Goal: Information Seeking & Learning: Stay updated

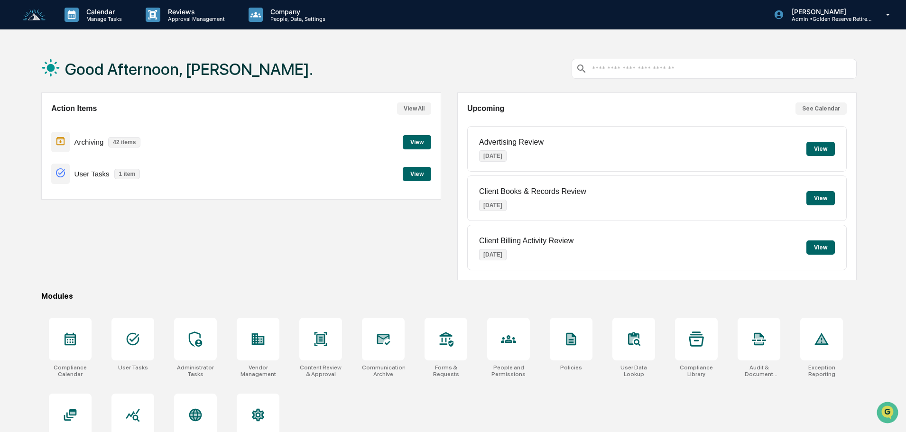
click at [413, 145] on button "View" at bounding box center [417, 142] width 28 height 14
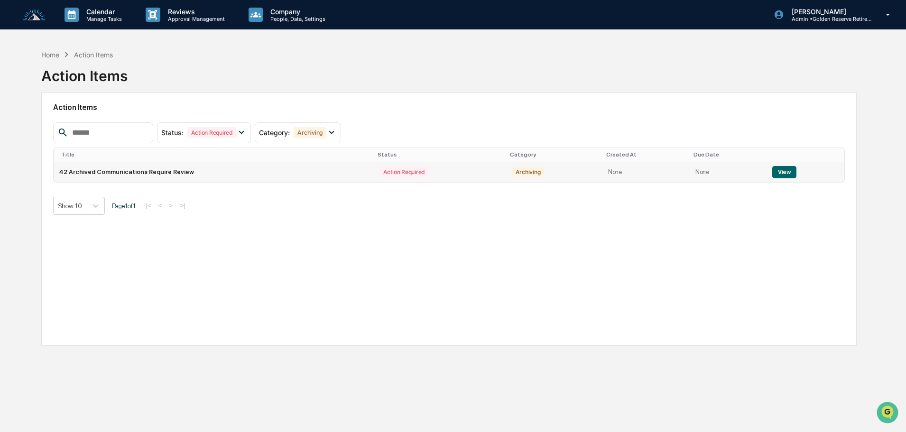
click at [775, 171] on button "View" at bounding box center [784, 172] width 24 height 12
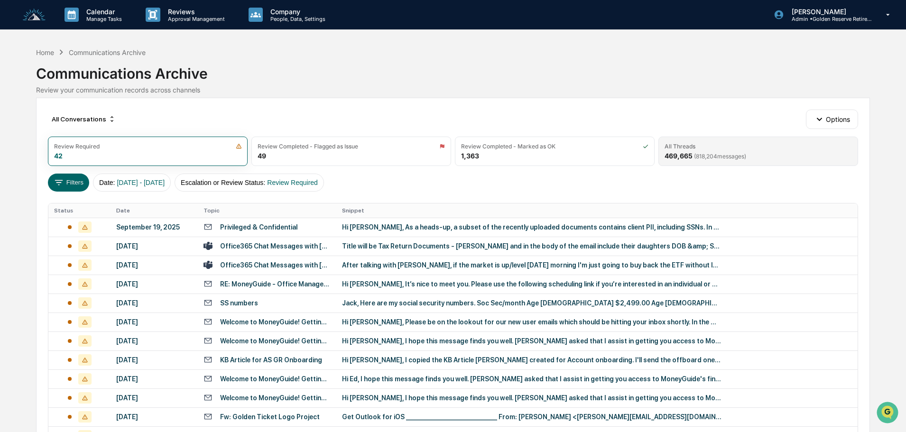
click at [758, 151] on div "All Threads 469,665 ( 818,204 messages)" at bounding box center [758, 151] width 200 height 29
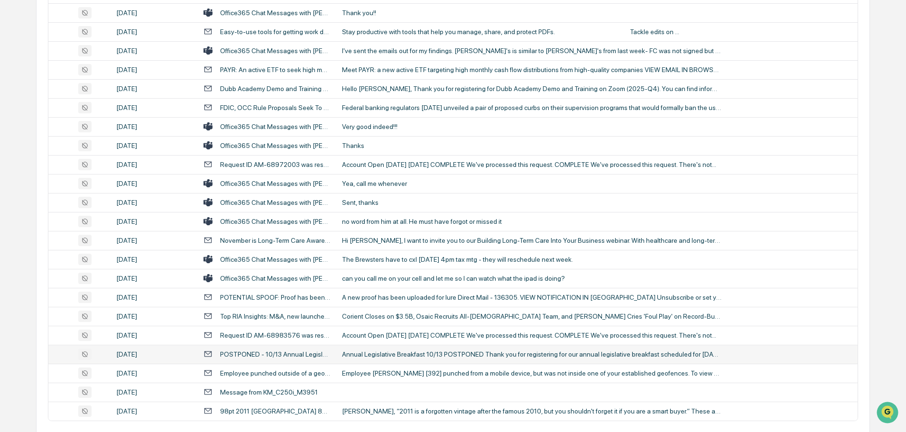
scroll to position [314, 0]
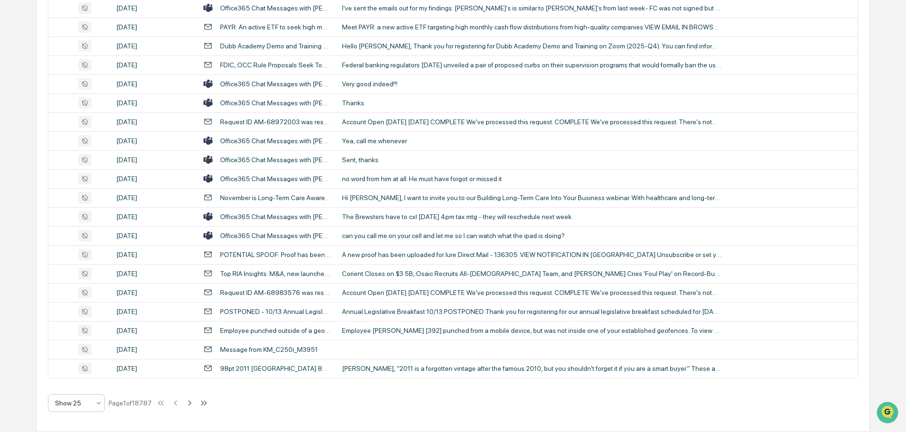
click at [79, 399] on div at bounding box center [72, 402] width 35 height 9
click at [82, 377] on div "Show 100" at bounding box center [76, 378] width 56 height 19
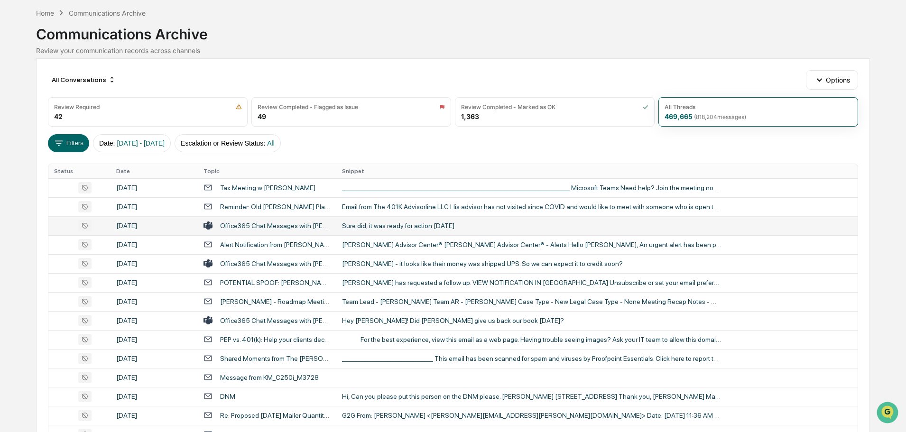
scroll to position [0, 0]
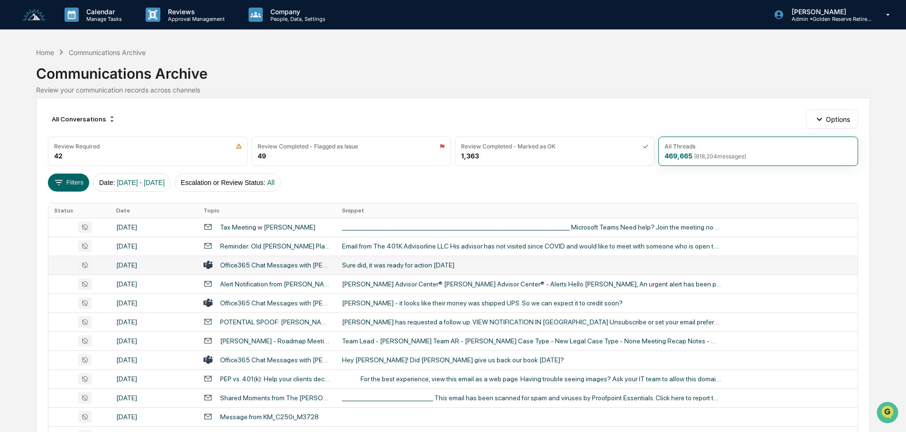
click at [384, 263] on div "Sure did, it was ready for action [DATE]" at bounding box center [531, 265] width 379 height 8
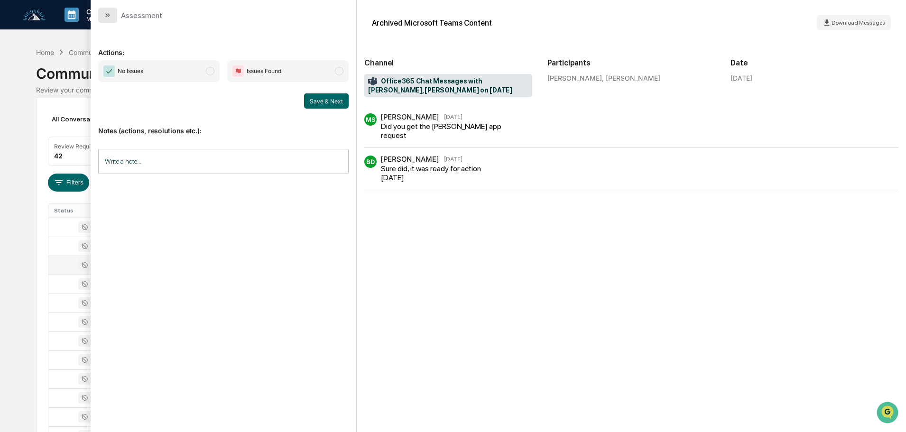
click at [110, 12] on icon "modal" at bounding box center [108, 15] width 8 height 8
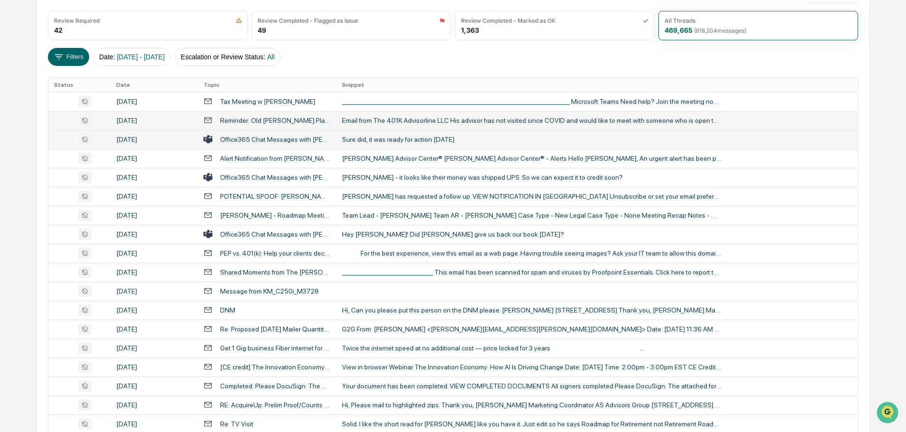
scroll to position [142, 0]
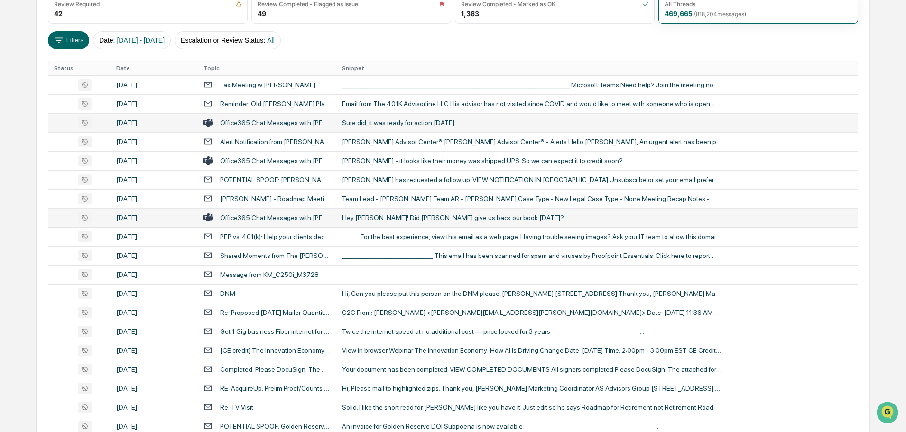
click at [398, 219] on div "Hey [PERSON_NAME]! Did [PERSON_NAME] give us back our book [DATE]?" at bounding box center [531, 218] width 379 height 8
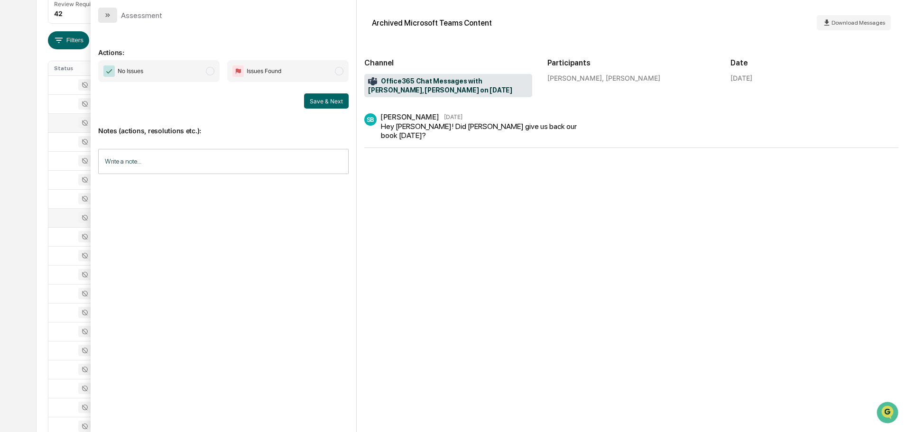
click at [110, 15] on icon "modal" at bounding box center [108, 15] width 8 height 8
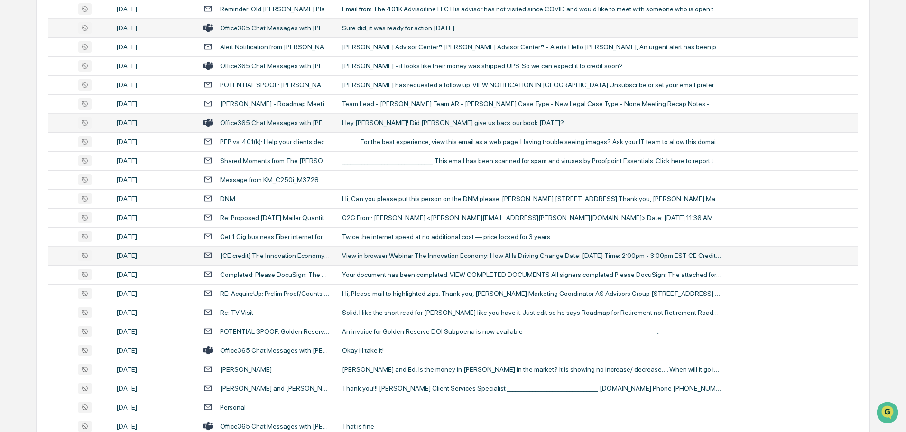
scroll to position [284, 0]
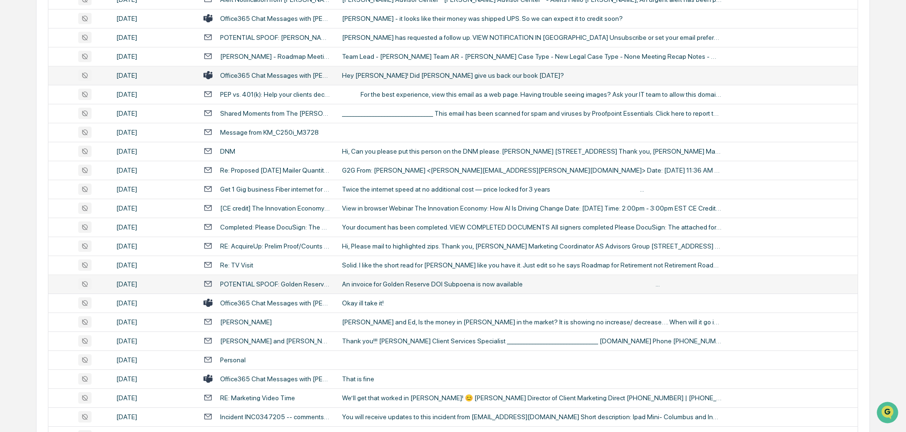
click at [361, 283] on div "An invoice for Golden Reserve DOI Subpoena is now available͏ ‌   ­ ͏ ‌   ­ ͏ ‌ …" at bounding box center [531, 284] width 379 height 8
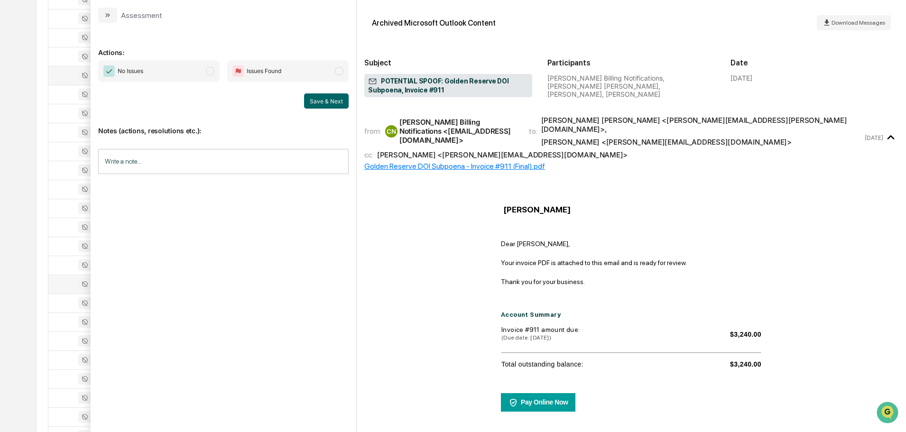
click at [110, 10] on button "modal" at bounding box center [107, 15] width 19 height 15
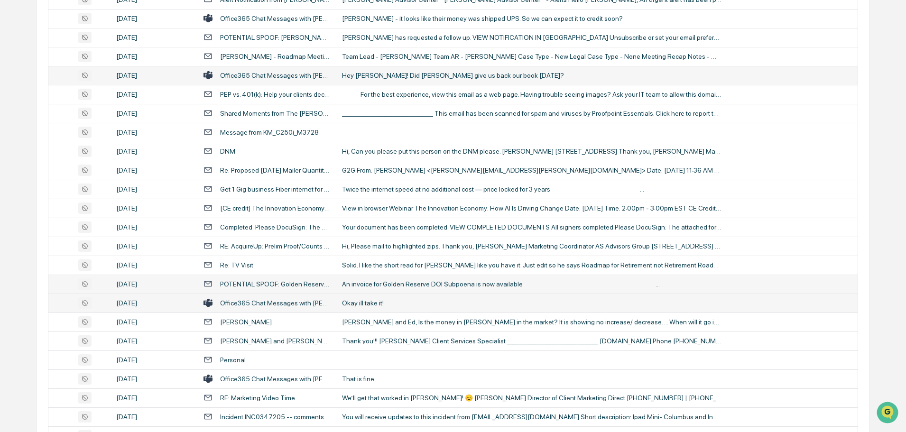
click at [353, 305] on div "Okay ill take it!" at bounding box center [531, 303] width 379 height 8
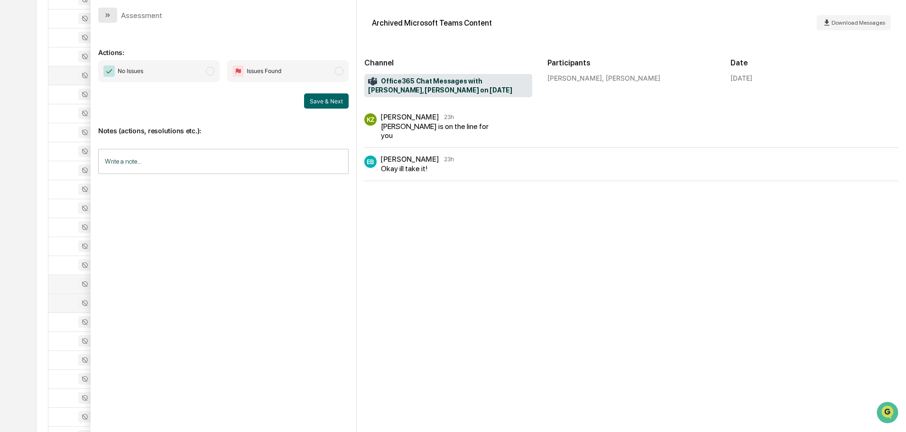
click at [109, 15] on icon "modal" at bounding box center [109, 15] width 2 height 4
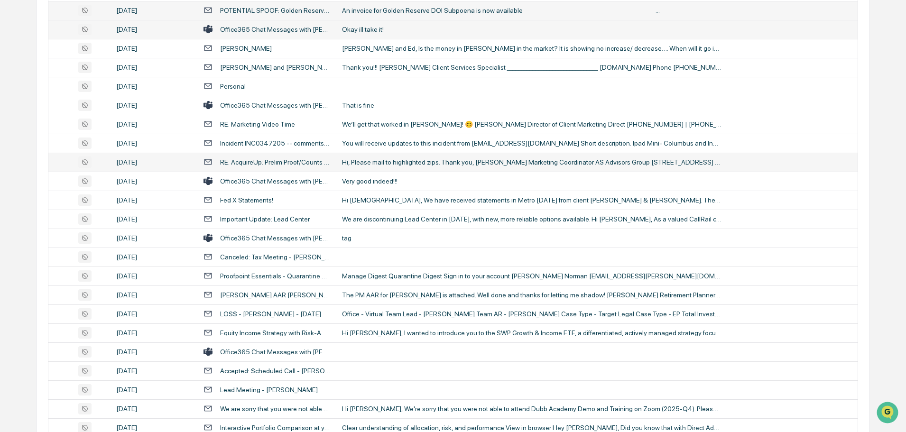
scroll to position [569, 0]
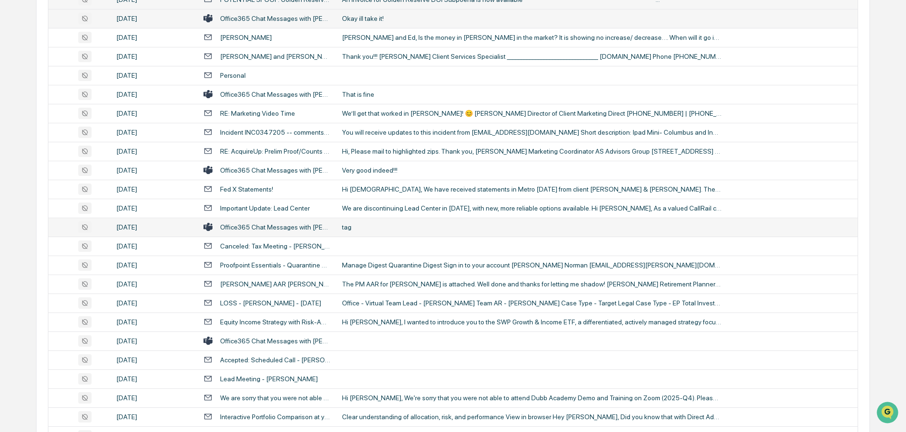
click at [381, 224] on div "tag" at bounding box center [531, 227] width 379 height 8
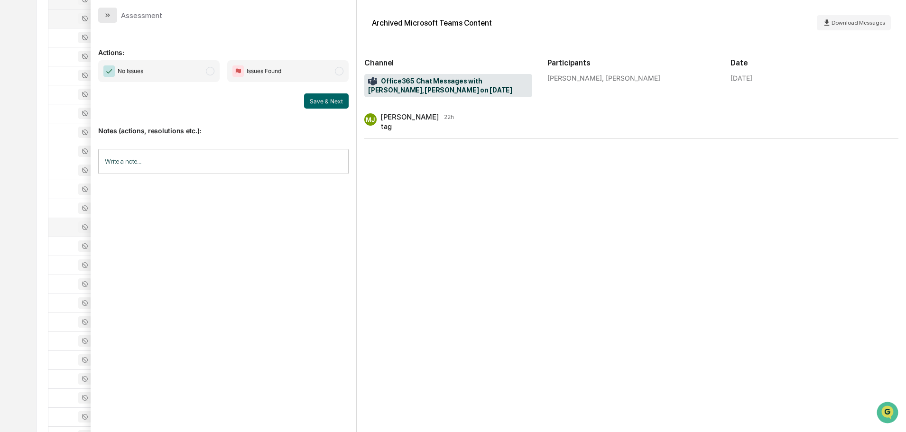
click at [99, 12] on button "modal" at bounding box center [107, 15] width 19 height 15
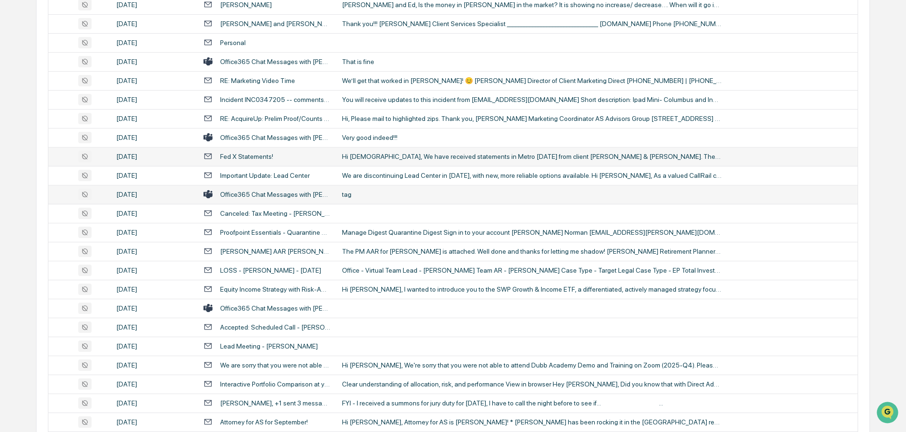
scroll to position [616, 0]
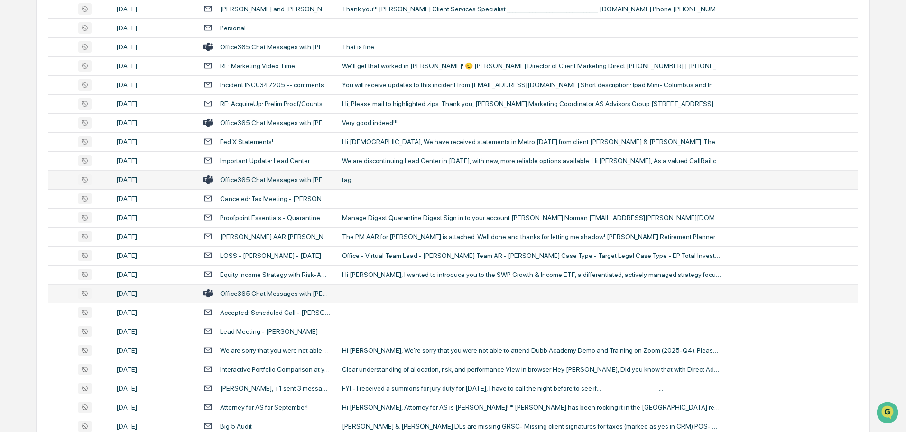
click at [366, 284] on td at bounding box center [596, 293] width 521 height 19
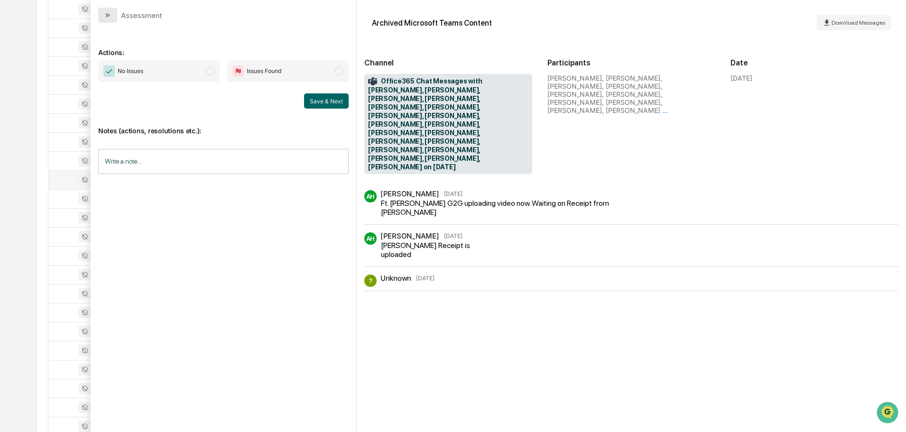
click at [108, 13] on icon "modal" at bounding box center [108, 15] width 8 height 8
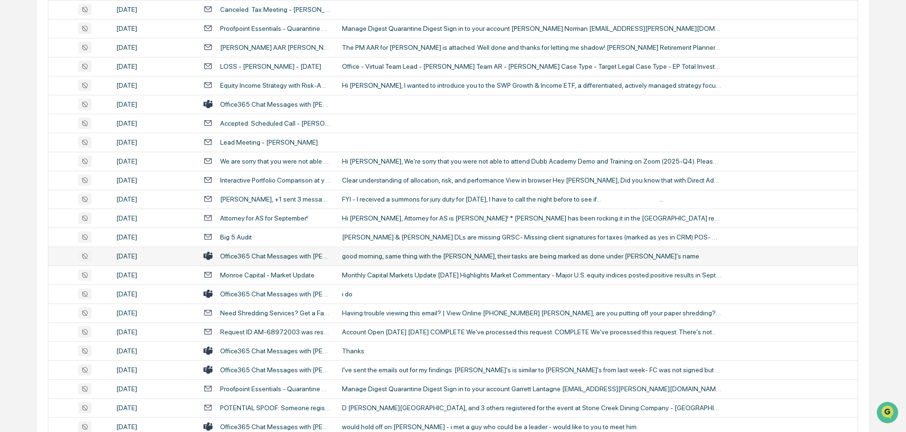
scroll to position [806, 0]
click at [373, 254] on div "good morning, same thing with the [PERSON_NAME], their tasks are being marked a…" at bounding box center [531, 256] width 379 height 8
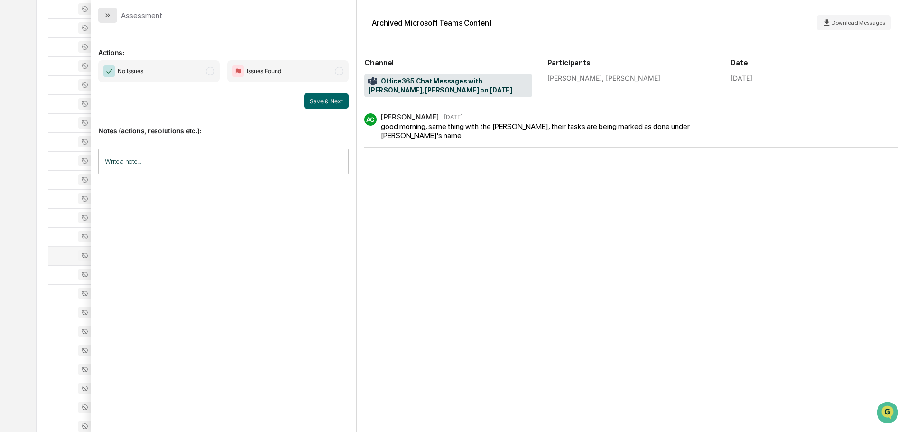
click at [113, 12] on button "modal" at bounding box center [107, 15] width 19 height 15
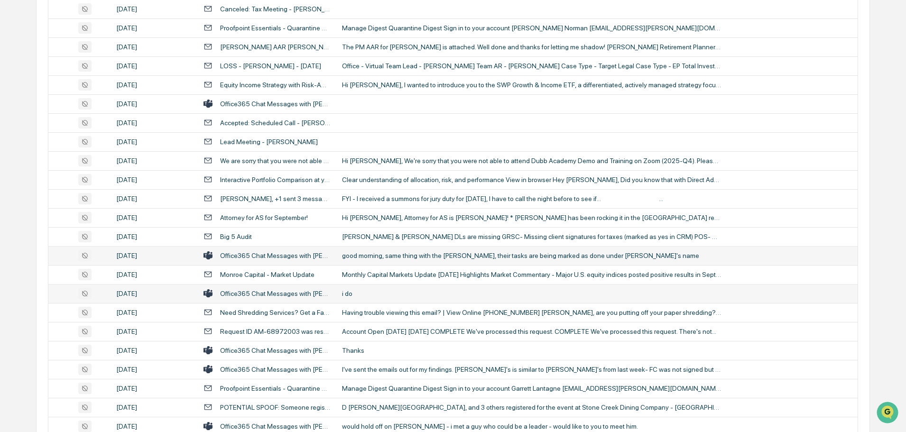
click at [385, 291] on div "i do" at bounding box center [531, 294] width 379 height 8
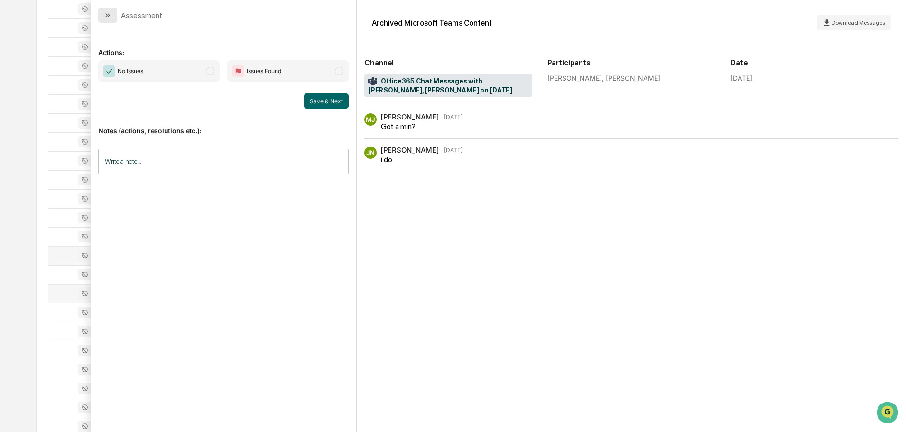
click at [109, 9] on button "modal" at bounding box center [107, 15] width 19 height 15
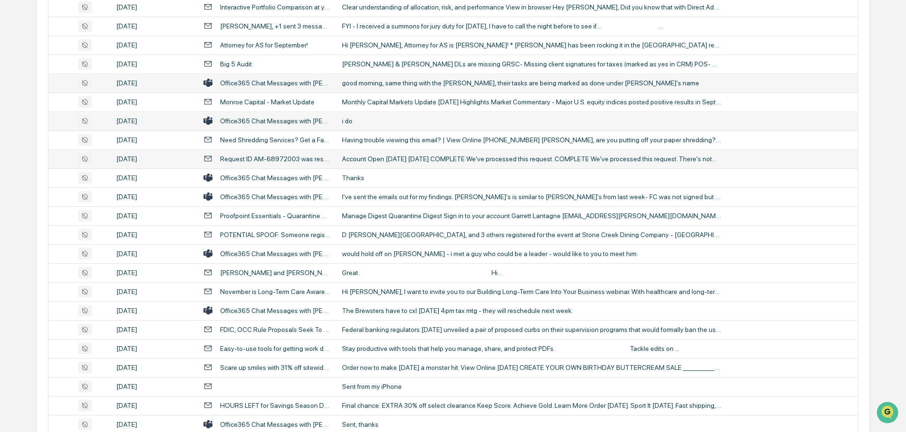
scroll to position [996, 0]
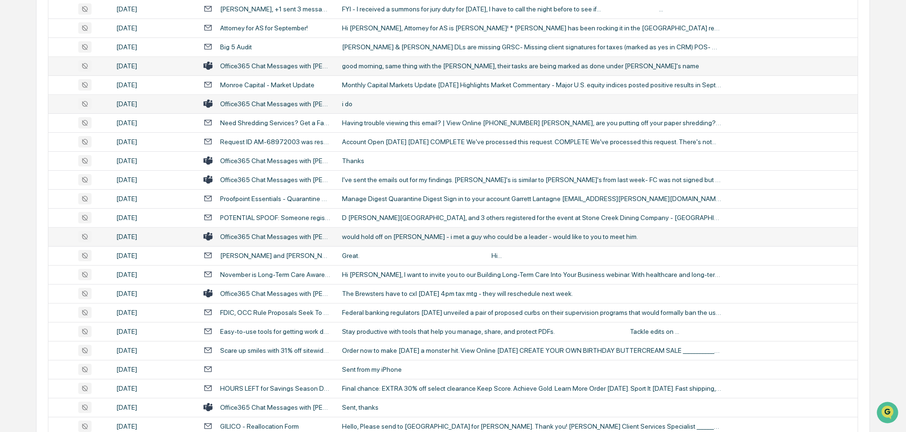
click at [366, 236] on div "would hold off on [PERSON_NAME] - i met a guy who could be a leader - would lik…" at bounding box center [531, 237] width 379 height 8
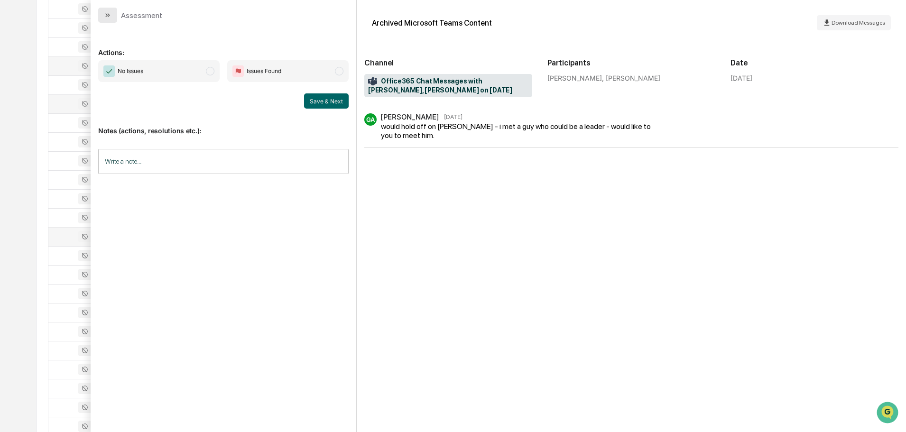
click at [116, 13] on button "modal" at bounding box center [107, 15] width 19 height 15
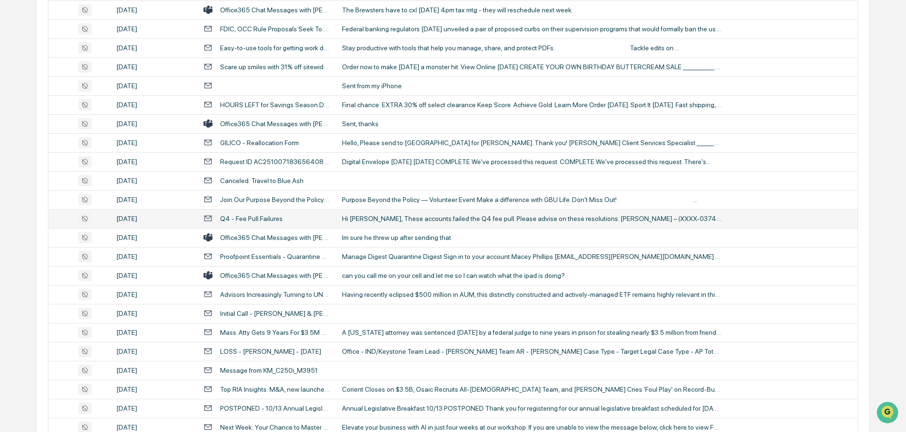
scroll to position [1280, 0]
click at [385, 231] on td "Im sure he threw up after sending that" at bounding box center [596, 236] width 521 height 19
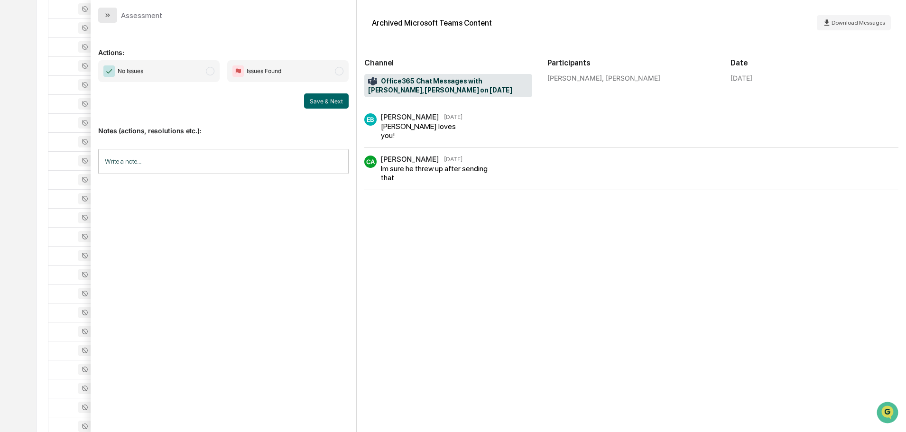
click at [107, 14] on icon "modal" at bounding box center [106, 15] width 2 height 4
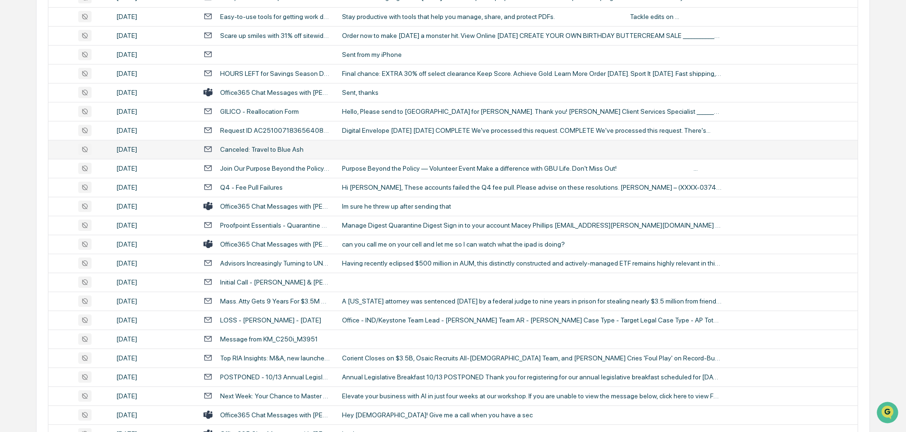
scroll to position [1328, 0]
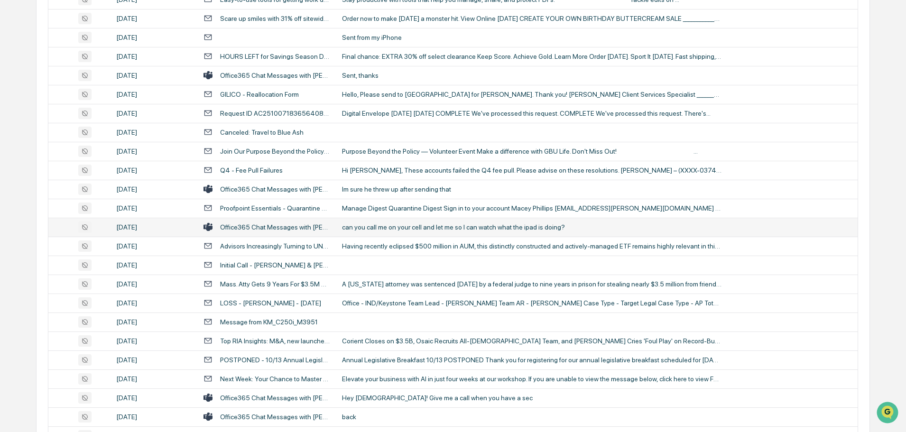
click at [376, 227] on div "can you call me on your cell and let me so I can watch what the ipad is doing?" at bounding box center [531, 227] width 379 height 8
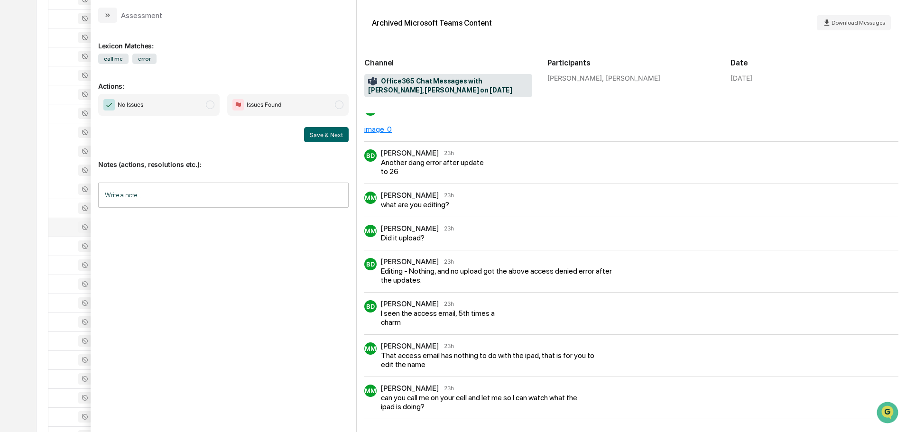
scroll to position [12, 0]
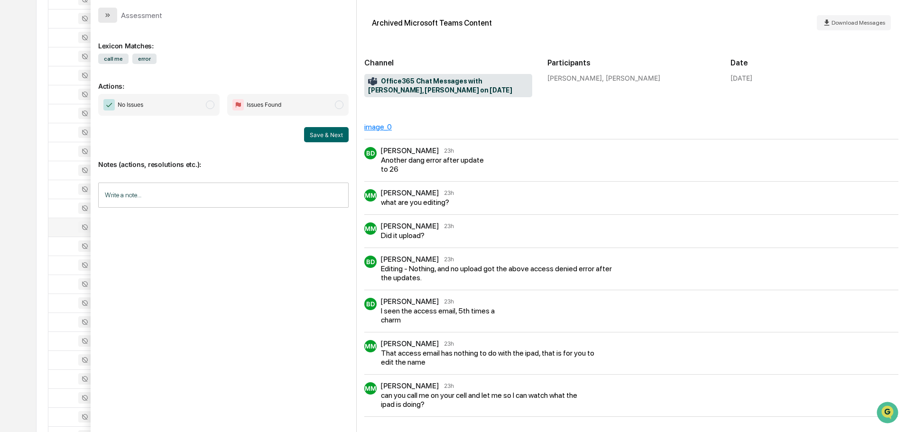
click at [111, 17] on button "modal" at bounding box center [107, 15] width 19 height 15
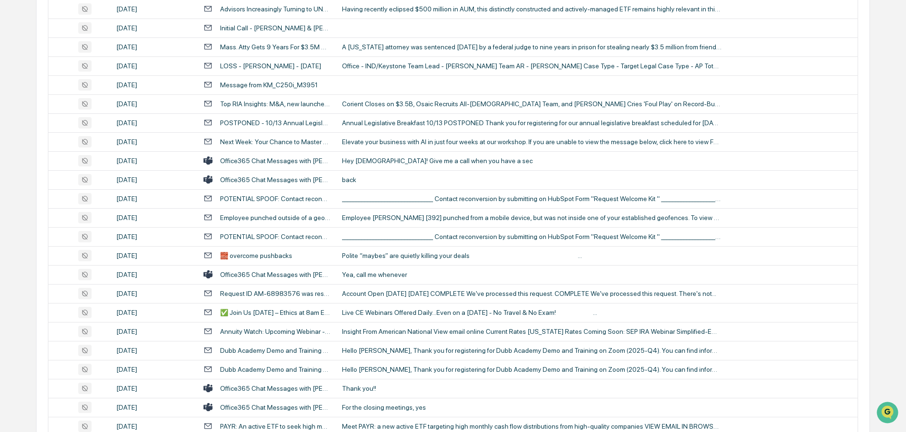
scroll to position [1612, 0]
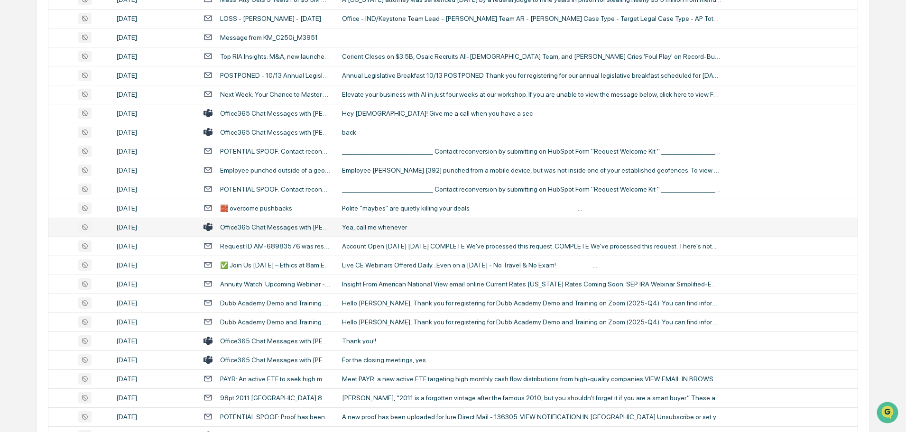
click at [394, 228] on div "Yea, call me whenever" at bounding box center [531, 227] width 379 height 8
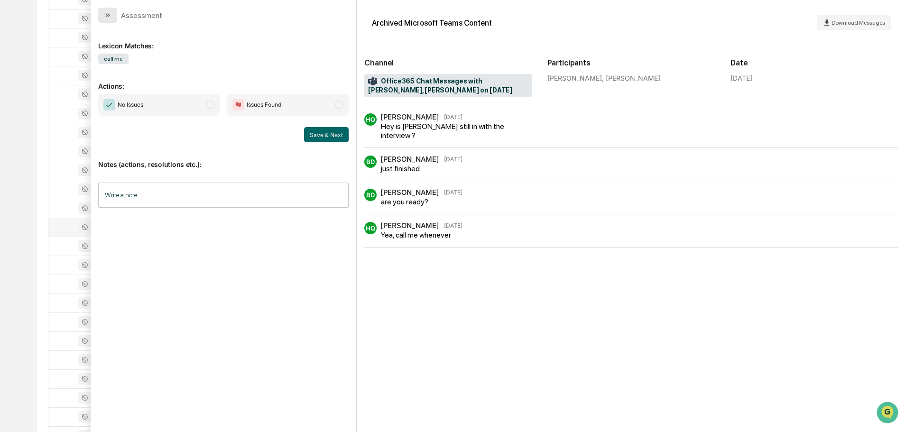
click at [111, 18] on icon "modal" at bounding box center [108, 15] width 8 height 8
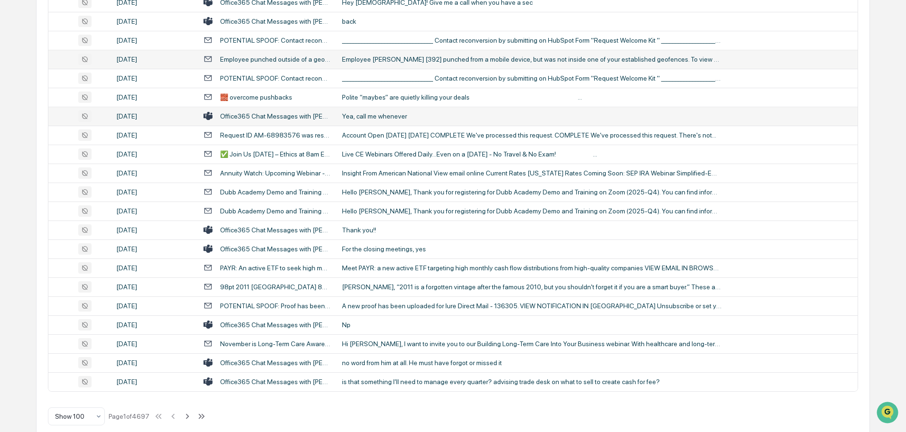
scroll to position [1736, 0]
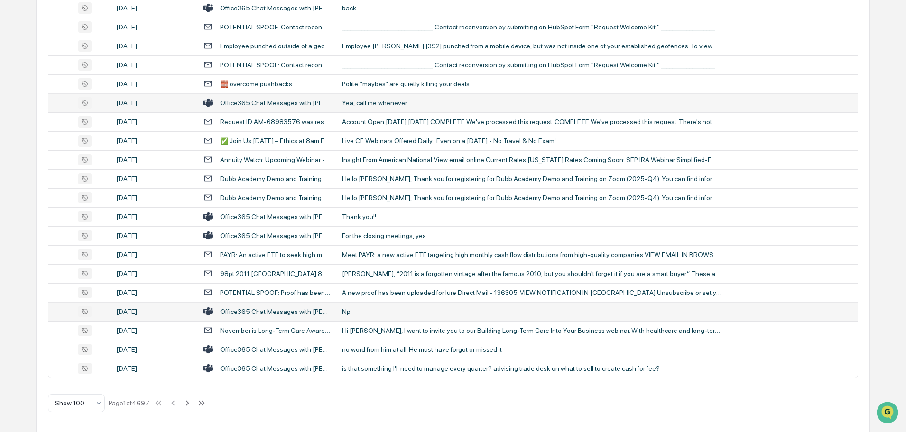
click at [374, 312] on div "Np" at bounding box center [531, 312] width 379 height 8
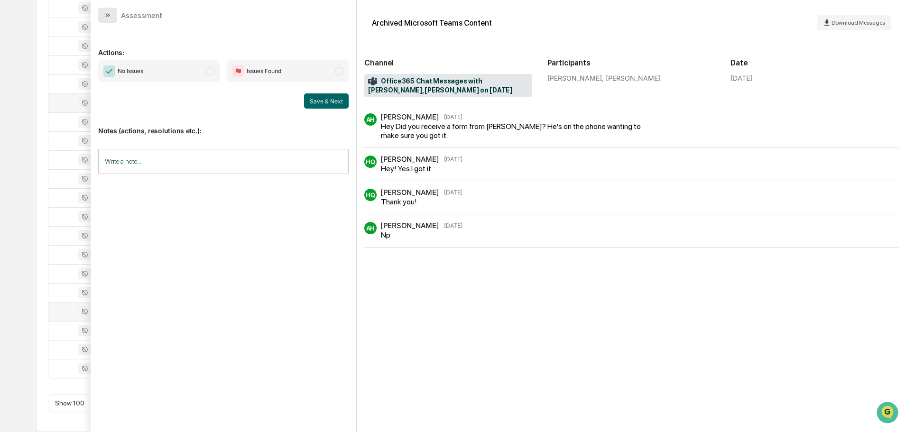
click at [109, 19] on button "modal" at bounding box center [107, 15] width 19 height 15
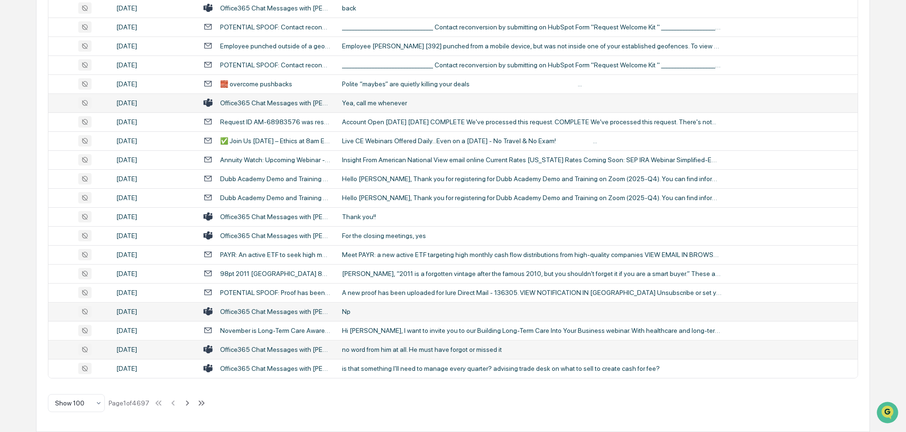
click at [376, 349] on div "no word from him at all. He must have forgot or missed it" at bounding box center [531, 350] width 379 height 8
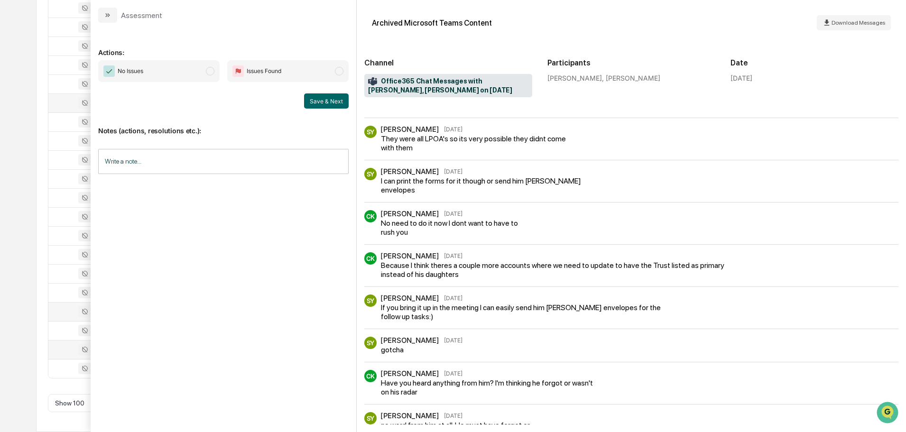
scroll to position [220, 0]
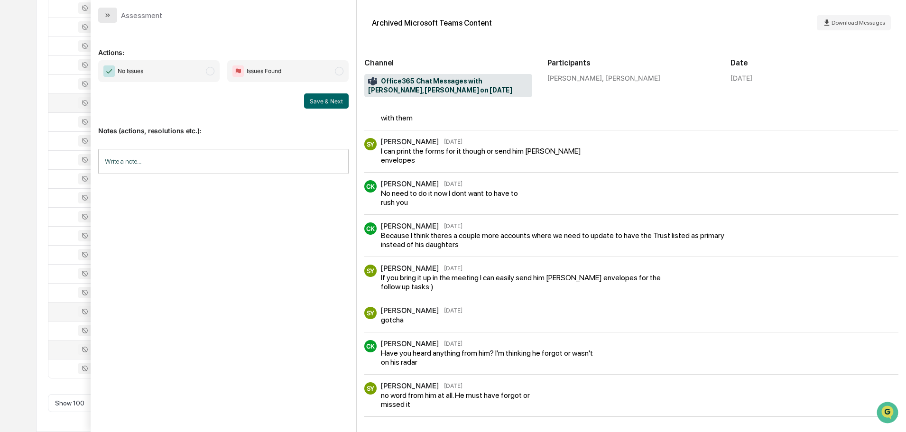
click at [111, 17] on icon "modal" at bounding box center [108, 15] width 8 height 8
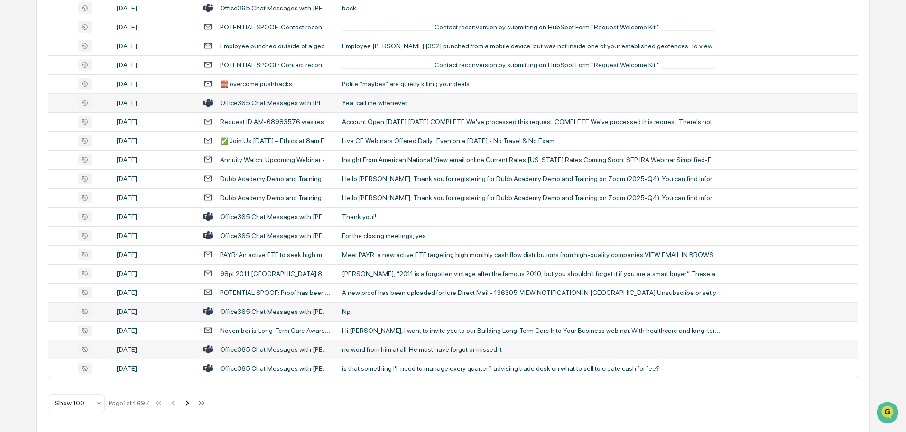
click at [189, 403] on icon at bounding box center [187, 402] width 3 height 5
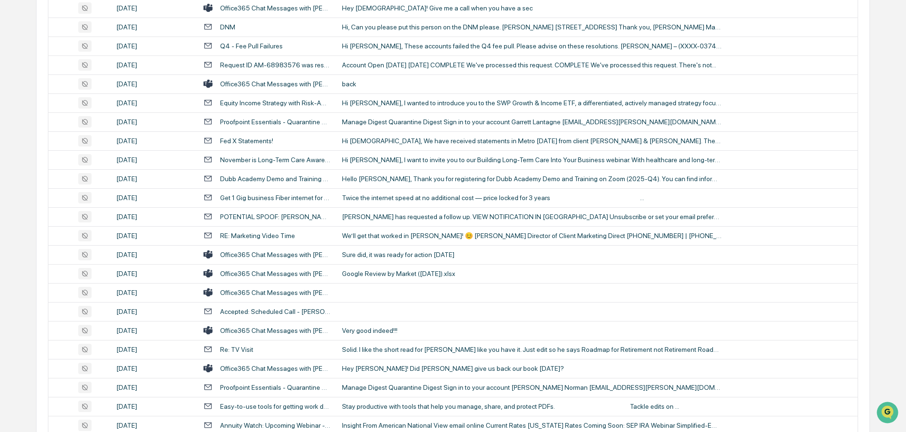
scroll to position [835, 0]
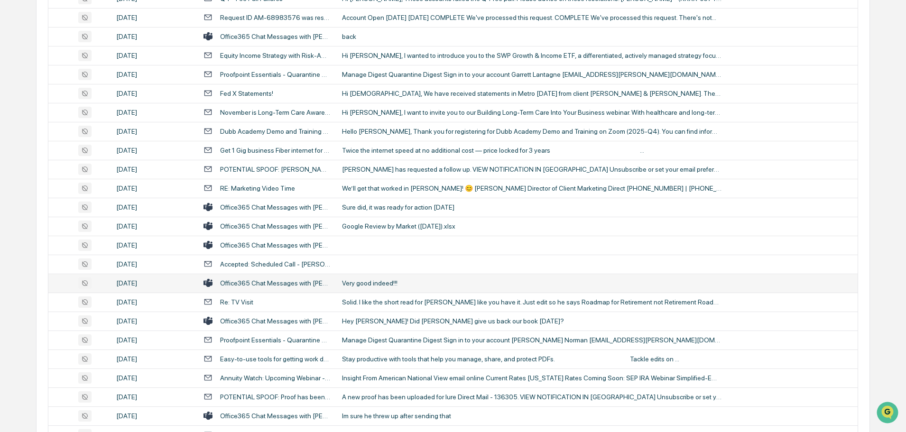
click at [385, 283] on div "Very good indeed!!!" at bounding box center [531, 283] width 379 height 8
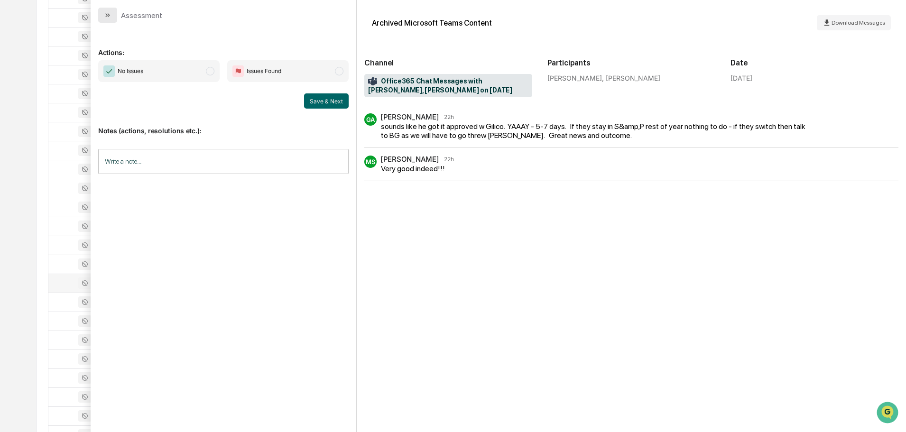
click at [114, 18] on button "modal" at bounding box center [107, 15] width 19 height 15
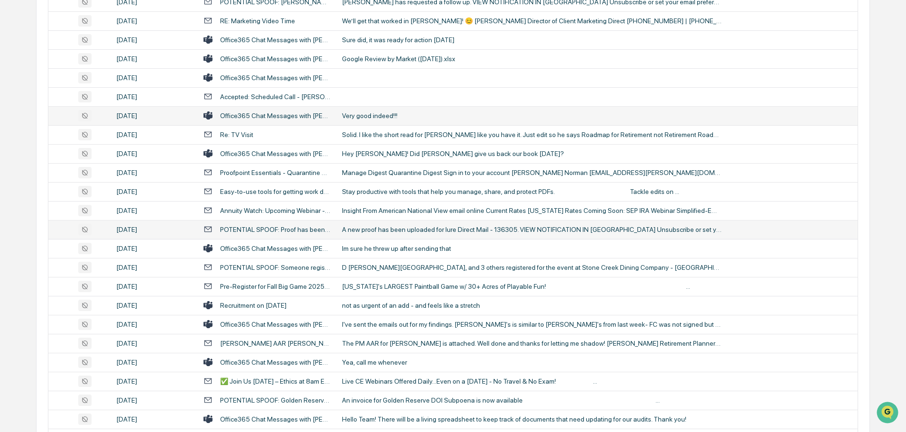
scroll to position [1025, 0]
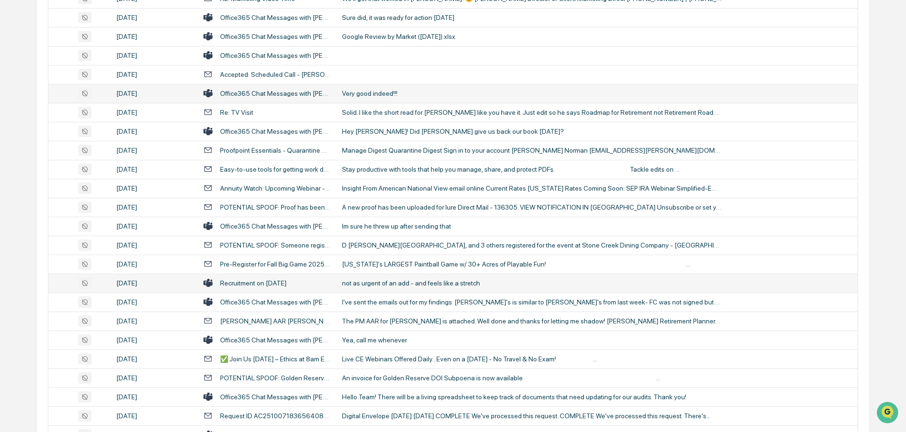
click at [383, 278] on td "not as urgent of an add - and feels like a stretch" at bounding box center [596, 283] width 521 height 19
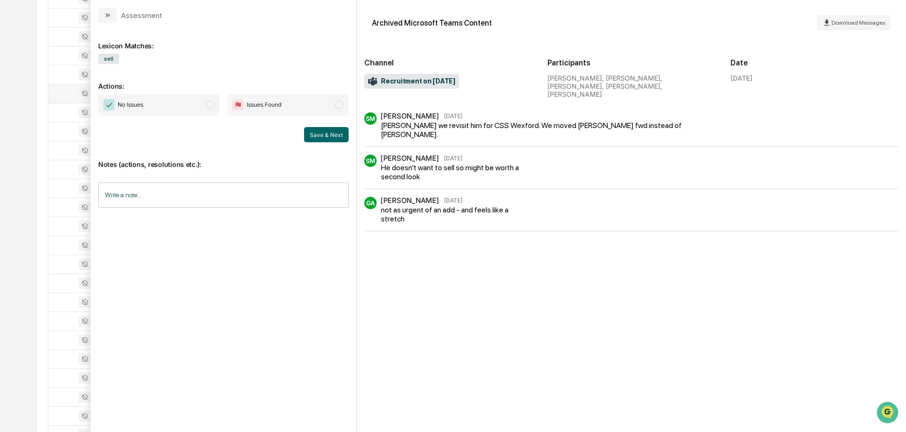
click at [110, 18] on icon "modal" at bounding box center [108, 15] width 8 height 8
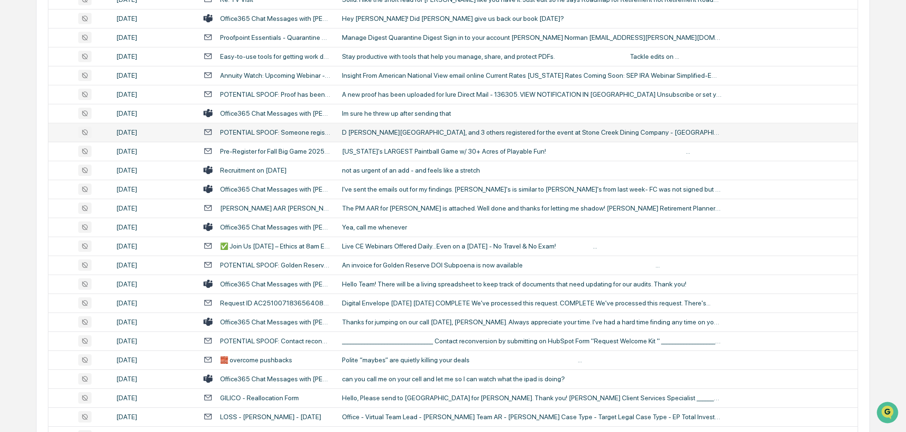
scroll to position [1167, 0]
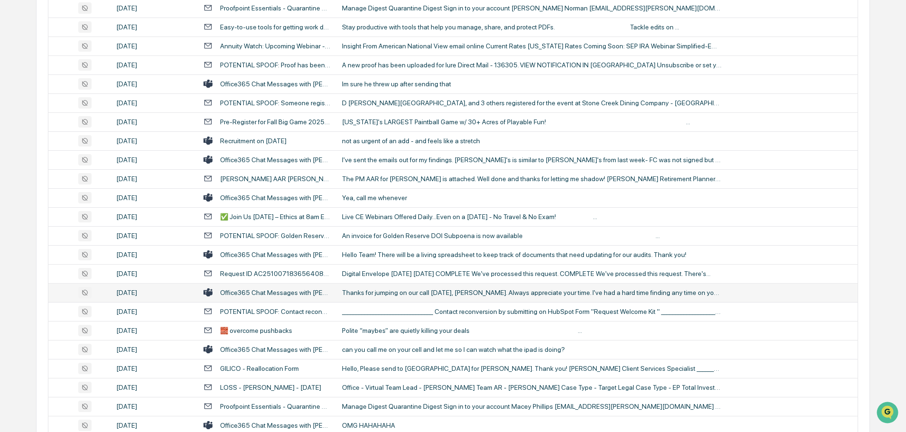
click at [385, 286] on td "Thanks for jumping on our call [DATE], [PERSON_NAME]. Always appreciate your ti…" at bounding box center [596, 292] width 521 height 19
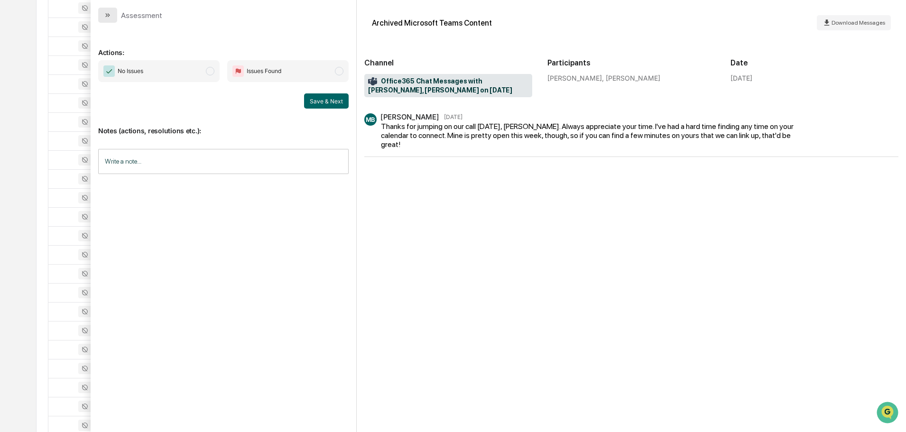
click at [110, 14] on icon "modal" at bounding box center [108, 15] width 8 height 8
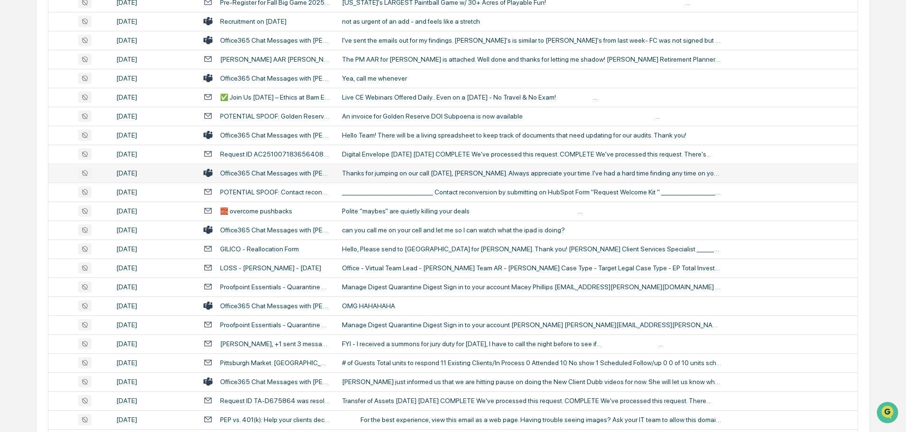
scroll to position [1310, 0]
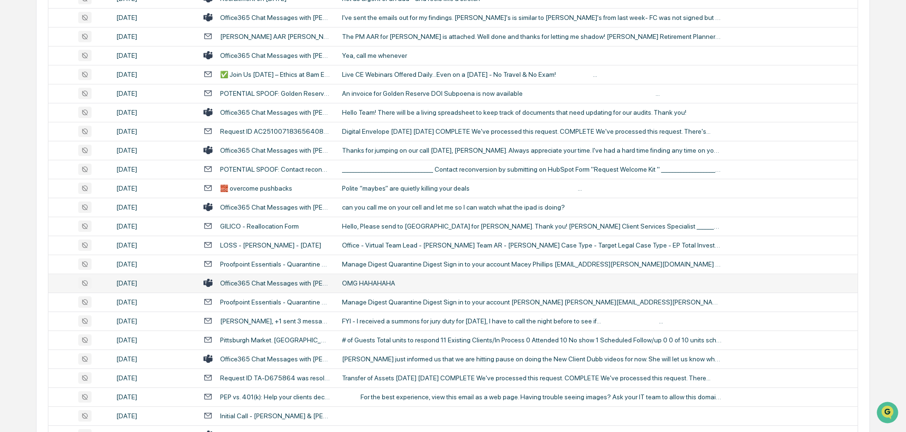
click at [380, 282] on div "OMG HAHAHAHA" at bounding box center [531, 283] width 379 height 8
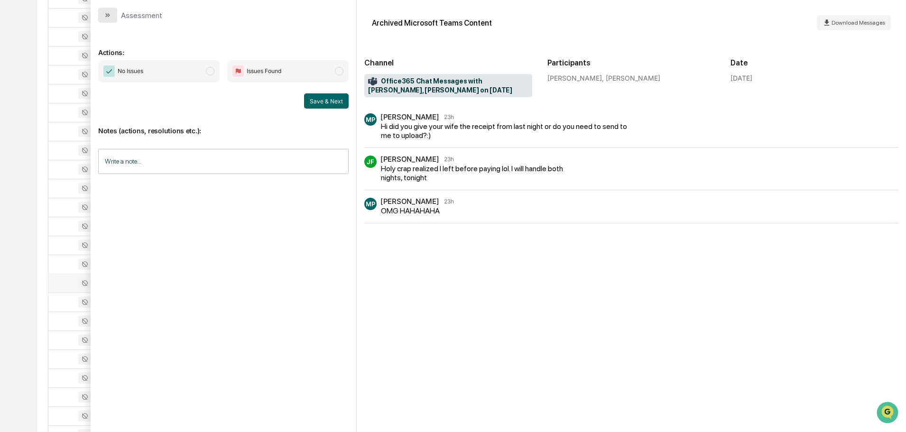
click at [101, 13] on button "modal" at bounding box center [107, 15] width 19 height 15
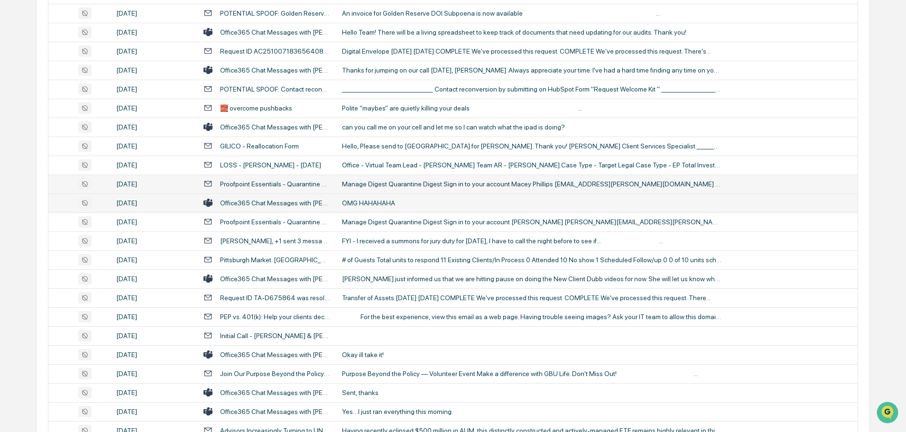
scroll to position [1404, 0]
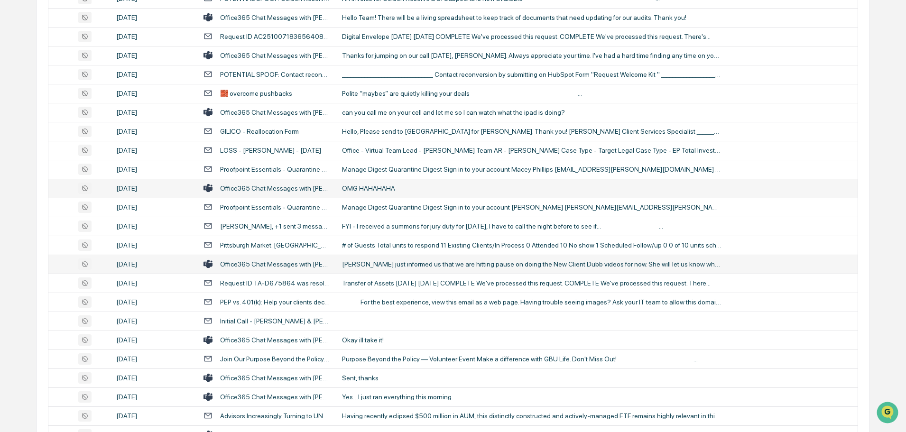
click at [374, 264] on div "[PERSON_NAME] just informed us that we are hitting pause on doing the New Clien…" at bounding box center [531, 264] width 379 height 8
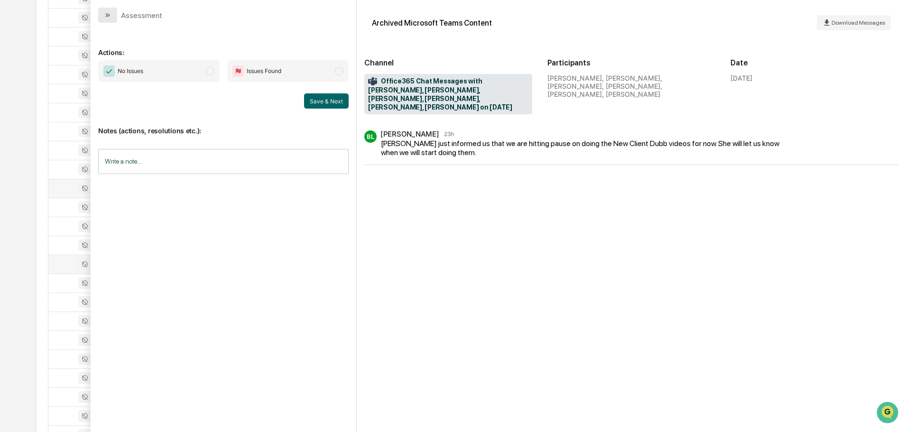
click at [111, 18] on button "modal" at bounding box center [107, 15] width 19 height 15
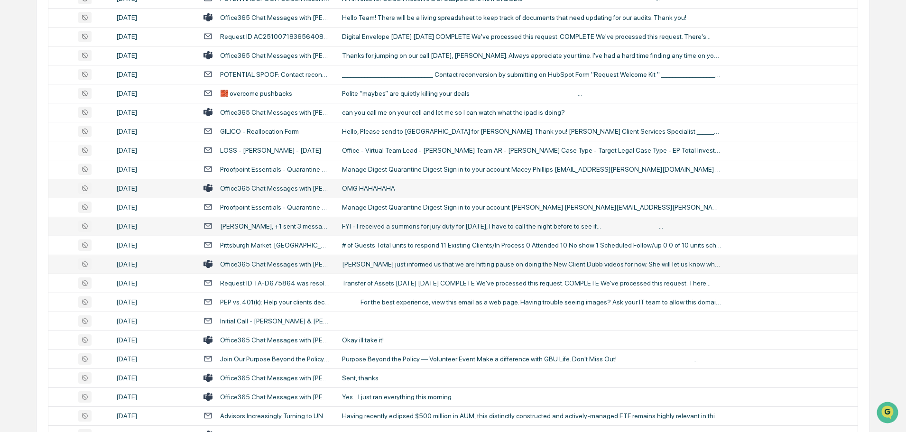
click at [376, 225] on div "FYI - I received a summons for jury duty for [DATE], I have to call the night b…" at bounding box center [531, 226] width 379 height 8
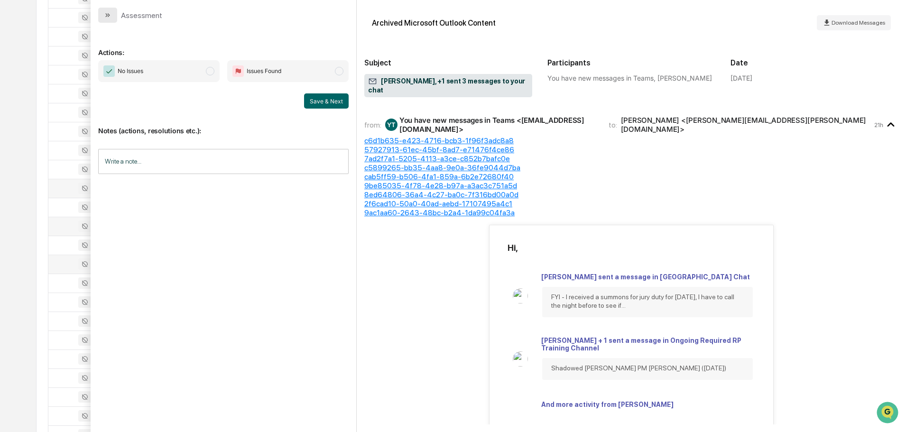
click at [111, 13] on icon "modal" at bounding box center [108, 15] width 8 height 8
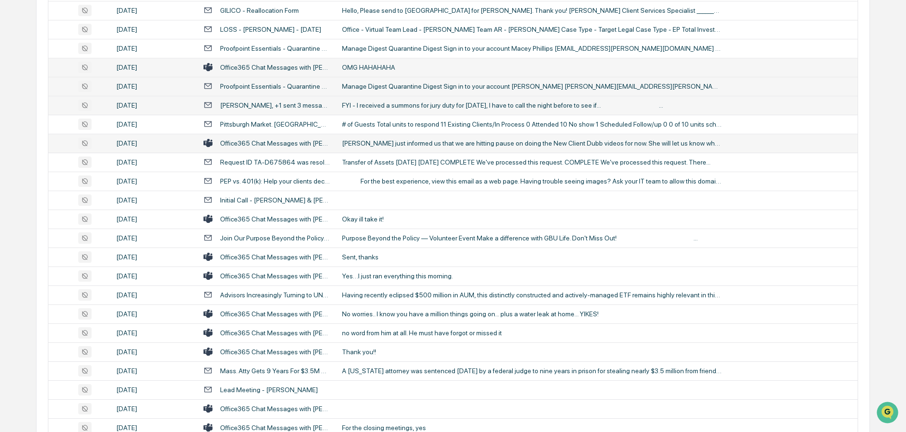
scroll to position [1547, 0]
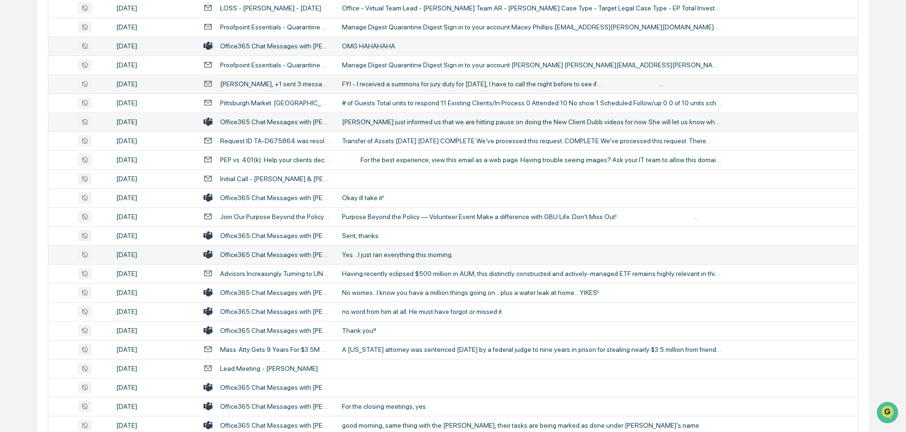
click at [394, 255] on div "Yes…I just ran everything this morning." at bounding box center [531, 255] width 379 height 8
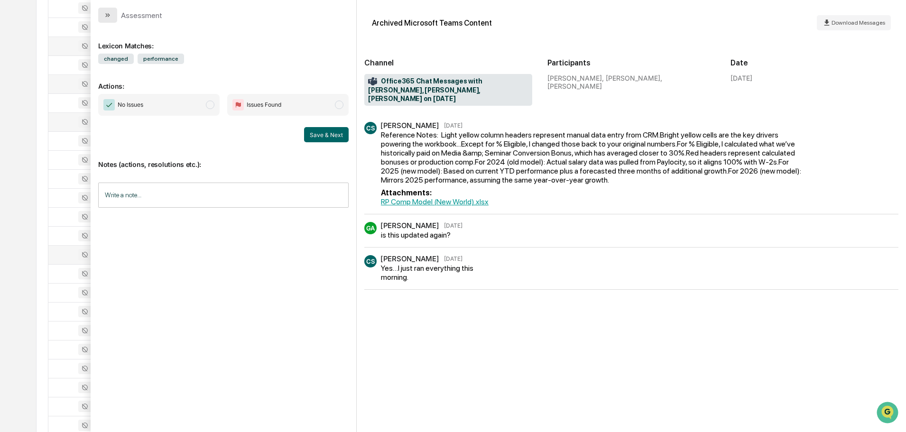
click at [110, 14] on icon "modal" at bounding box center [108, 15] width 8 height 8
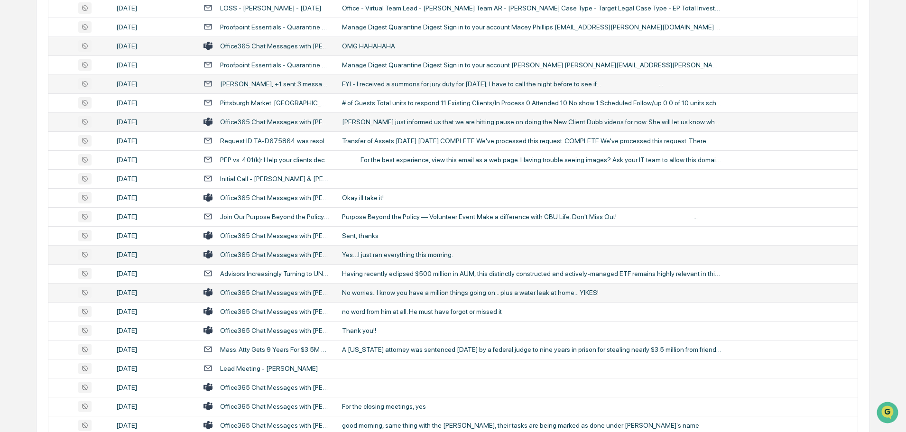
click at [376, 291] on div "No worries.. I know you have a million things going on... plus a water leak at …" at bounding box center [531, 293] width 379 height 8
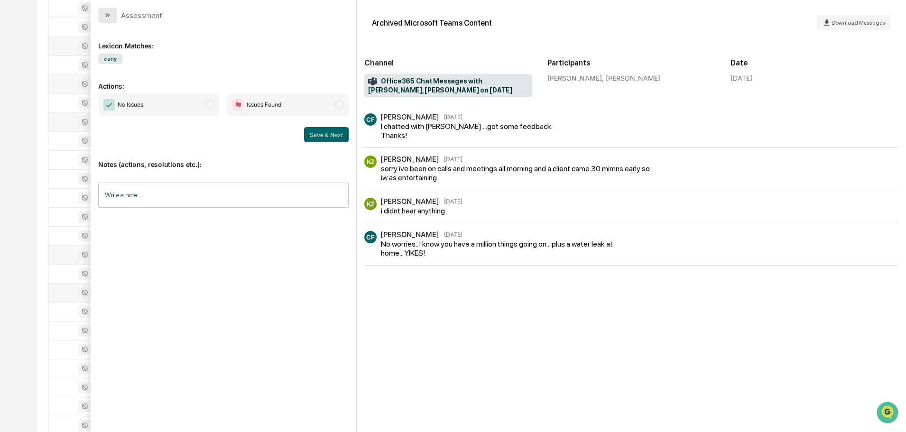
click at [106, 15] on icon "modal" at bounding box center [108, 15] width 8 height 8
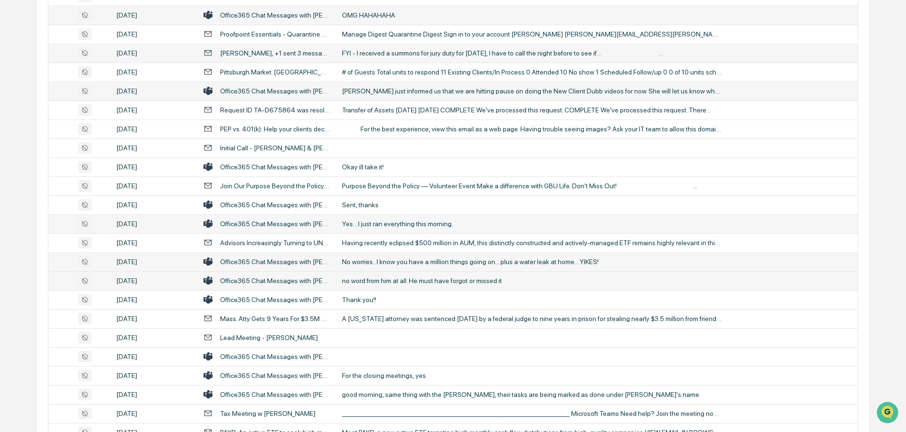
scroll to position [1594, 0]
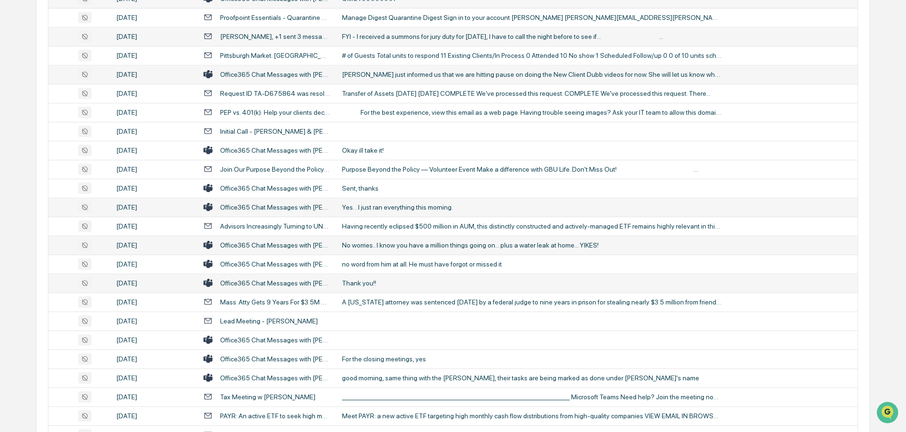
click at [374, 281] on div "Thank you!!" at bounding box center [531, 283] width 379 height 8
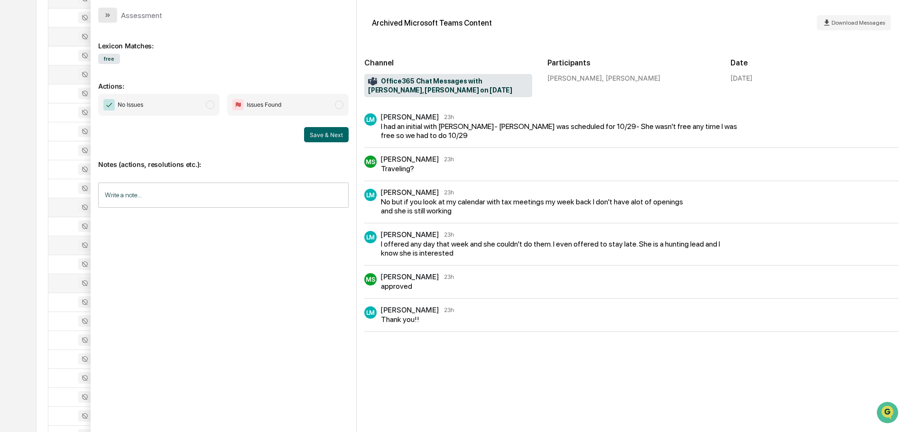
click at [105, 13] on icon "modal" at bounding box center [108, 15] width 8 height 8
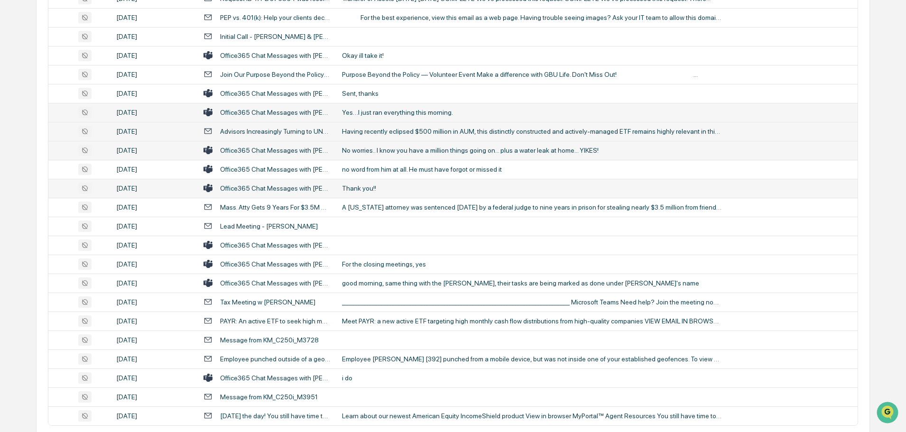
scroll to position [1736, 0]
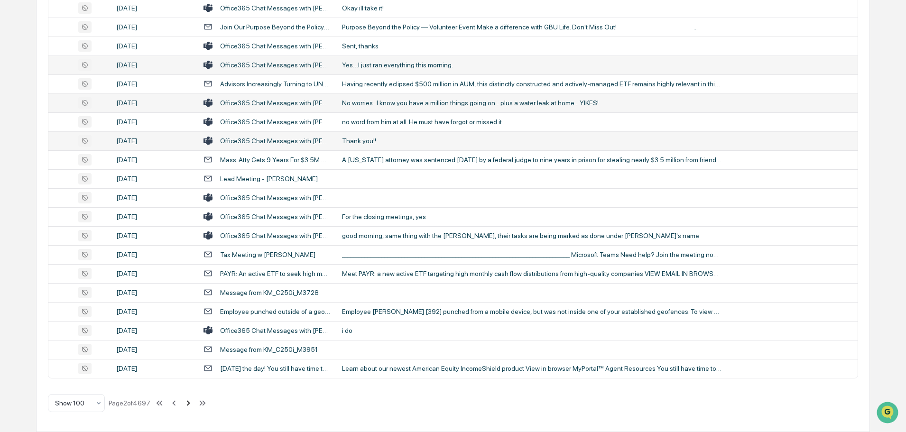
click at [189, 403] on icon at bounding box center [188, 403] width 10 height 10
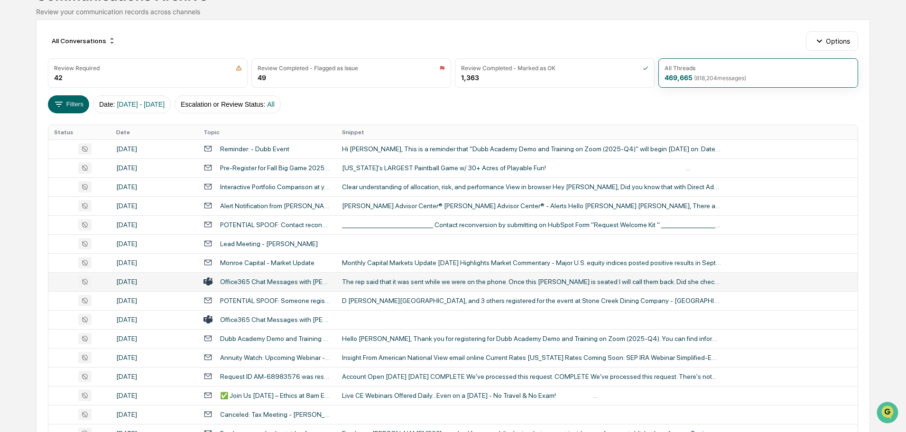
scroll to position [95, 0]
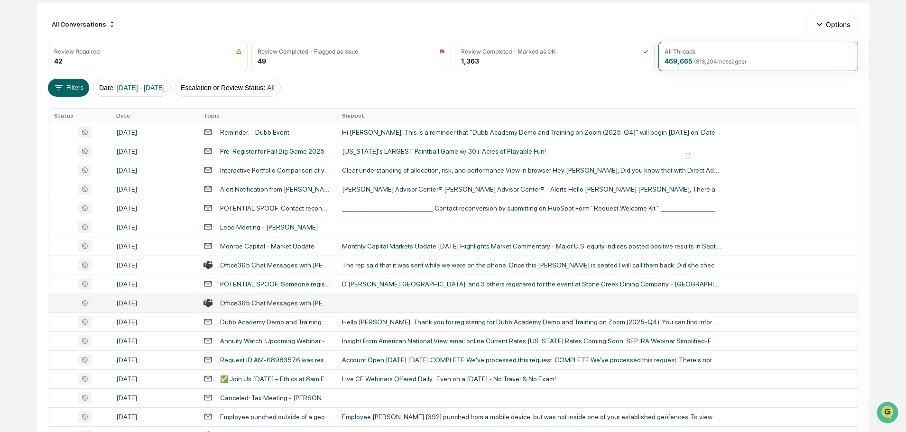
click at [393, 302] on td at bounding box center [596, 302] width 521 height 19
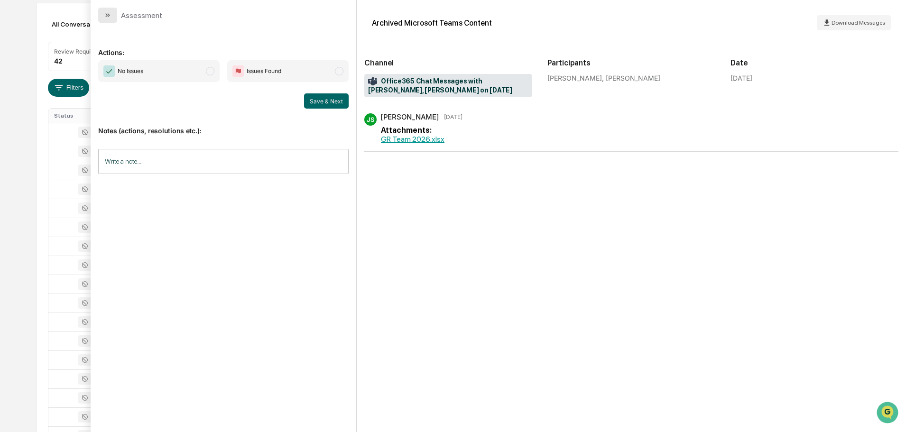
click at [108, 18] on icon "modal" at bounding box center [108, 15] width 8 height 8
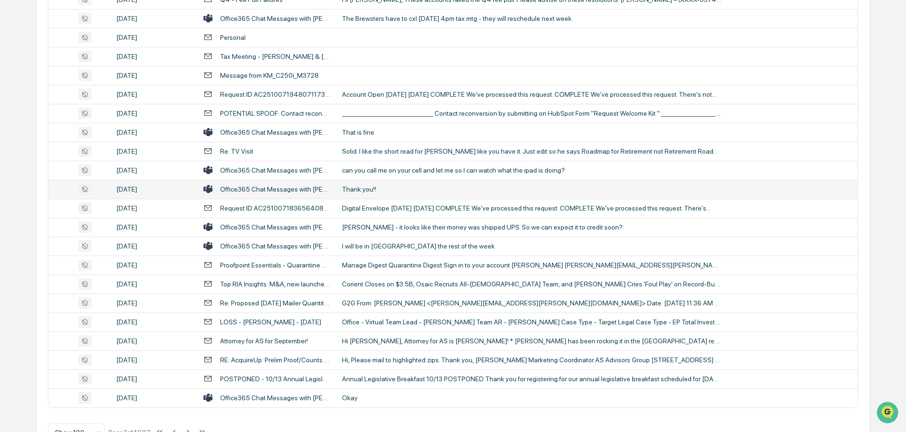
scroll to position [1736, 0]
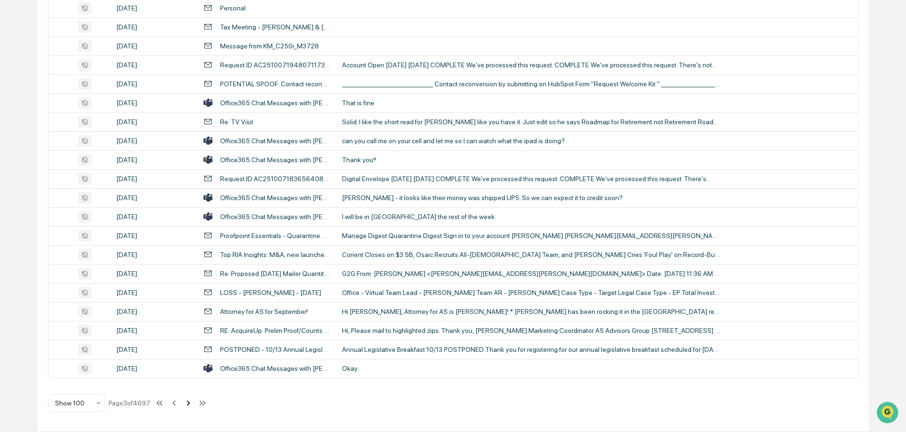
click at [188, 405] on icon at bounding box center [188, 403] width 10 height 10
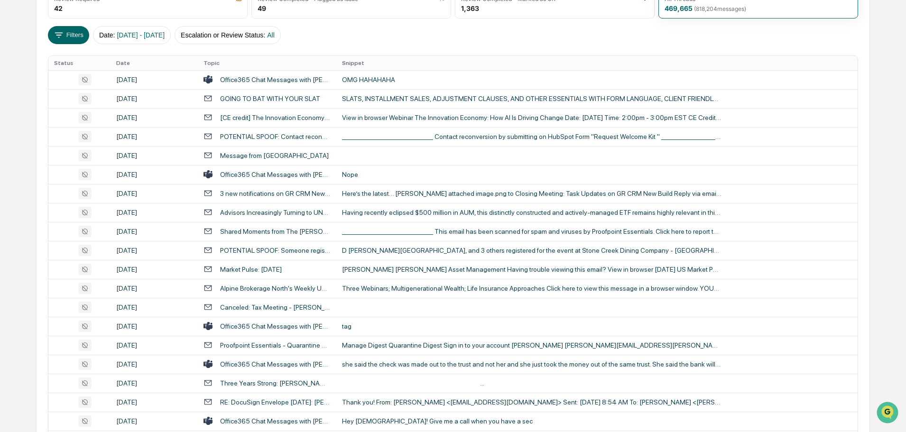
scroll to position [77, 0]
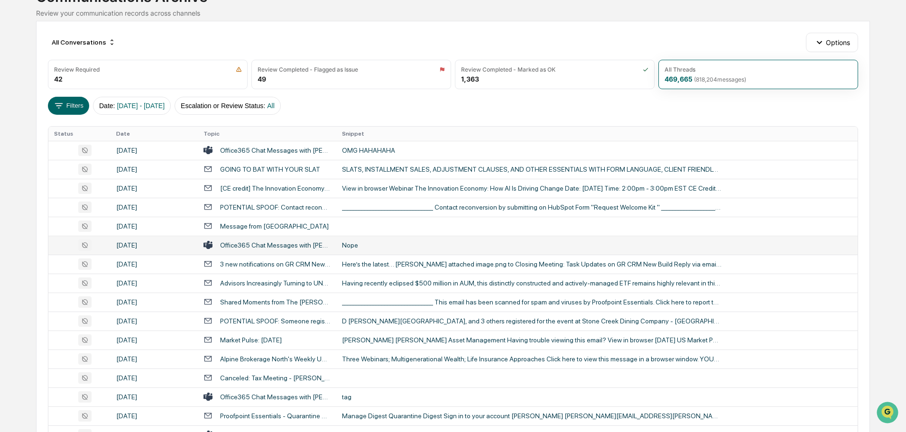
click at [385, 242] on div "Nope" at bounding box center [531, 245] width 379 height 8
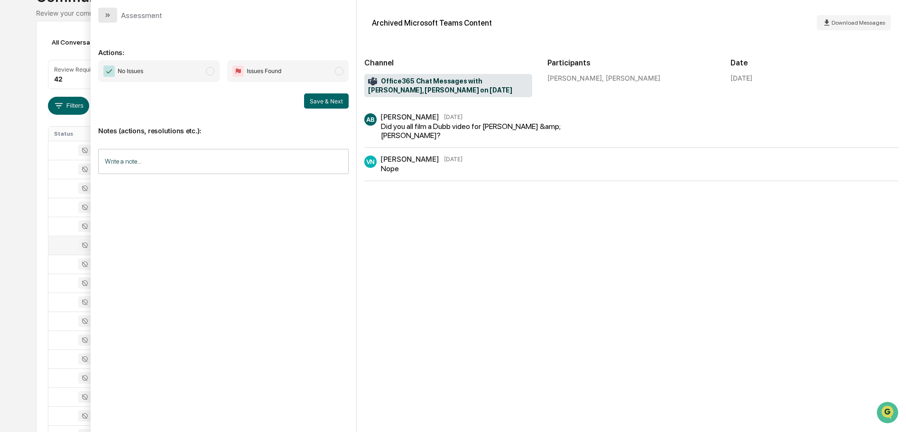
click at [105, 10] on button "modal" at bounding box center [107, 15] width 19 height 15
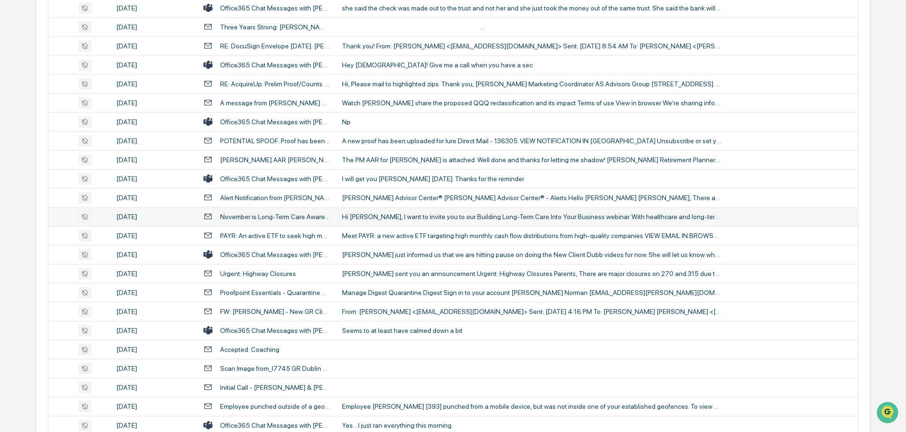
scroll to position [551, 0]
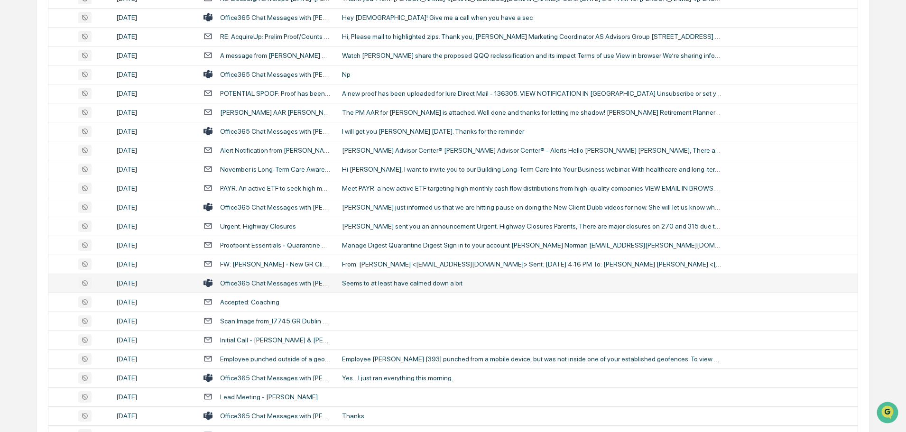
click at [382, 283] on div "Seems to at least have calmed down a bit" at bounding box center [531, 283] width 379 height 8
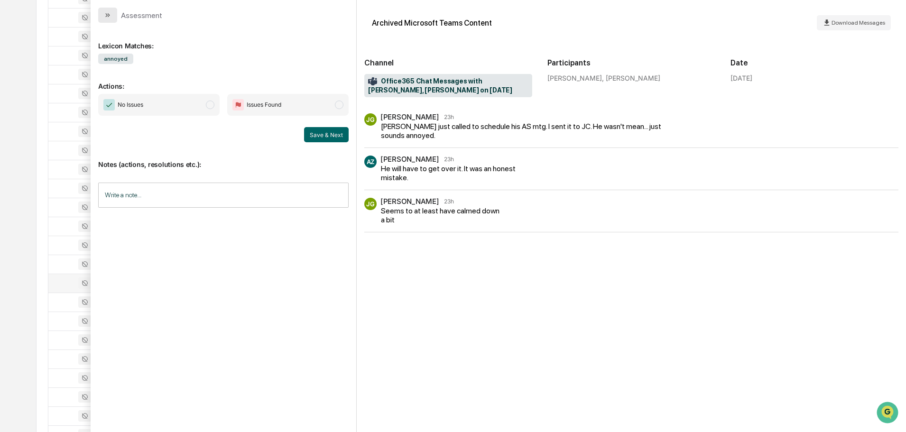
click at [109, 18] on icon "modal" at bounding box center [108, 15] width 8 height 8
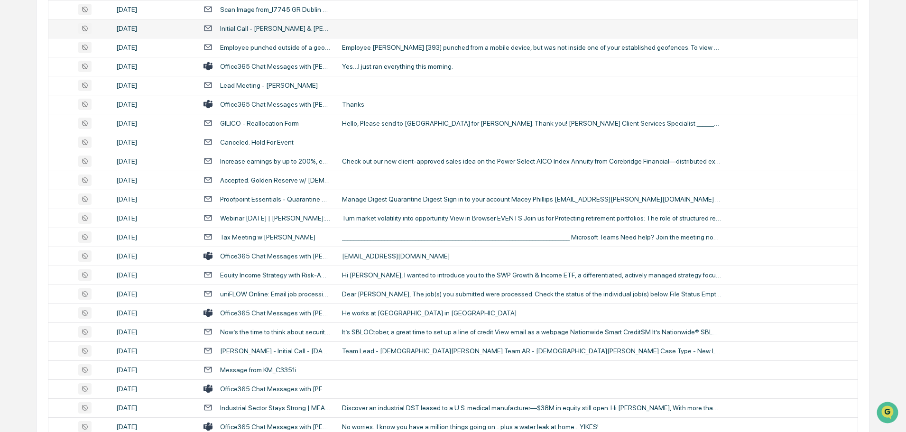
scroll to position [883, 0]
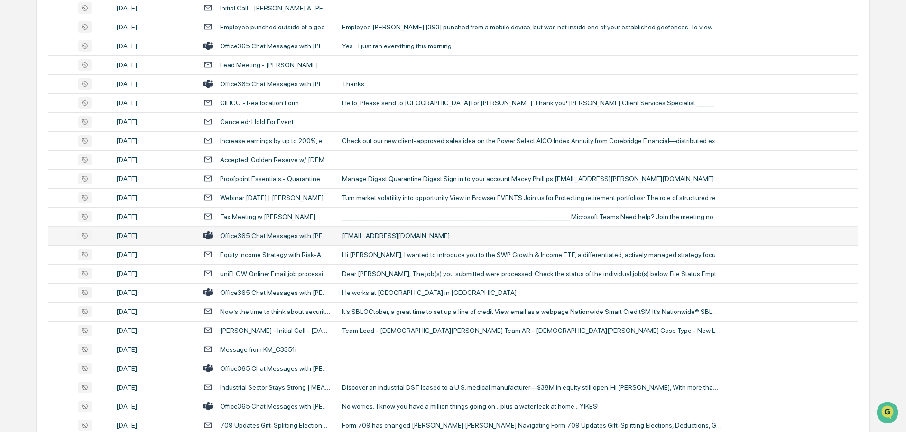
click at [382, 236] on div "[EMAIL_ADDRESS][DOMAIN_NAME]" at bounding box center [531, 236] width 379 height 8
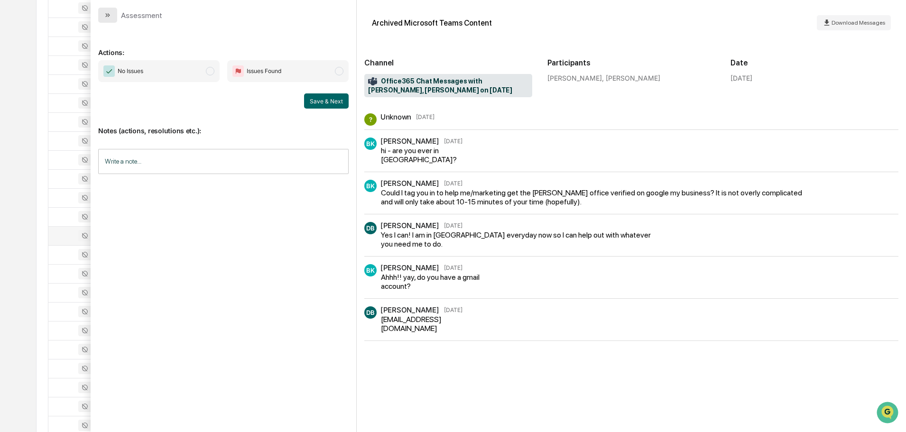
click at [112, 18] on button "modal" at bounding box center [107, 15] width 19 height 15
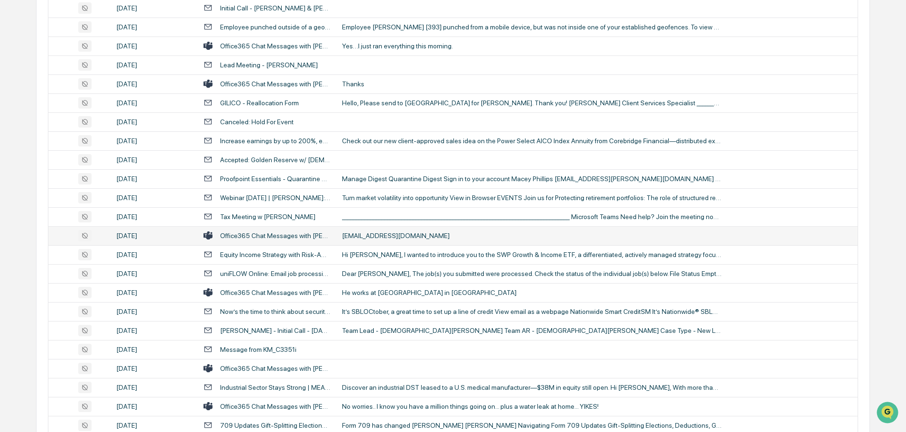
scroll to position [930, 0]
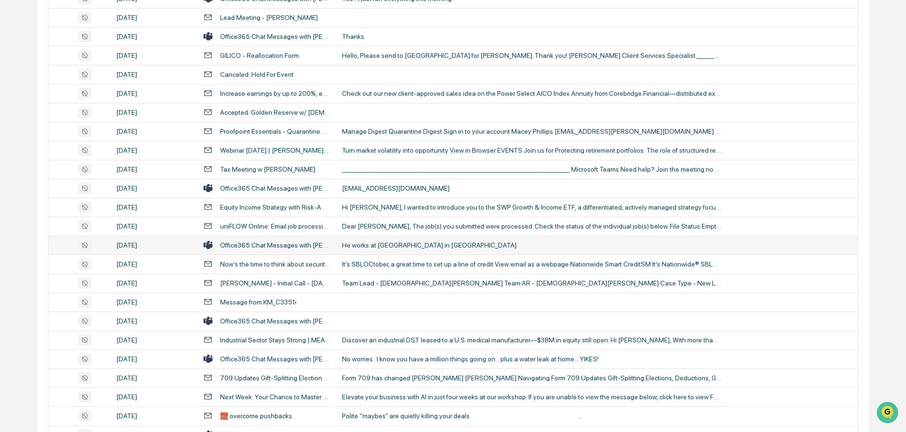
click at [385, 247] on div "He works at [GEOGRAPHIC_DATA] in [GEOGRAPHIC_DATA]" at bounding box center [531, 245] width 379 height 8
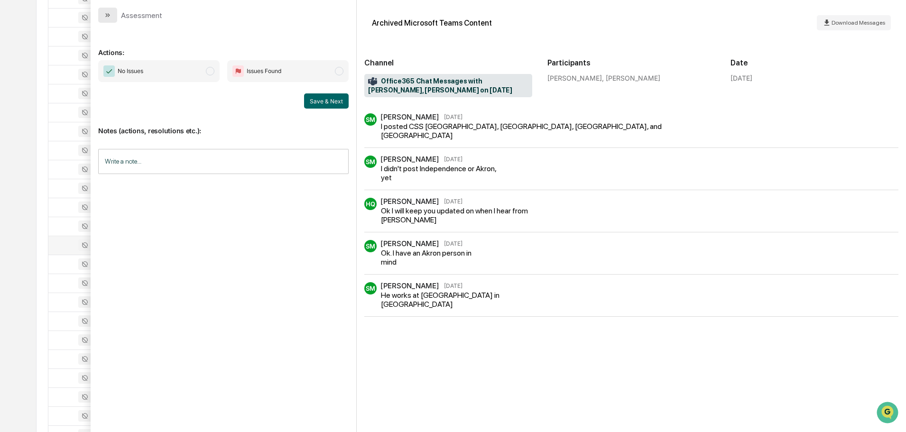
click at [114, 14] on button "modal" at bounding box center [107, 15] width 19 height 15
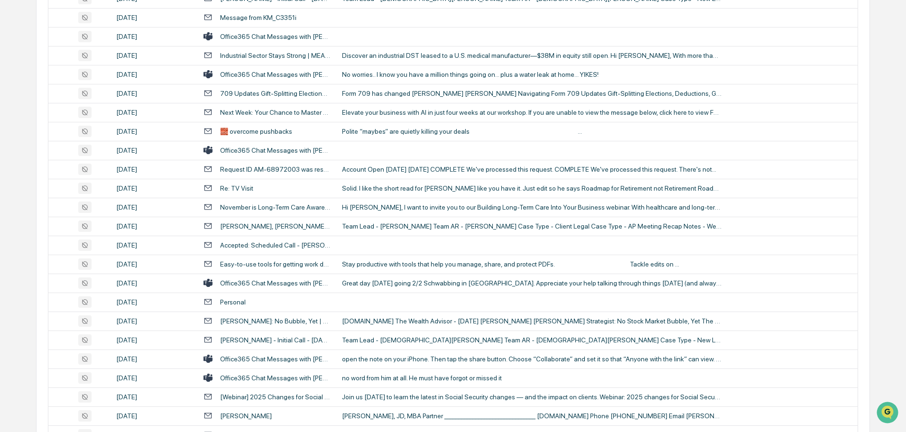
scroll to position [1262, 0]
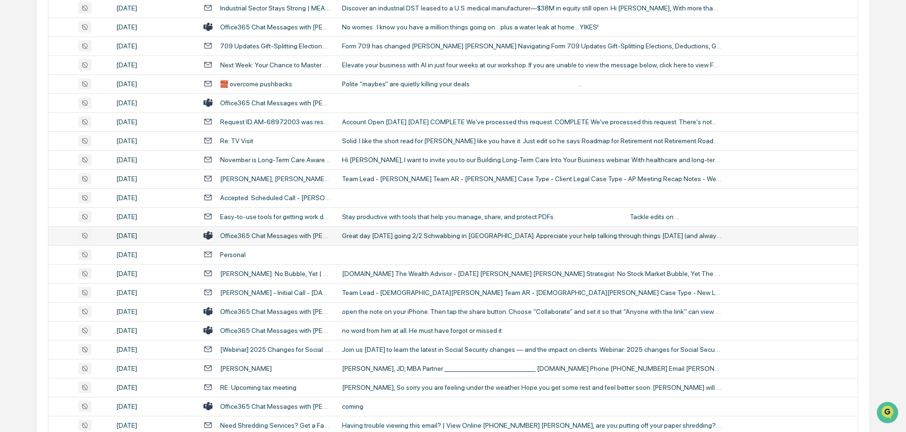
click at [369, 235] on div "Great day [DATE] going 2/2 Schwabbing in [GEOGRAPHIC_DATA]. Appreciate your hel…" at bounding box center [531, 236] width 379 height 8
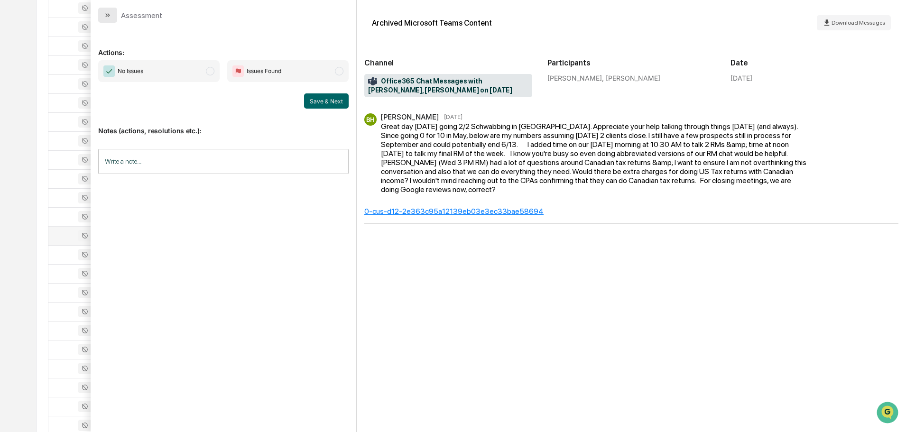
click at [109, 9] on button "modal" at bounding box center [107, 15] width 19 height 15
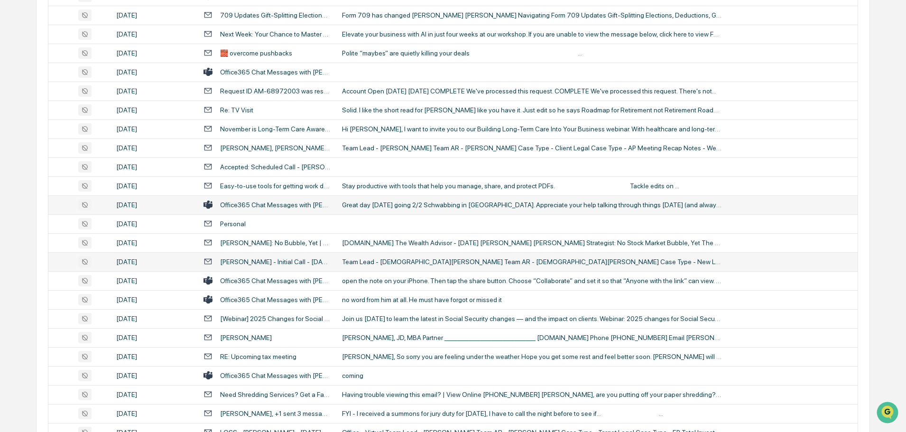
scroll to position [1310, 0]
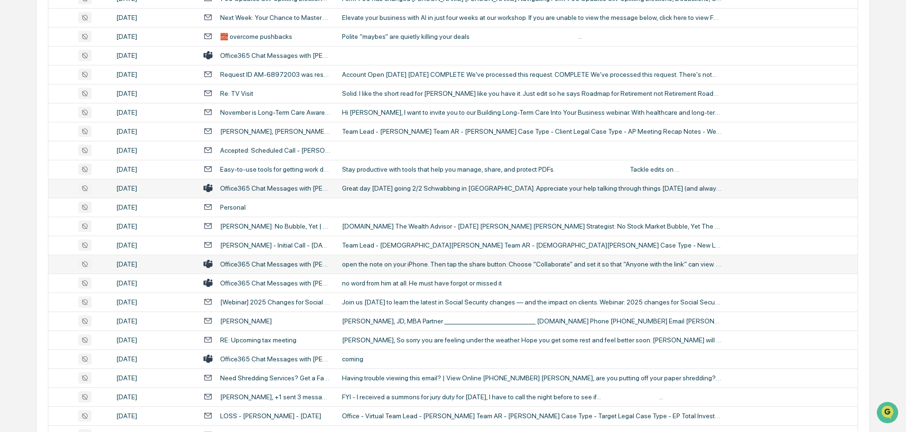
click at [376, 263] on div "open the note on your iPhone. Then tap the share button. Choose “Collaborate” a…" at bounding box center [531, 264] width 379 height 8
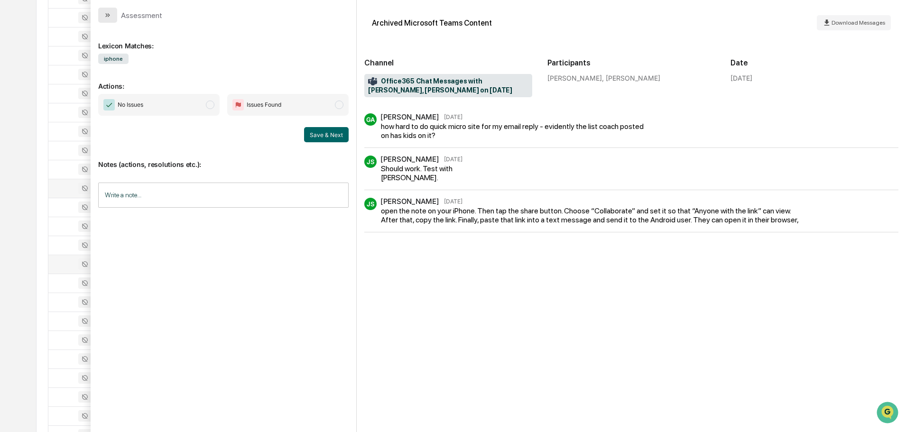
click at [103, 11] on button "modal" at bounding box center [107, 15] width 19 height 15
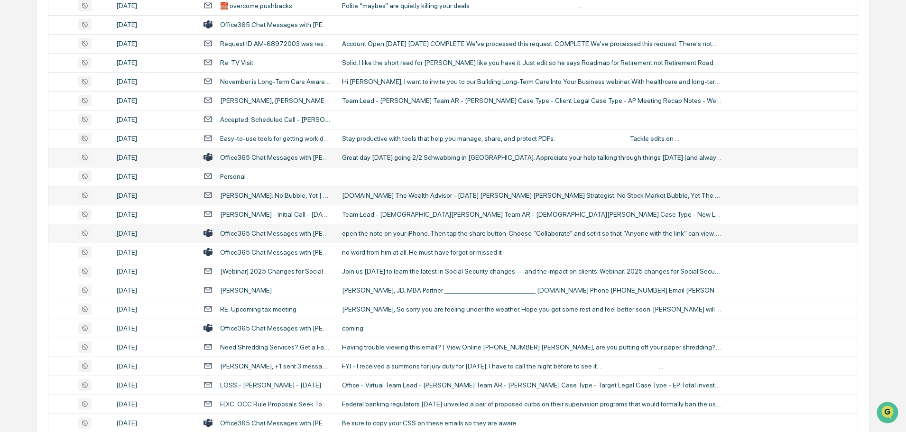
scroll to position [1357, 0]
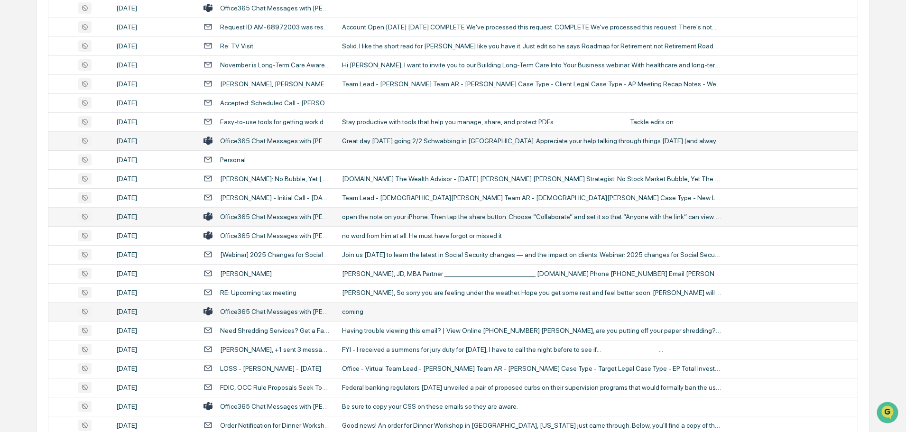
click at [379, 308] on div "coming" at bounding box center [531, 312] width 379 height 8
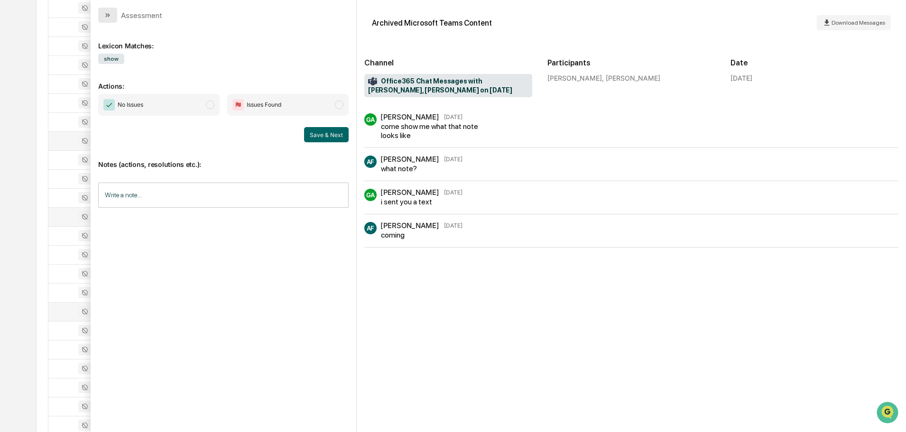
click at [113, 16] on button "modal" at bounding box center [107, 15] width 19 height 15
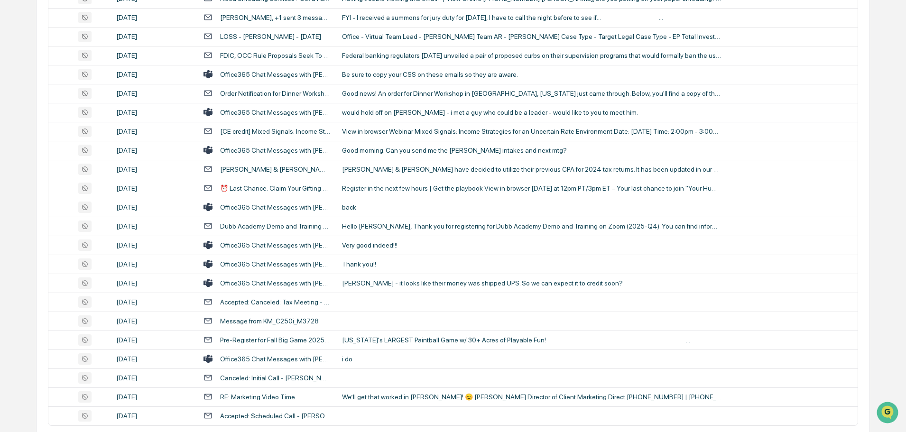
scroll to position [1736, 0]
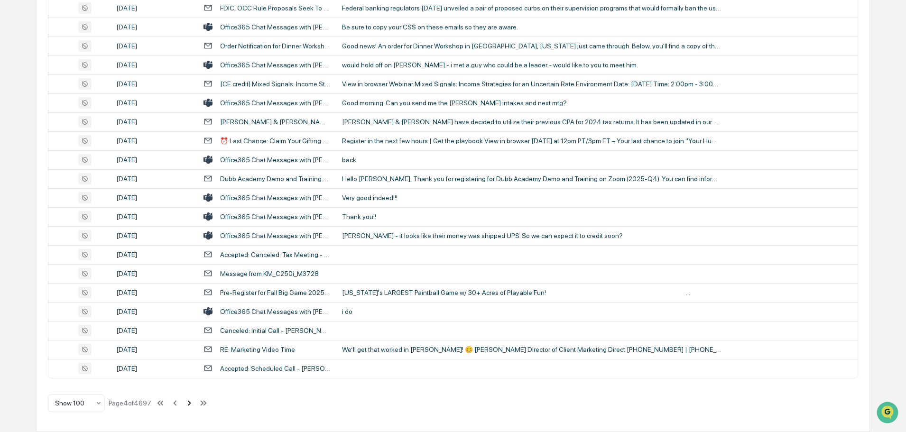
click at [190, 404] on icon at bounding box center [189, 402] width 3 height 5
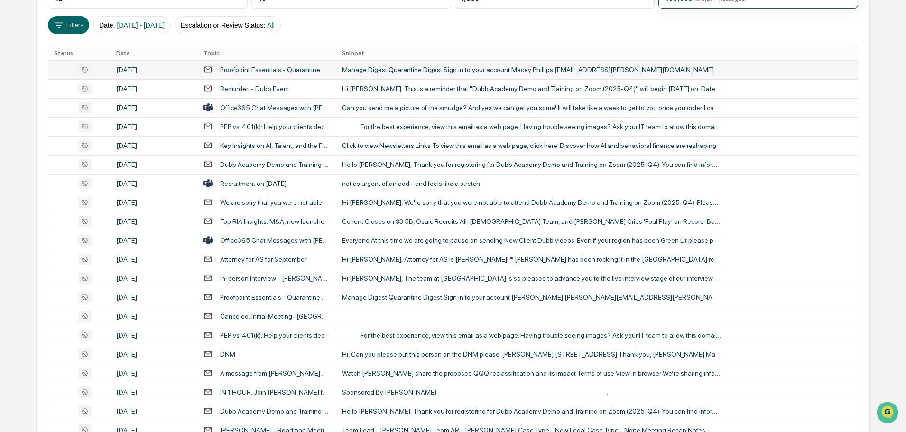
scroll to position [172, 0]
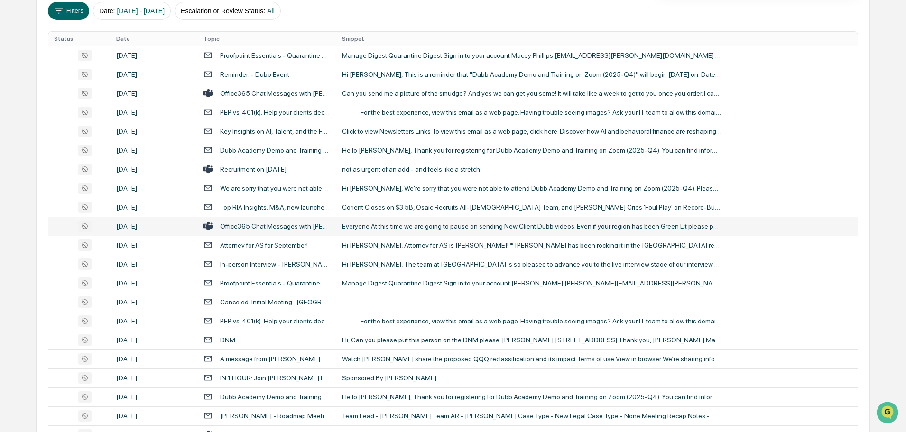
click at [395, 223] on div "Everyone At this time we are going to pause on sending New Client Dubb videos. …" at bounding box center [531, 226] width 379 height 8
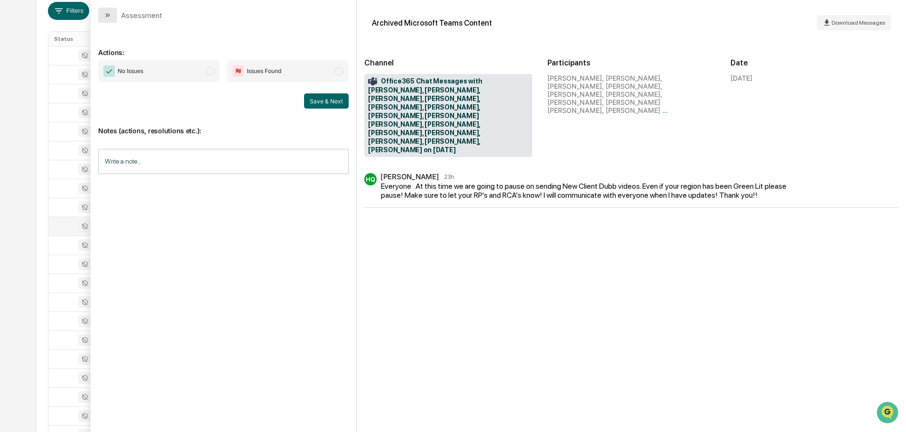
click at [112, 16] on button "modal" at bounding box center [107, 15] width 19 height 15
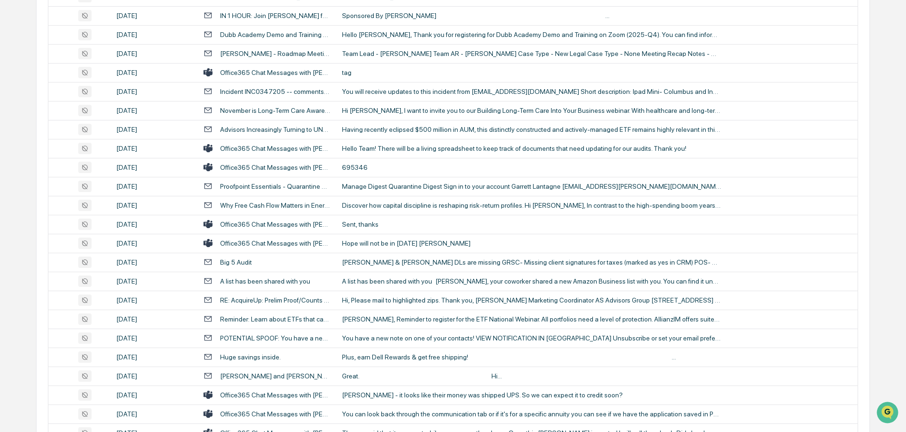
scroll to position [551, 0]
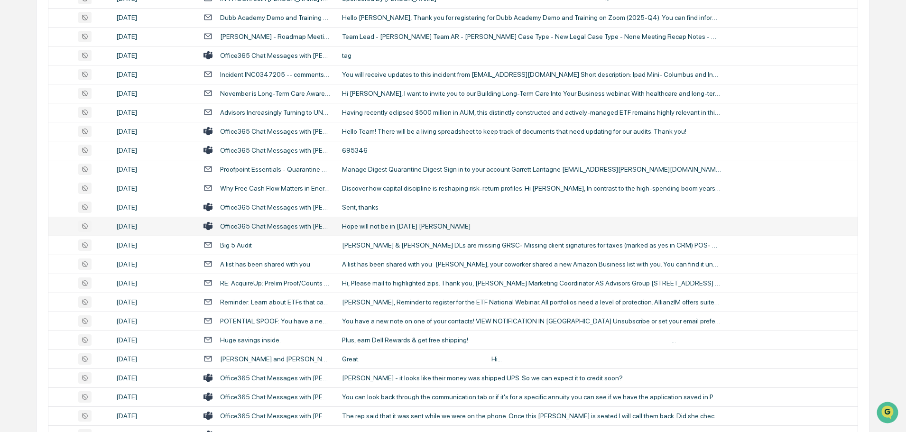
click at [370, 224] on div "Hope will not be in [DATE] [PERSON_NAME]" at bounding box center [531, 226] width 379 height 8
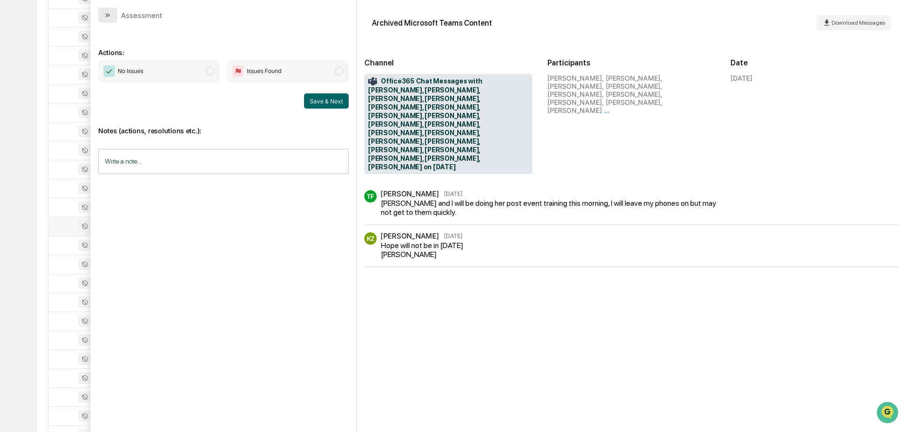
click at [112, 17] on button "modal" at bounding box center [107, 15] width 19 height 15
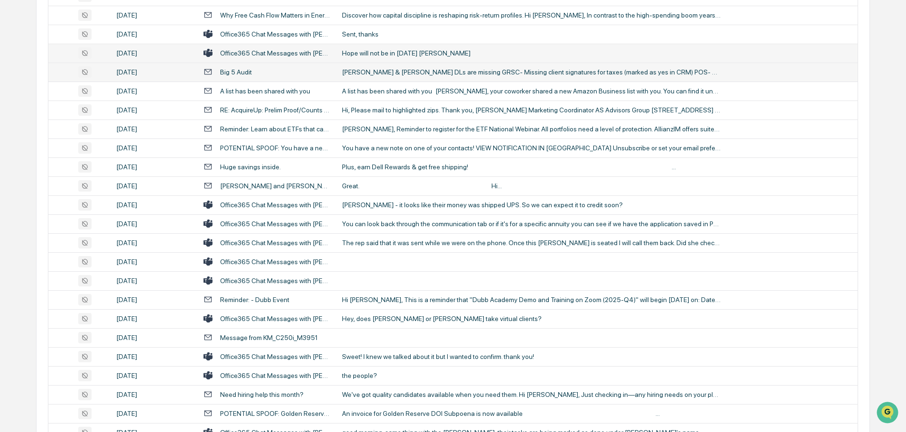
scroll to position [741, 0]
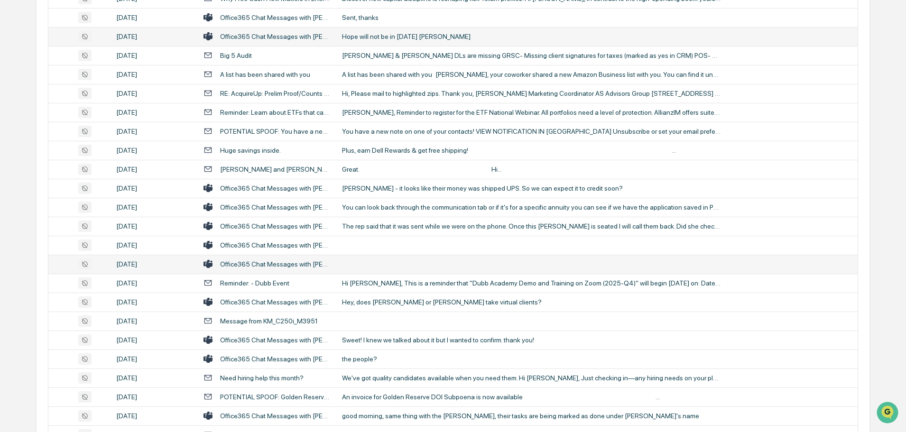
click at [393, 261] on td at bounding box center [596, 264] width 521 height 19
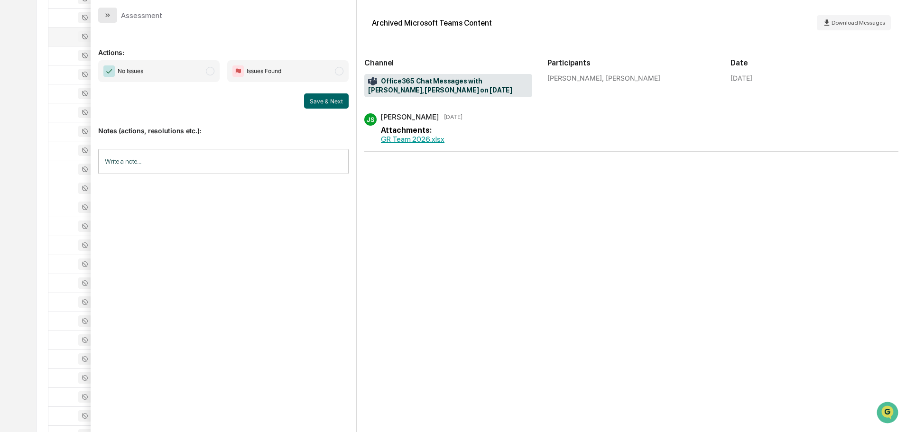
click at [107, 11] on icon "modal" at bounding box center [108, 15] width 8 height 8
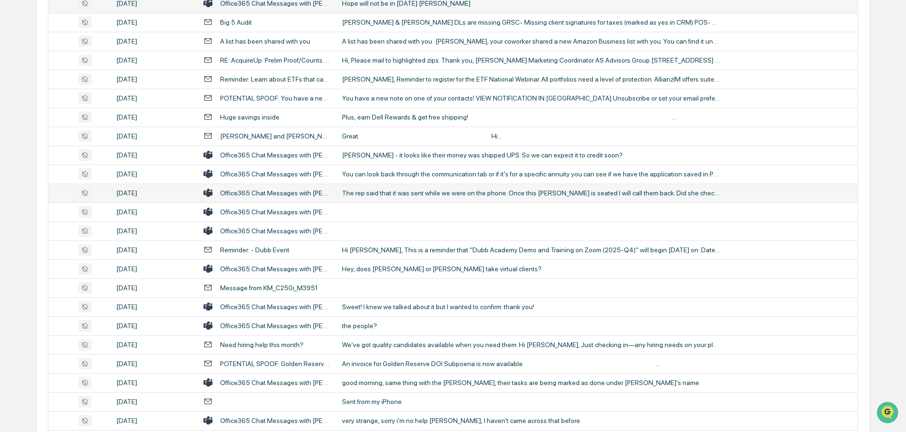
scroll to position [788, 0]
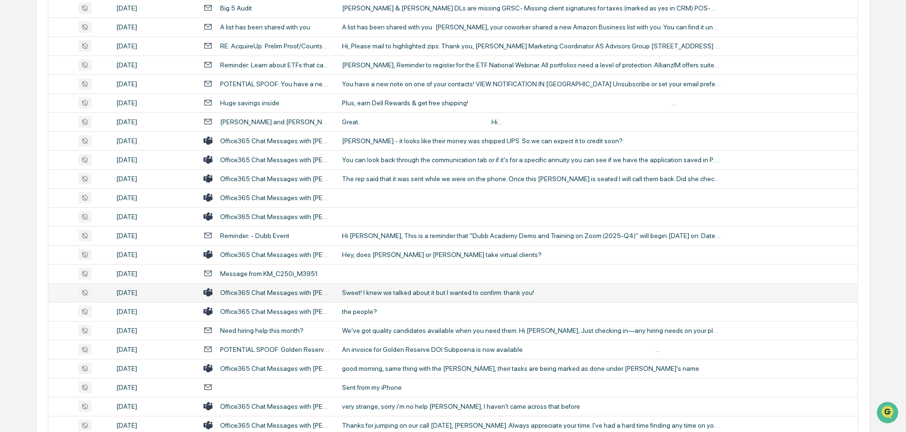
click at [387, 297] on td "Sweet! I knew we talked about it but I wanted to confirm. thank you!" at bounding box center [596, 292] width 521 height 19
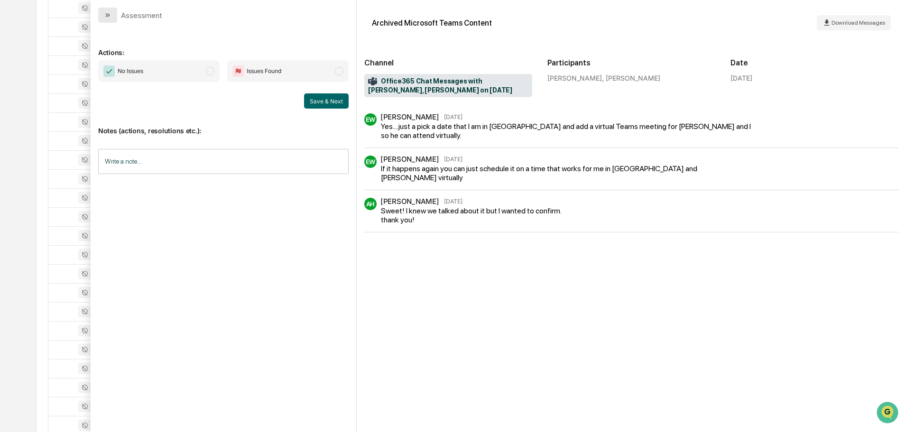
click at [109, 16] on icon "modal" at bounding box center [109, 15] width 2 height 4
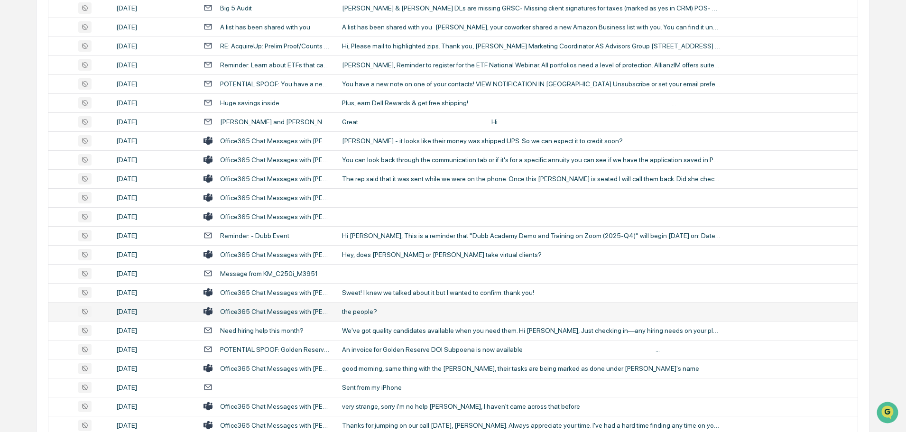
click at [368, 312] on div "the people?" at bounding box center [531, 312] width 379 height 8
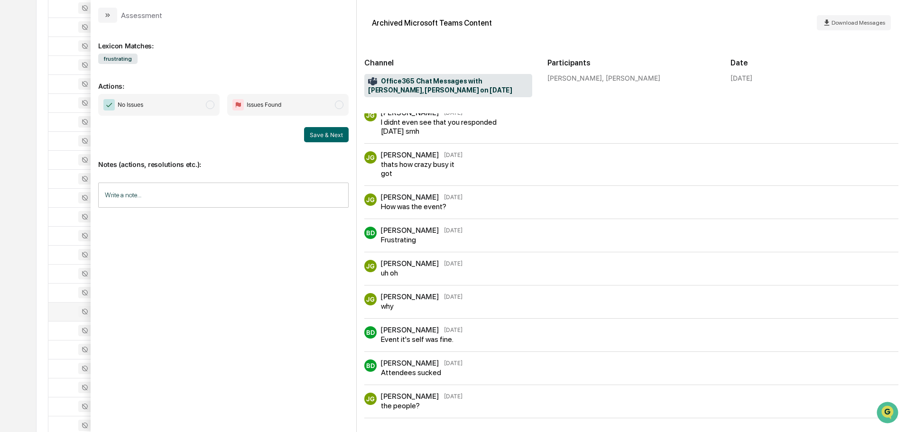
scroll to position [6, 0]
click at [113, 12] on button "modal" at bounding box center [107, 15] width 19 height 15
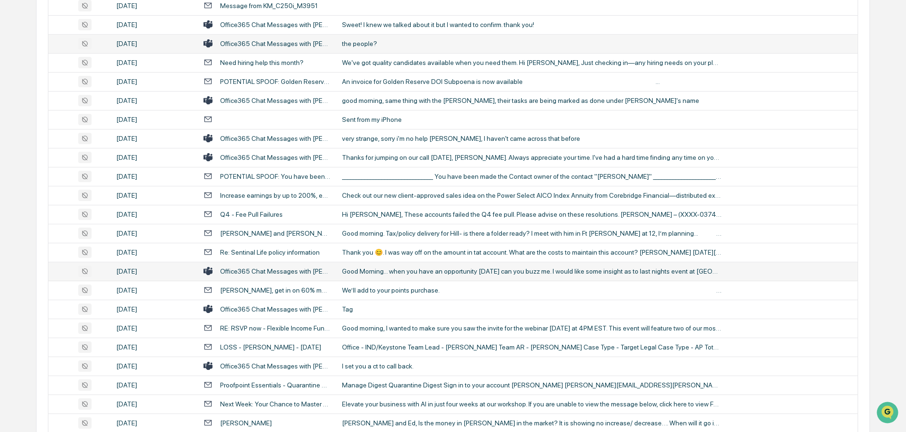
scroll to position [1072, 0]
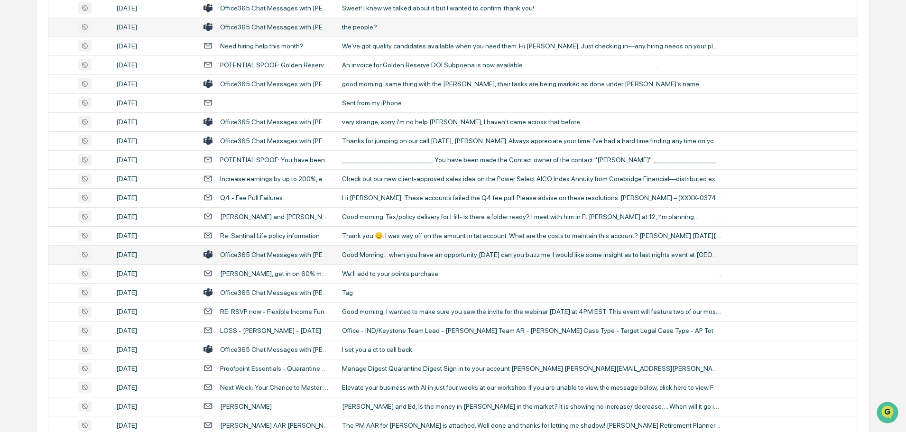
click at [439, 255] on div "Good Morning... when you have an opportunity [DATE] can you buzz me. I would li…" at bounding box center [531, 255] width 379 height 8
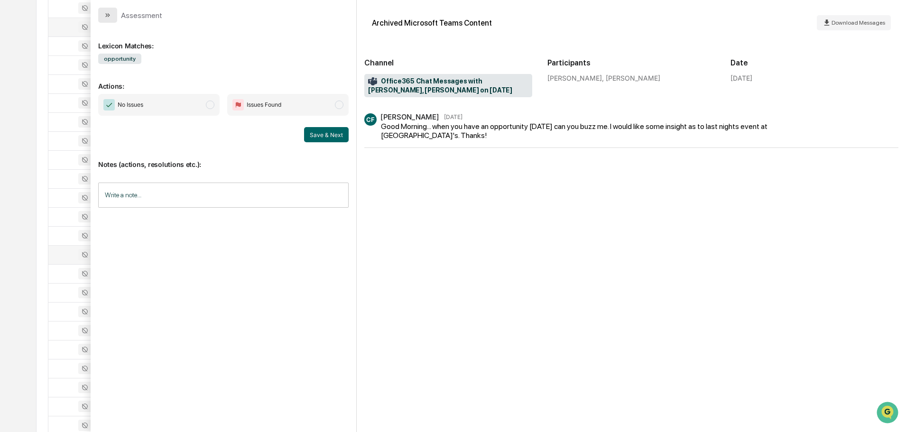
click at [112, 16] on button "modal" at bounding box center [107, 15] width 19 height 15
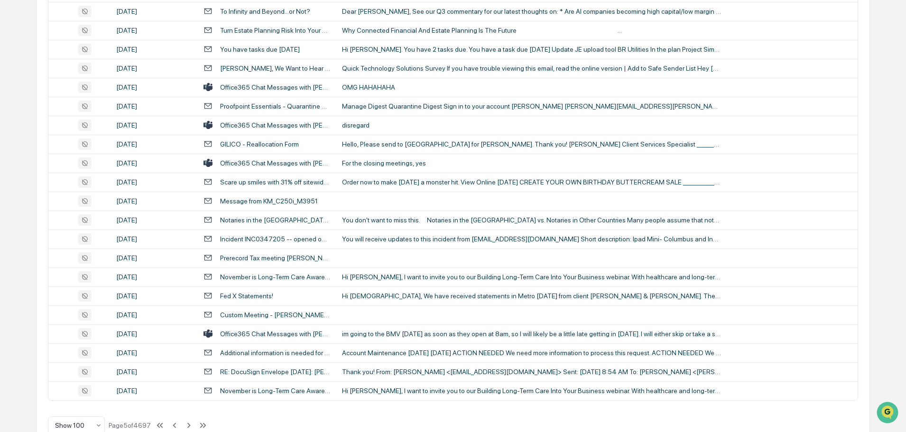
scroll to position [1736, 0]
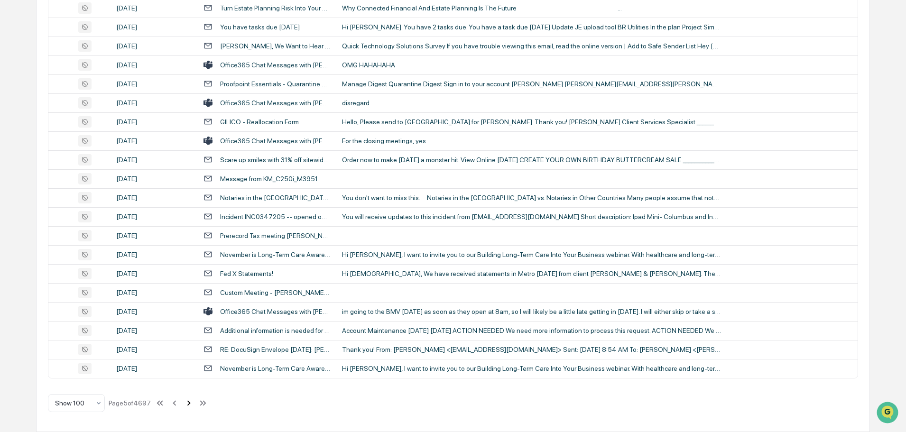
click at [187, 404] on icon at bounding box center [188, 403] width 10 height 10
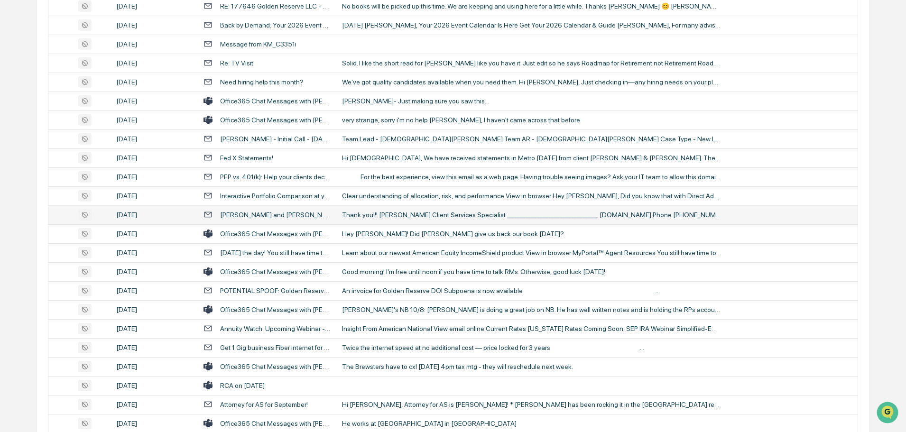
scroll to position [237, 0]
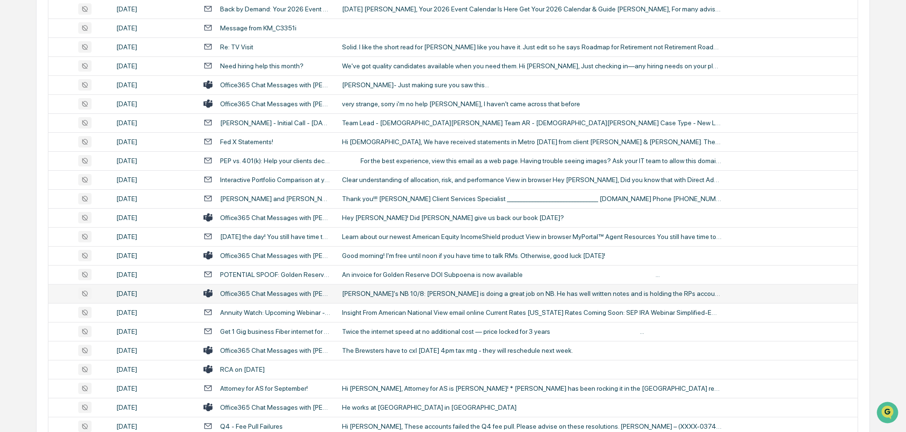
click at [393, 293] on div "[PERSON_NAME]'s NB 10/8: [PERSON_NAME] is doing a great job on NB. He has well …" at bounding box center [531, 294] width 379 height 8
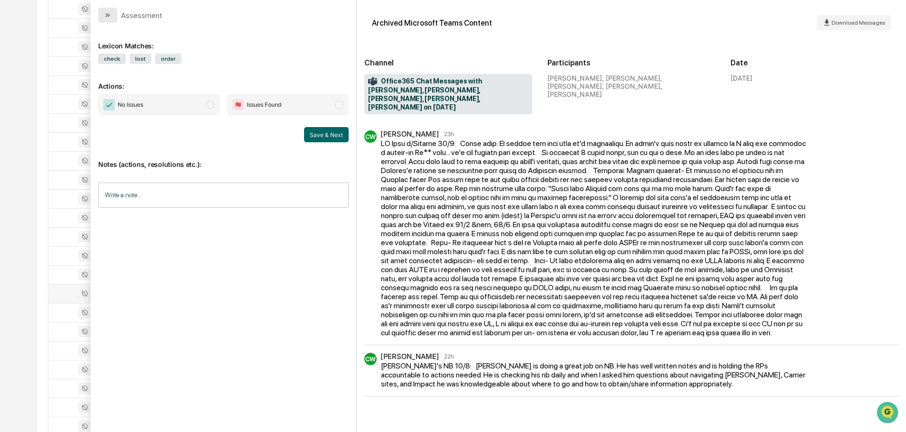
click at [106, 15] on icon "modal" at bounding box center [108, 15] width 8 height 8
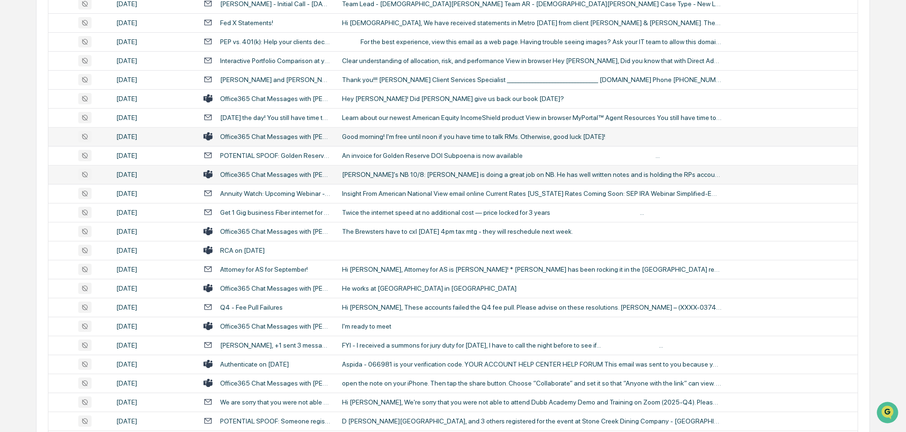
scroll to position [379, 0]
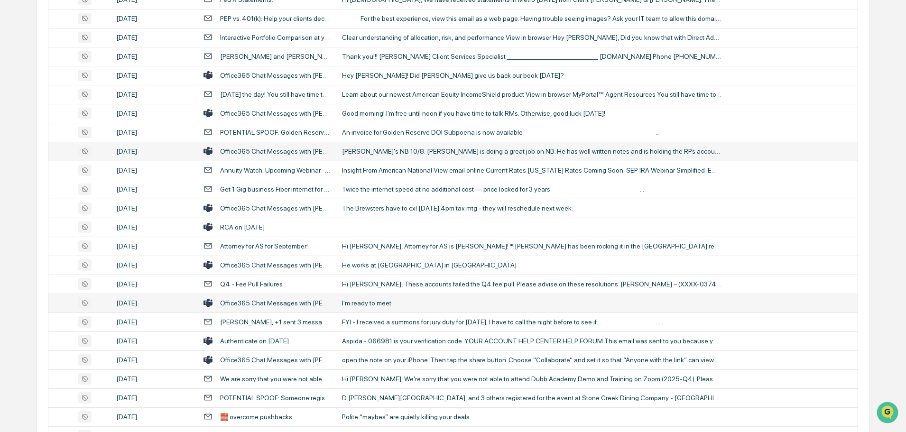
click at [394, 299] on div "I'm ready to meet" at bounding box center [531, 303] width 379 height 8
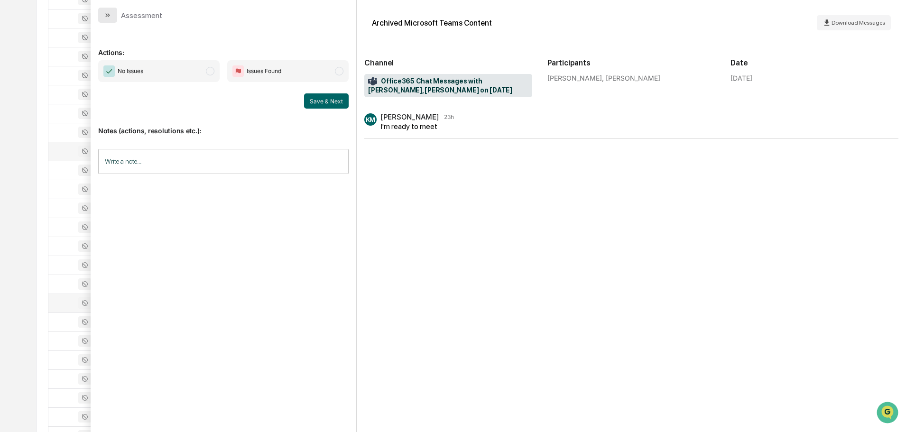
click at [108, 12] on icon "modal" at bounding box center [108, 15] width 8 height 8
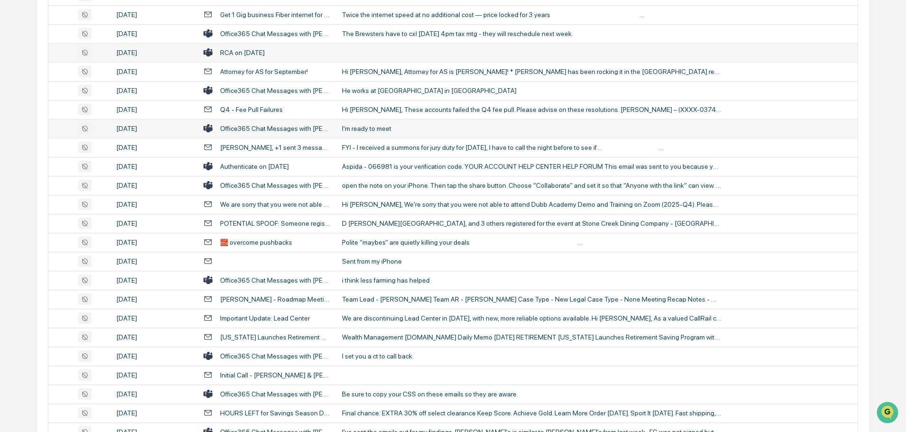
scroll to position [569, 0]
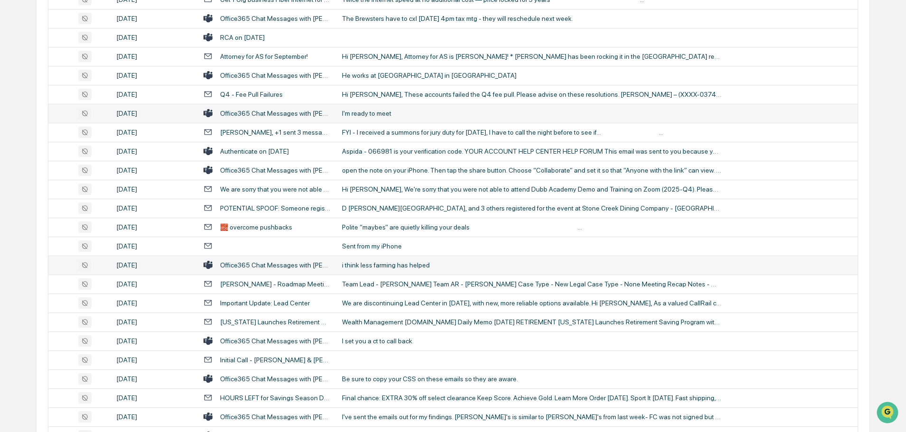
click at [393, 265] on div "i think less farming has helped" at bounding box center [531, 265] width 379 height 8
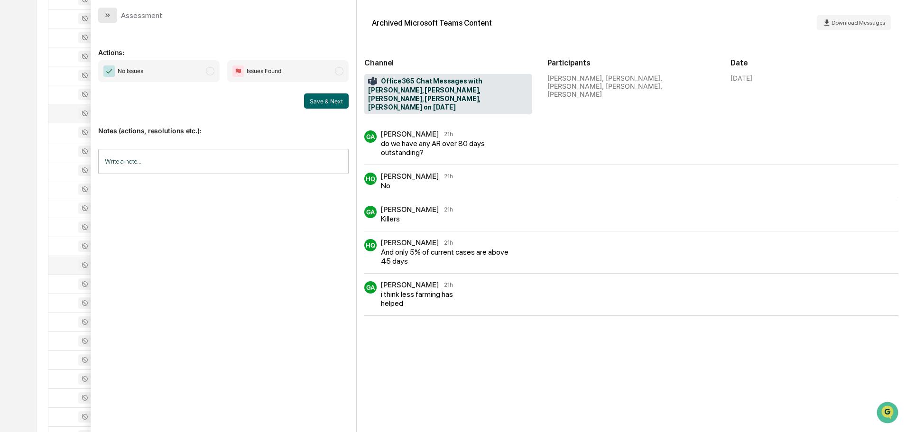
click at [110, 13] on icon "modal" at bounding box center [108, 15] width 8 height 8
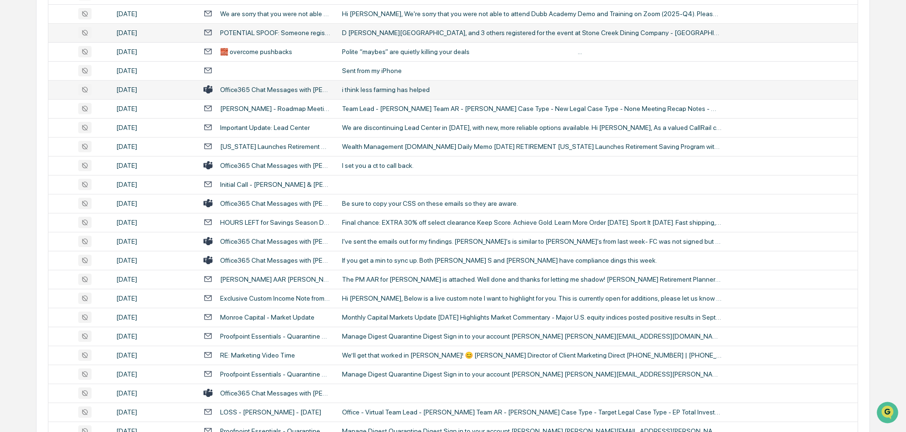
scroll to position [759, 0]
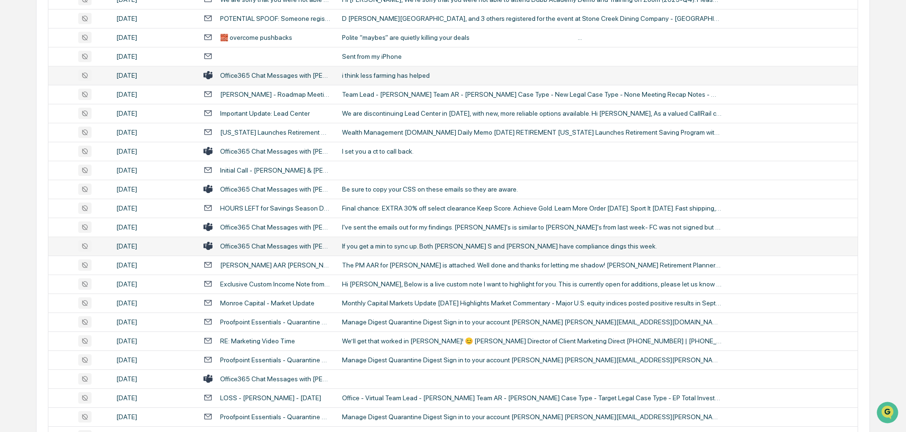
click at [393, 245] on div "If you get a min to sync up. Both [PERSON_NAME] S and [PERSON_NAME] have compli…" at bounding box center [531, 246] width 379 height 8
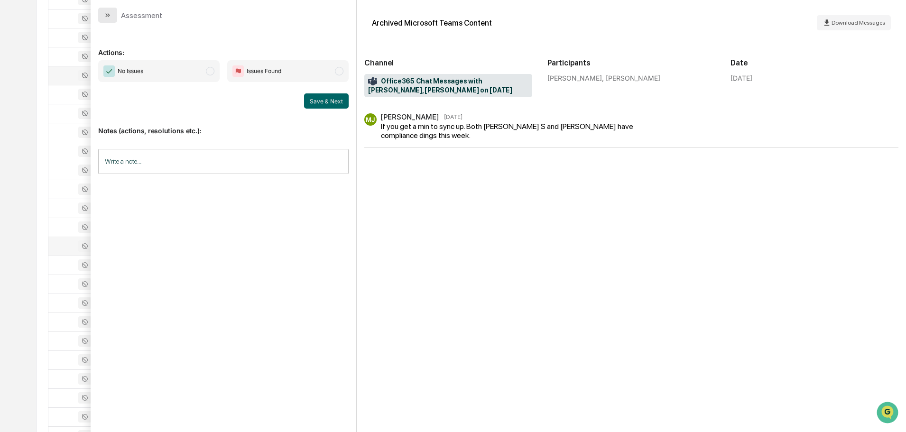
click at [110, 14] on icon "modal" at bounding box center [108, 15] width 8 height 8
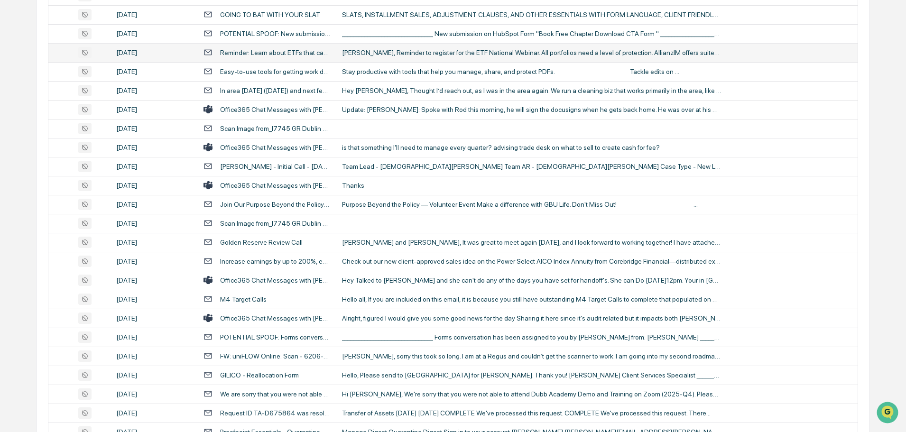
scroll to position [1233, 0]
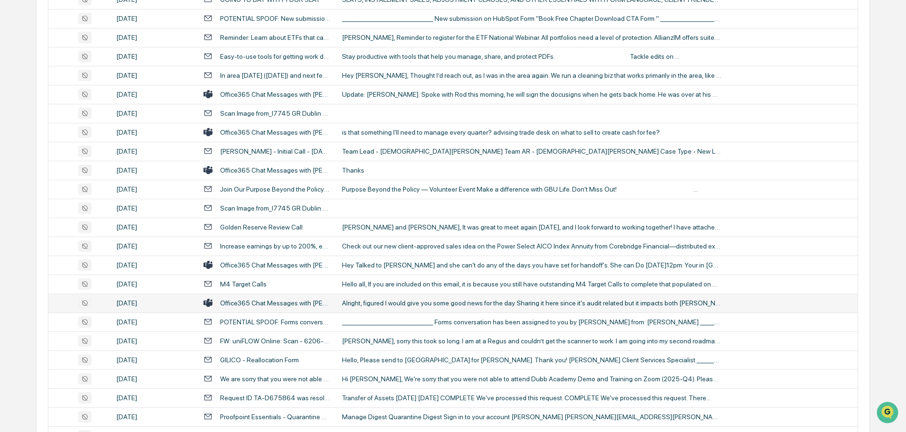
click at [376, 303] on div "Alright, figured I would give you some good news for the day Sharing it here si…" at bounding box center [531, 303] width 379 height 8
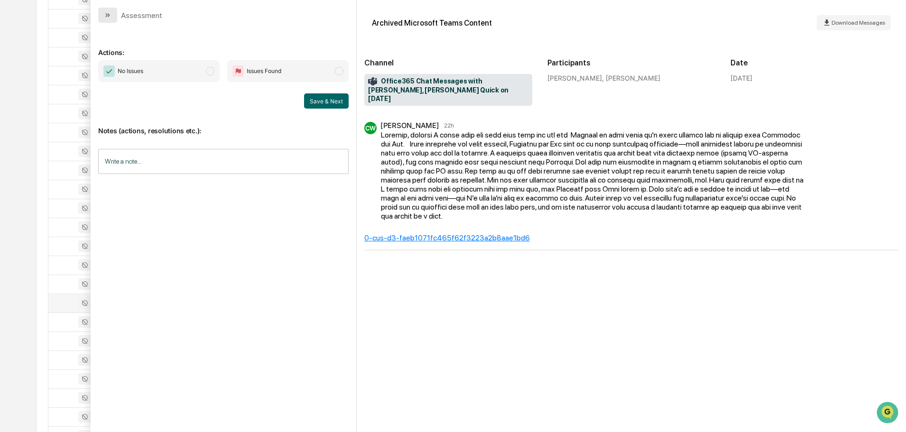
click at [108, 15] on icon "modal" at bounding box center [108, 15] width 8 height 8
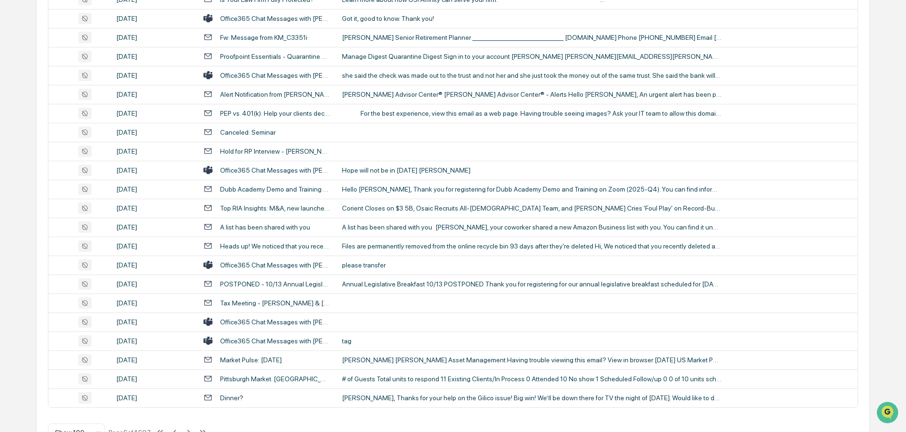
scroll to position [1736, 0]
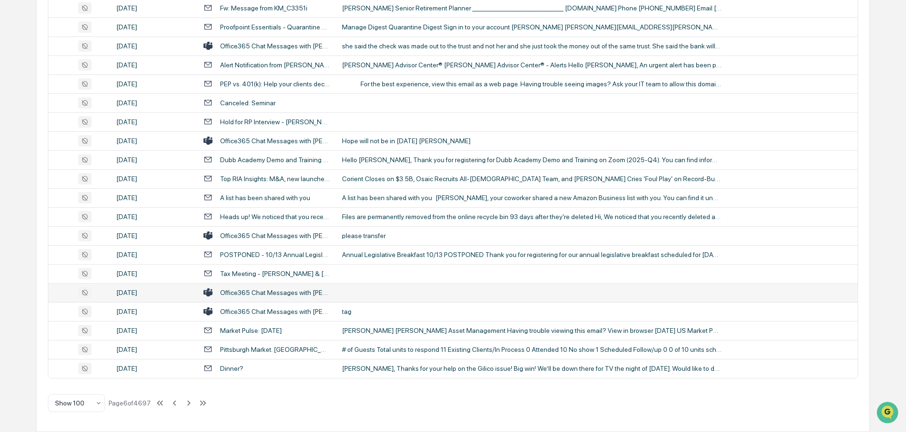
click at [369, 292] on td at bounding box center [596, 292] width 521 height 19
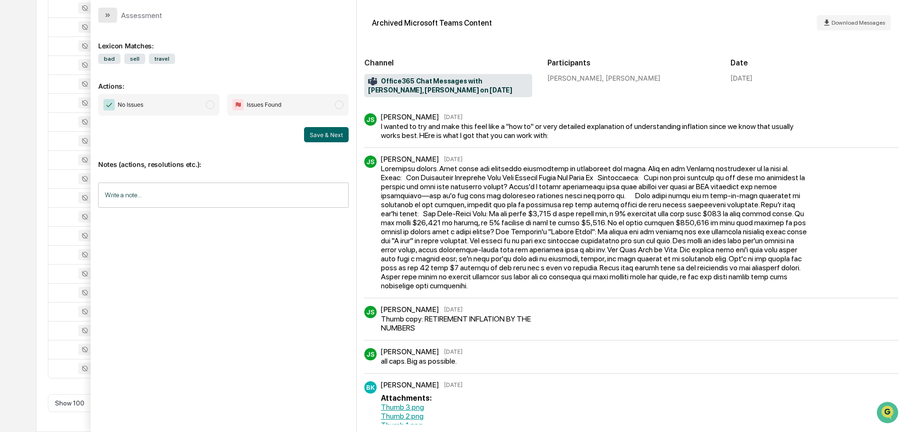
click at [114, 12] on button "modal" at bounding box center [107, 15] width 19 height 15
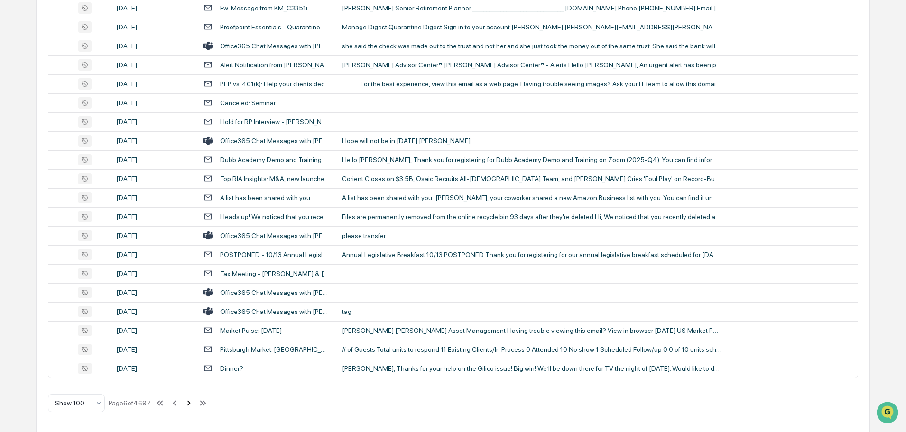
click at [189, 404] on icon at bounding box center [188, 402] width 3 height 5
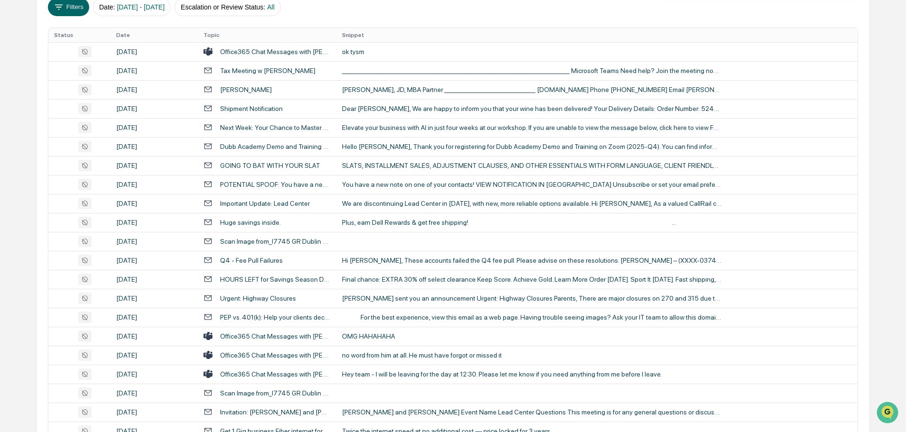
scroll to position [124, 0]
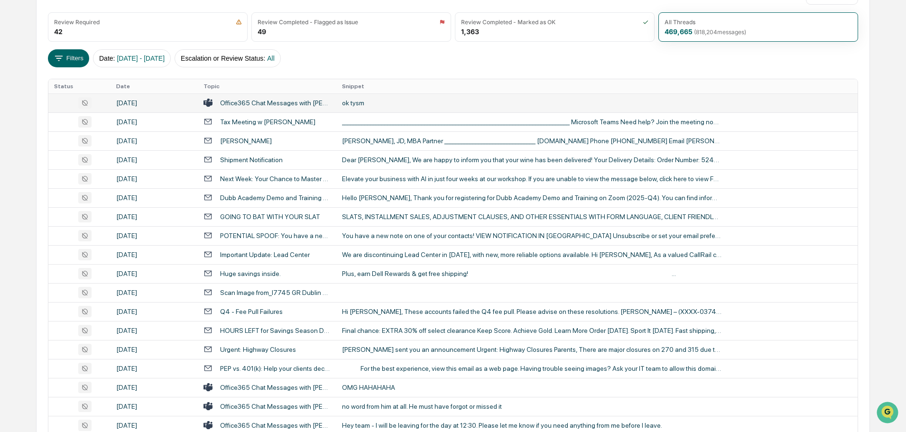
click at [359, 107] on td "ok tysm" at bounding box center [596, 102] width 521 height 19
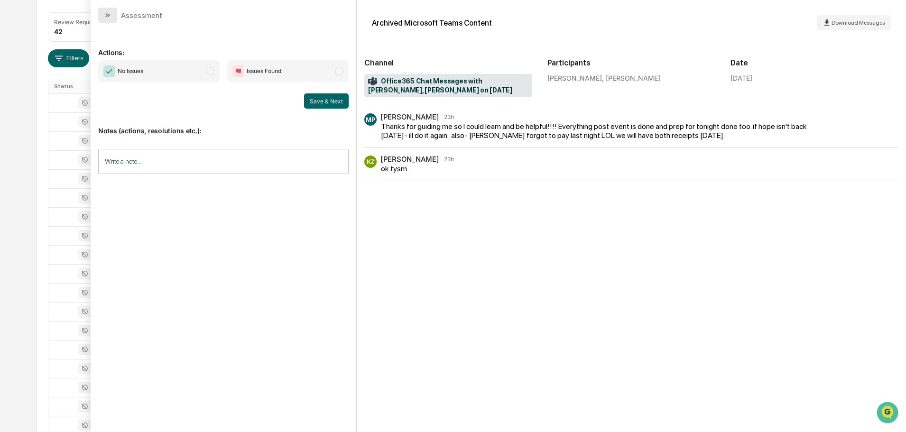
click at [113, 18] on button "modal" at bounding box center [107, 15] width 19 height 15
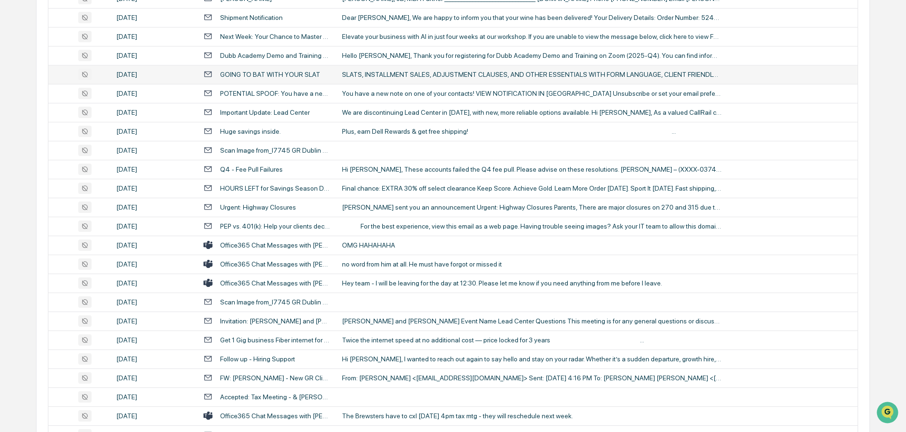
scroll to position [314, 0]
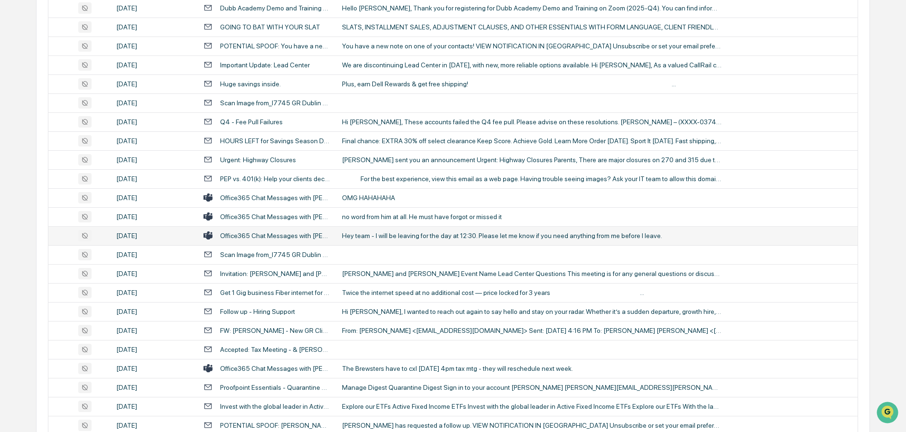
click at [377, 237] on div "Hey team - I will be leaving for the day at 12:30. Please let me know if you ne…" at bounding box center [531, 236] width 379 height 8
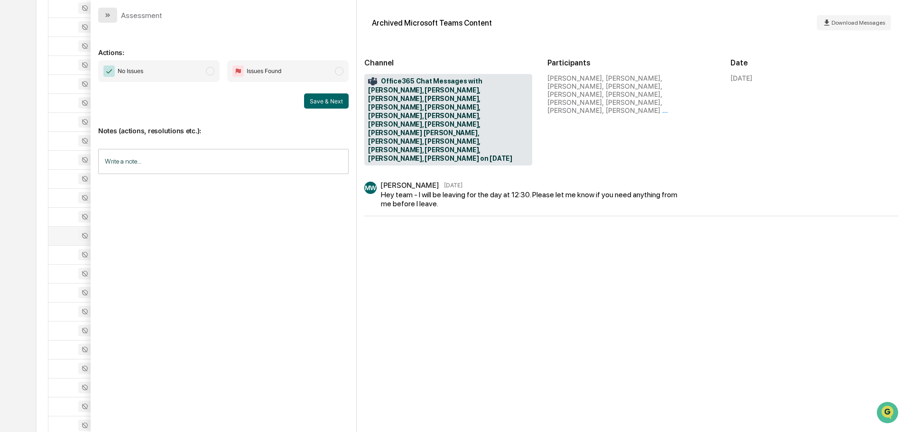
click at [107, 13] on icon "modal" at bounding box center [108, 15] width 8 height 8
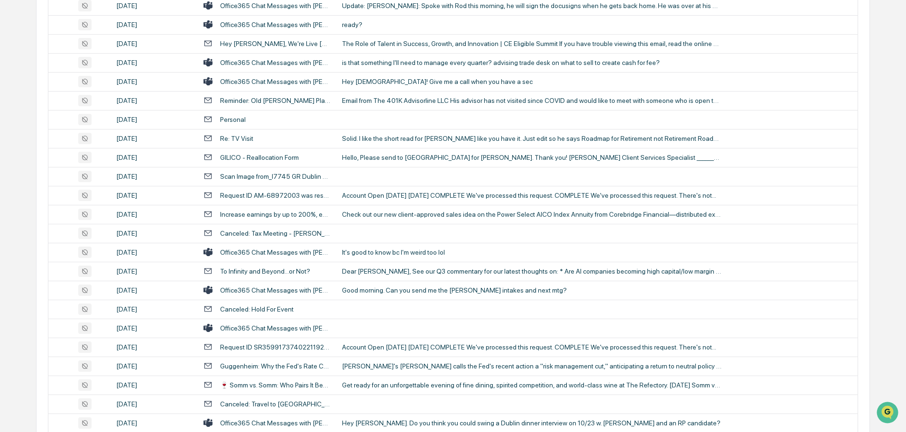
scroll to position [978, 0]
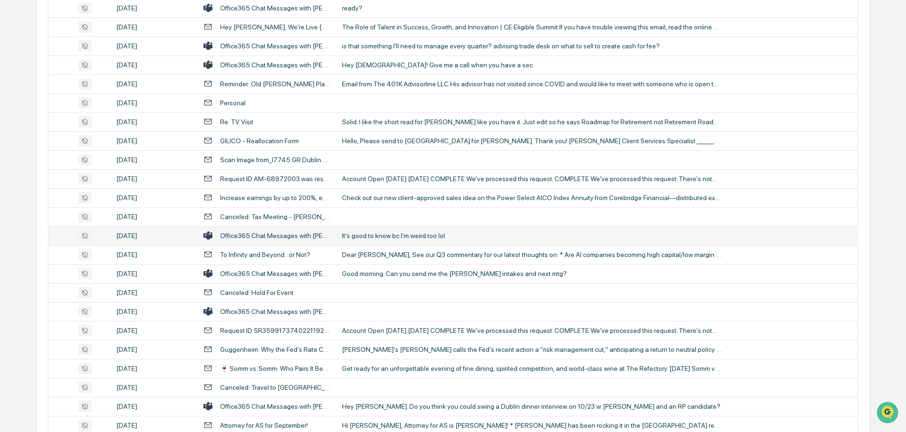
click at [385, 239] on div "It's good to know bc I'm weird too lol" at bounding box center [531, 236] width 379 height 8
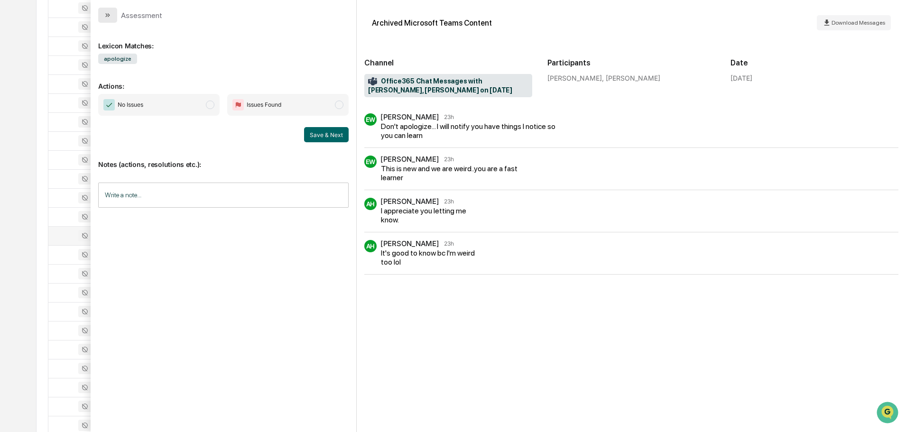
click at [107, 14] on icon "modal" at bounding box center [108, 15] width 8 height 8
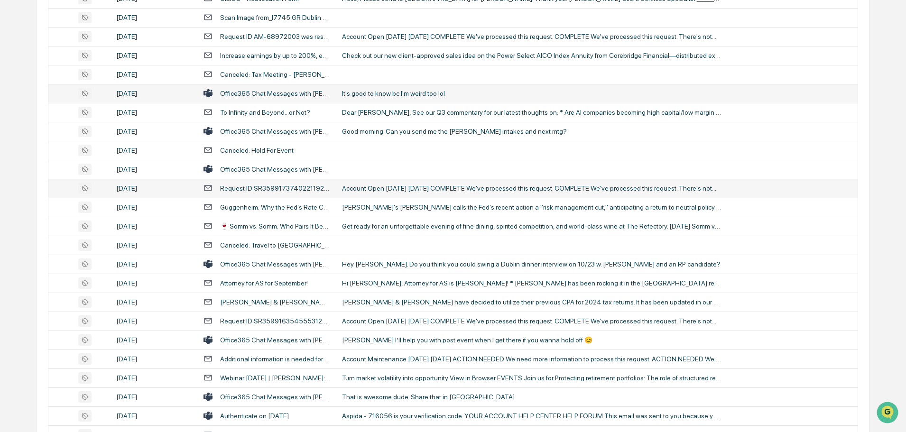
scroll to position [1167, 0]
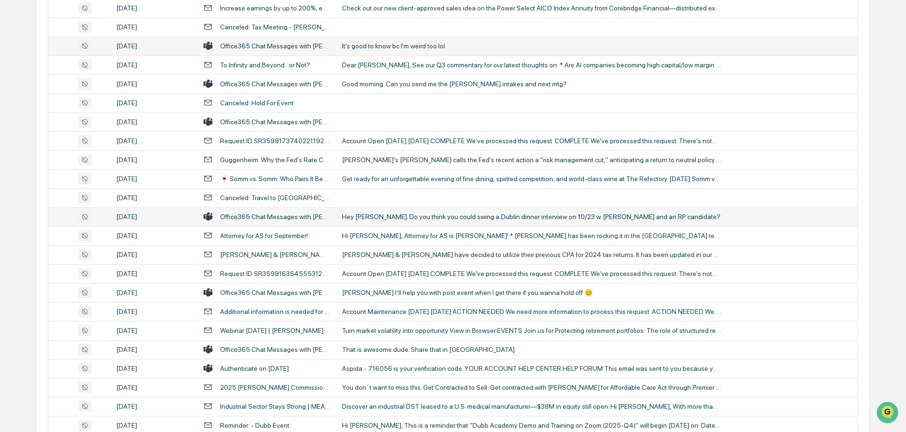
click at [370, 219] on div "Hey [PERSON_NAME]. Do you think you could swing a Dublin dinner interview on 10…" at bounding box center [531, 217] width 379 height 8
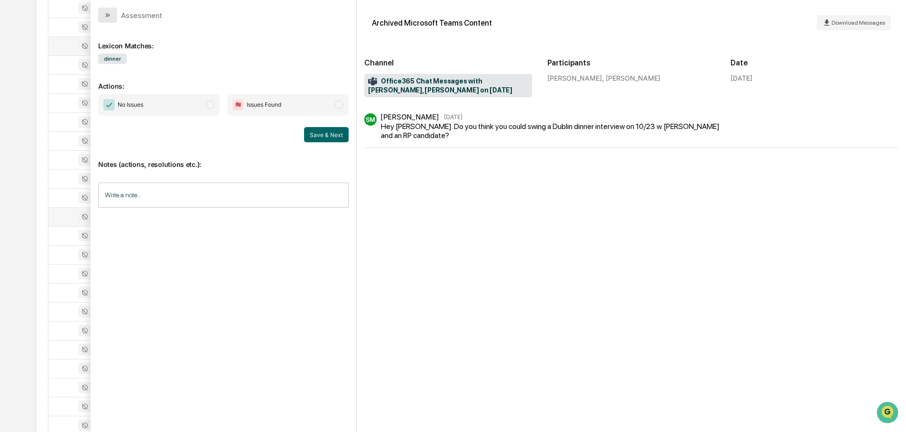
click at [112, 16] on button "modal" at bounding box center [107, 15] width 19 height 15
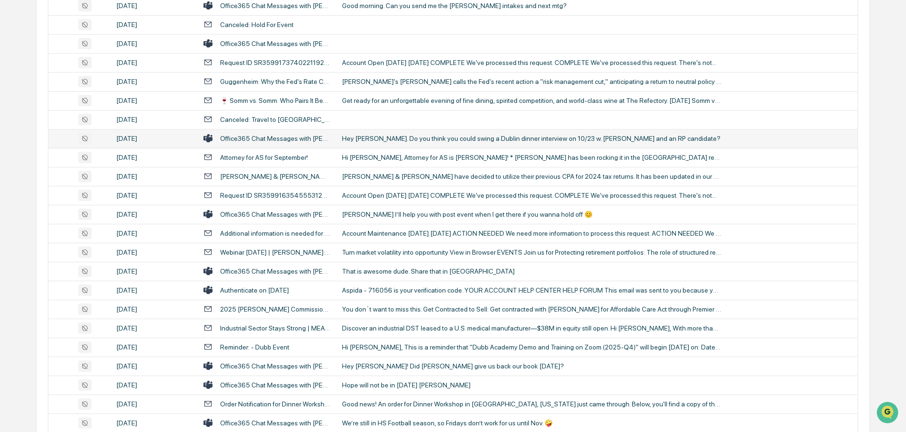
scroll to position [1262, 0]
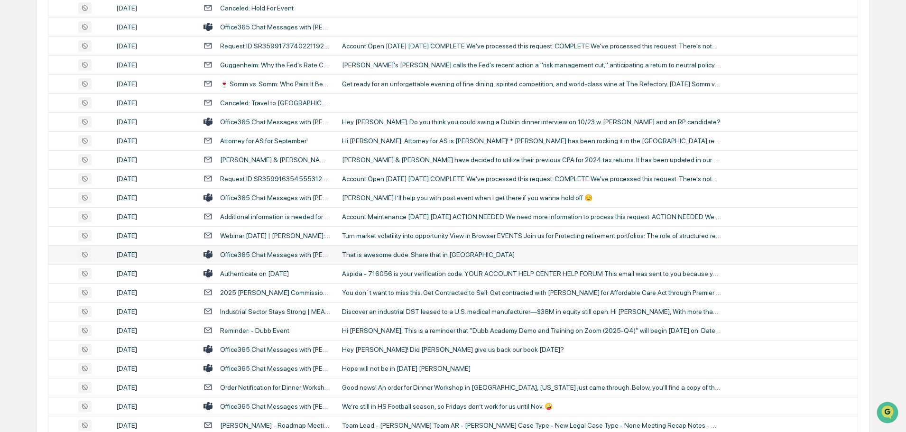
click at [388, 251] on div "That is awesome dude. Share that in [GEOGRAPHIC_DATA]" at bounding box center [531, 255] width 379 height 8
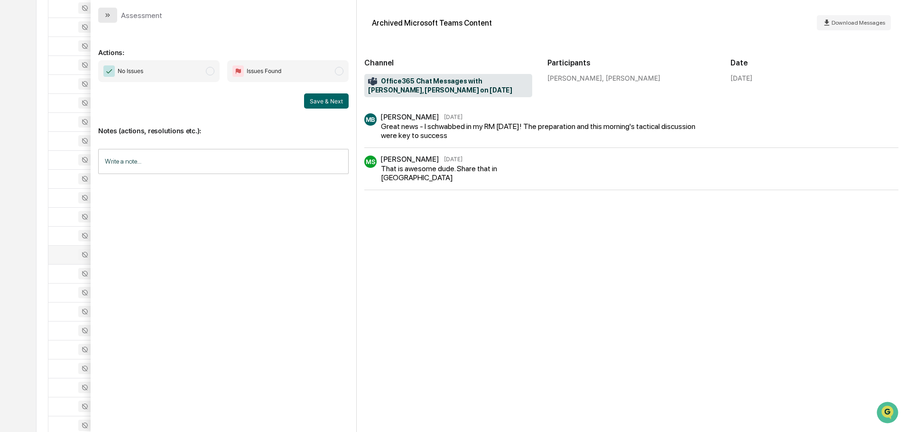
click at [112, 17] on button "modal" at bounding box center [107, 15] width 19 height 15
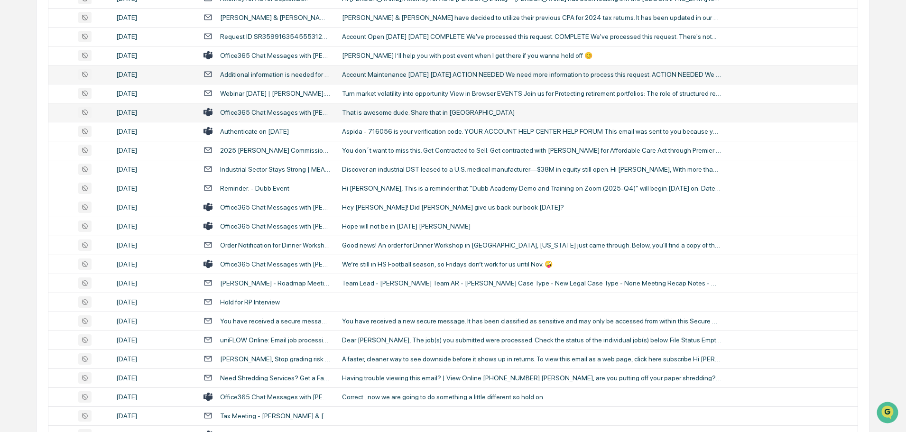
scroll to position [1452, 0]
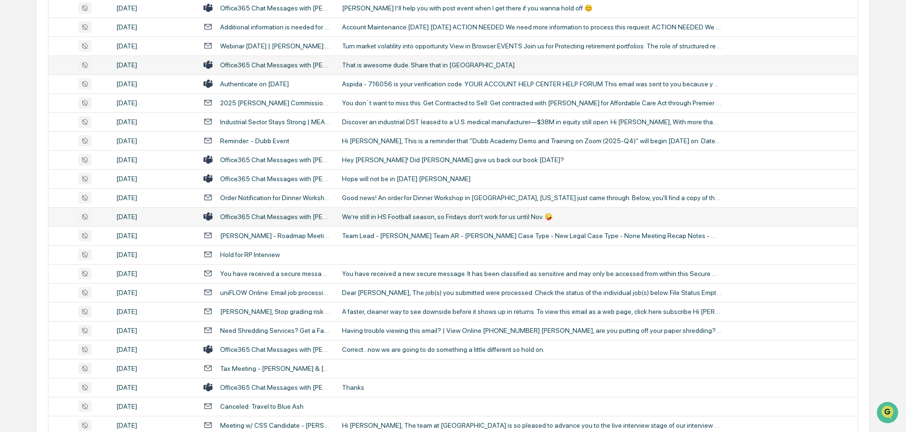
click at [396, 220] on div "We’re still in HS Football season, so Fridays don’t work for us until Nov. 🤪" at bounding box center [531, 217] width 379 height 8
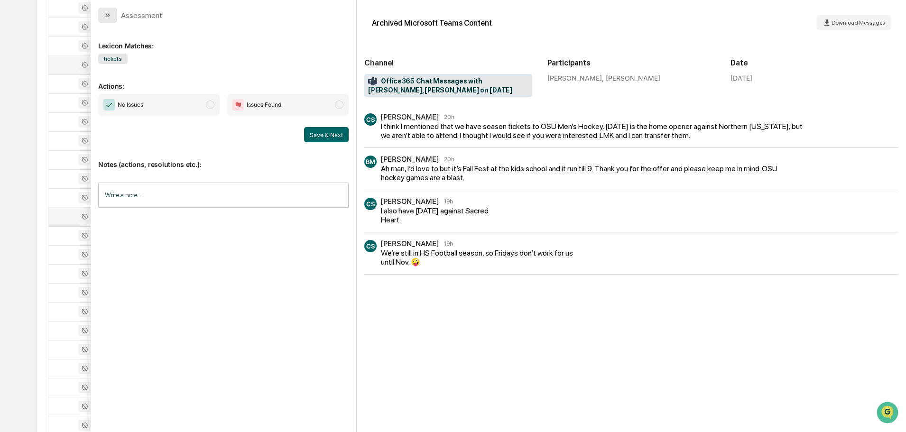
click at [113, 15] on button "modal" at bounding box center [107, 15] width 19 height 15
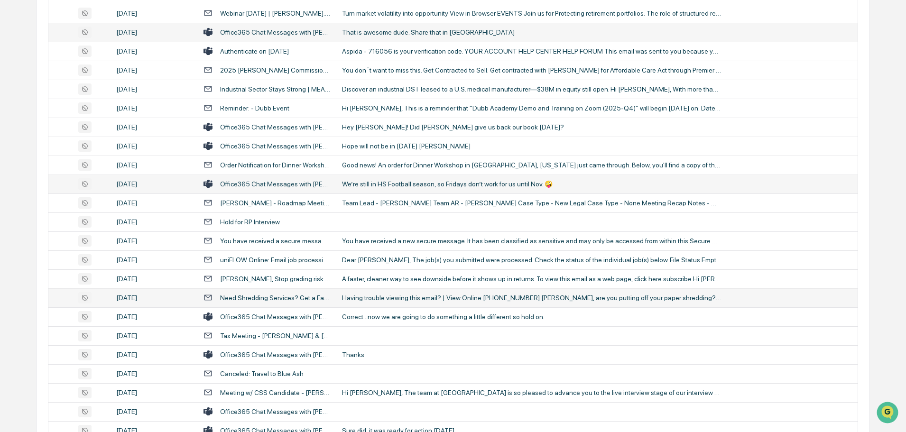
scroll to position [1499, 0]
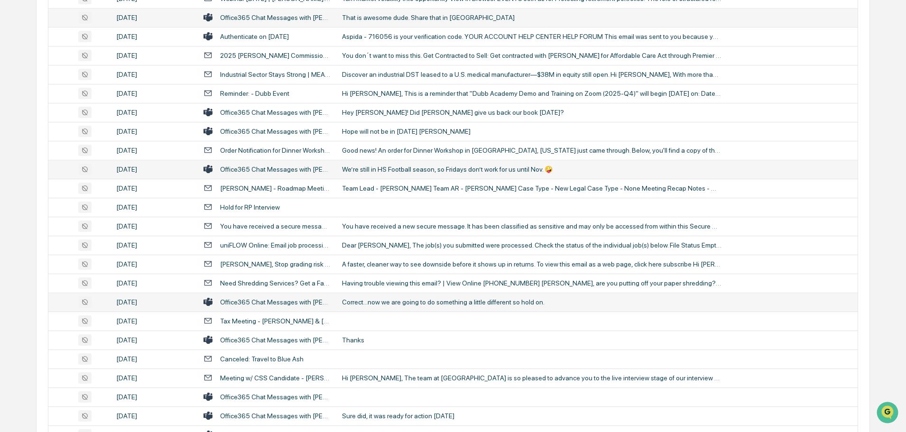
click at [394, 298] on div "Correct...now we are going to do something a little different so hold on." at bounding box center [531, 302] width 379 height 8
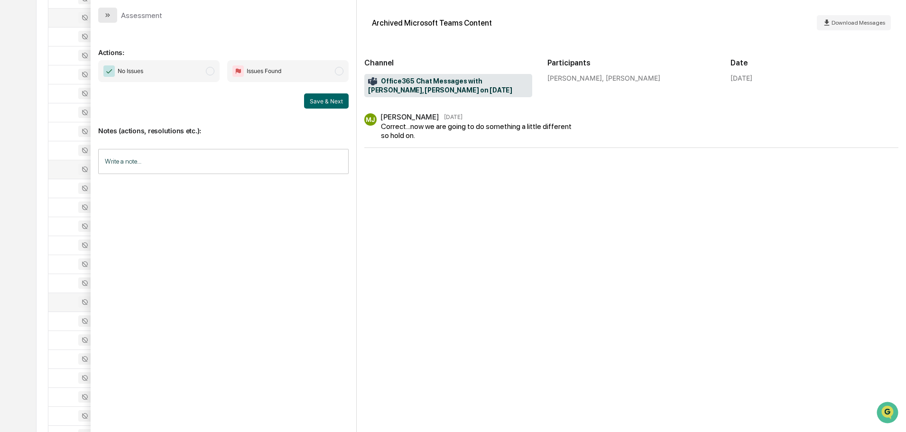
click at [115, 14] on button "modal" at bounding box center [107, 15] width 19 height 15
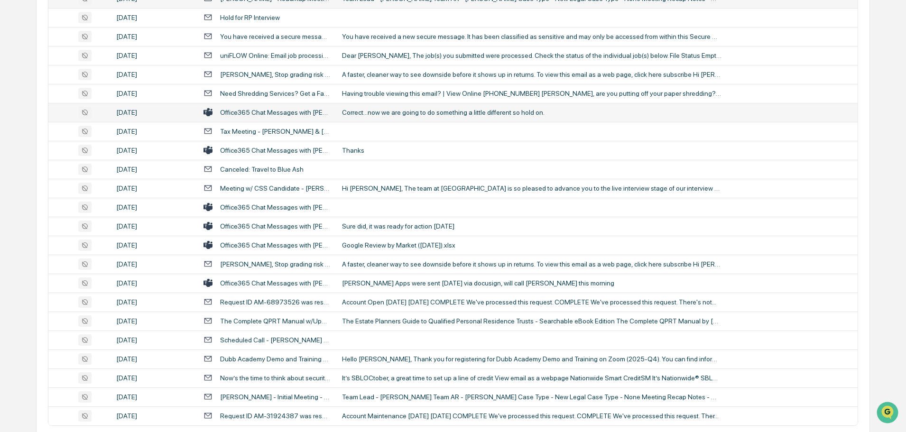
scroll to position [1736, 0]
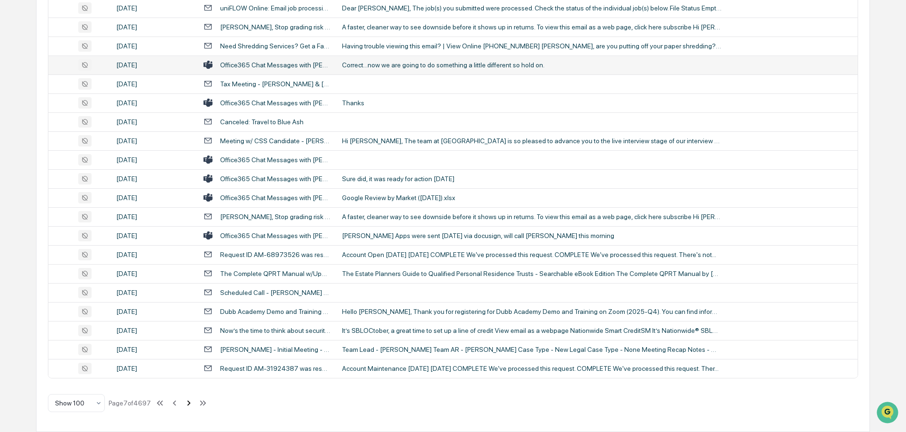
click at [187, 402] on icon at bounding box center [188, 403] width 10 height 10
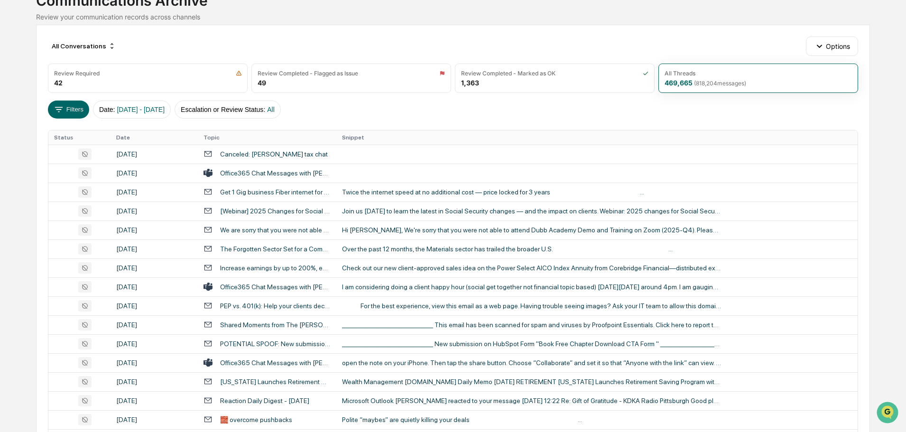
scroll to position [0, 0]
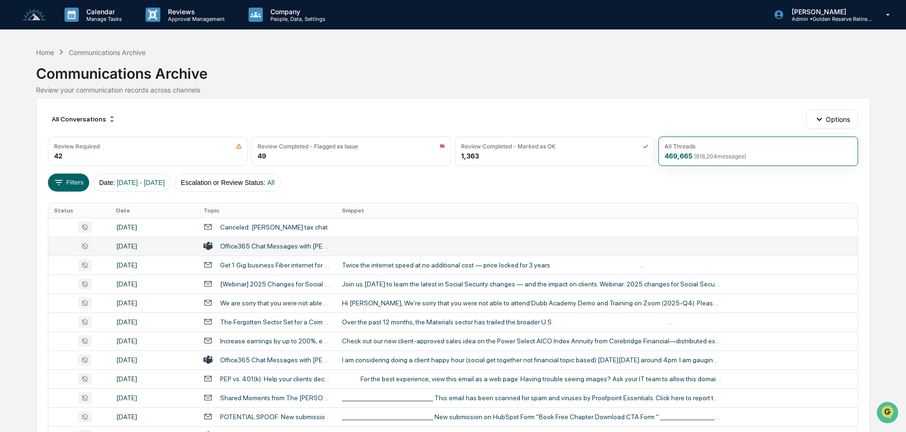
click at [381, 249] on td at bounding box center [596, 246] width 521 height 19
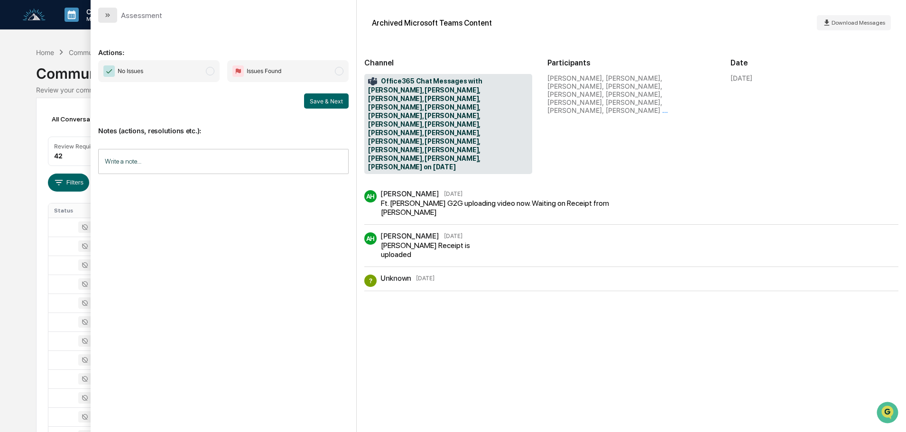
click at [108, 12] on icon "modal" at bounding box center [108, 15] width 8 height 8
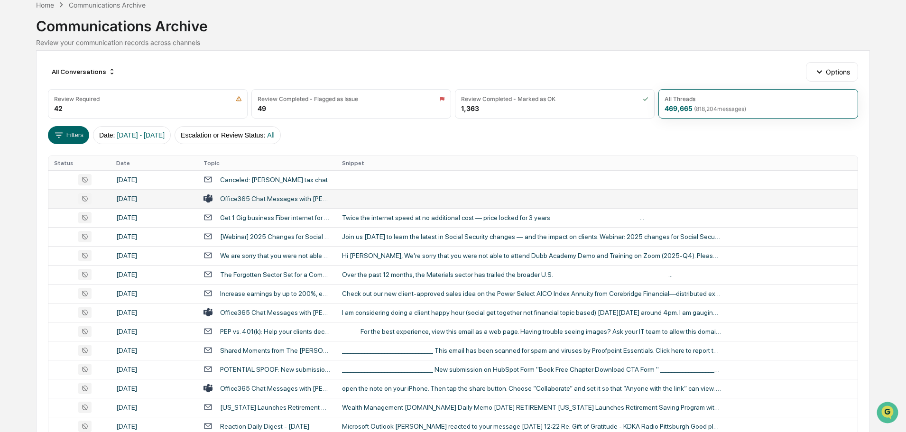
scroll to position [95, 0]
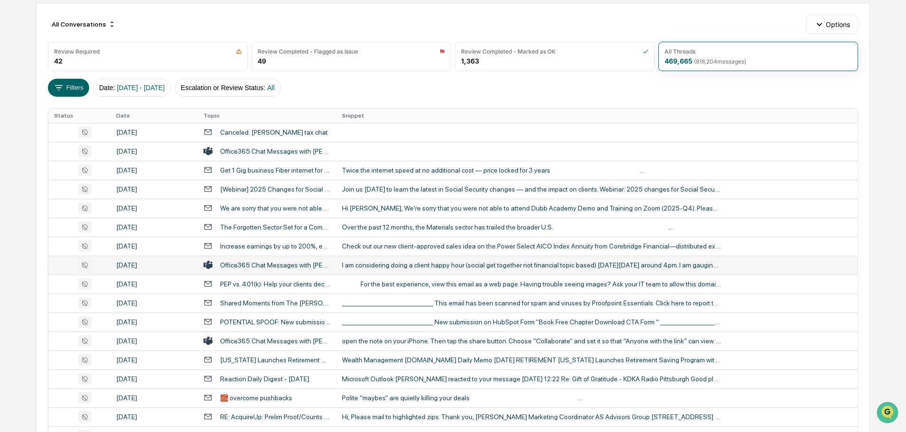
click at [380, 261] on div "I am considering doing a client happy hour (social get together not financial t…" at bounding box center [531, 265] width 379 height 8
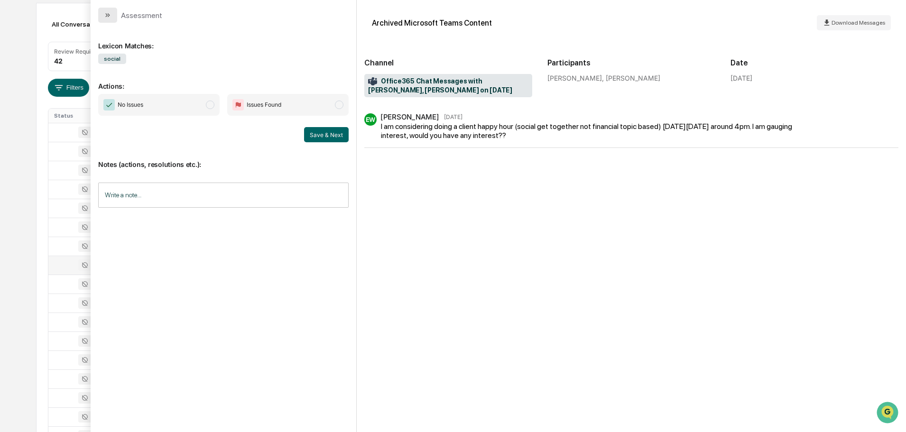
click at [110, 18] on icon "modal" at bounding box center [108, 15] width 8 height 8
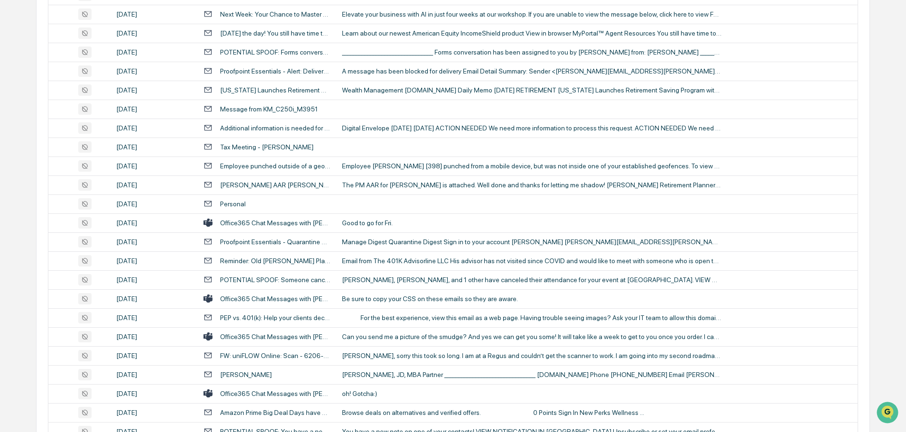
scroll to position [853, 0]
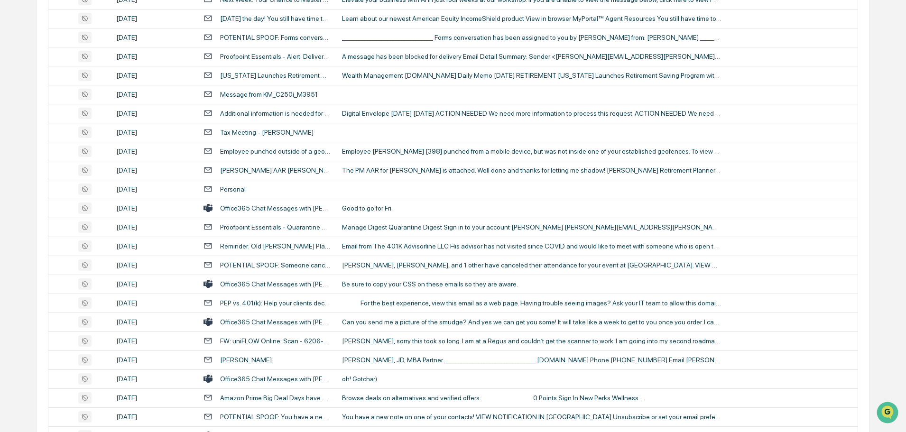
click at [392, 208] on div "Good to go for Fri." at bounding box center [531, 208] width 379 height 8
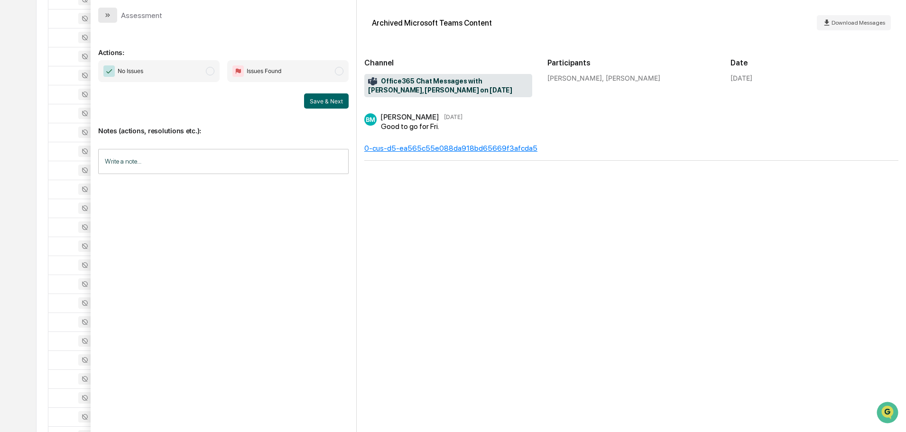
click at [107, 15] on icon "modal" at bounding box center [106, 15] width 2 height 4
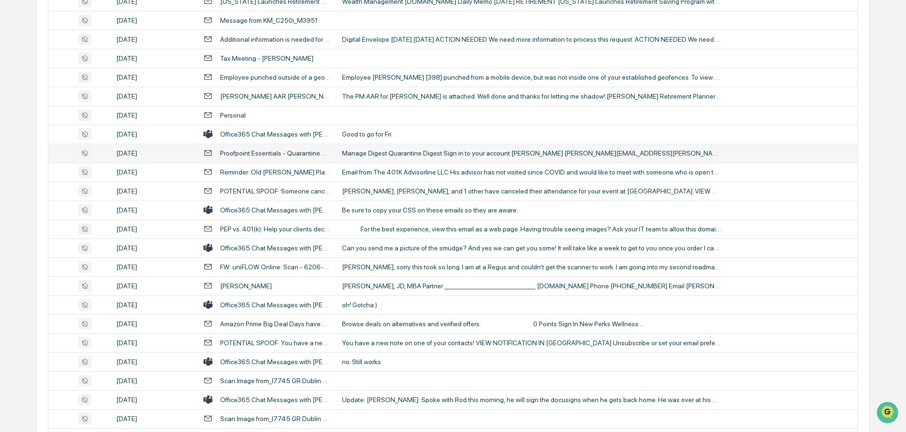
scroll to position [948, 0]
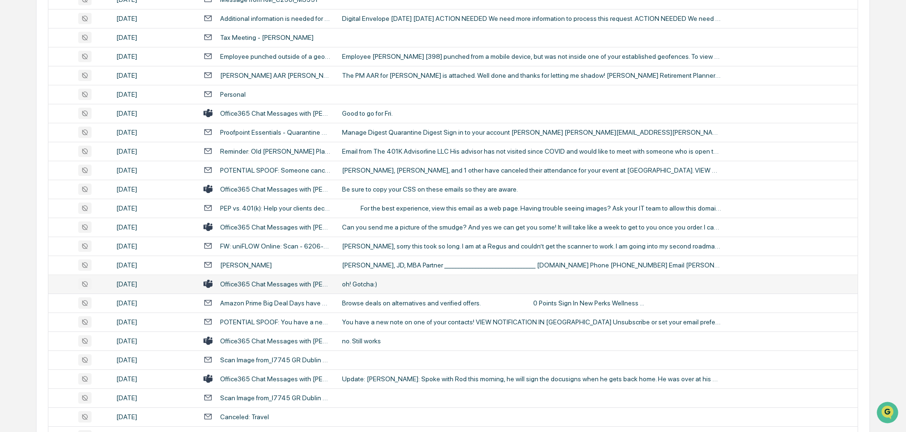
click at [378, 285] on div "oh! Gotcha:)" at bounding box center [531, 284] width 379 height 8
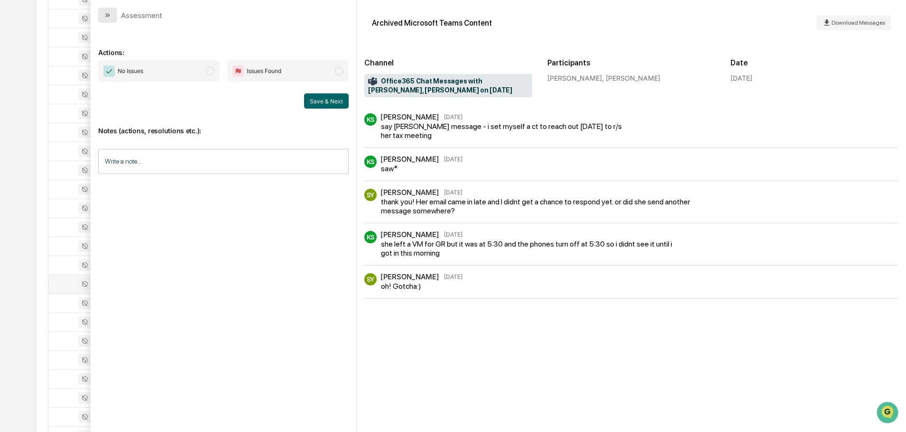
click at [109, 12] on icon "modal" at bounding box center [108, 15] width 8 height 8
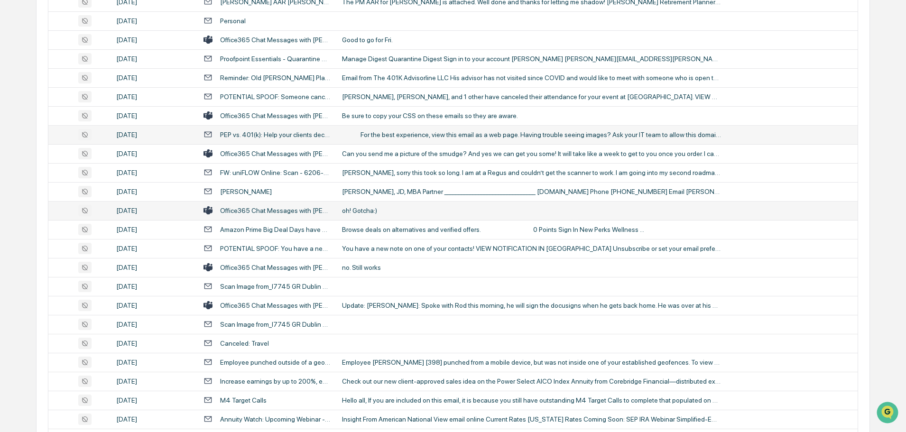
scroll to position [1043, 0]
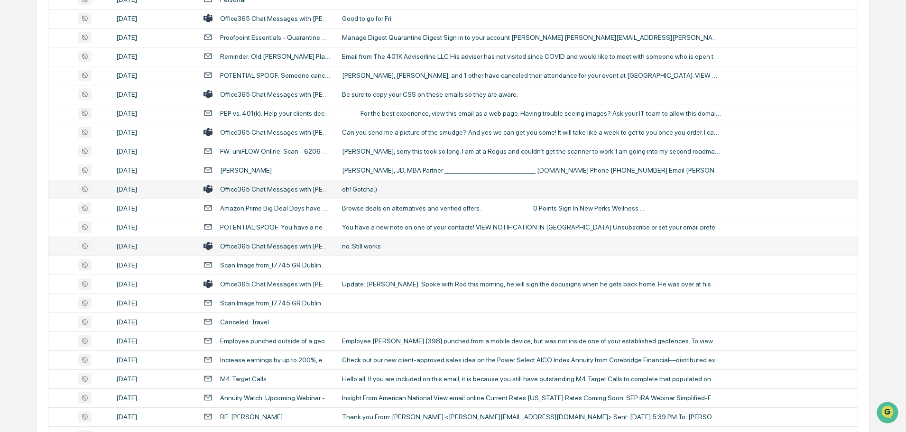
click at [372, 243] on div "no. Still works" at bounding box center [531, 246] width 379 height 8
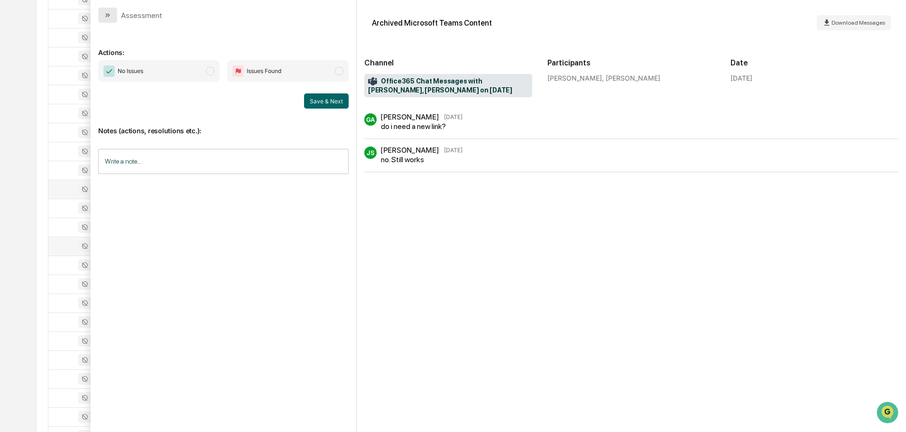
click at [103, 13] on button "modal" at bounding box center [107, 15] width 19 height 15
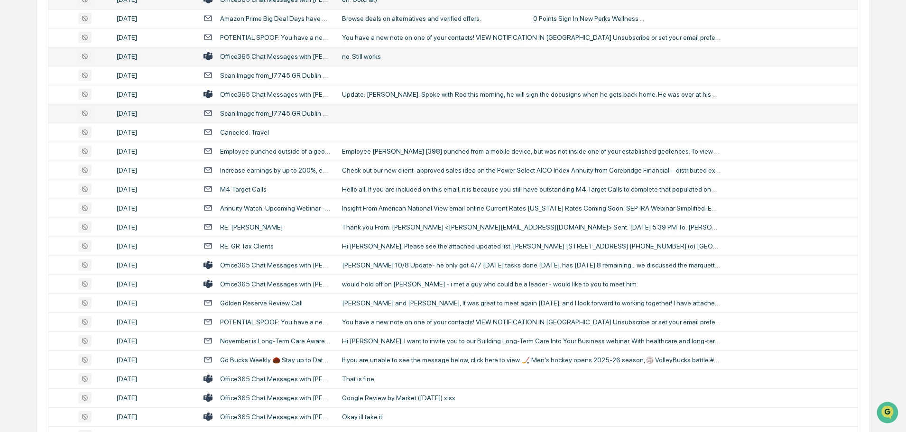
scroll to position [1280, 0]
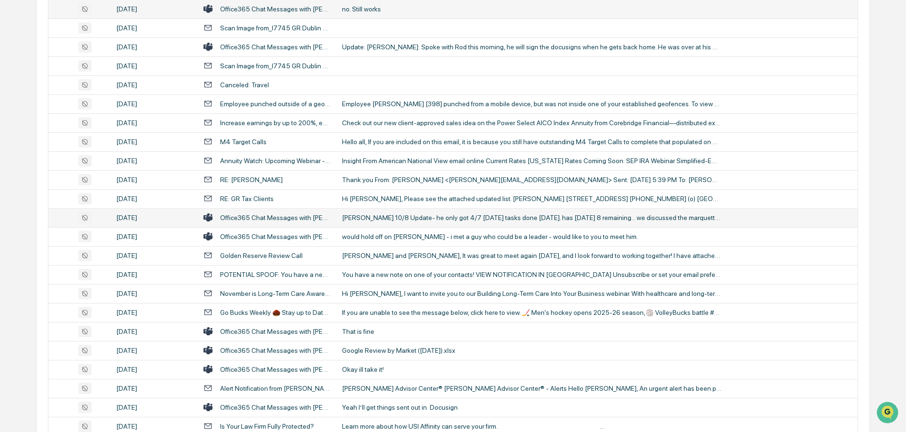
click at [376, 217] on div "[PERSON_NAME] 10/8 Update- he only got 4/7 [DATE] tasks done [DATE]. has [DATE]…" at bounding box center [531, 218] width 379 height 8
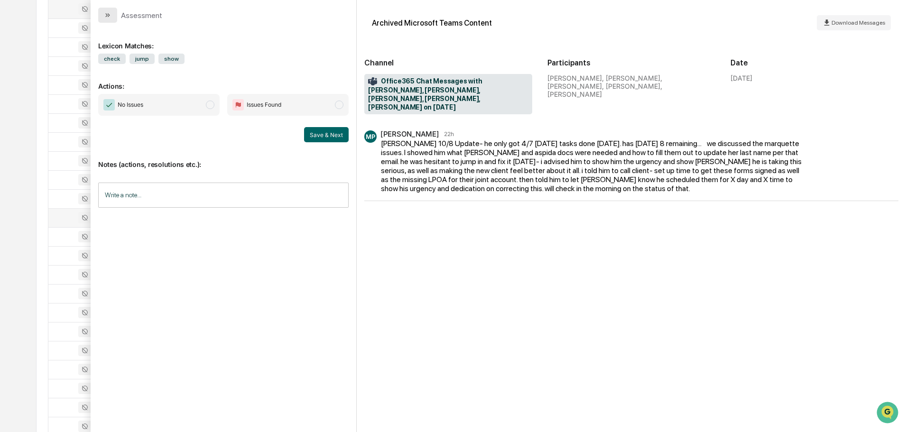
click at [115, 13] on button "modal" at bounding box center [107, 15] width 19 height 15
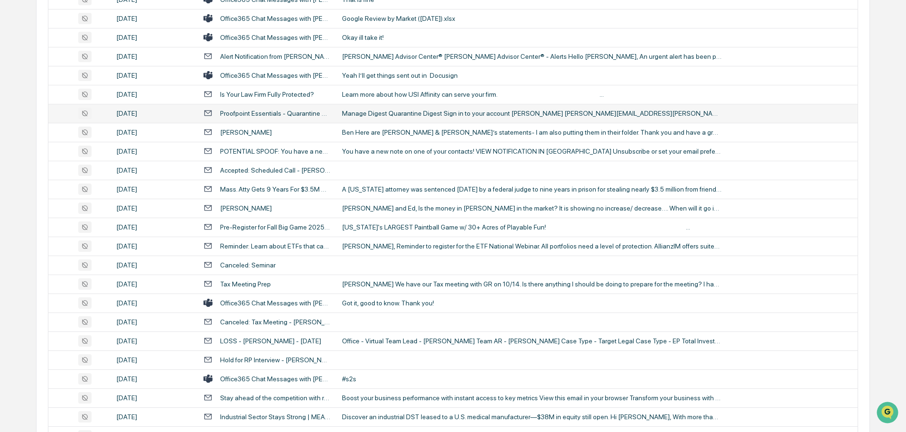
scroll to position [1659, 0]
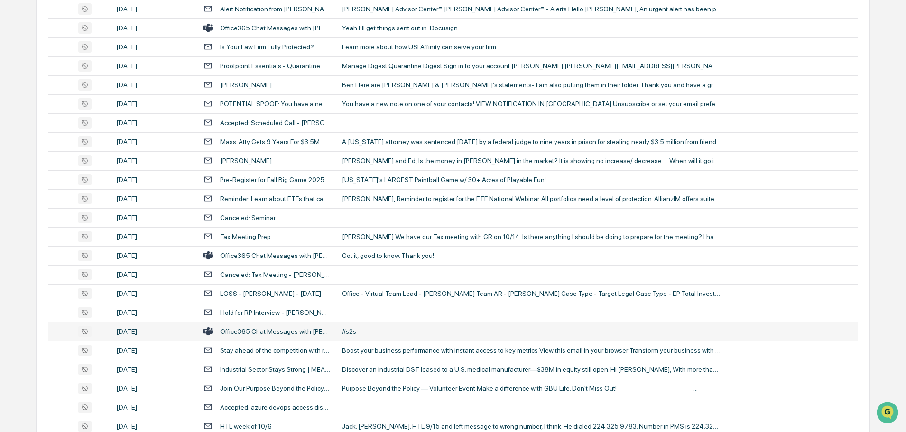
click at [361, 333] on div "#s2s" at bounding box center [531, 332] width 379 height 8
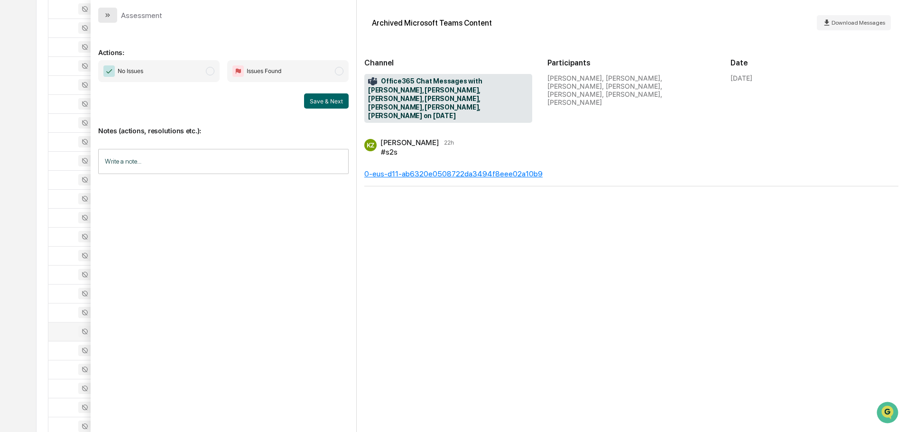
click at [112, 18] on button "modal" at bounding box center [107, 15] width 19 height 15
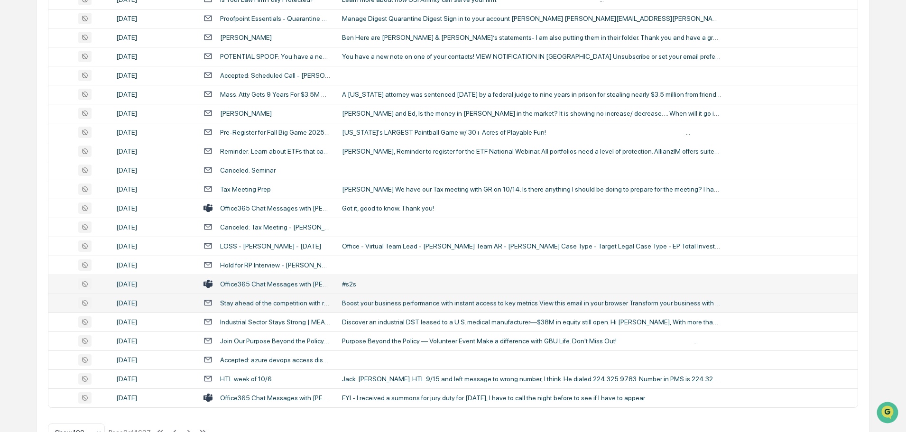
scroll to position [1736, 0]
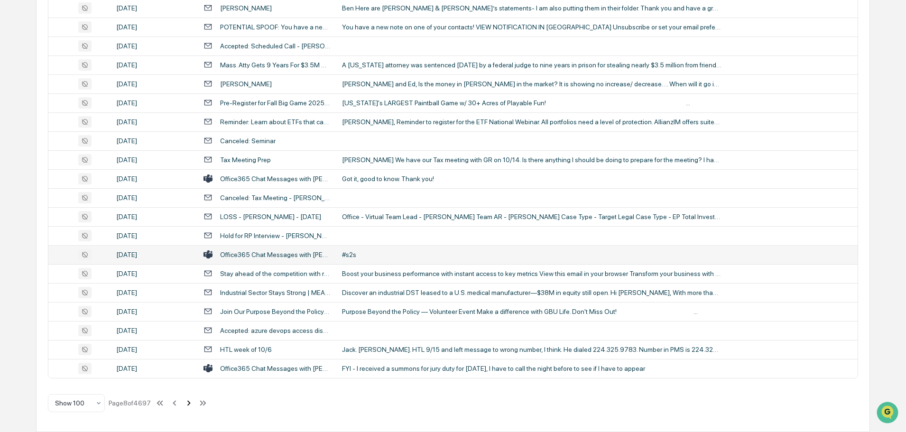
click at [187, 406] on icon at bounding box center [188, 403] width 10 height 10
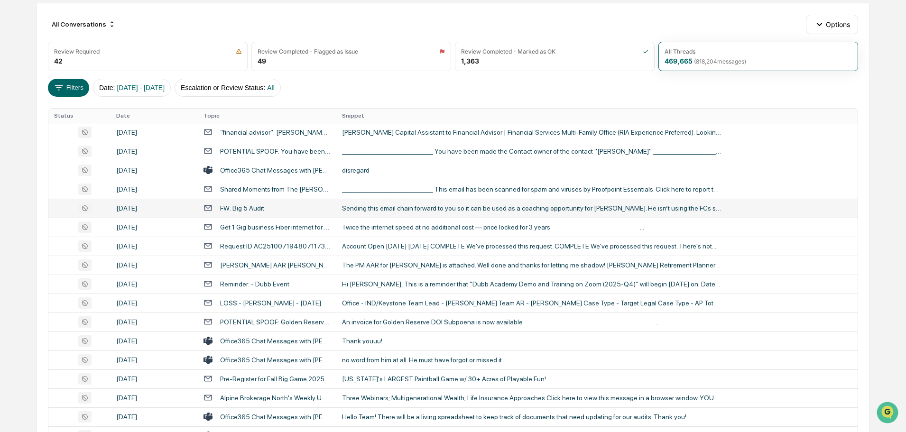
scroll to position [142, 0]
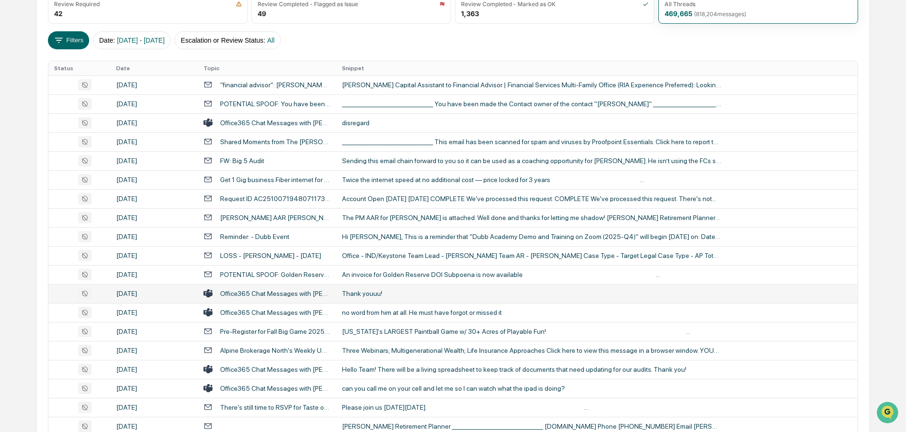
click at [378, 290] on div "Thank youuu!" at bounding box center [531, 294] width 379 height 8
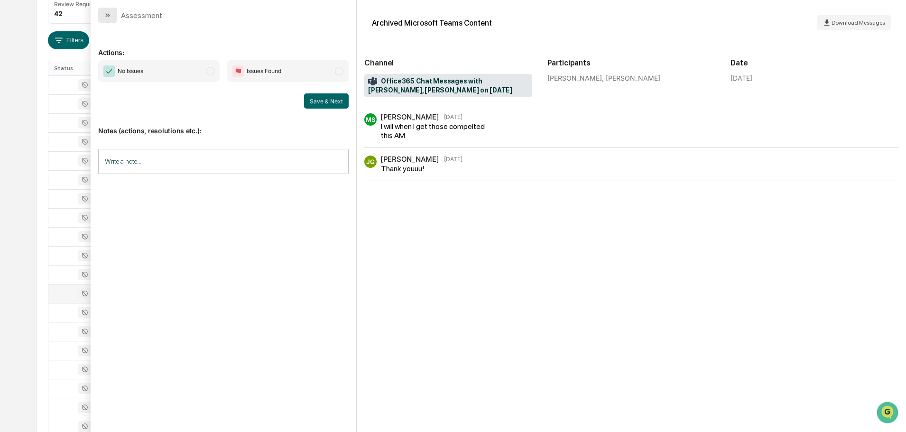
click at [113, 15] on button "modal" at bounding box center [107, 15] width 19 height 15
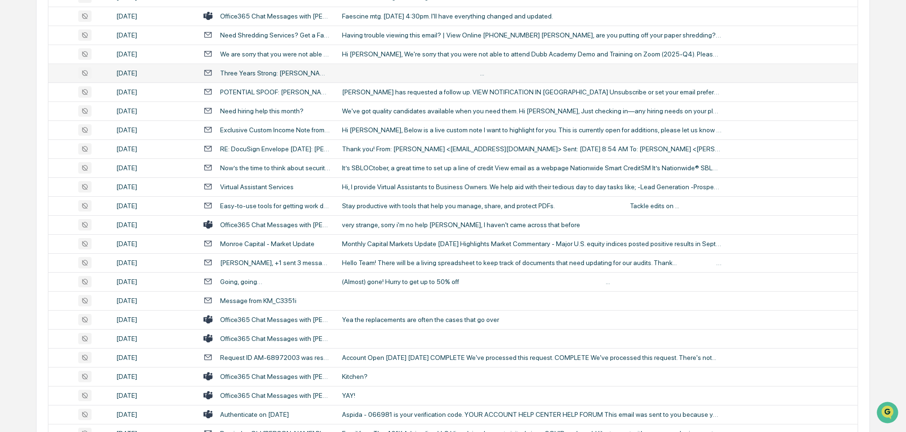
scroll to position [1043, 0]
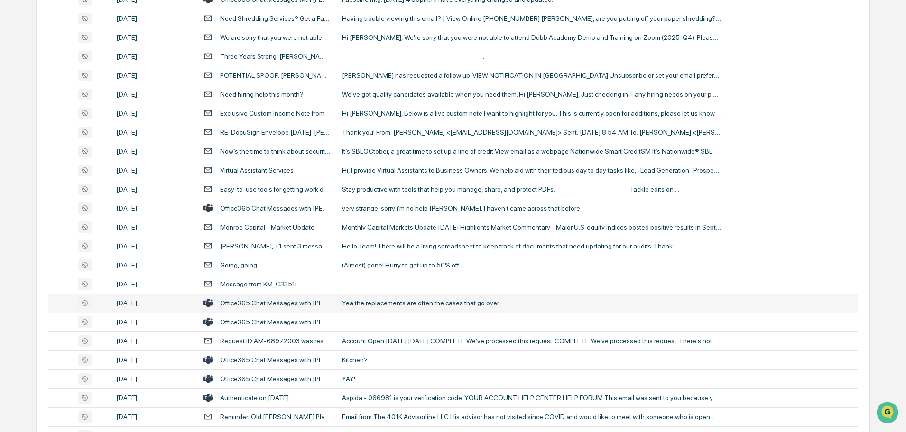
click at [386, 305] on div "Yea the replacements are often the cases that go over" at bounding box center [531, 303] width 379 height 8
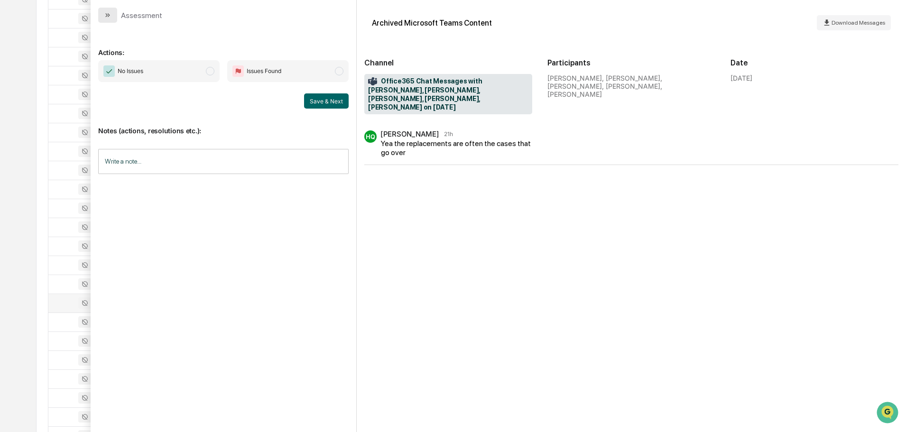
click at [113, 12] on button "modal" at bounding box center [107, 15] width 19 height 15
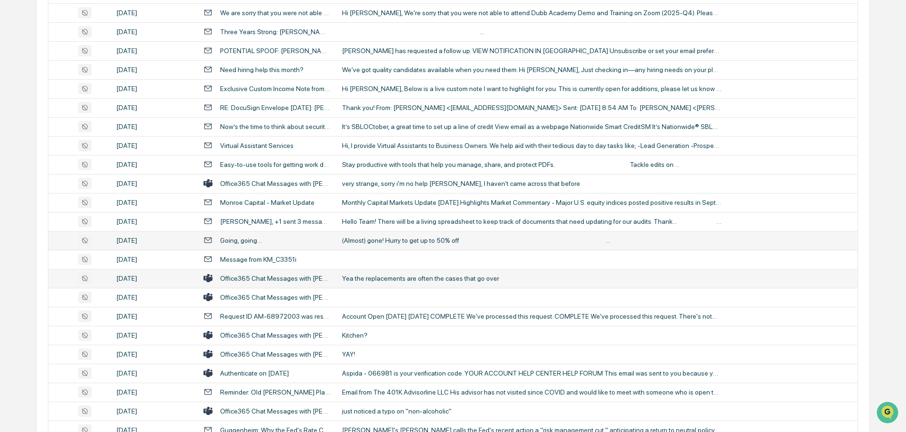
scroll to position [1090, 0]
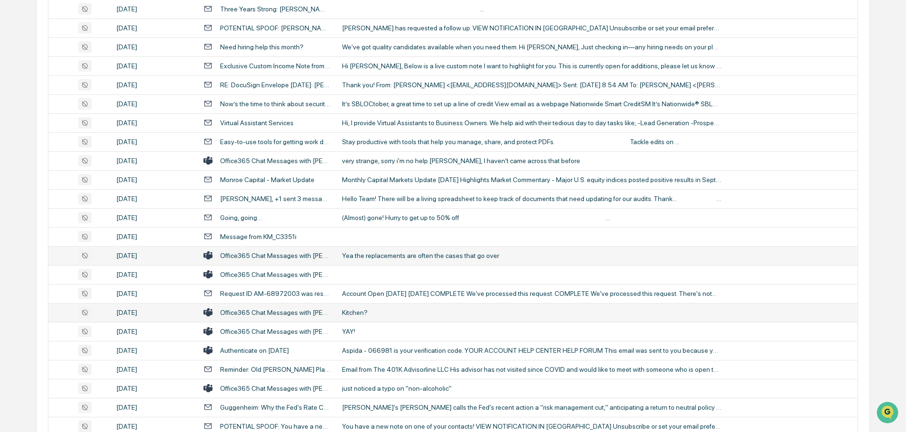
click at [382, 309] on div "Kitchen?" at bounding box center [531, 313] width 379 height 8
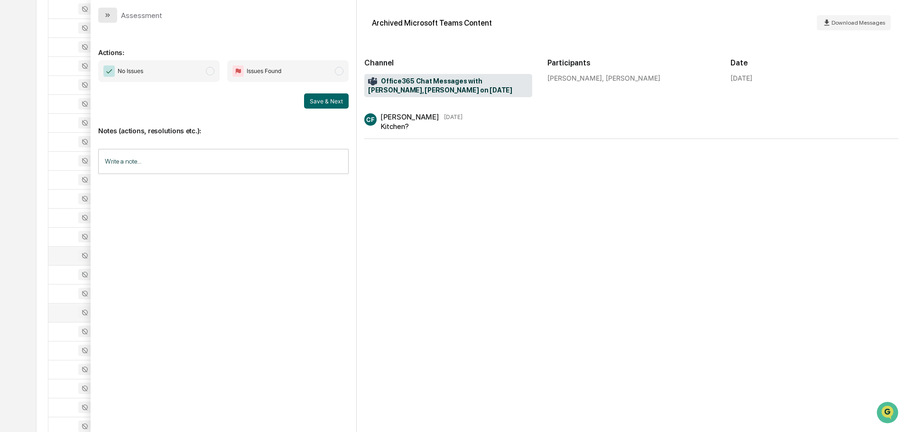
click at [106, 12] on icon "modal" at bounding box center [108, 15] width 8 height 8
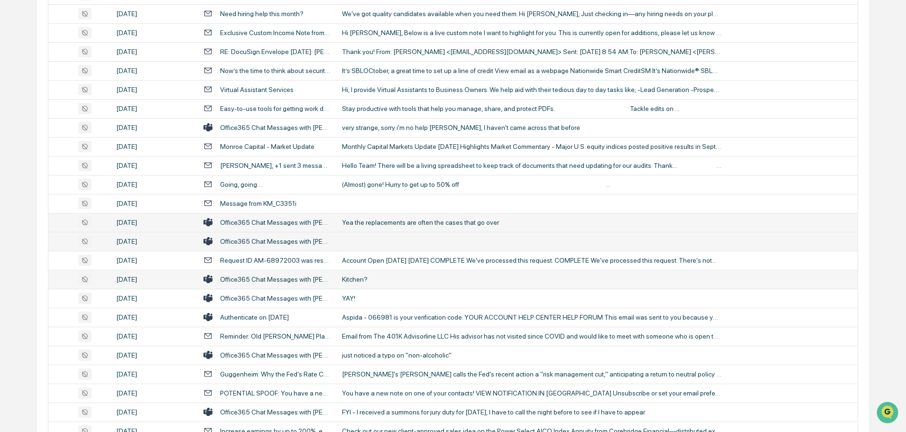
scroll to position [1138, 0]
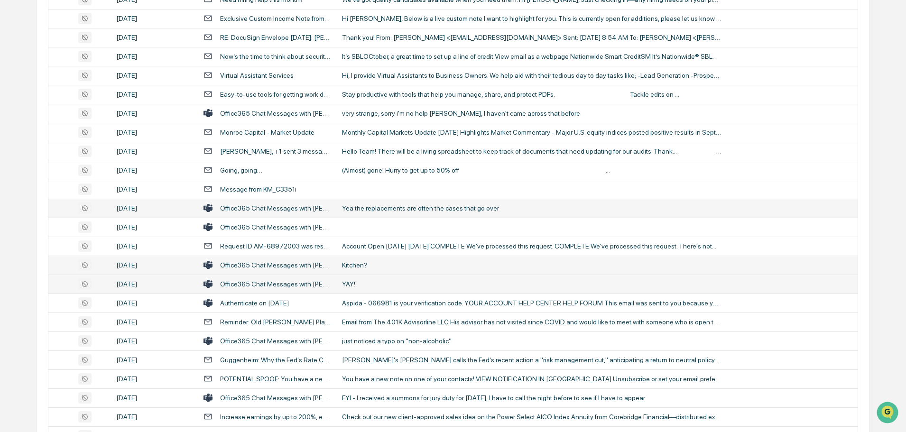
click at [364, 286] on div "YAY!" at bounding box center [531, 284] width 379 height 8
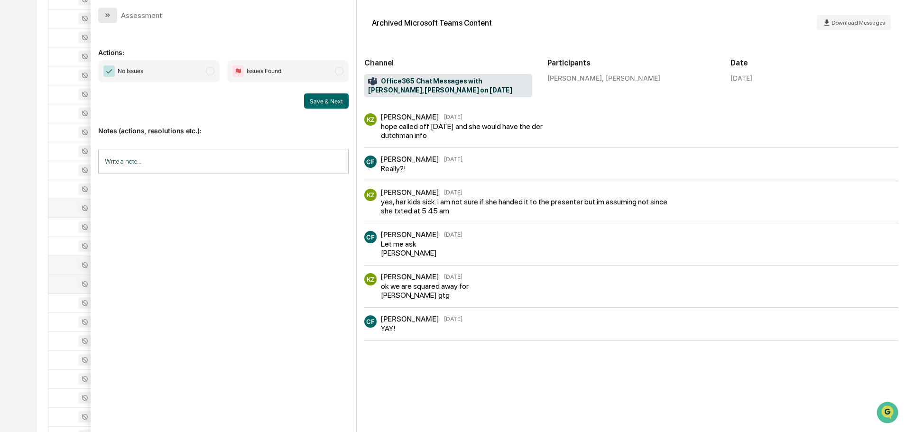
click at [113, 12] on button "modal" at bounding box center [107, 15] width 19 height 15
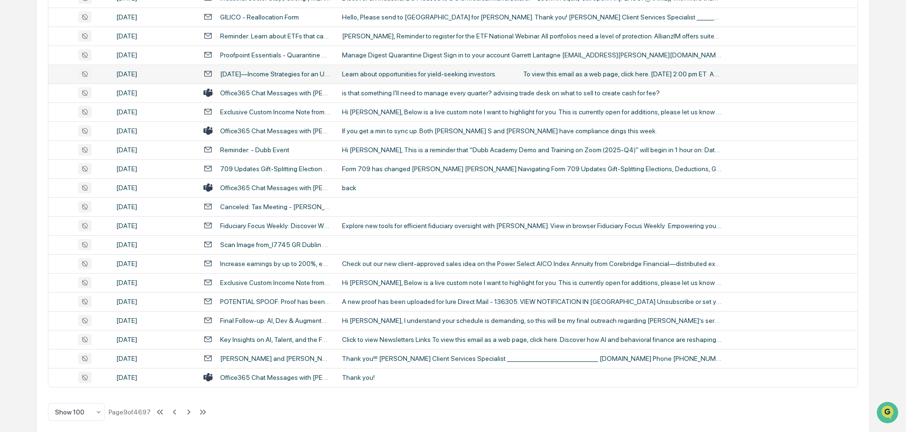
scroll to position [1736, 0]
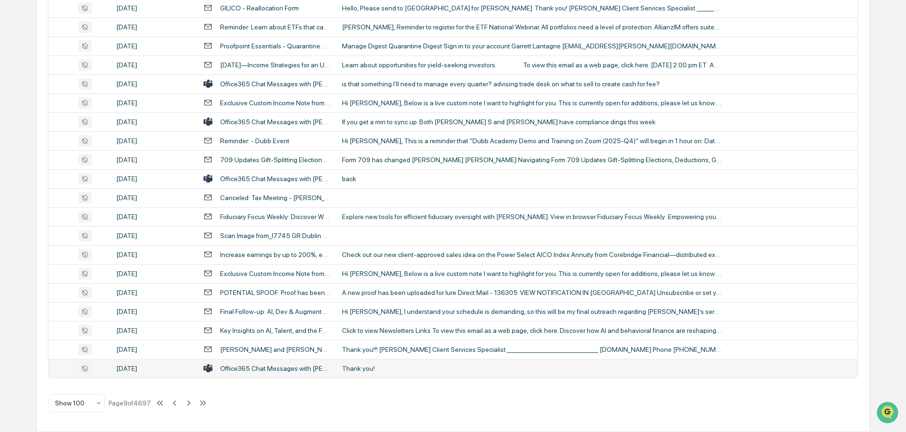
click at [370, 369] on div "Thank you!" at bounding box center [531, 369] width 379 height 8
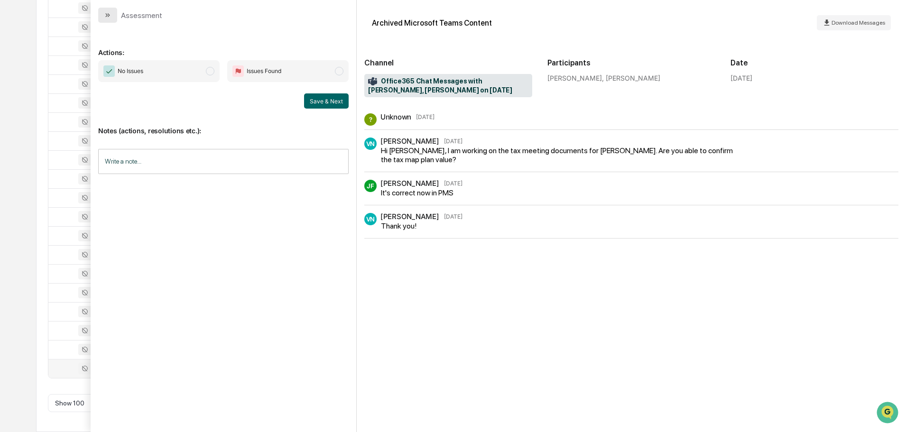
click at [105, 19] on button "modal" at bounding box center [107, 15] width 19 height 15
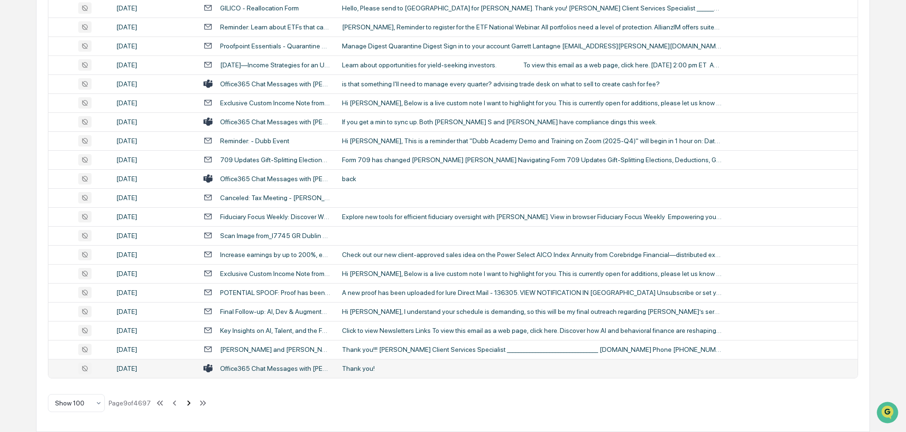
click at [189, 406] on icon at bounding box center [188, 403] width 10 height 10
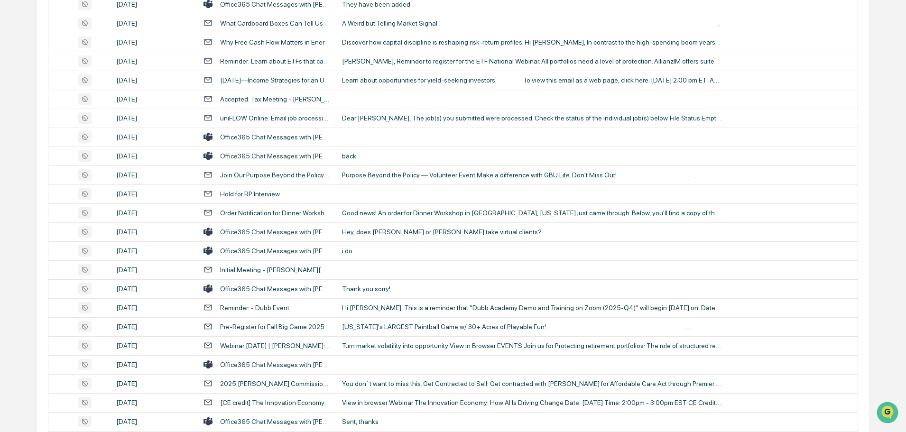
scroll to position [1025, 0]
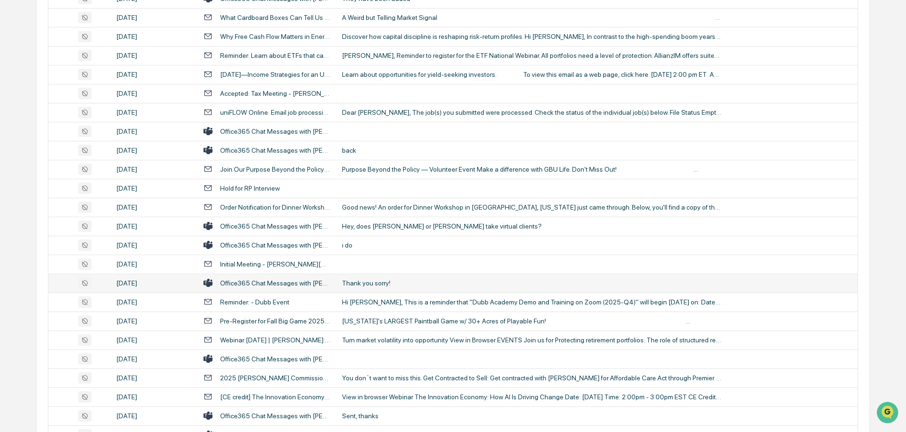
click at [385, 278] on td "Thank you sorry!" at bounding box center [596, 283] width 521 height 19
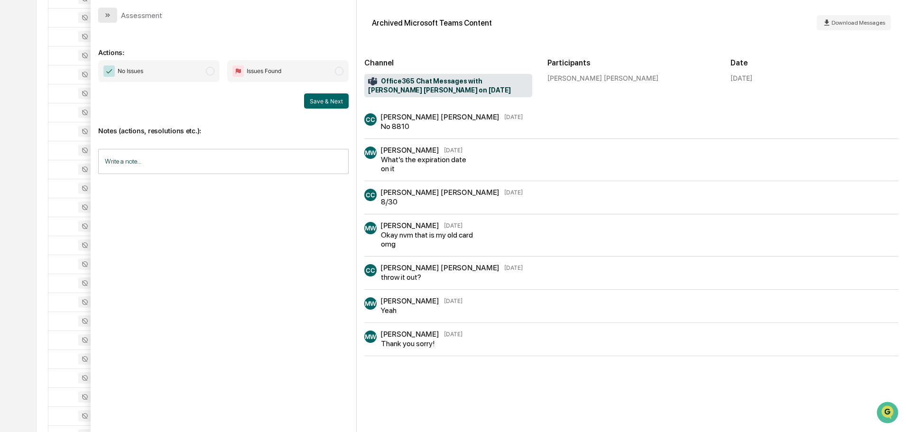
click at [107, 18] on icon "modal" at bounding box center [108, 15] width 8 height 8
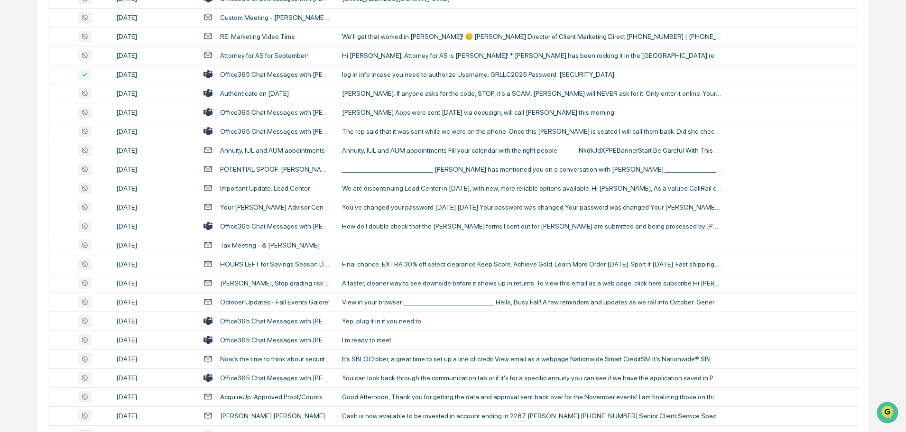
scroll to position [1641, 0]
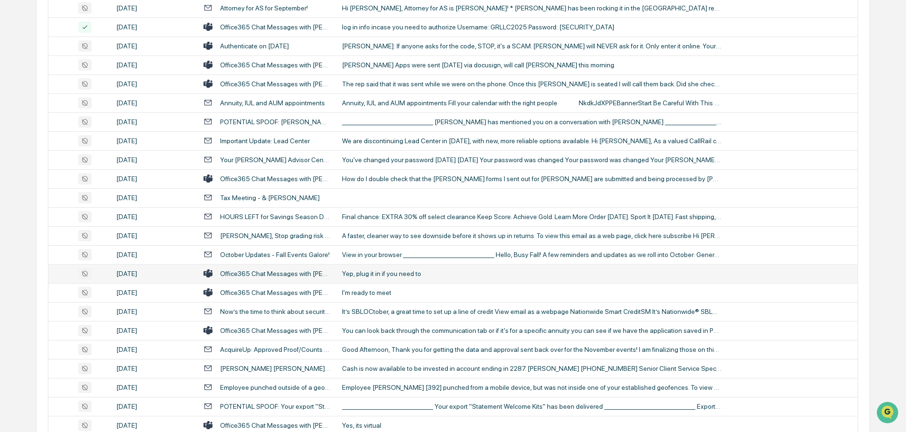
click at [387, 278] on td "Yep, plug it in if you need to" at bounding box center [596, 273] width 521 height 19
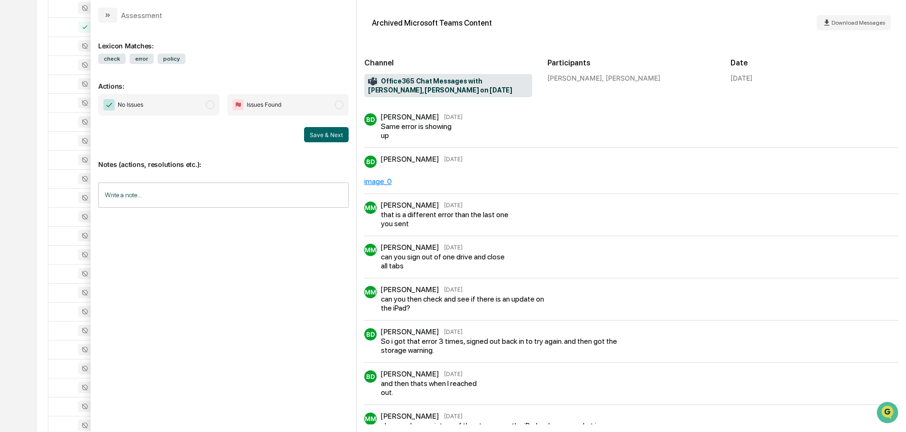
click at [102, 9] on button "modal" at bounding box center [107, 15] width 19 height 15
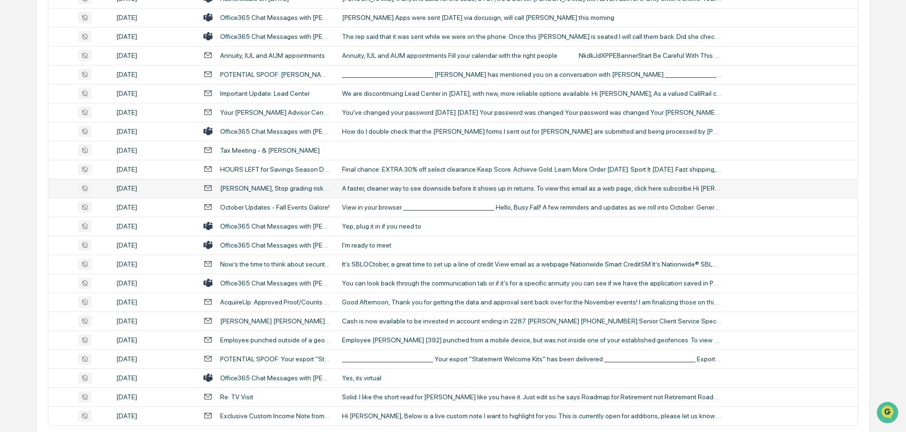
scroll to position [1736, 0]
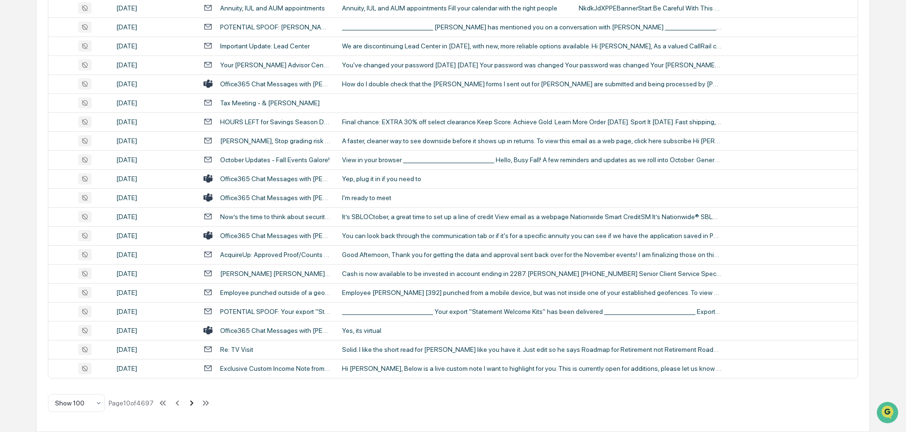
click at [192, 403] on icon at bounding box center [191, 403] width 10 height 10
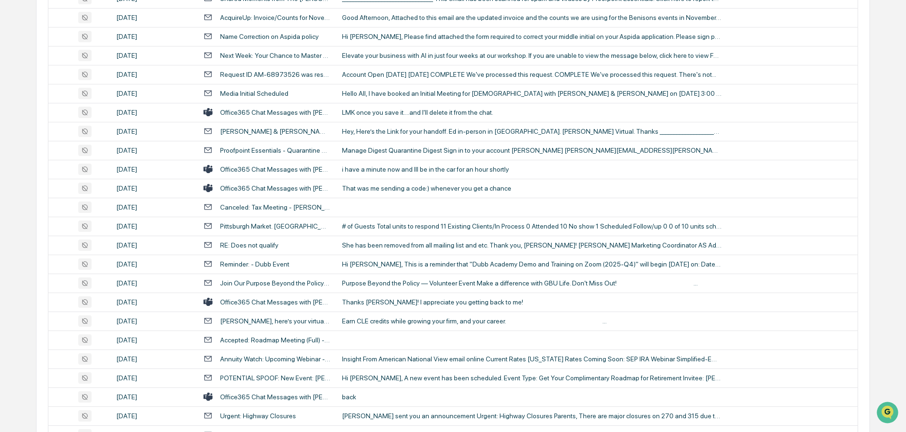
scroll to position [124, 0]
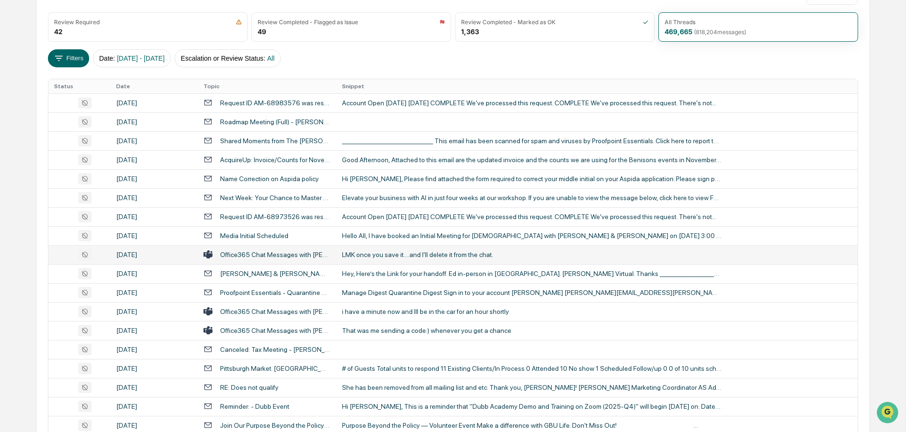
click at [377, 252] on div "LMK once you save it....and I'll delete it from the chat." at bounding box center [531, 255] width 379 height 8
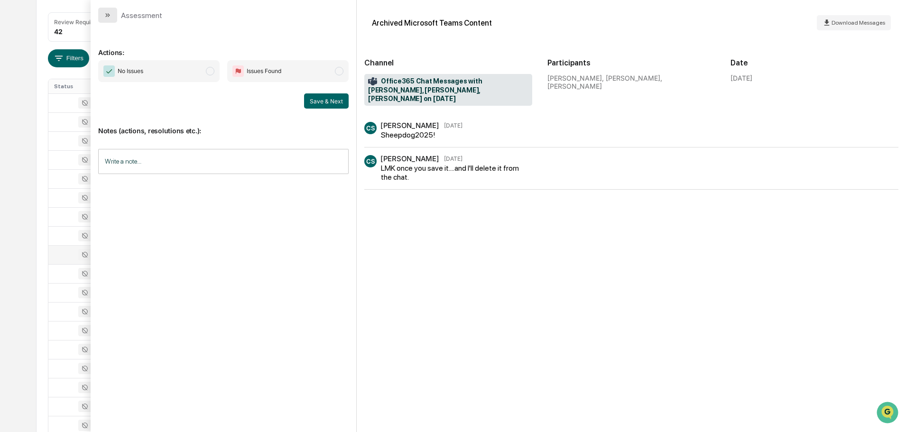
click at [110, 10] on button "modal" at bounding box center [107, 15] width 19 height 15
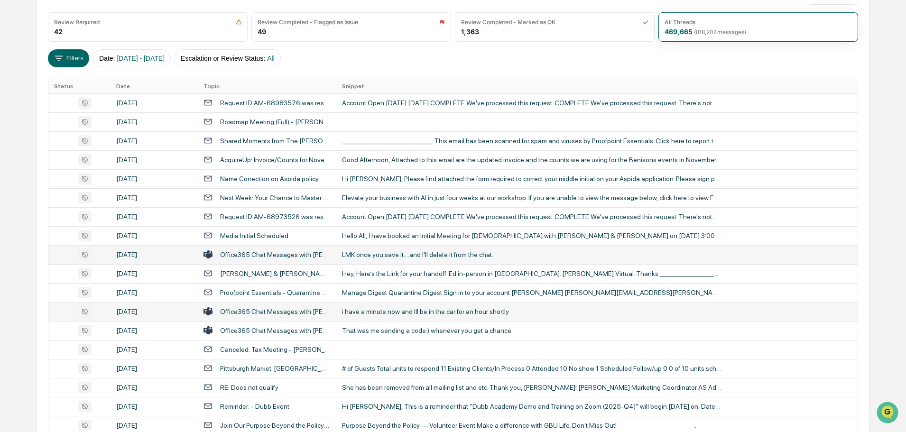
click at [379, 312] on div "i have a minute now and Ill be in the car for an hour shortly" at bounding box center [531, 312] width 379 height 8
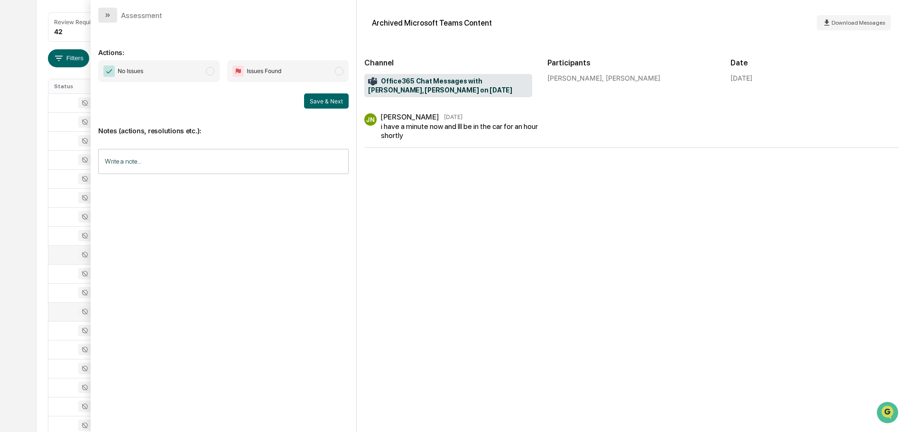
click at [110, 12] on icon "modal" at bounding box center [108, 15] width 8 height 8
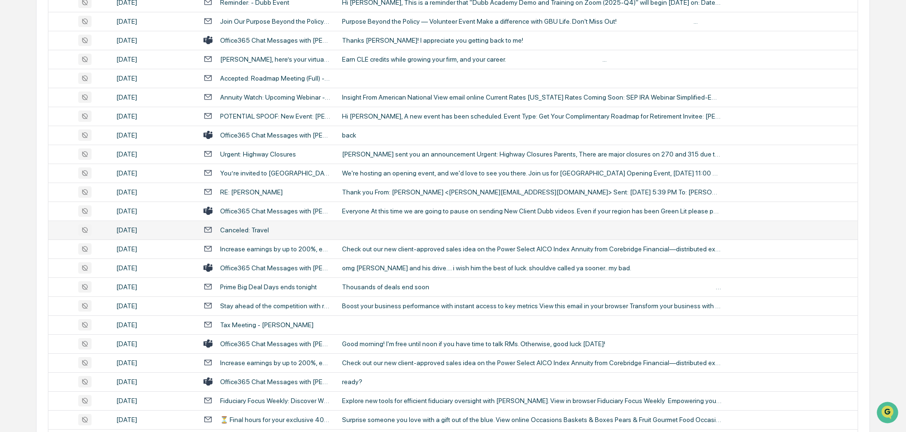
scroll to position [551, 0]
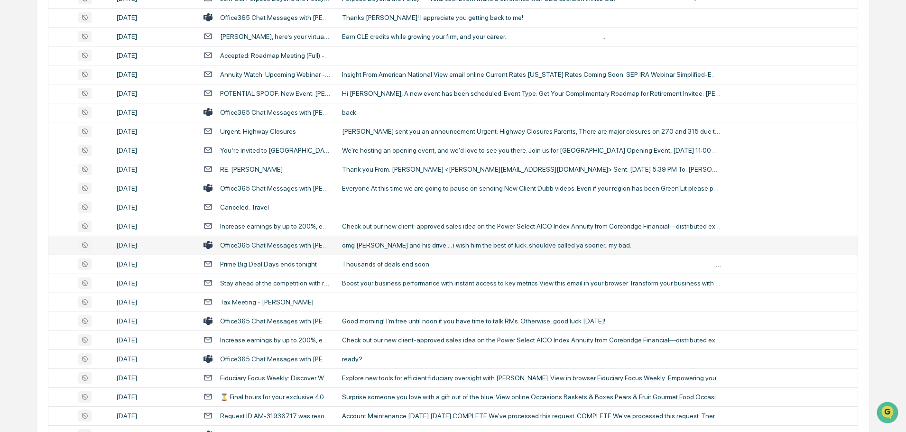
click at [382, 248] on div "omg [PERSON_NAME] and his drive.... i wish him the best of luck. shouldve calle…" at bounding box center [531, 245] width 379 height 8
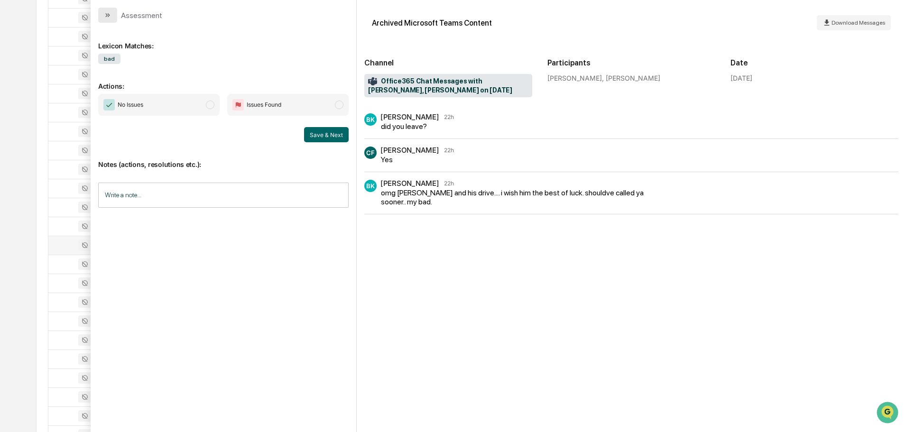
click at [107, 15] on icon "modal" at bounding box center [106, 15] width 2 height 4
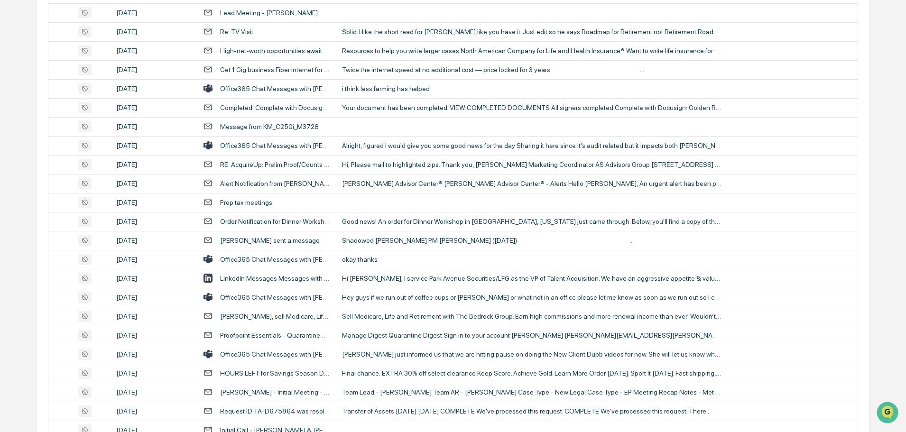
scroll to position [1215, 0]
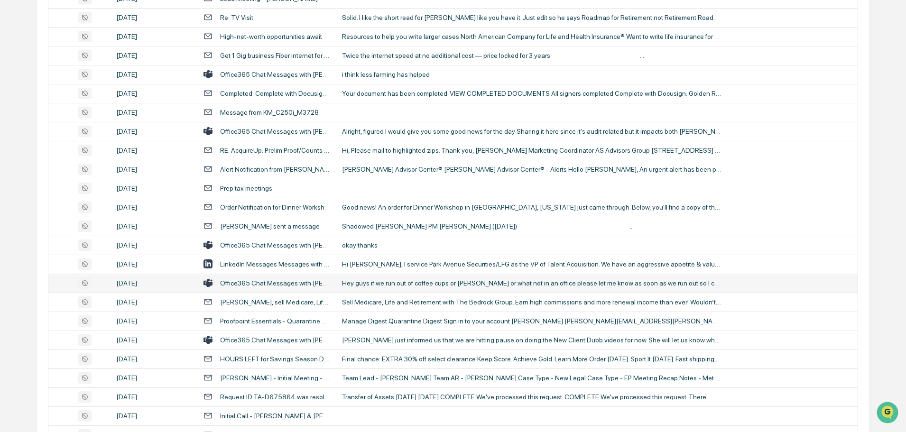
click at [365, 280] on div "Hey guys if we run out of coffee cups or [PERSON_NAME] or what not in an office…" at bounding box center [531, 283] width 379 height 8
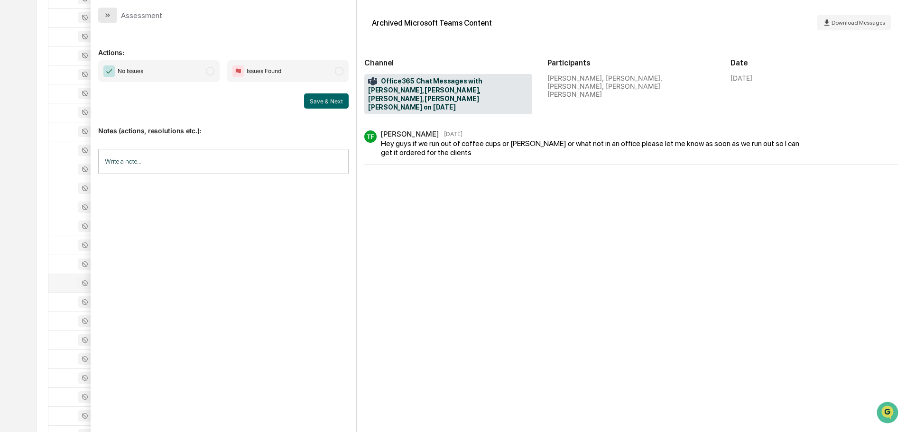
click at [105, 13] on icon "modal" at bounding box center [108, 15] width 8 height 8
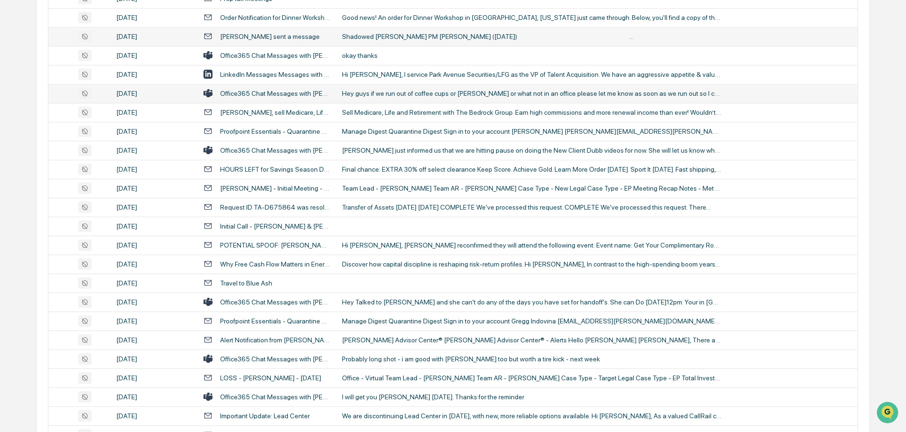
scroll to position [1452, 0]
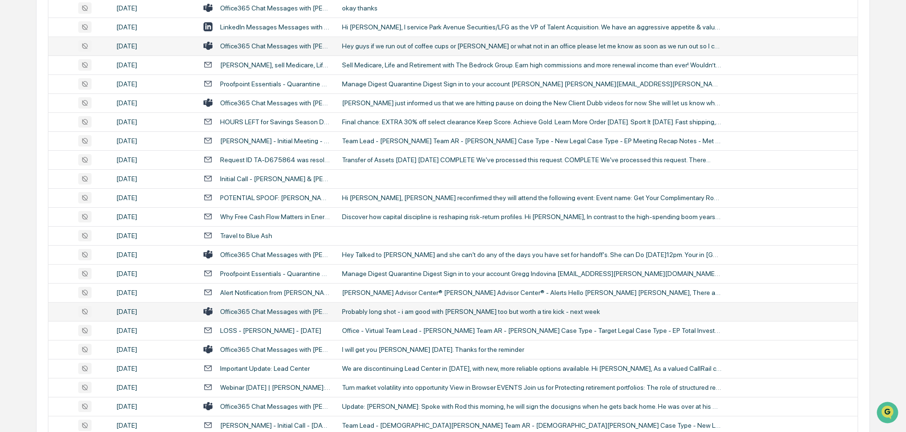
click at [387, 311] on div "Probably long shot - i am good with [PERSON_NAME] too but worth a tire kick - n…" at bounding box center [531, 312] width 379 height 8
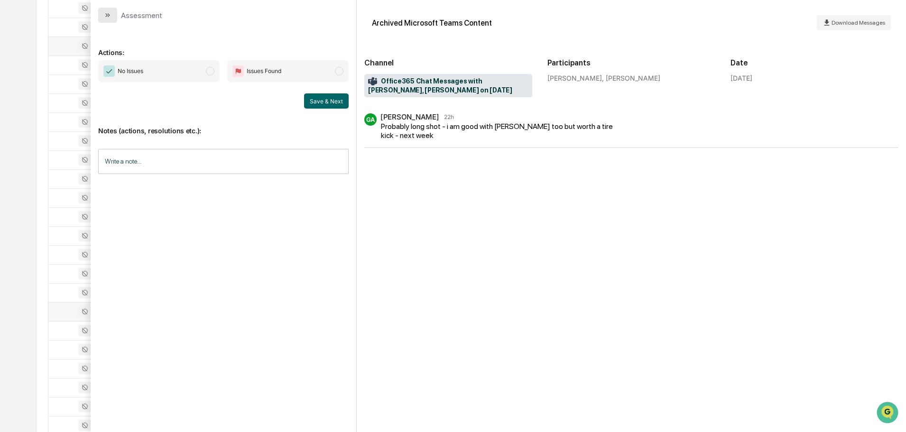
click at [110, 18] on icon "modal" at bounding box center [108, 15] width 8 height 8
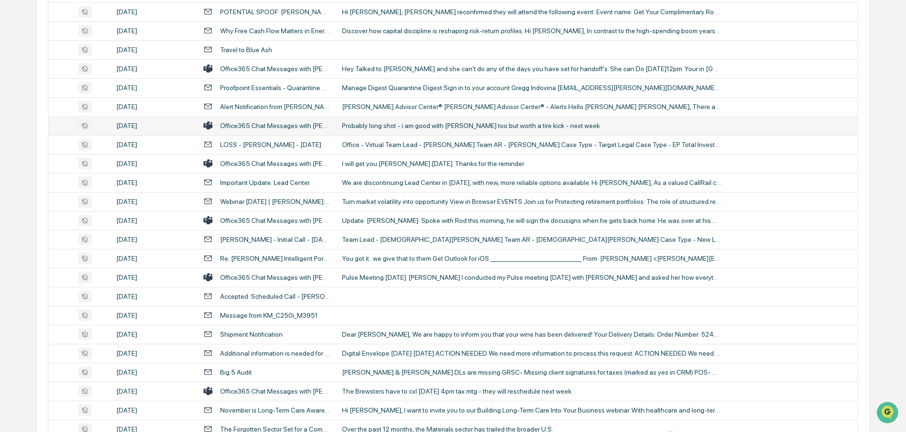
scroll to position [1641, 0]
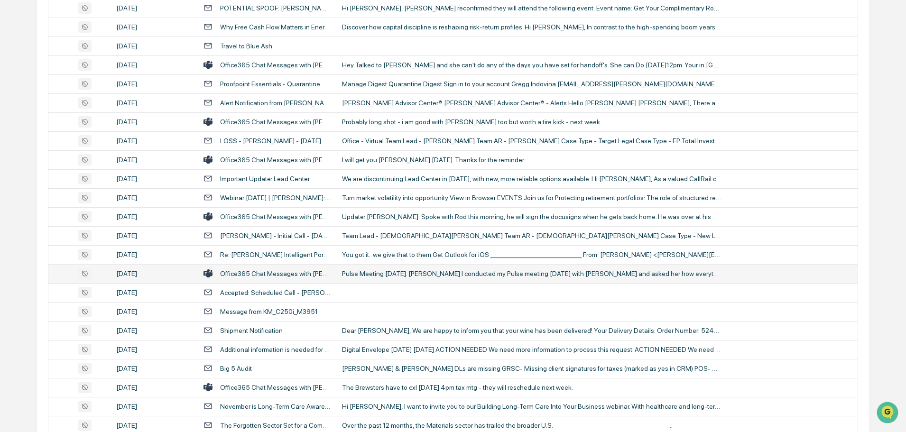
click at [408, 272] on div "Pulse Meeting [DATE]. [PERSON_NAME] I conducted my Pulse meeting [DATE] with [P…" at bounding box center [531, 274] width 379 height 8
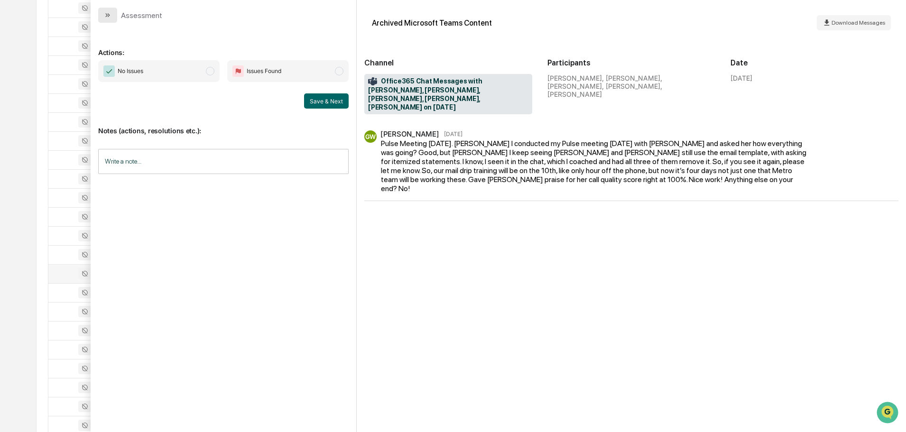
click at [109, 14] on icon "modal" at bounding box center [108, 15] width 8 height 8
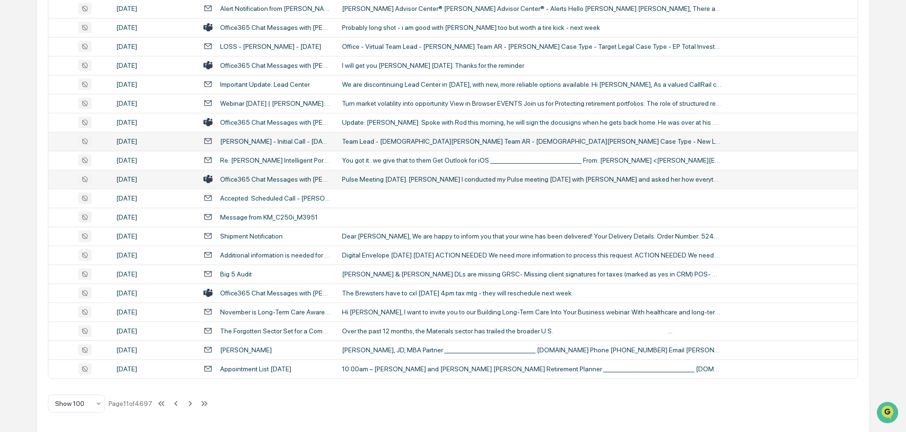
scroll to position [1736, 0]
click at [193, 402] on icon at bounding box center [190, 403] width 10 height 10
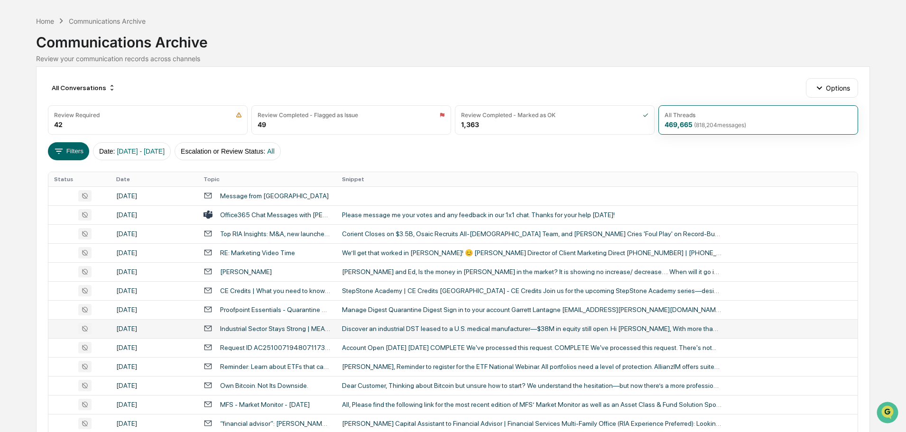
scroll to position [29, 0]
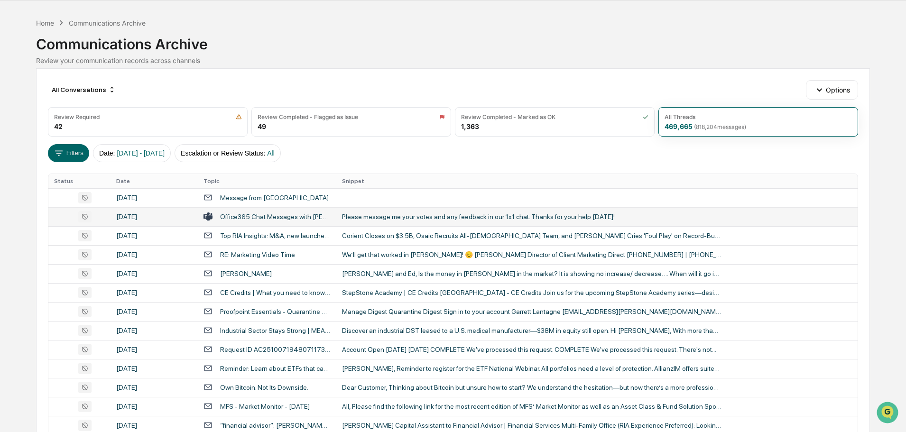
click at [370, 216] on div "Please message me your votes and any feedback in our 1x1 chat. Thanks for your …" at bounding box center [531, 217] width 379 height 8
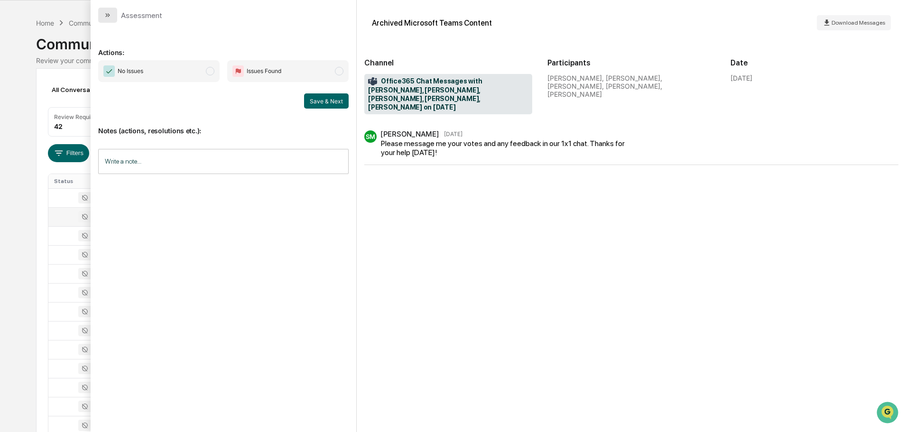
click at [113, 18] on button "modal" at bounding box center [107, 15] width 19 height 15
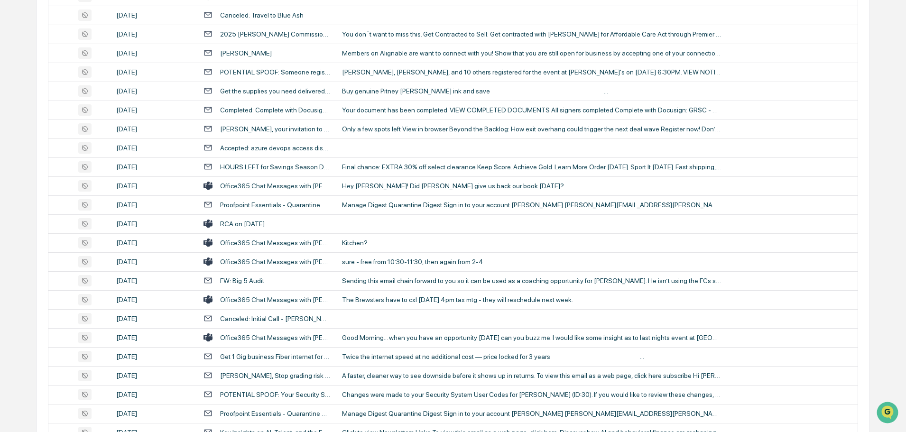
scroll to position [646, 0]
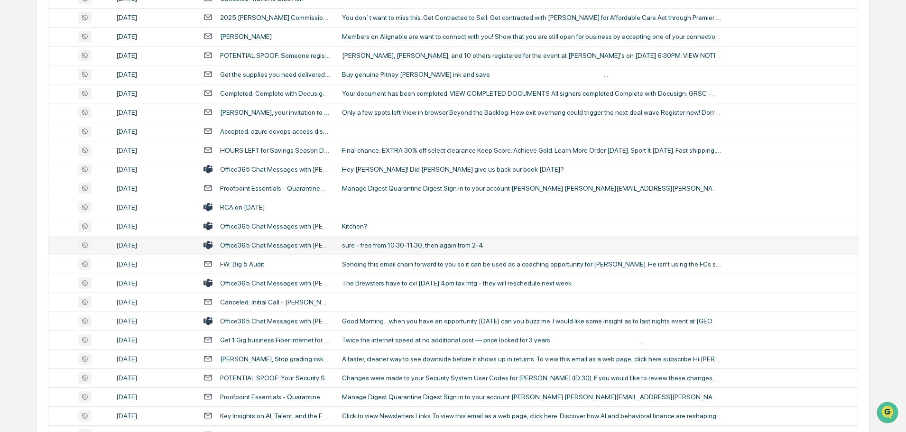
click at [375, 244] on div "sure - free from 10:30-11:30, then again from 2-4" at bounding box center [531, 245] width 379 height 8
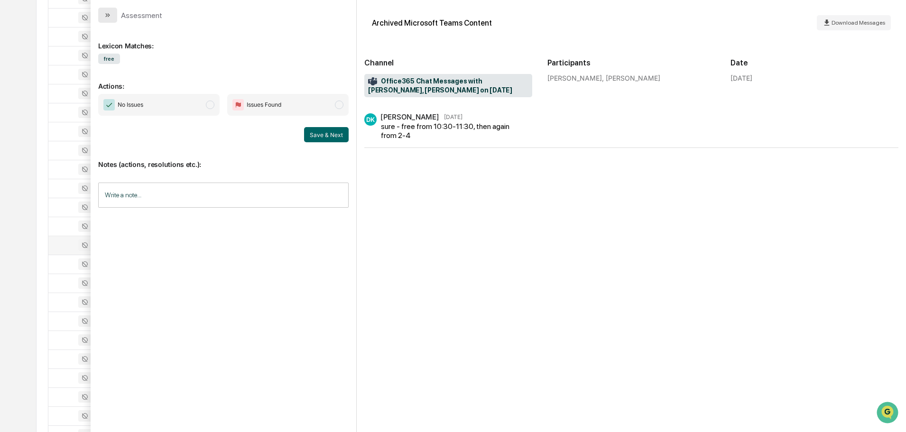
click at [107, 17] on icon "modal" at bounding box center [108, 15] width 8 height 8
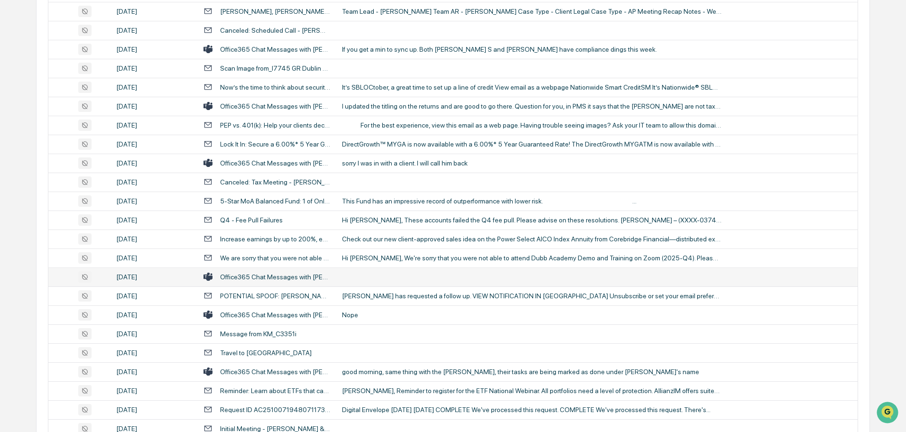
scroll to position [1310, 0]
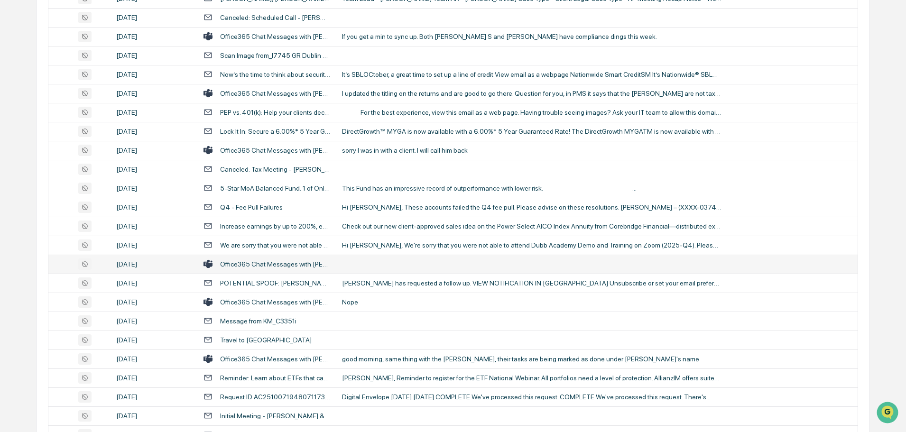
click at [371, 266] on td at bounding box center [596, 264] width 521 height 19
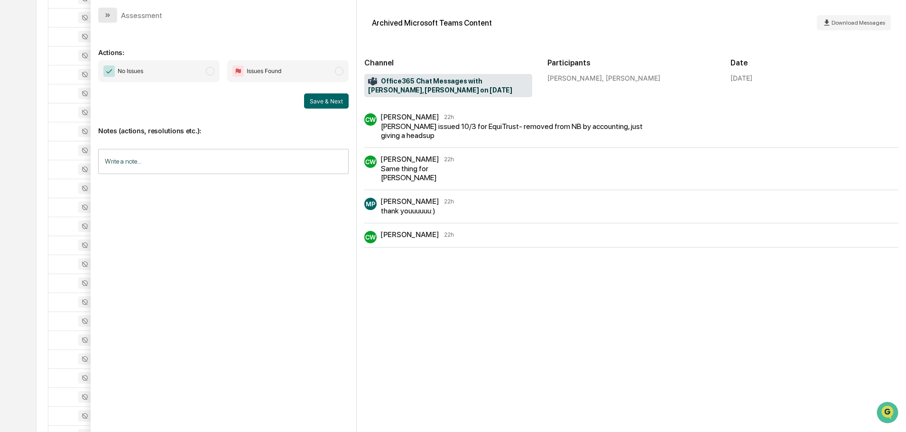
click at [113, 13] on button "modal" at bounding box center [107, 15] width 19 height 15
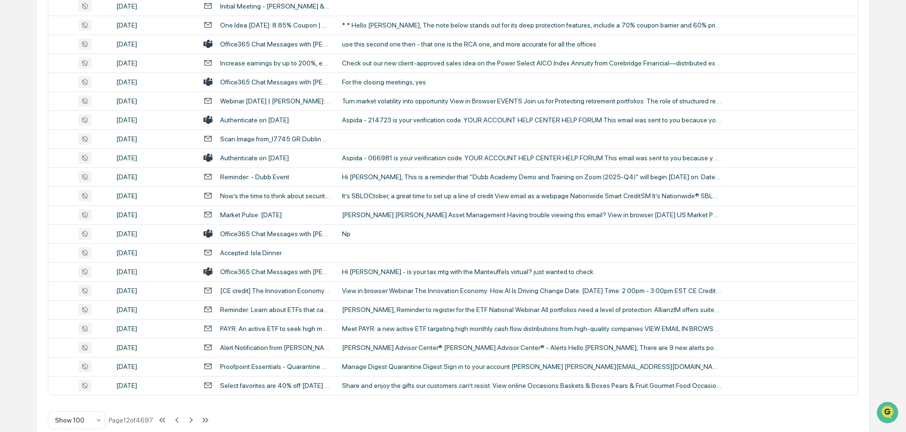
scroll to position [1736, 0]
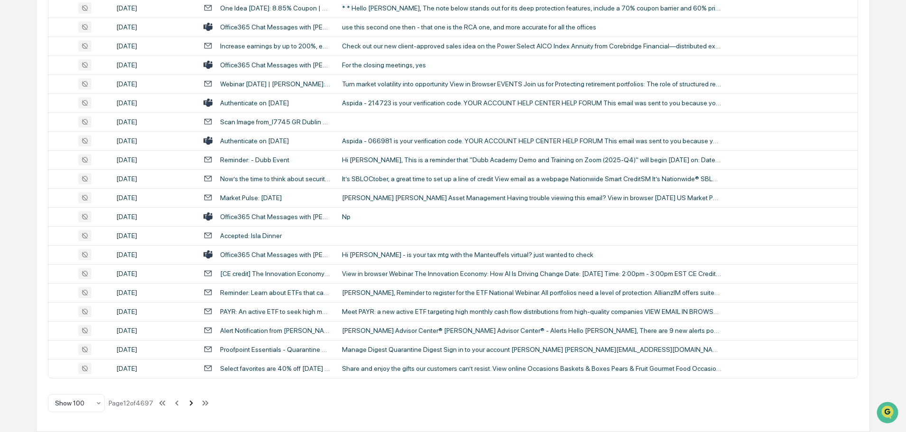
click at [193, 403] on icon at bounding box center [191, 402] width 3 height 5
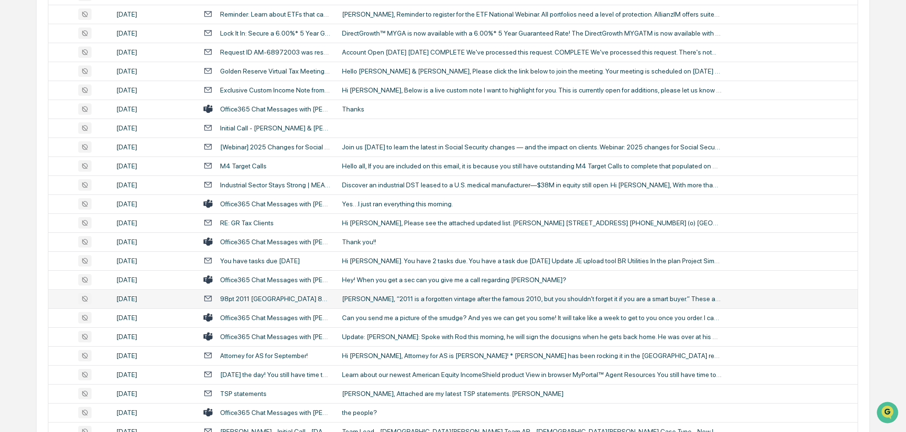
scroll to position [379, 0]
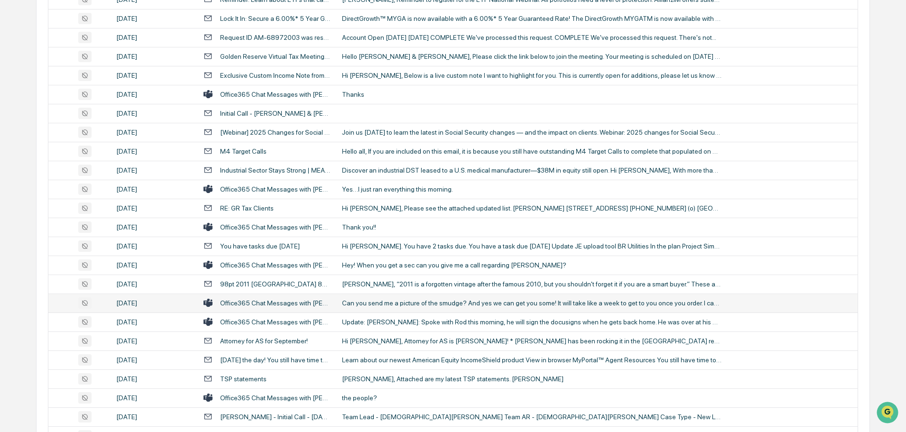
click at [404, 301] on div "Can you send me a picture of the smudge? And yes we can get you some! It will t…" at bounding box center [531, 303] width 379 height 8
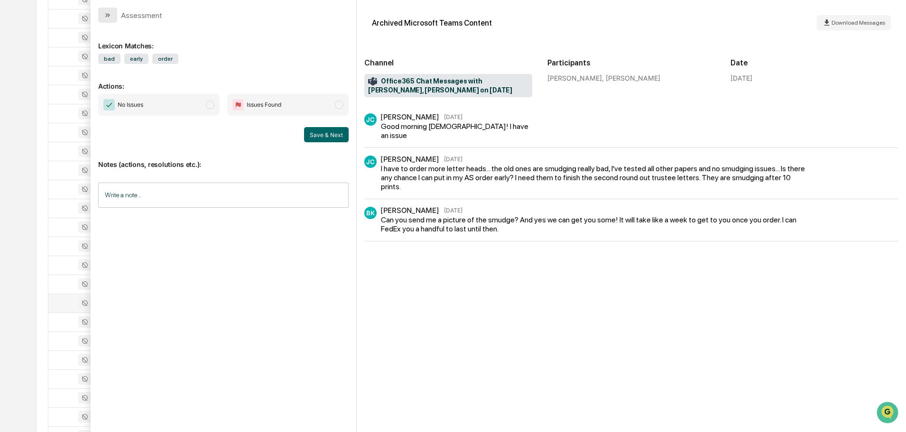
click at [110, 12] on icon "modal" at bounding box center [108, 15] width 8 height 8
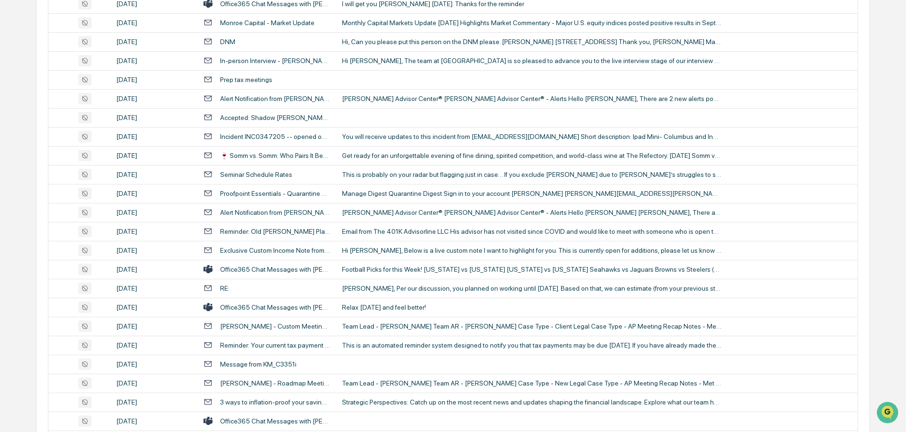
scroll to position [853, 0]
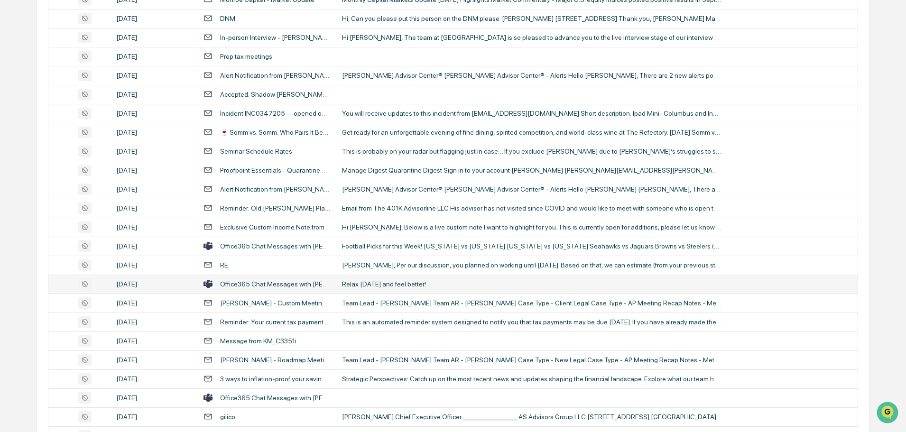
click at [404, 284] on div "Relax [DATE] and feel better!" at bounding box center [531, 284] width 379 height 8
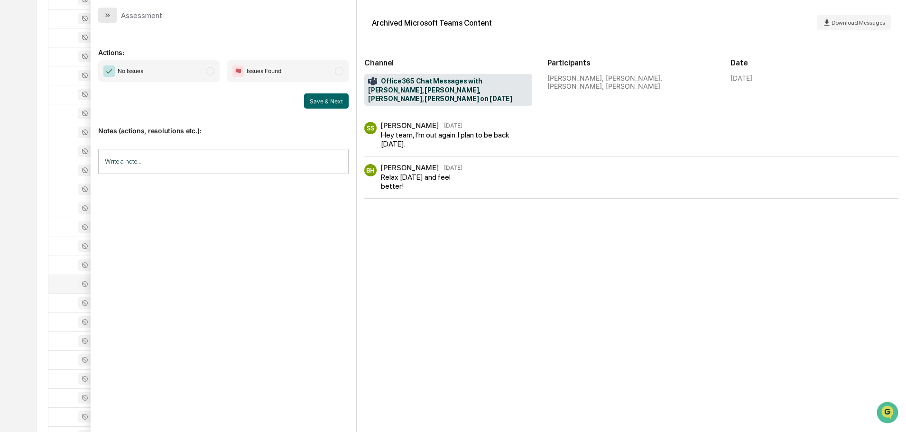
click at [113, 15] on button "modal" at bounding box center [107, 15] width 19 height 15
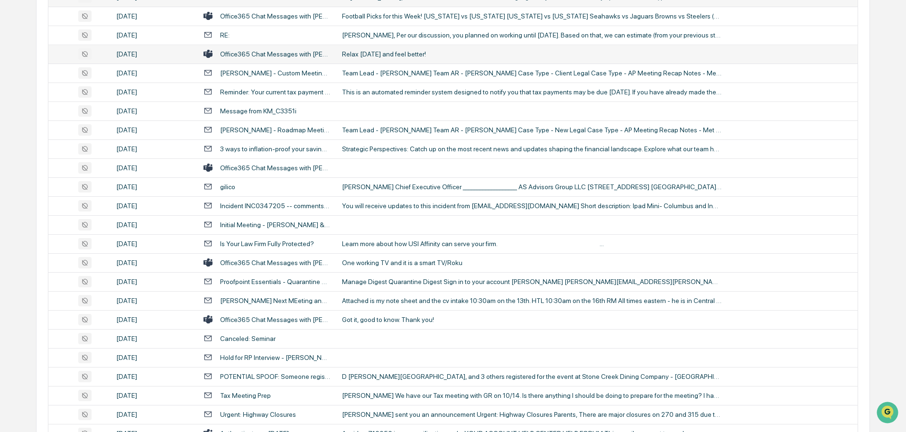
scroll to position [1090, 0]
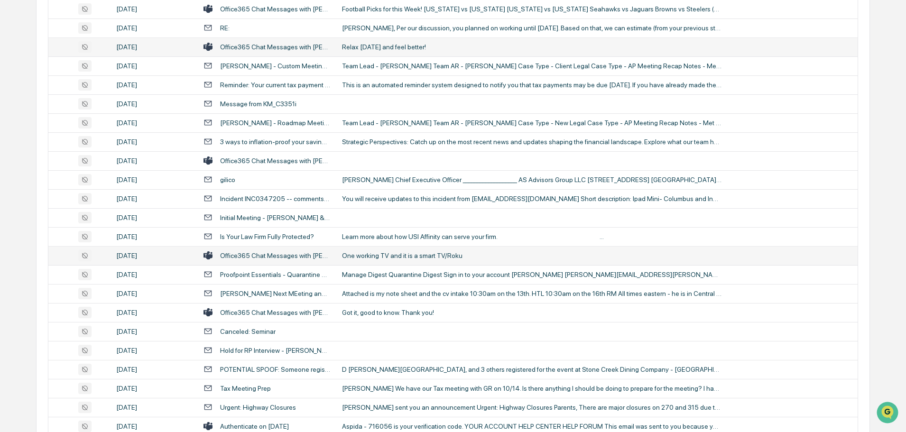
click at [398, 256] on div "One working TV and it is a smart TV/Roku" at bounding box center [531, 256] width 379 height 8
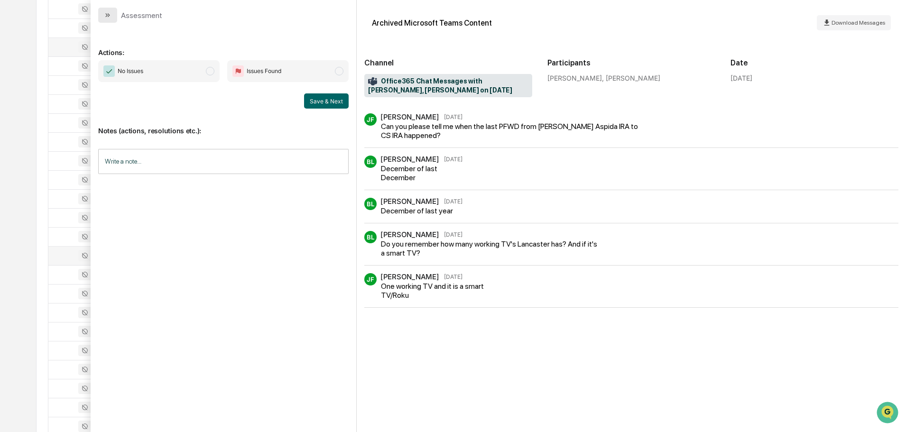
click at [107, 16] on icon "modal" at bounding box center [106, 15] width 2 height 4
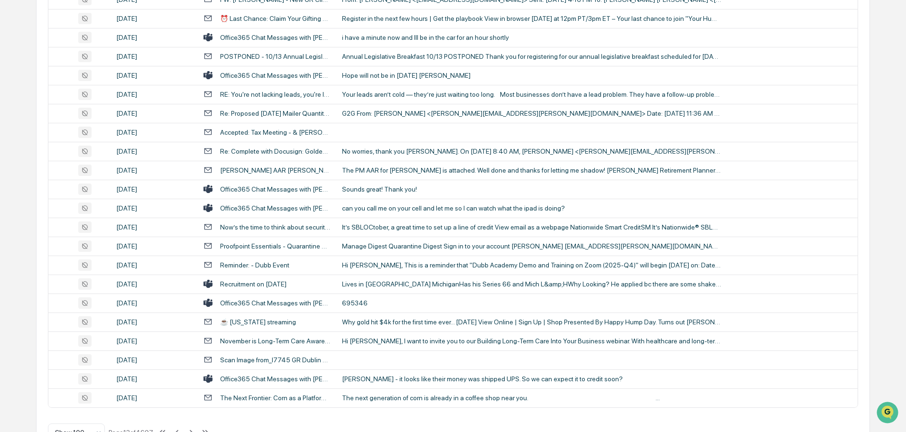
scroll to position [1736, 0]
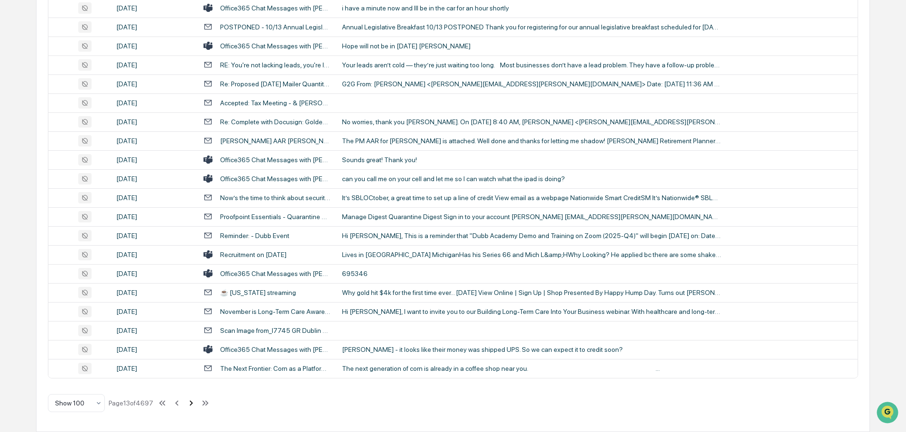
click at [192, 405] on icon at bounding box center [191, 402] width 3 height 5
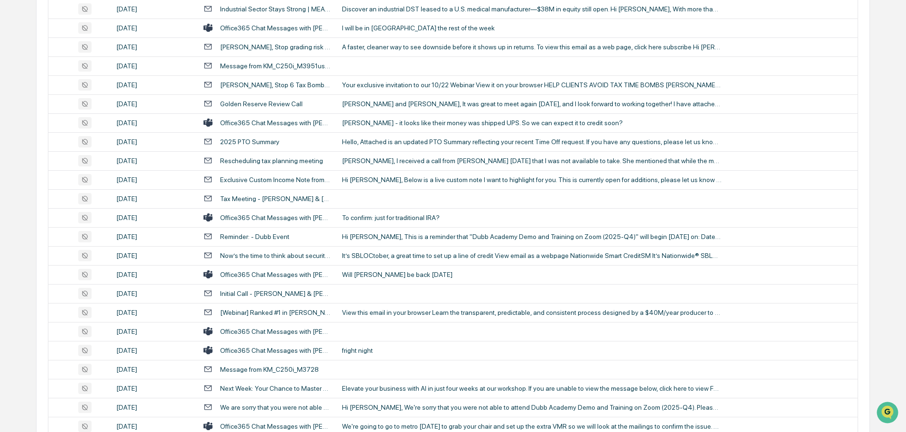
scroll to position [948, 0]
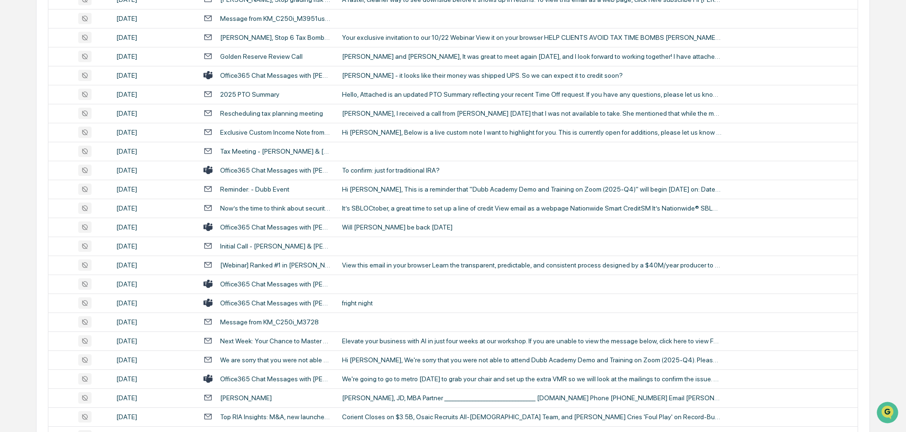
click at [400, 232] on td "Will [PERSON_NAME] be back [DATE]" at bounding box center [596, 227] width 521 height 19
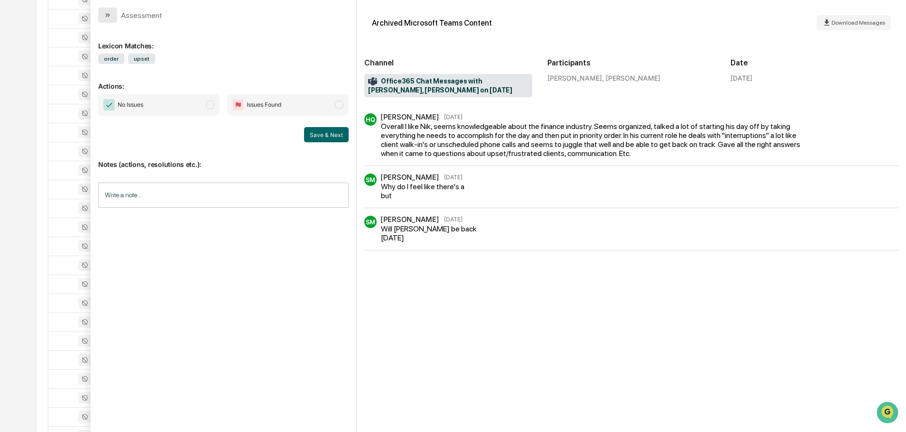
click at [114, 12] on button "modal" at bounding box center [107, 15] width 19 height 15
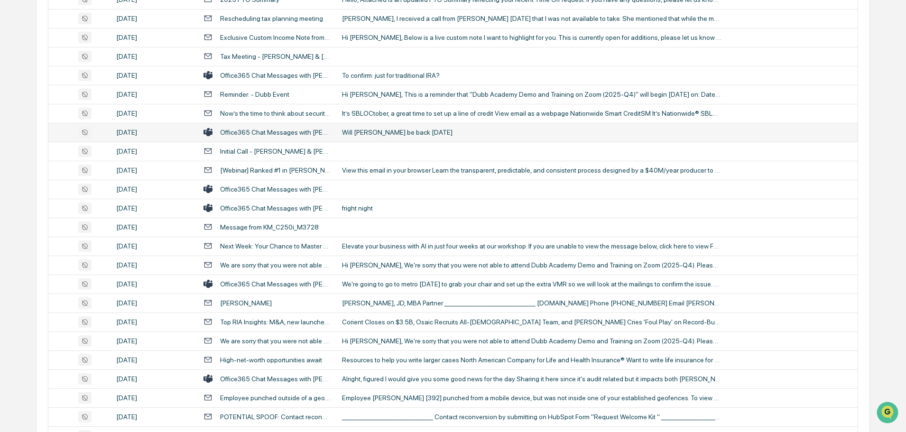
scroll to position [1090, 0]
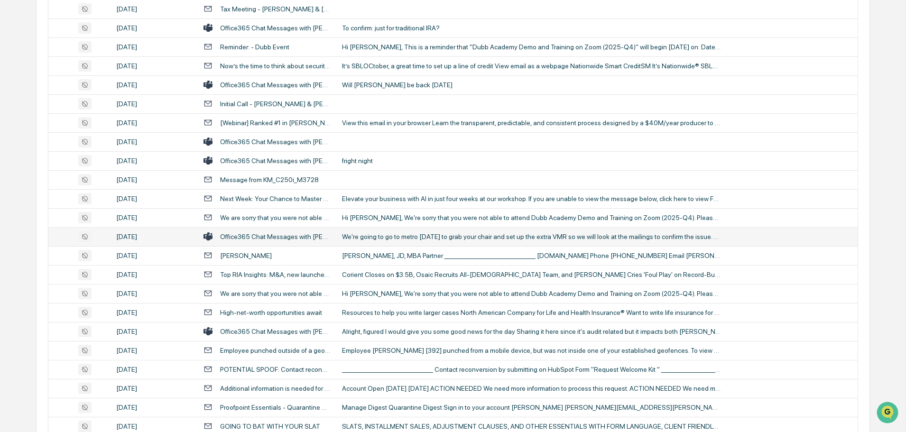
click at [382, 232] on td "We're going to go to metro [DATE] to grab your chair and set up the extra VMR s…" at bounding box center [596, 236] width 521 height 19
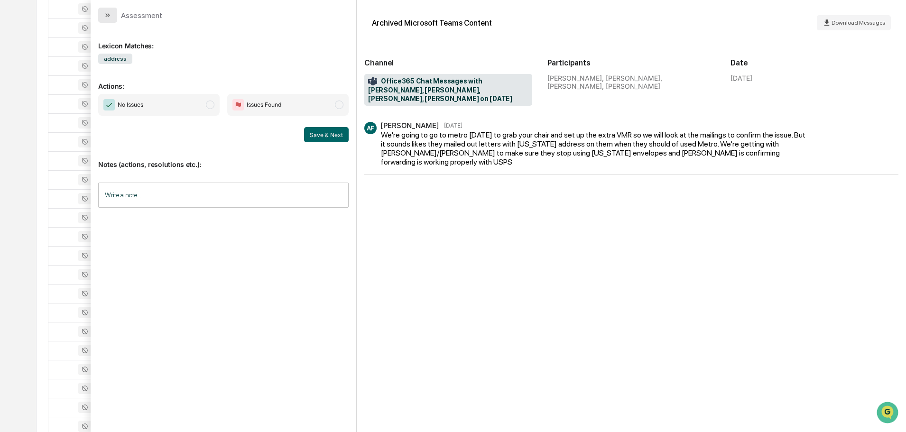
click at [111, 14] on icon "modal" at bounding box center [108, 15] width 8 height 8
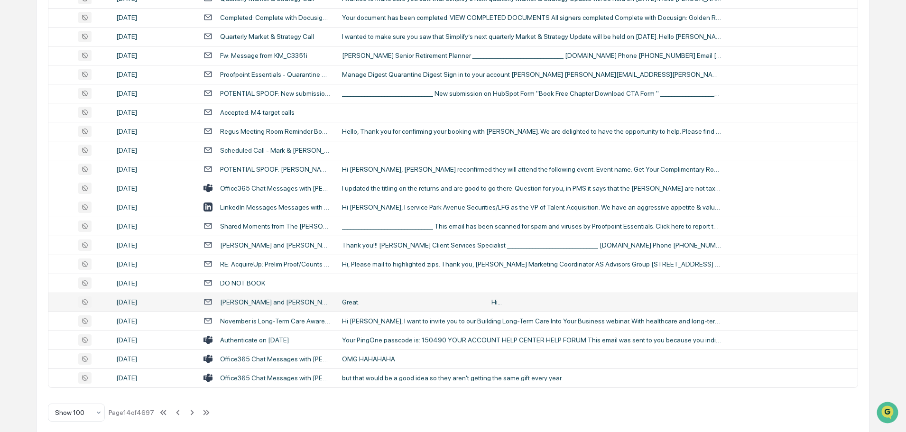
scroll to position [1736, 0]
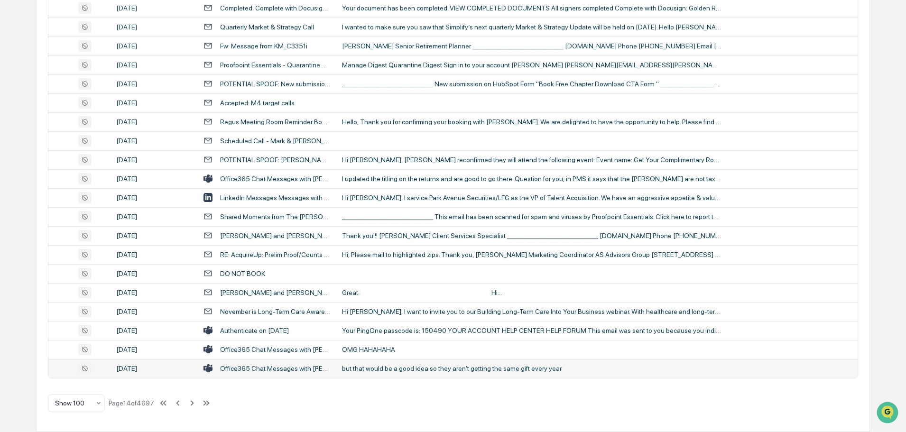
click at [432, 365] on div "but that would be a good idea so they aren't getting the same gift every year" at bounding box center [531, 369] width 379 height 8
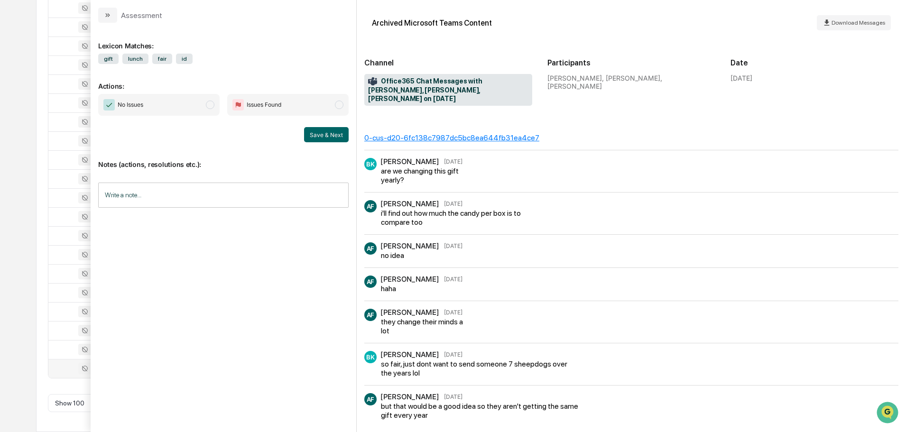
scroll to position [1674, 0]
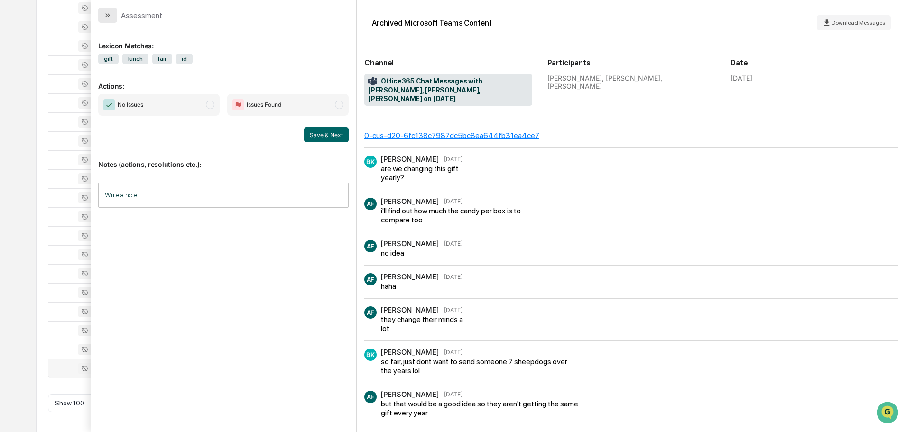
click at [113, 15] on button "modal" at bounding box center [107, 15] width 19 height 15
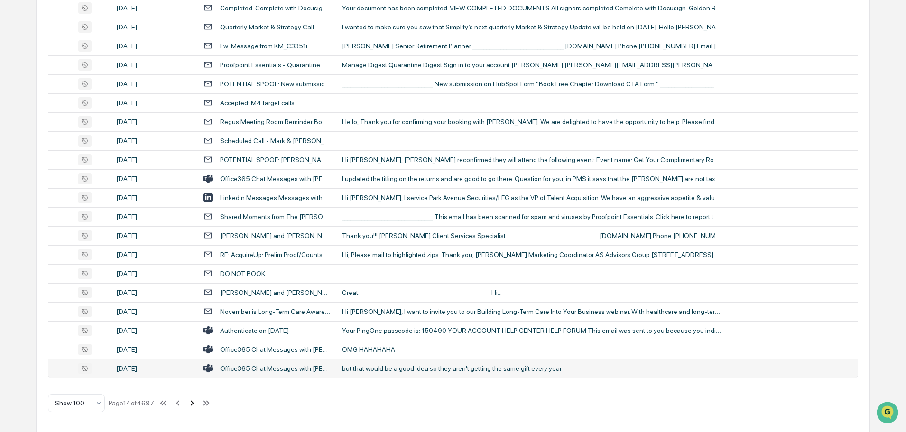
click at [191, 401] on icon at bounding box center [192, 403] width 10 height 10
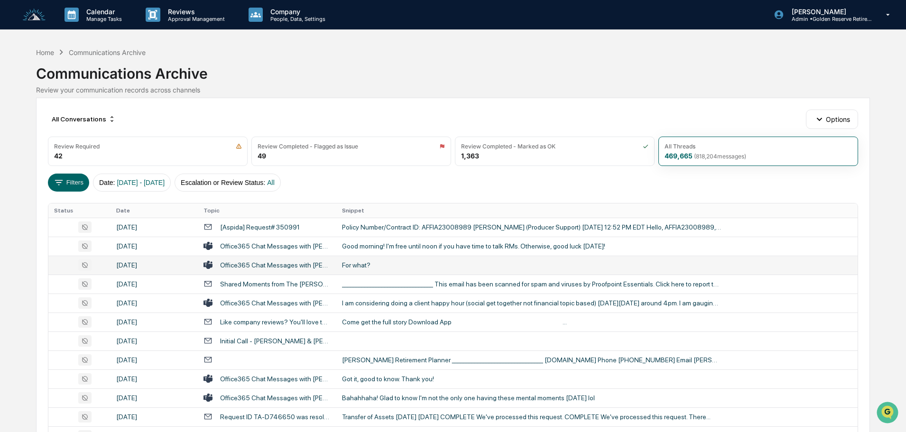
click at [404, 265] on div "For what?" at bounding box center [531, 265] width 379 height 8
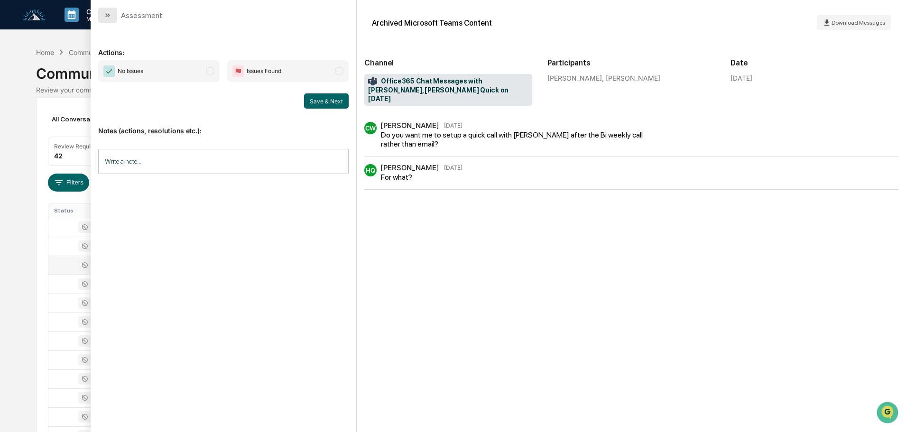
click at [105, 14] on icon "modal" at bounding box center [108, 15] width 8 height 8
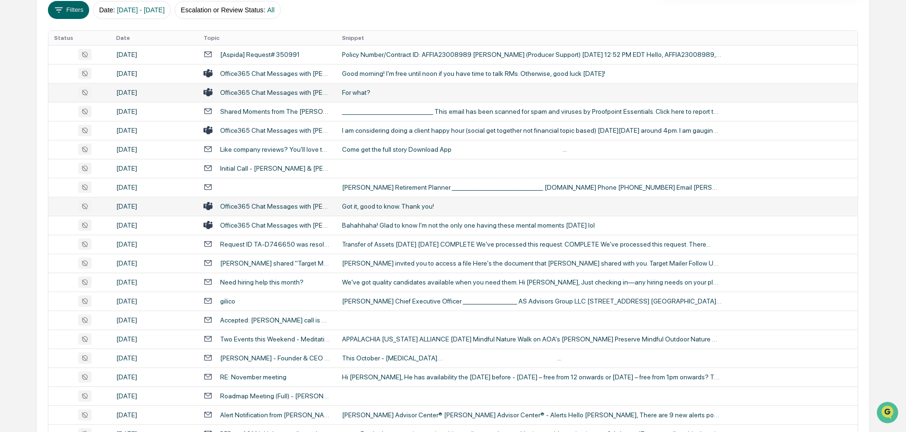
scroll to position [190, 0]
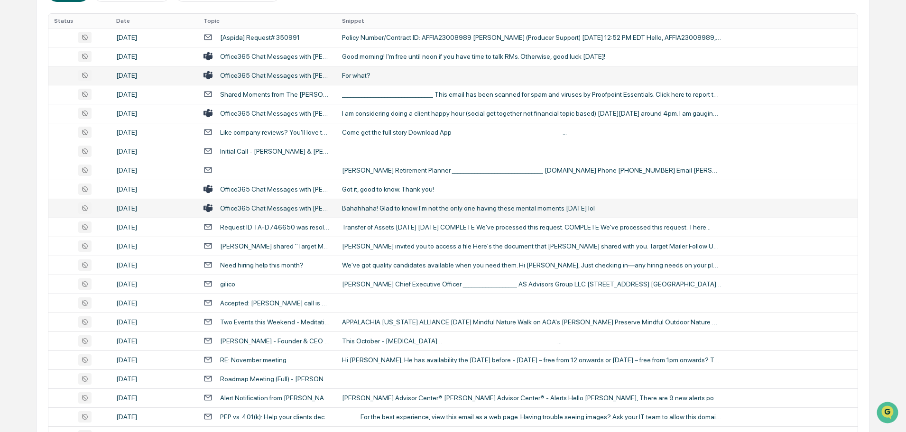
click at [404, 211] on div "Bahahhaha! Glad to know I'm not the only one having these mental moments [DATE]…" at bounding box center [531, 208] width 379 height 8
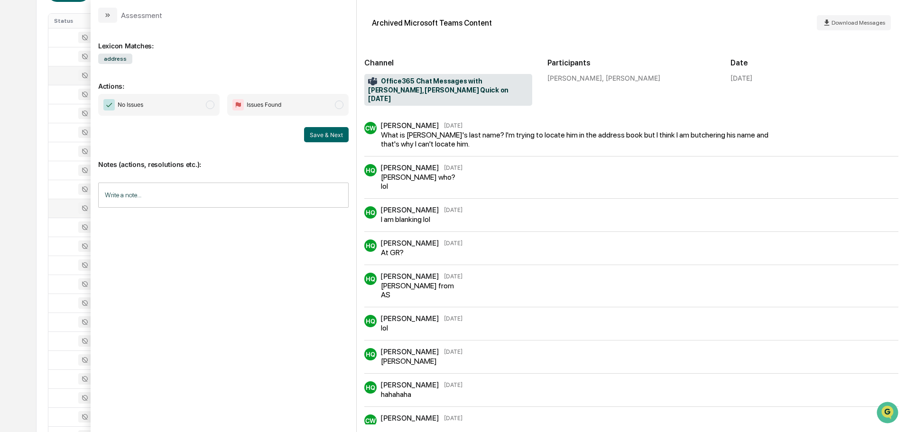
scroll to position [6, 0]
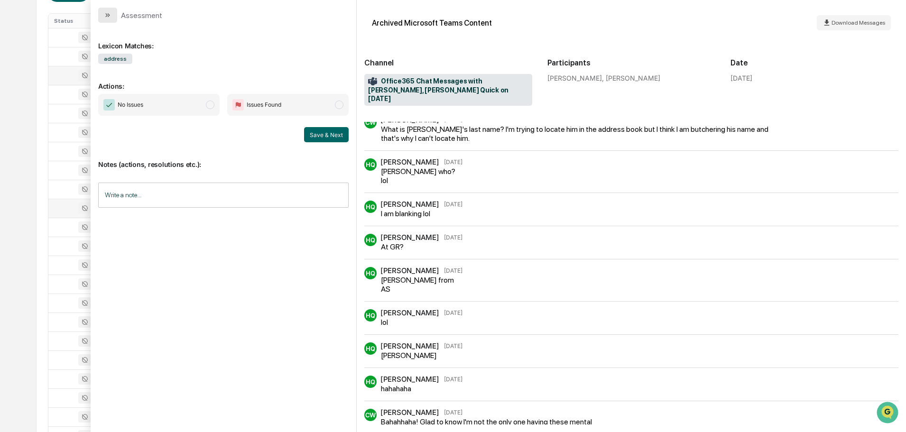
click at [106, 16] on icon "modal" at bounding box center [106, 15] width 2 height 4
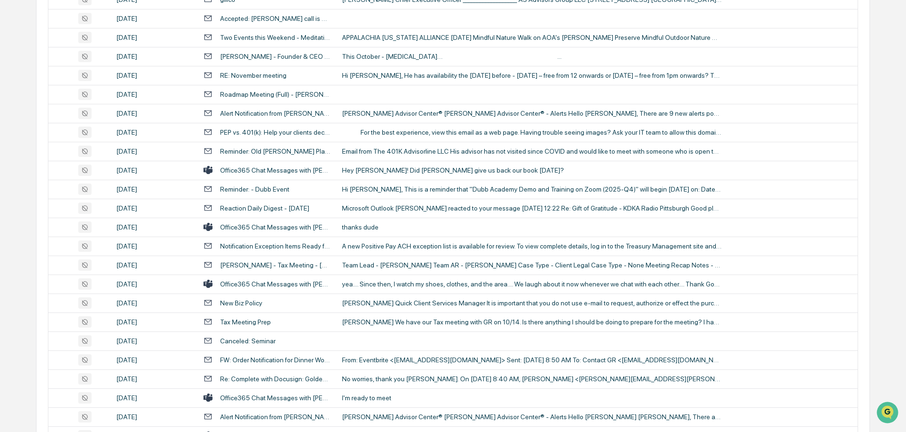
scroll to position [522, 0]
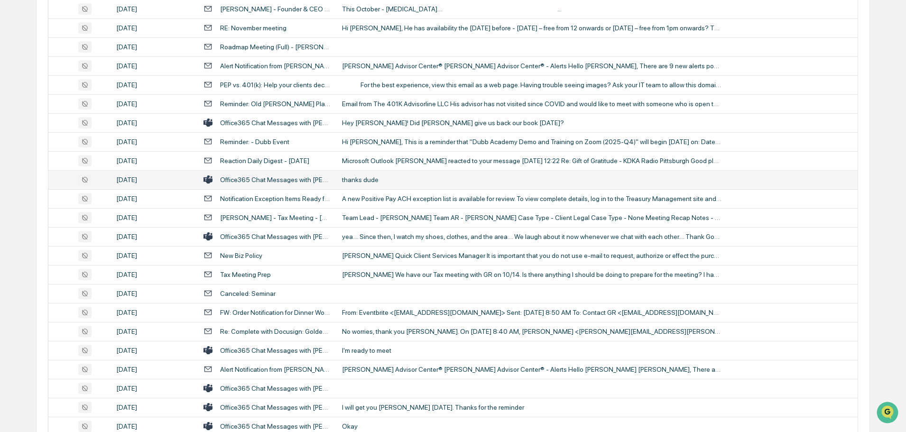
click at [429, 176] on div "thanks dude" at bounding box center [531, 180] width 379 height 8
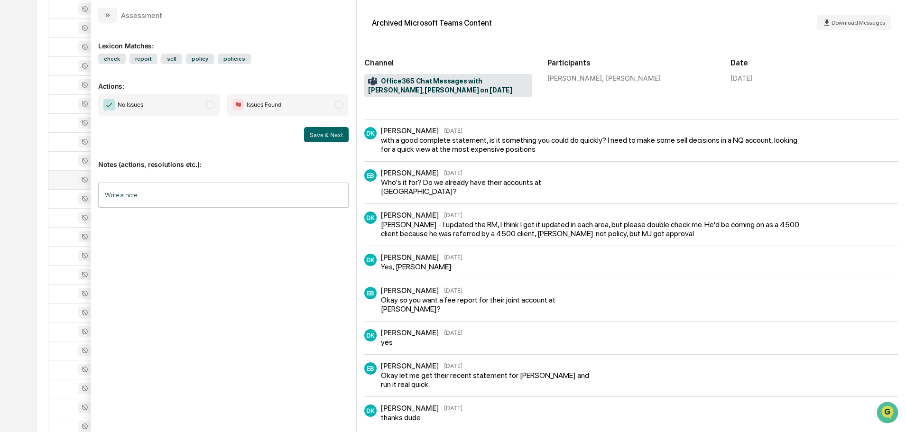
scroll to position [277, 0]
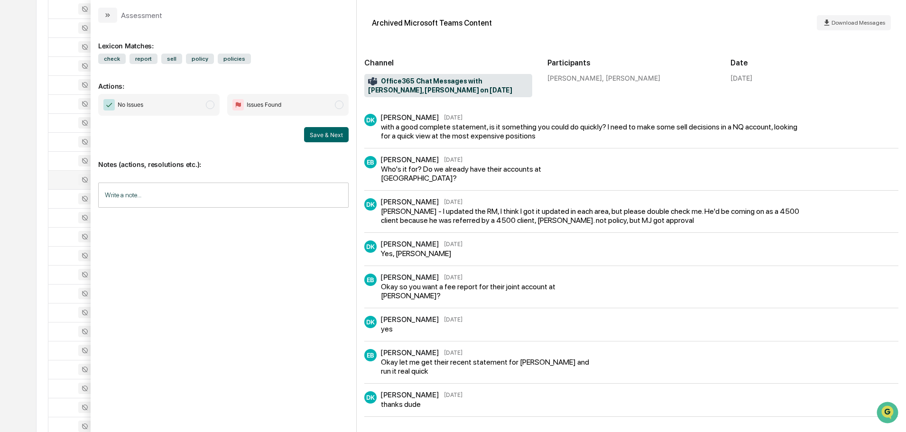
click at [110, 18] on icon "modal" at bounding box center [108, 15] width 8 height 8
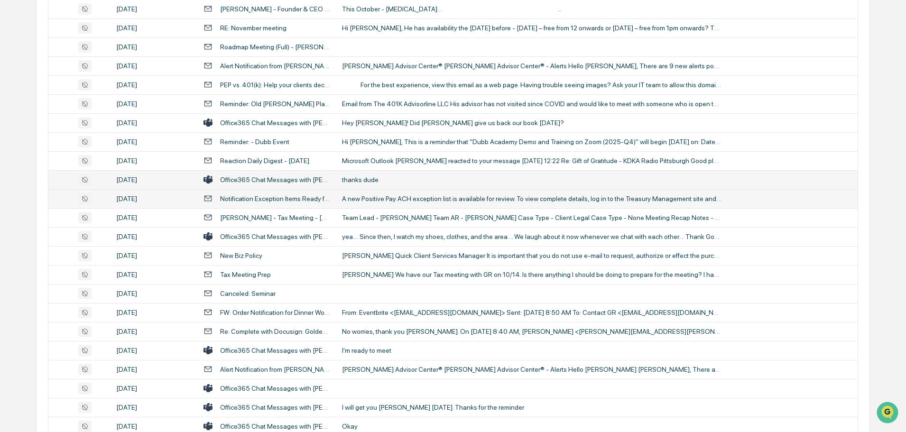
click at [412, 194] on td "A new Positive Pay ACH exception list is available for review. To view complete…" at bounding box center [596, 198] width 521 height 19
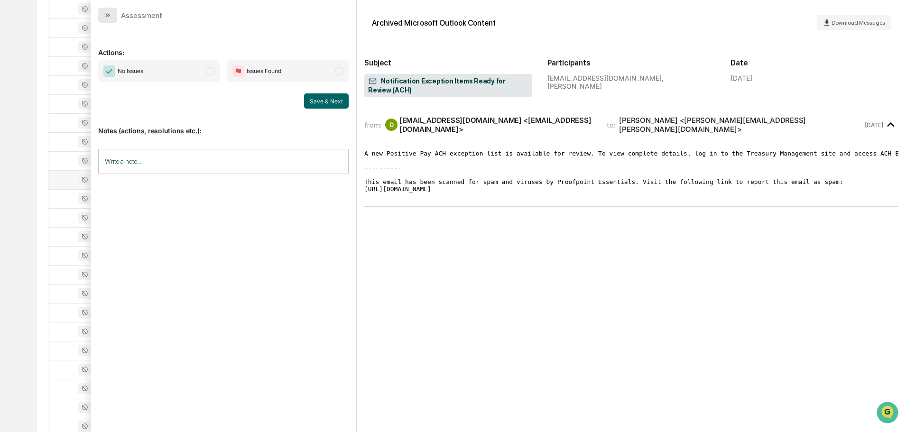
click at [108, 11] on icon "modal" at bounding box center [108, 15] width 8 height 8
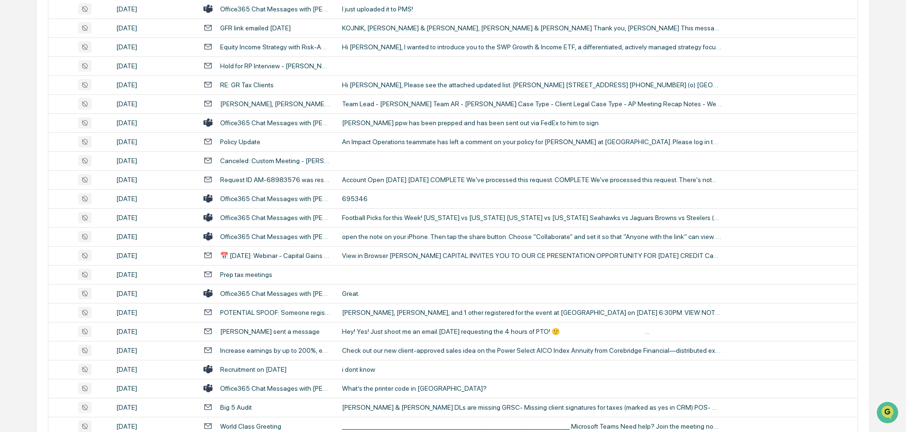
scroll to position [1422, 0]
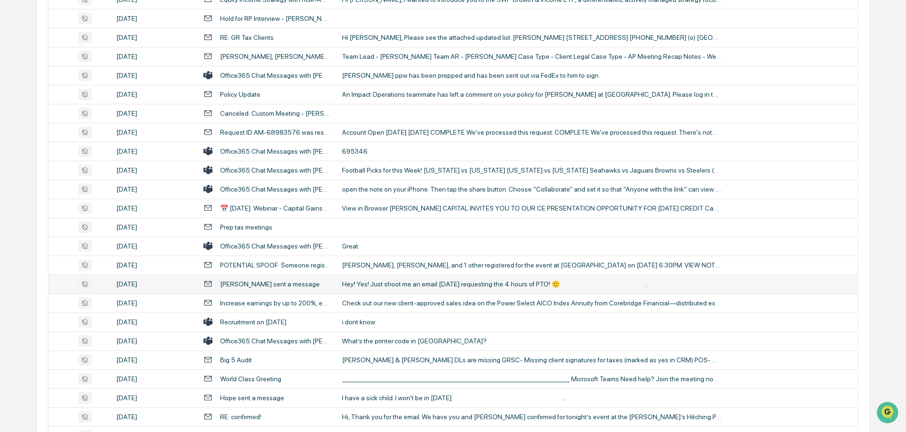
click at [393, 286] on div "Hey! Yes! Just shoot me an email [DATE] requesting the 4 hours of PTO! 🙂 ‌ ‌ ‌ …" at bounding box center [531, 284] width 379 height 8
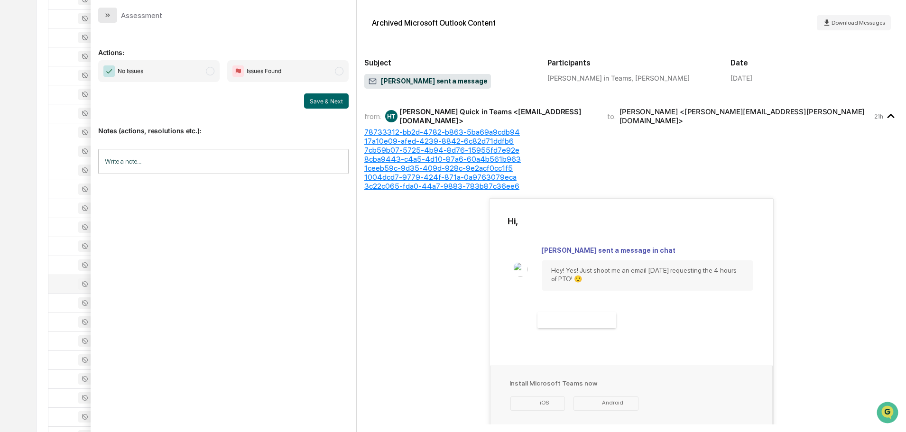
click at [110, 18] on icon "modal" at bounding box center [108, 15] width 8 height 8
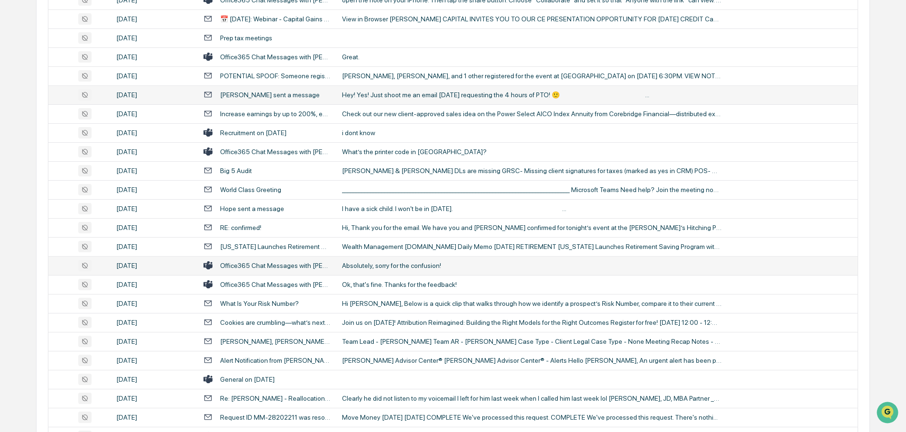
scroll to position [1612, 0]
click at [392, 269] on td "Absolutely, sorry for the confusion!" at bounding box center [596, 265] width 521 height 19
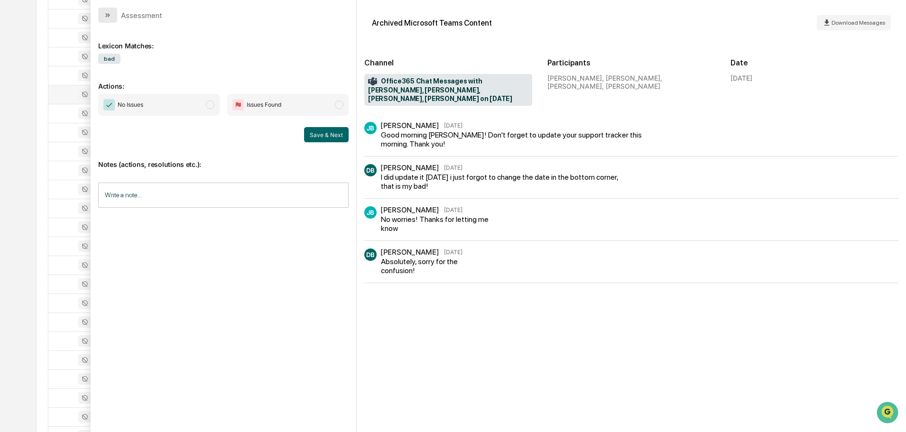
click at [110, 9] on button "modal" at bounding box center [107, 15] width 19 height 15
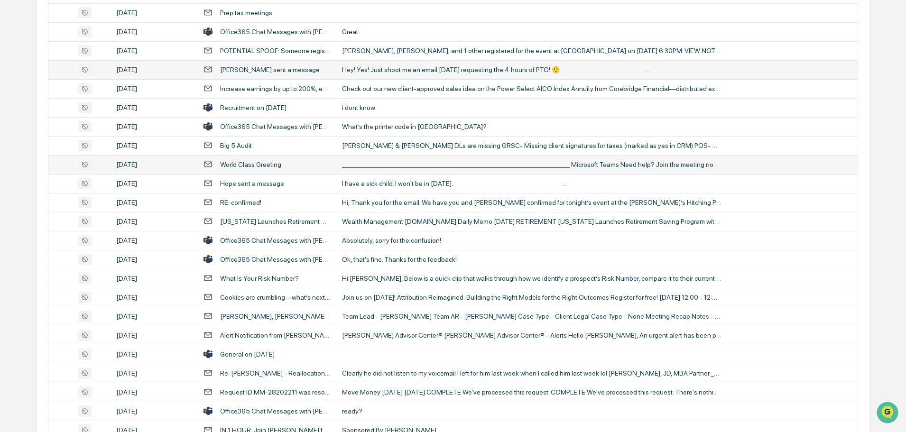
scroll to position [1659, 0]
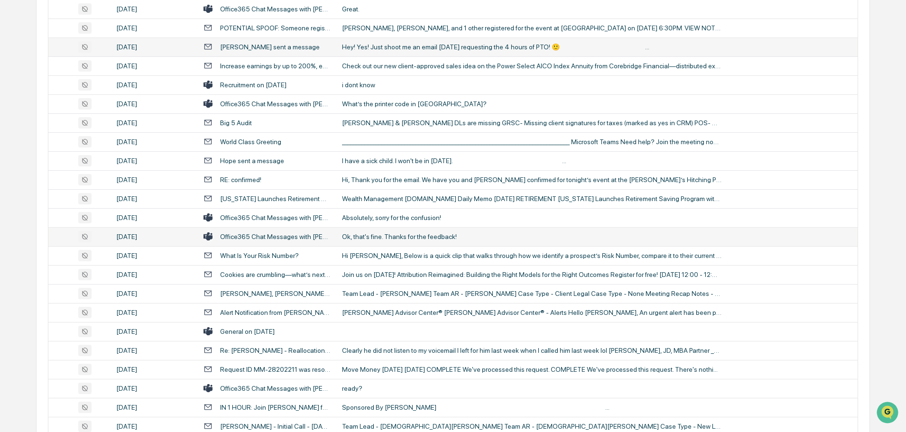
click at [392, 239] on div "Ok, that's fine. Thanks for the feedback!" at bounding box center [531, 237] width 379 height 8
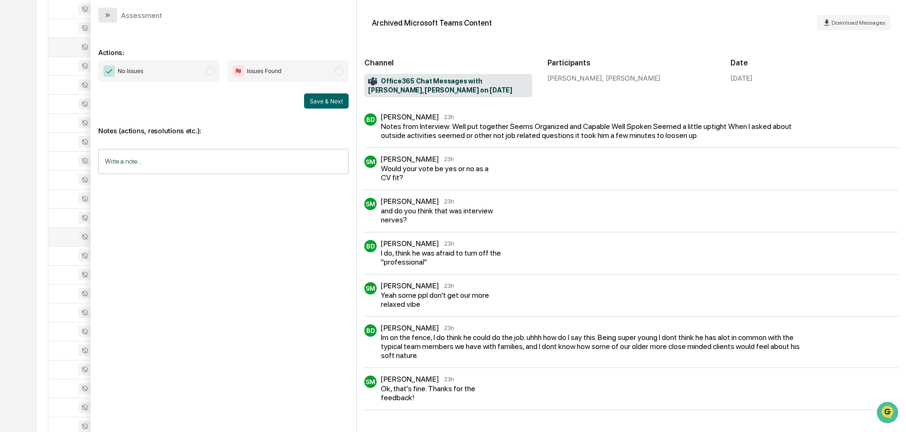
click at [104, 15] on icon "modal" at bounding box center [108, 15] width 8 height 8
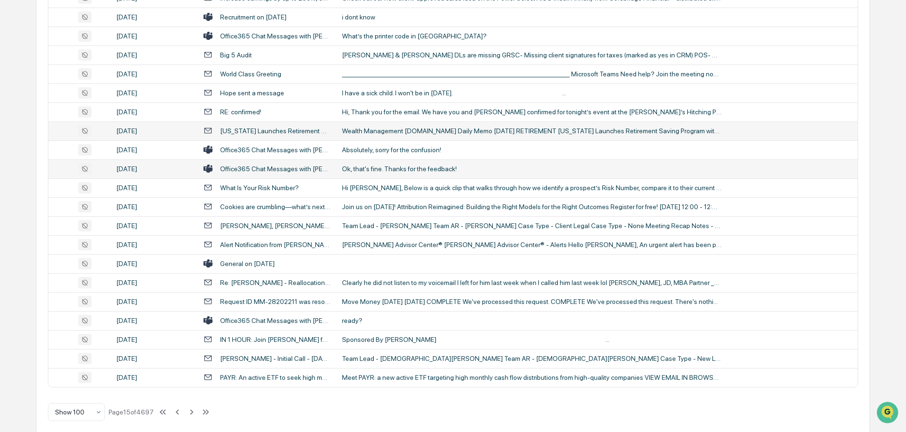
scroll to position [1736, 0]
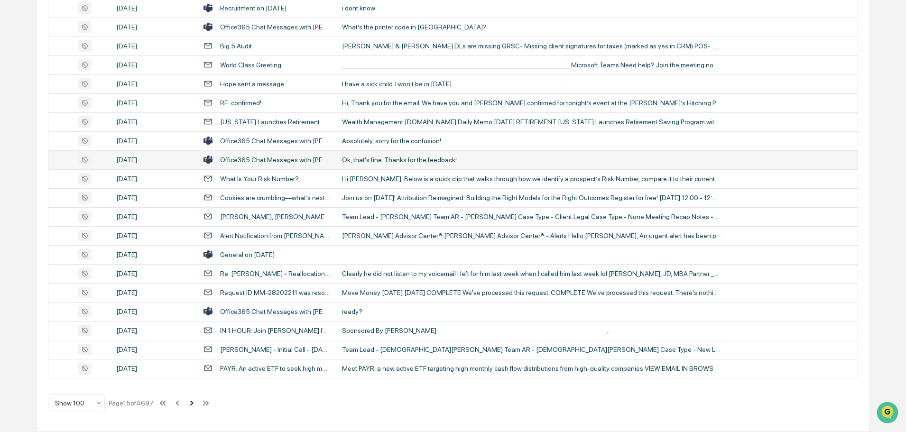
click at [194, 404] on icon at bounding box center [191, 403] width 10 height 10
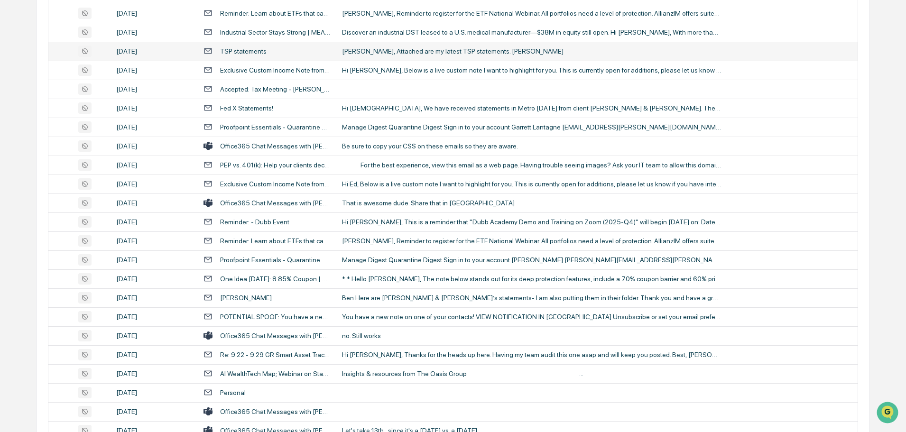
scroll to position [427, 0]
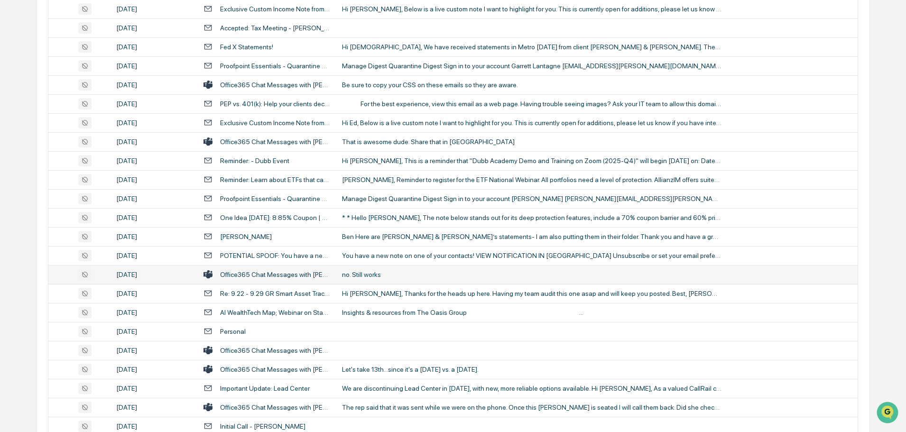
click at [372, 275] on div "no. Still works" at bounding box center [531, 275] width 379 height 8
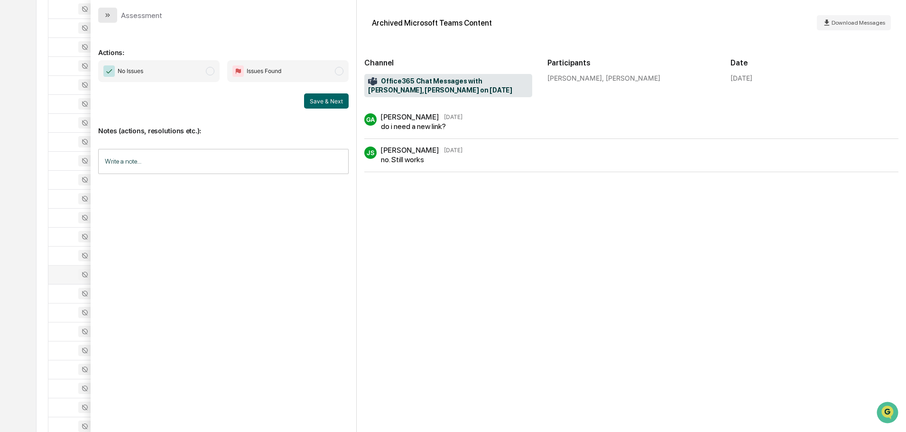
click at [111, 11] on button "modal" at bounding box center [107, 15] width 19 height 15
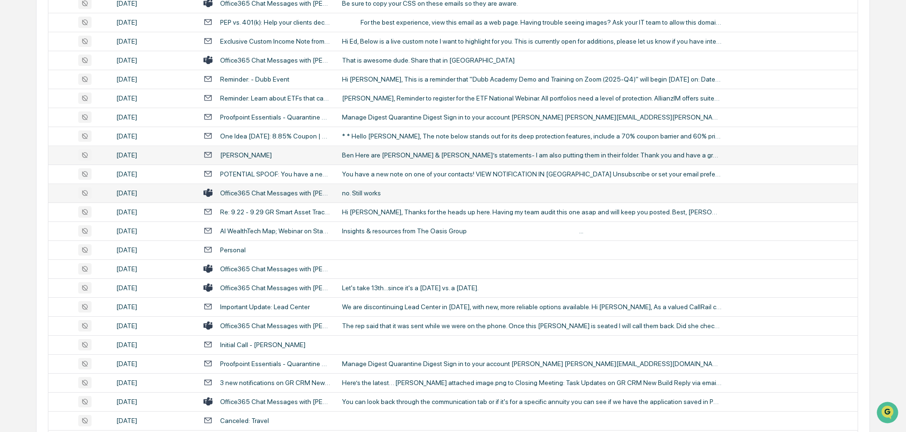
scroll to position [522, 0]
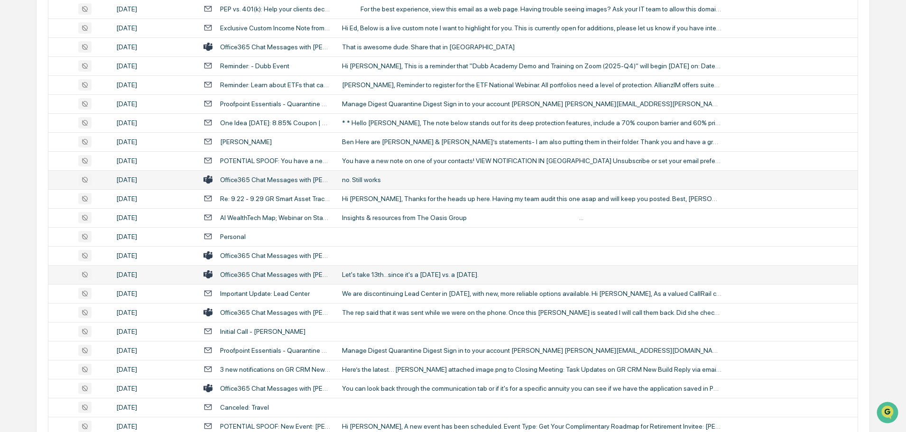
click at [390, 271] on div "Let's take 13th...since it's a [DATE] vs. a [DATE]." at bounding box center [531, 275] width 379 height 8
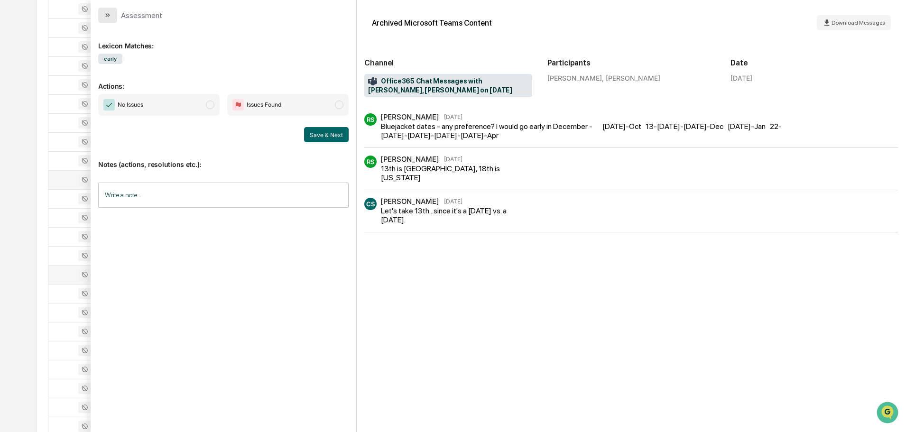
click at [111, 15] on icon "modal" at bounding box center [108, 15] width 8 height 8
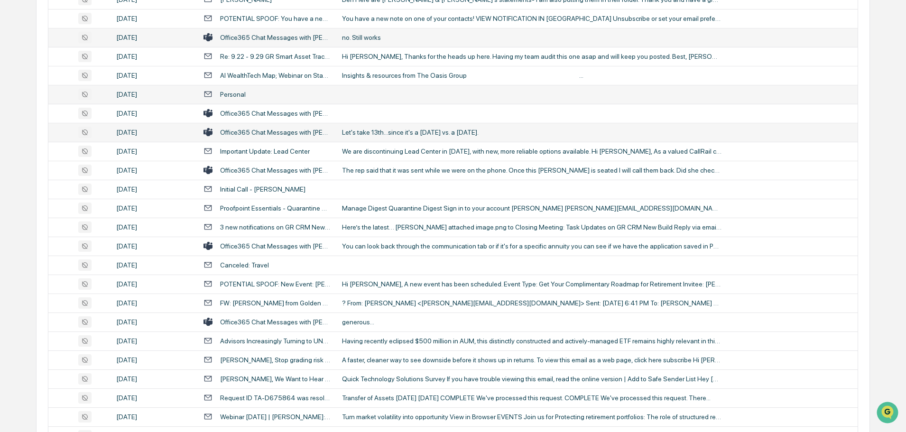
scroll to position [711, 0]
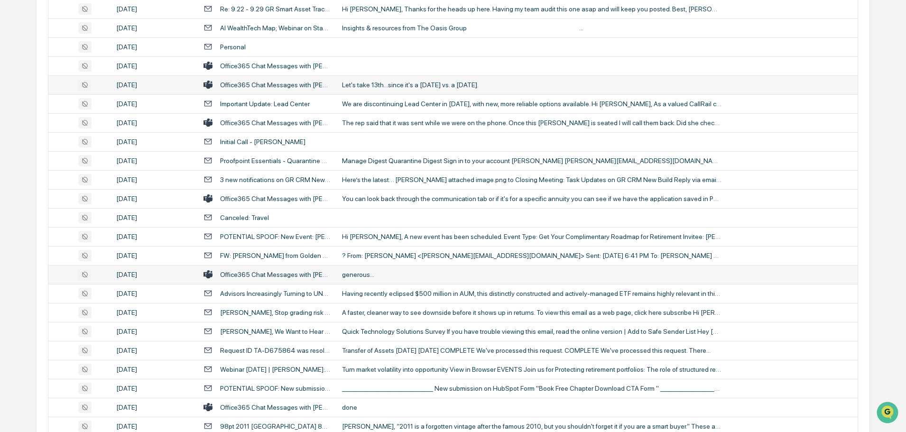
click at [381, 275] on div "generous..." at bounding box center [531, 275] width 379 height 8
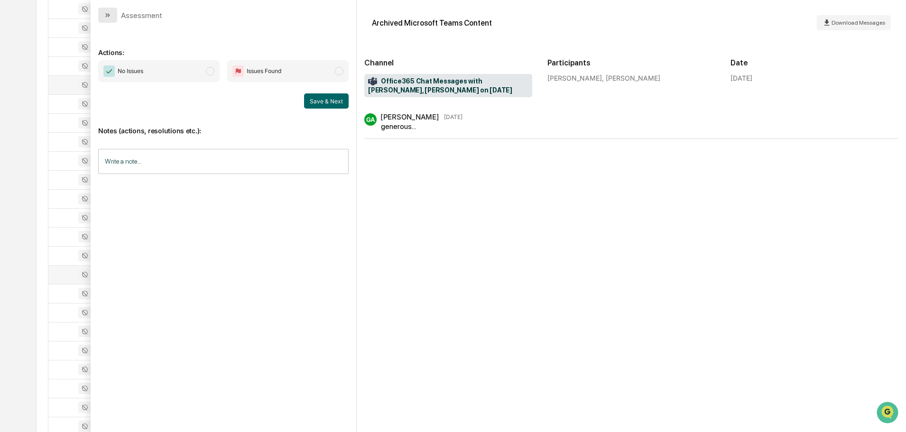
click at [110, 12] on icon "modal" at bounding box center [108, 15] width 8 height 8
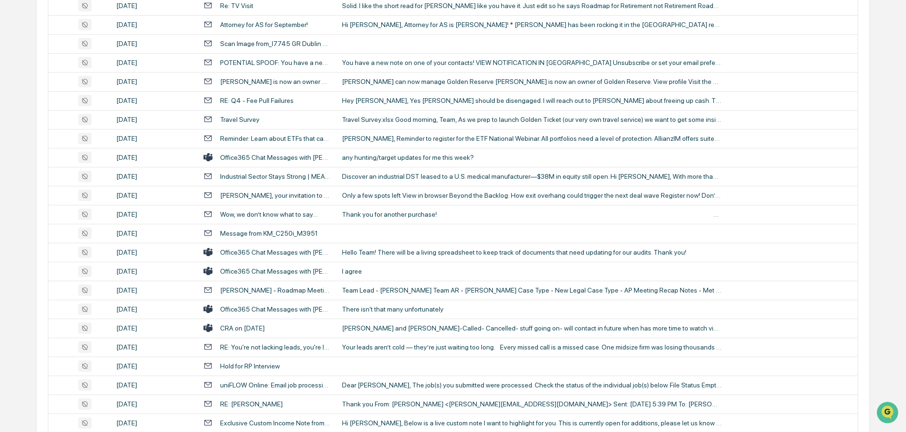
scroll to position [1280, 0]
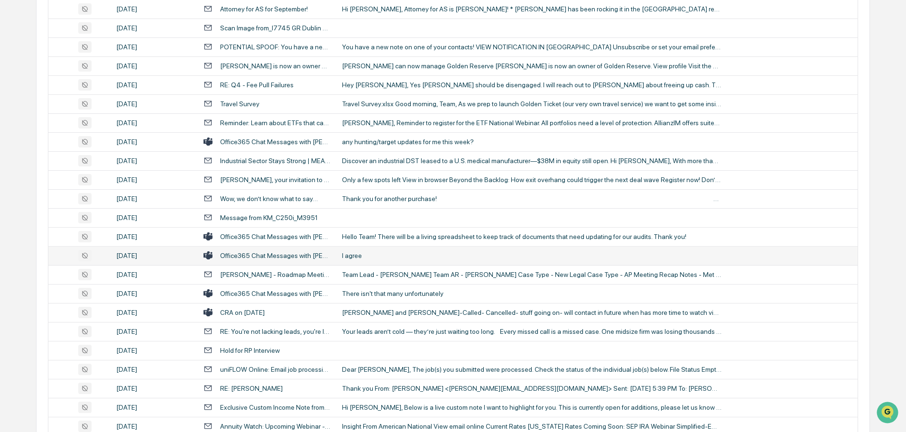
click at [387, 254] on div "I agree" at bounding box center [531, 256] width 379 height 8
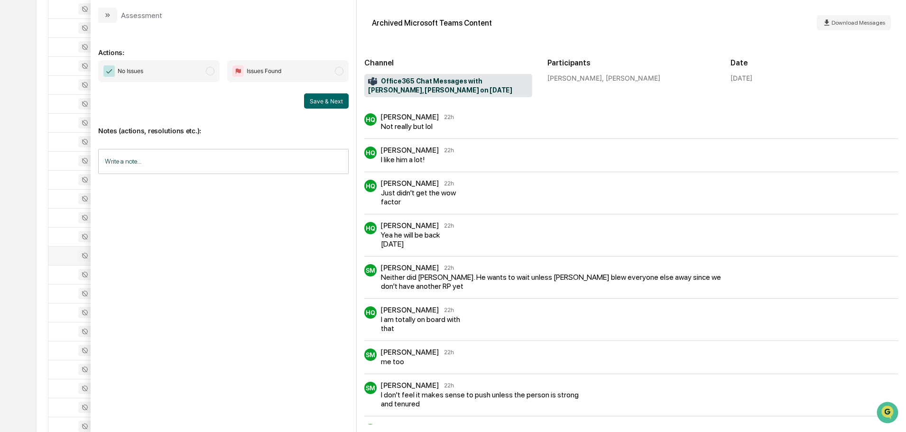
scroll to position [33, 0]
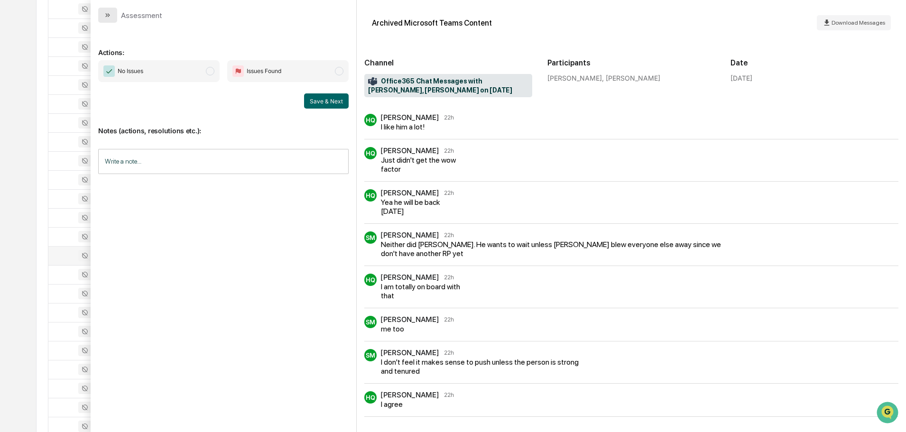
click at [115, 20] on button "modal" at bounding box center [107, 15] width 19 height 15
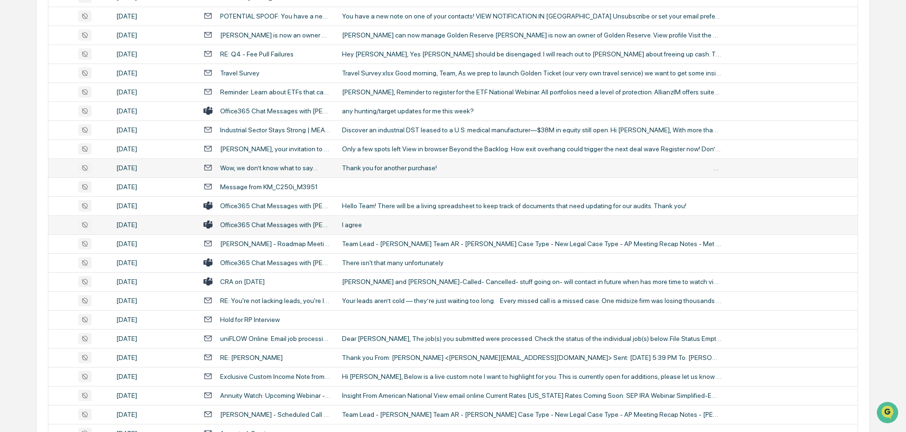
scroll to position [1328, 0]
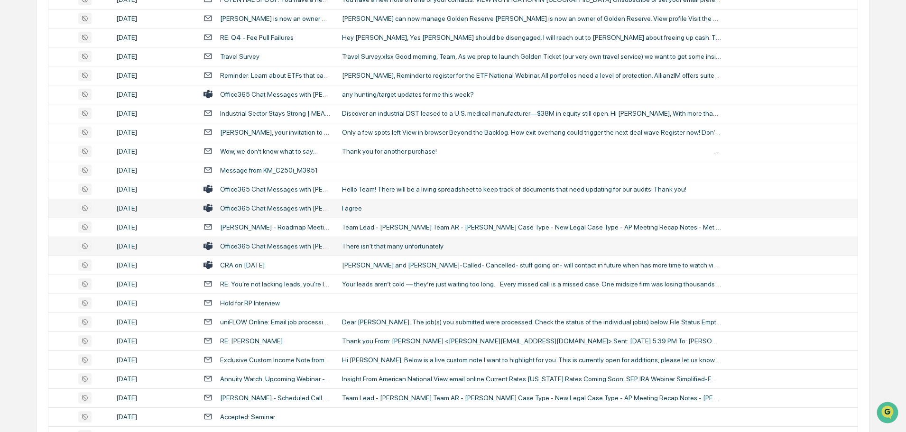
click at [381, 248] on div "There isn't that many unfortunately" at bounding box center [531, 246] width 379 height 8
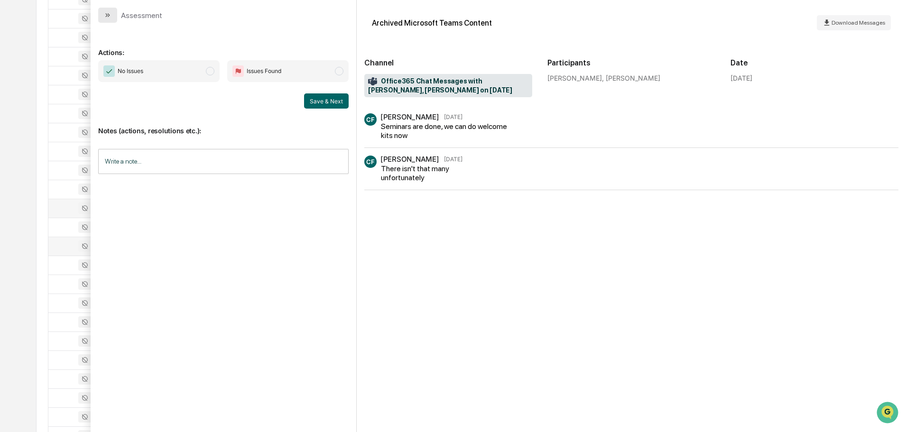
click at [105, 14] on icon "modal" at bounding box center [108, 15] width 8 height 8
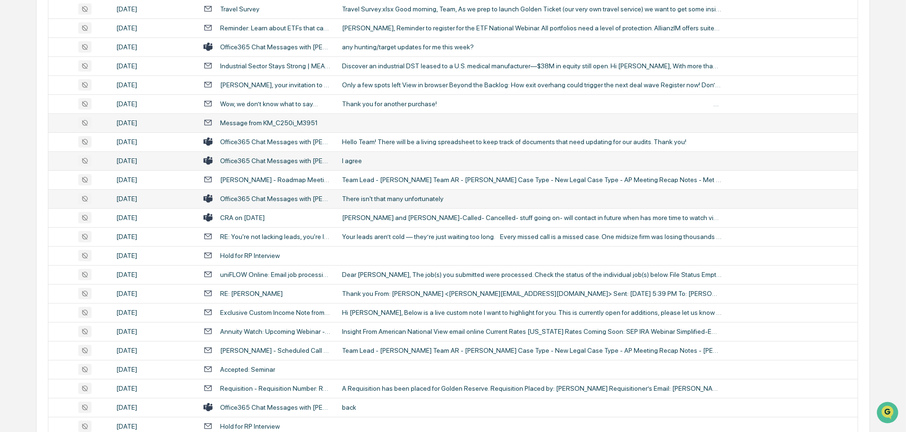
scroll to position [1422, 0]
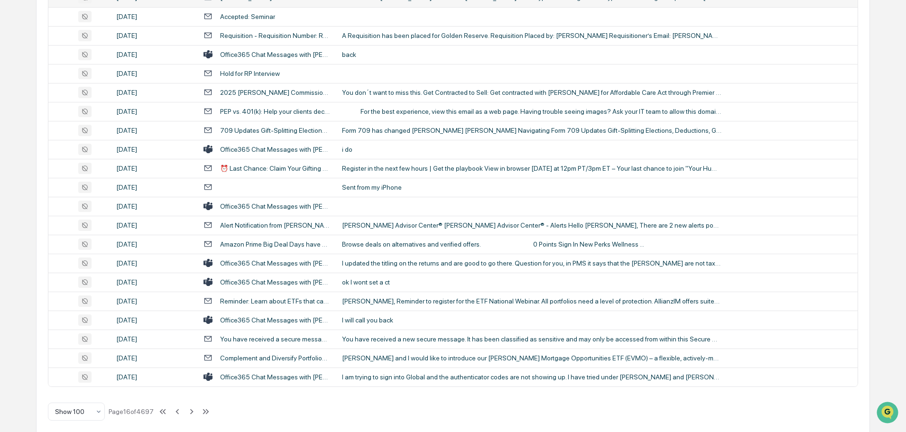
scroll to position [1736, 0]
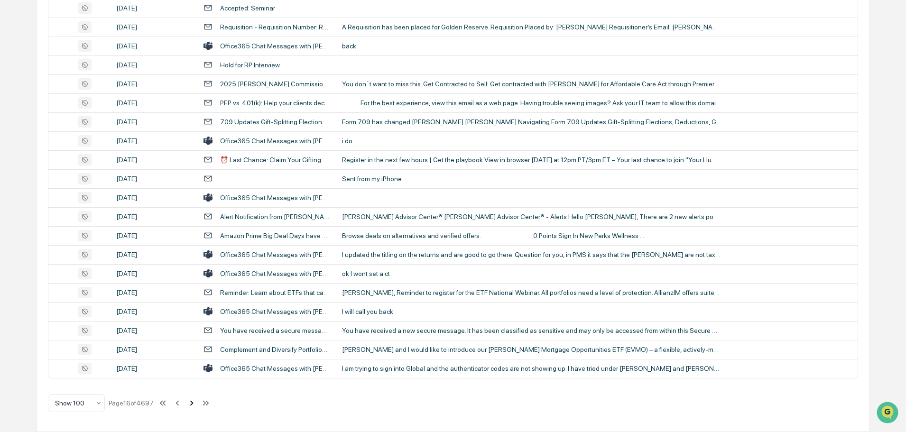
click at [193, 401] on icon at bounding box center [191, 403] width 10 height 10
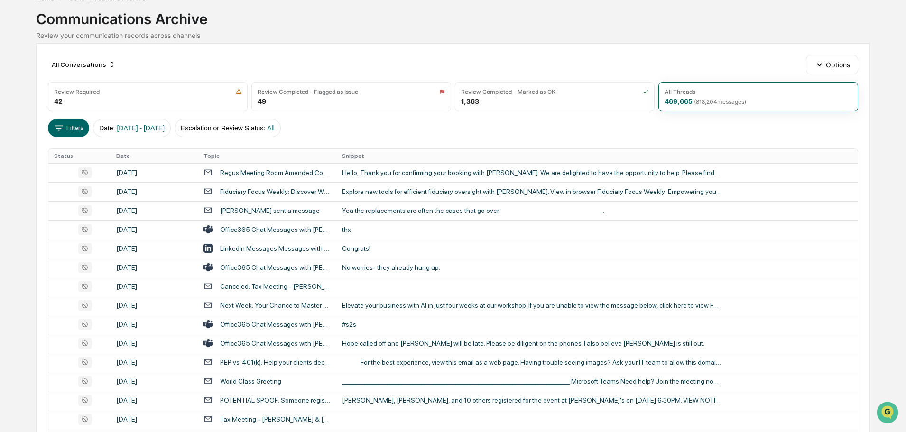
scroll to position [77, 0]
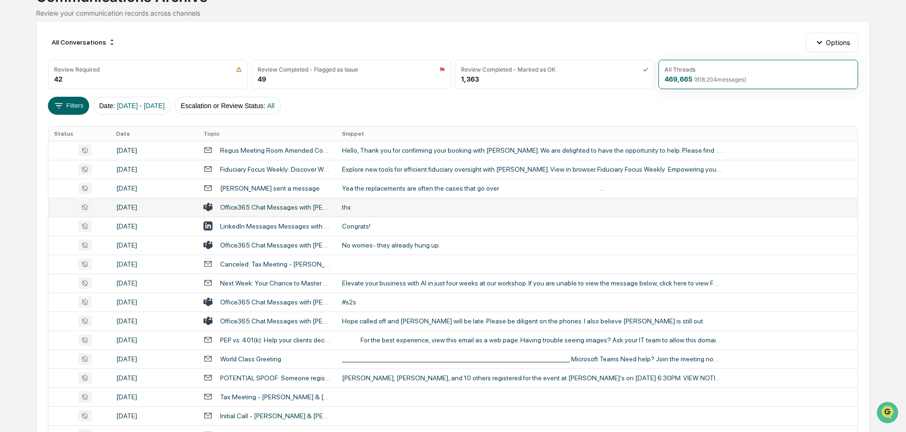
click at [392, 210] on div "thx" at bounding box center [531, 207] width 379 height 8
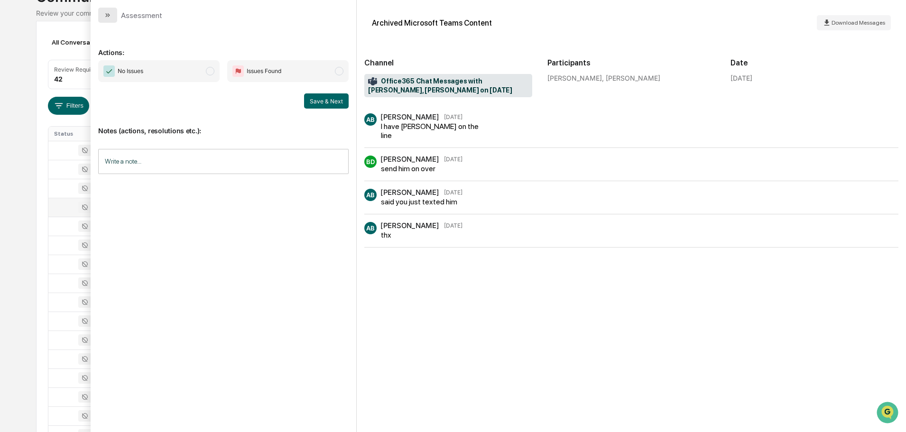
click at [115, 14] on button "modal" at bounding box center [107, 15] width 19 height 15
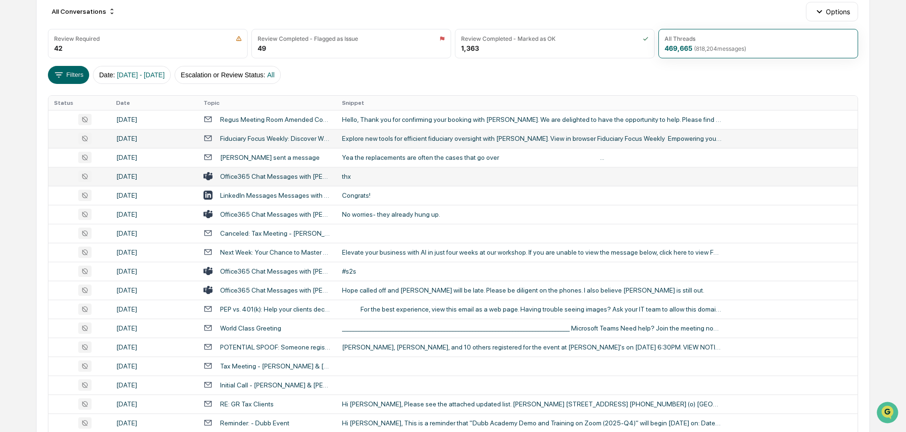
scroll to position [124, 0]
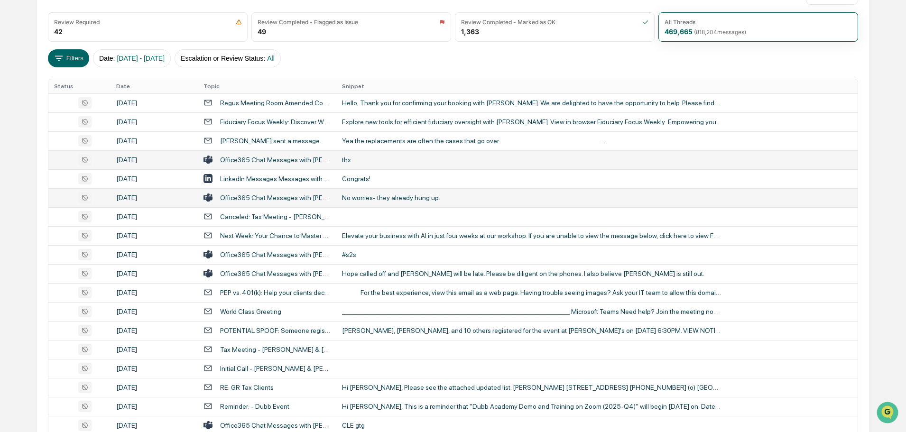
click at [397, 198] on div "No worries- they already hung up." at bounding box center [531, 198] width 379 height 8
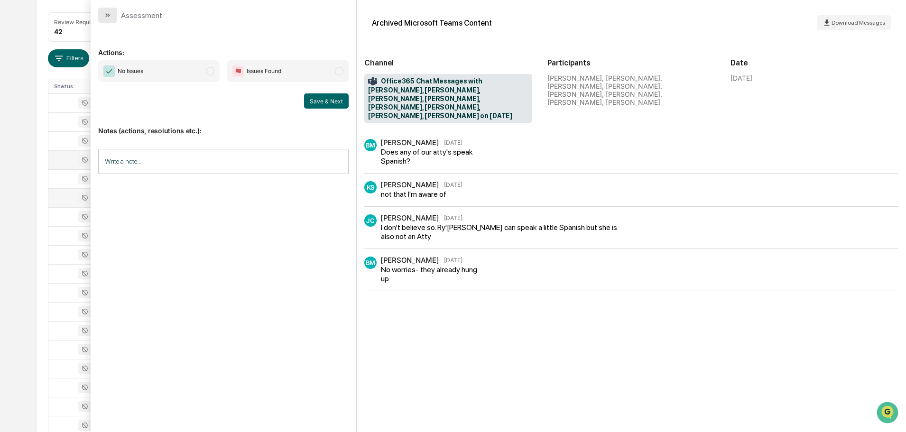
click at [108, 12] on icon "modal" at bounding box center [108, 15] width 8 height 8
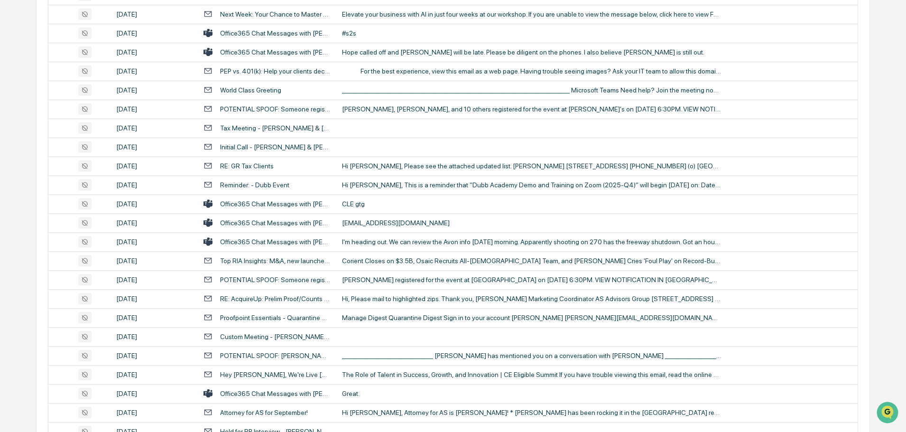
scroll to position [361, 0]
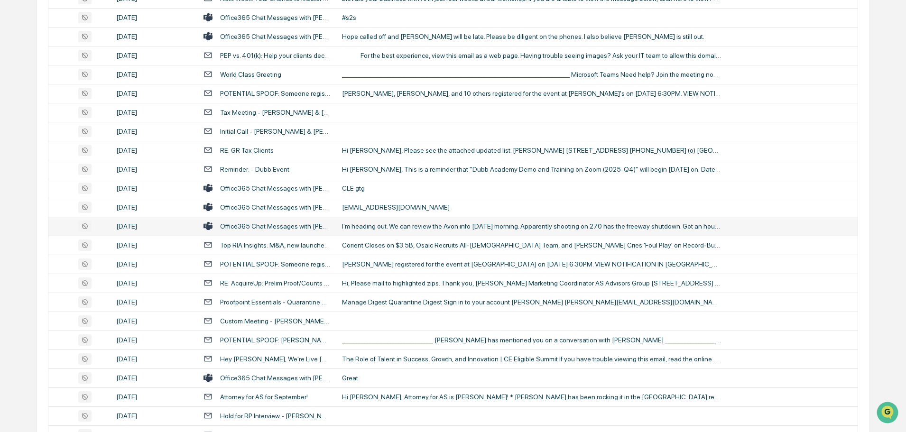
click at [374, 226] on div "I'm heading out. We can review the Avon info tomorrow morning. Apparently shoot…" at bounding box center [531, 226] width 379 height 8
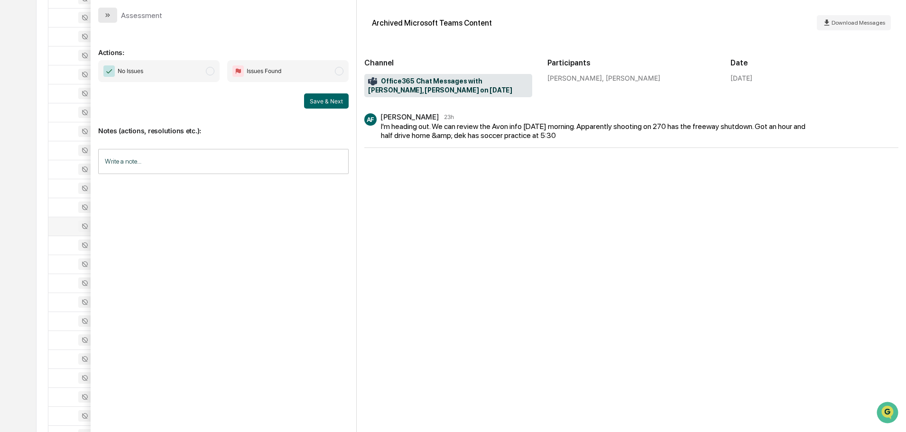
click at [109, 19] on button "modal" at bounding box center [107, 15] width 19 height 15
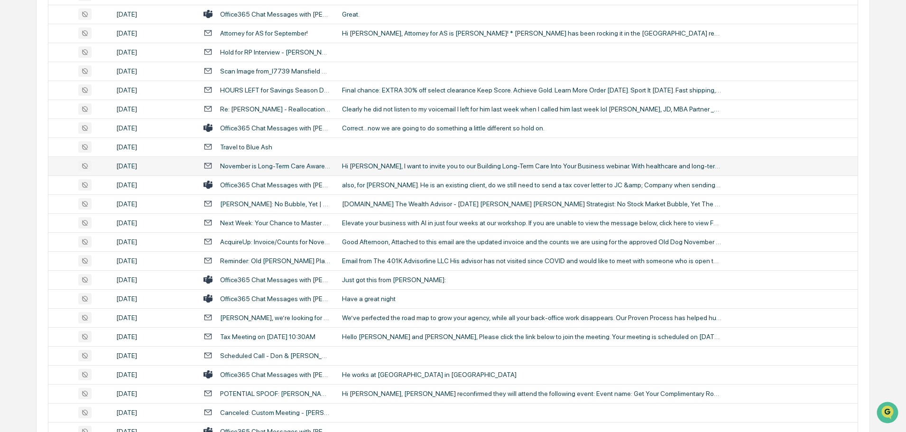
scroll to position [741, 0]
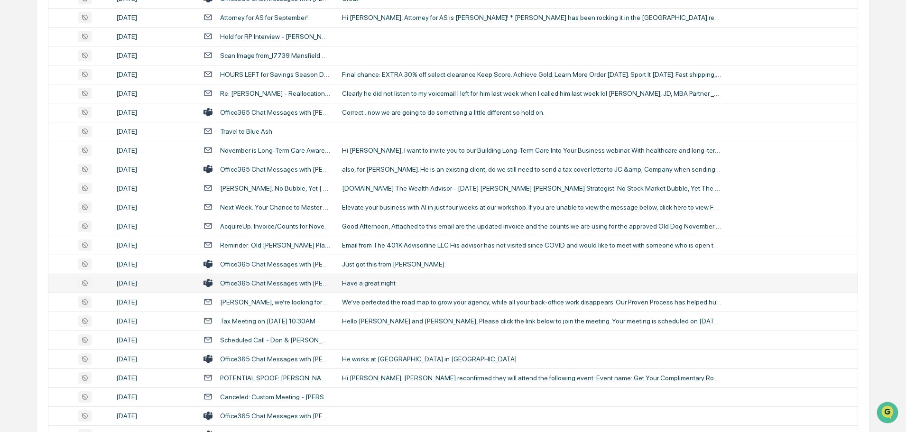
click at [365, 281] on div "Have a great night" at bounding box center [531, 283] width 379 height 8
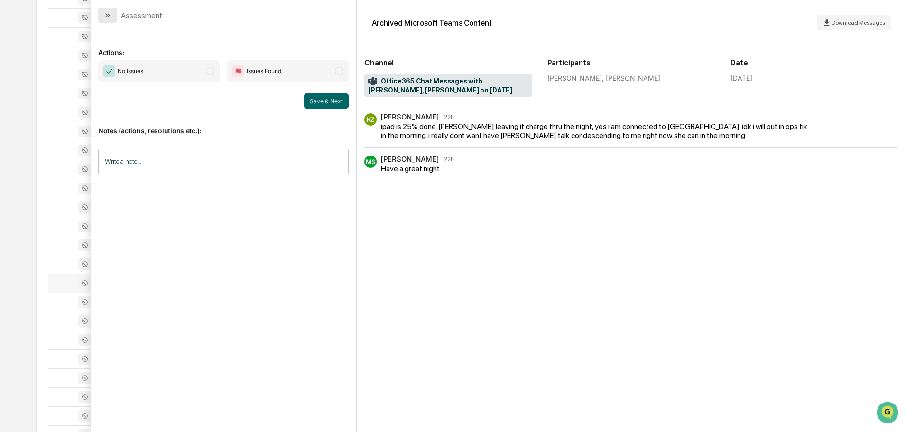
click at [111, 15] on icon "modal" at bounding box center [108, 15] width 8 height 8
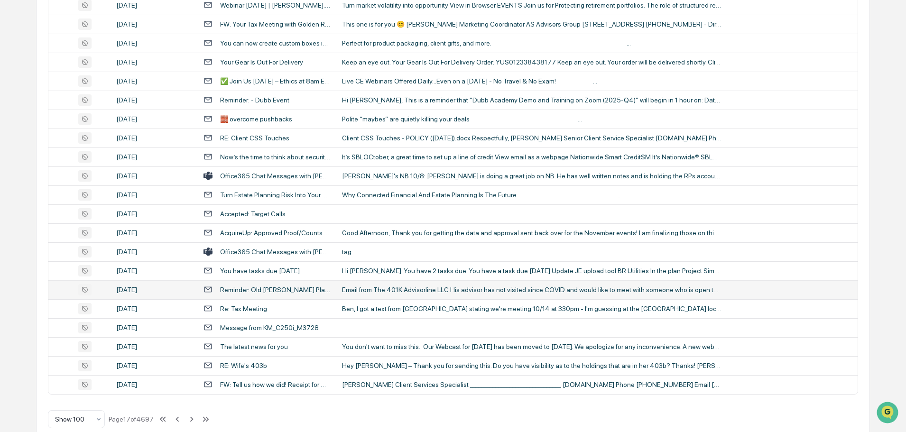
scroll to position [1736, 0]
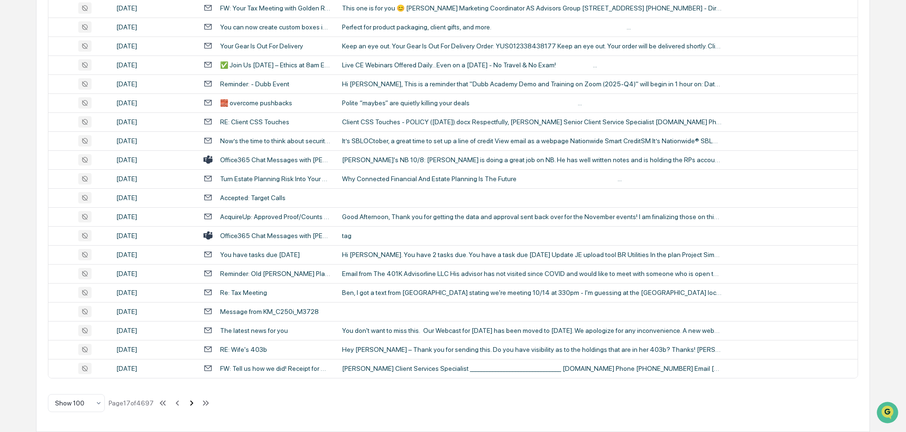
click at [195, 403] on icon at bounding box center [191, 403] width 10 height 10
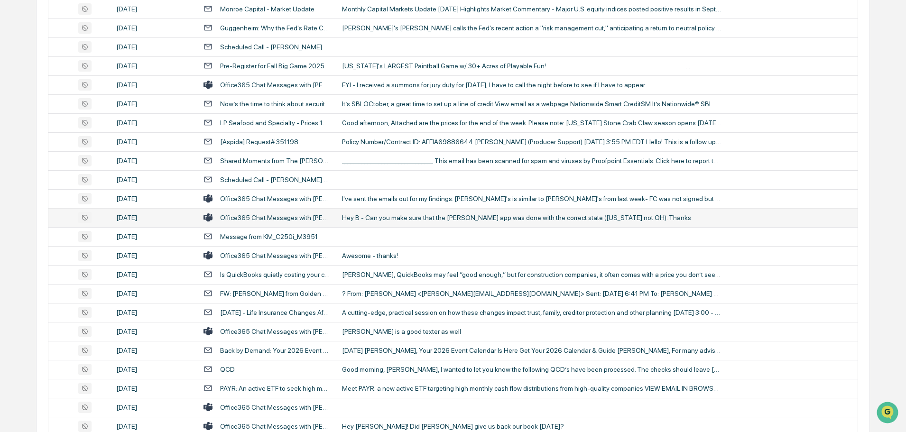
scroll to position [474, 0]
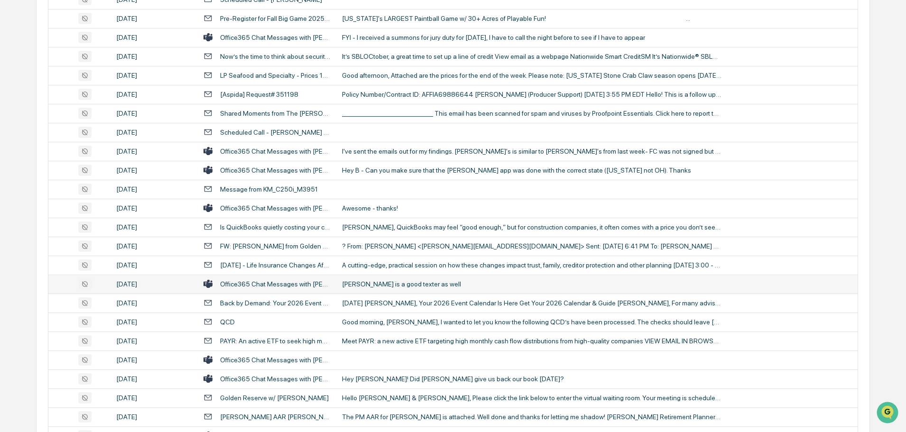
click at [400, 287] on div "Leftwich is a good texter as well" at bounding box center [531, 284] width 379 height 8
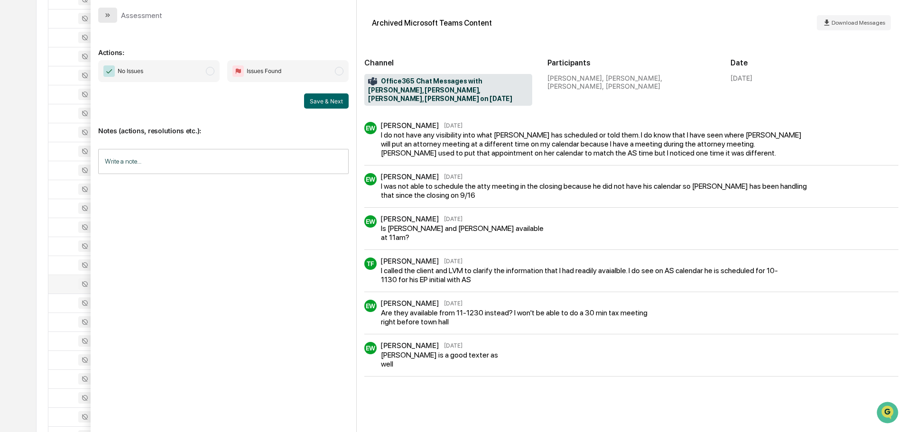
click at [114, 13] on button "modal" at bounding box center [107, 15] width 19 height 15
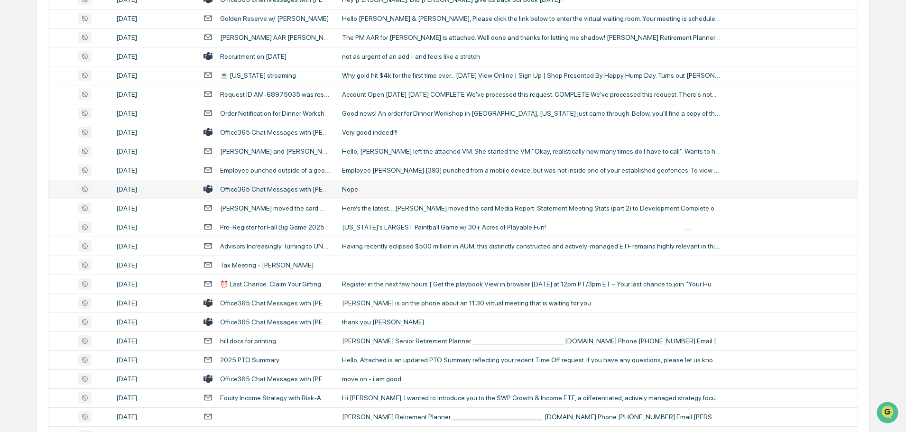
scroll to position [901, 0]
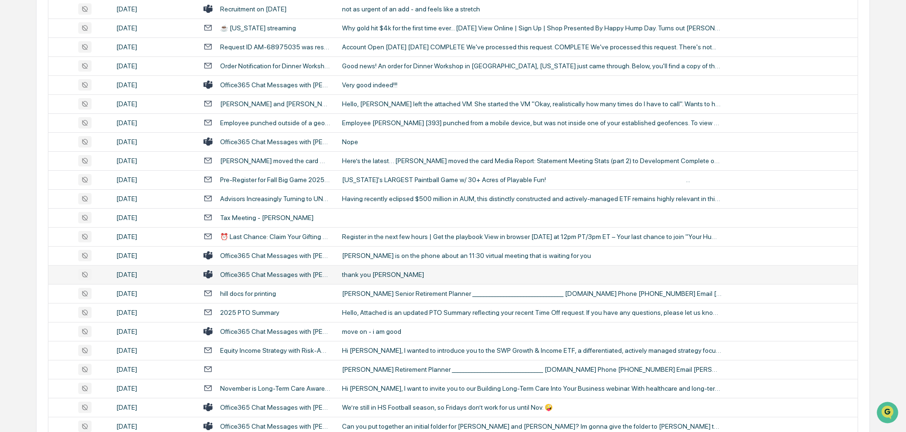
click at [386, 270] on td "thank you Kattttt" at bounding box center [596, 274] width 521 height 19
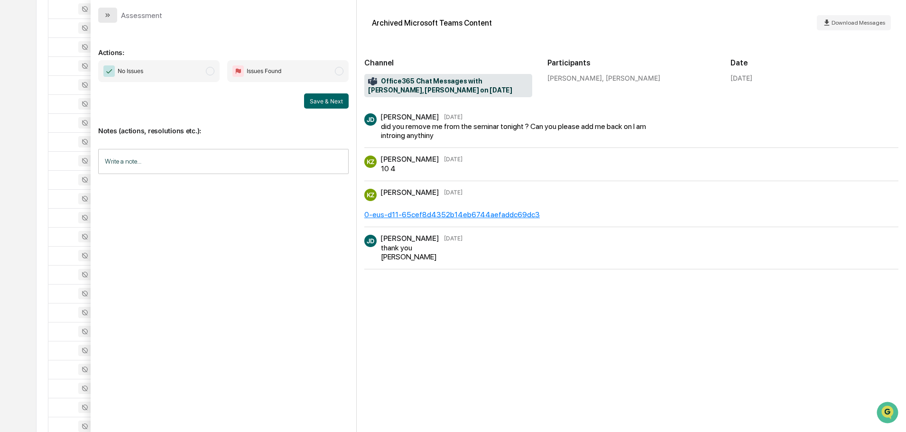
click at [113, 16] on button "modal" at bounding box center [107, 15] width 19 height 15
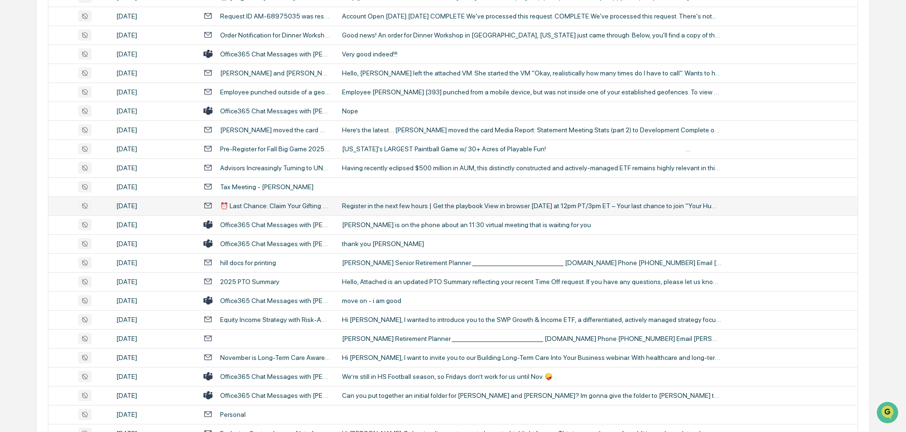
scroll to position [948, 0]
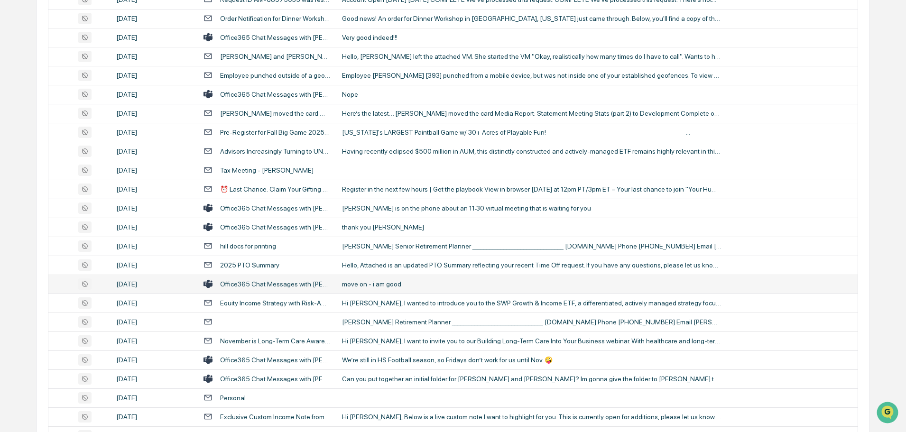
click at [376, 283] on div "move on - i am good" at bounding box center [531, 284] width 379 height 8
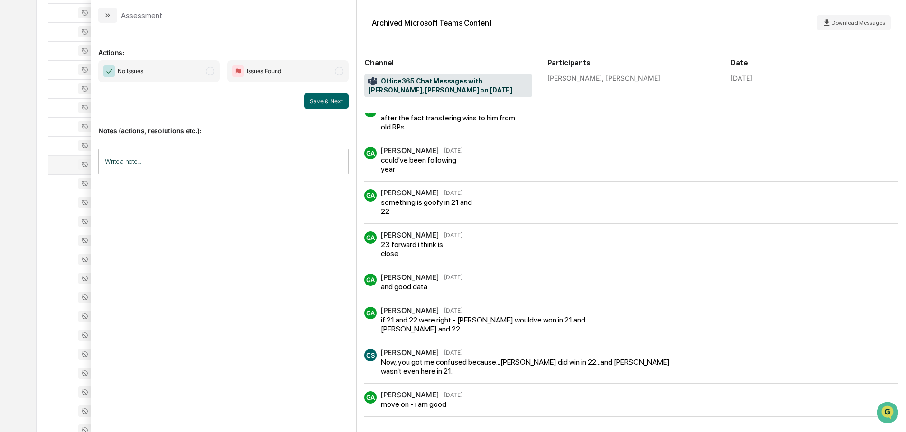
scroll to position [1090, 0]
click at [111, 13] on button "modal" at bounding box center [107, 15] width 19 height 15
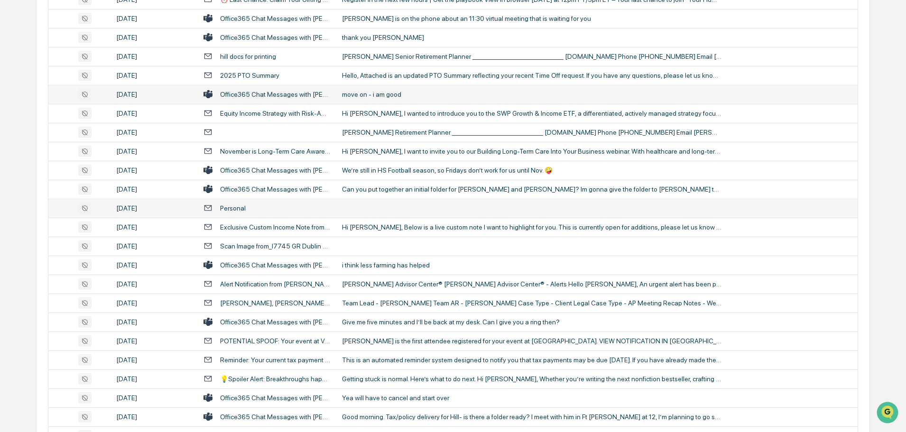
scroll to position [1185, 0]
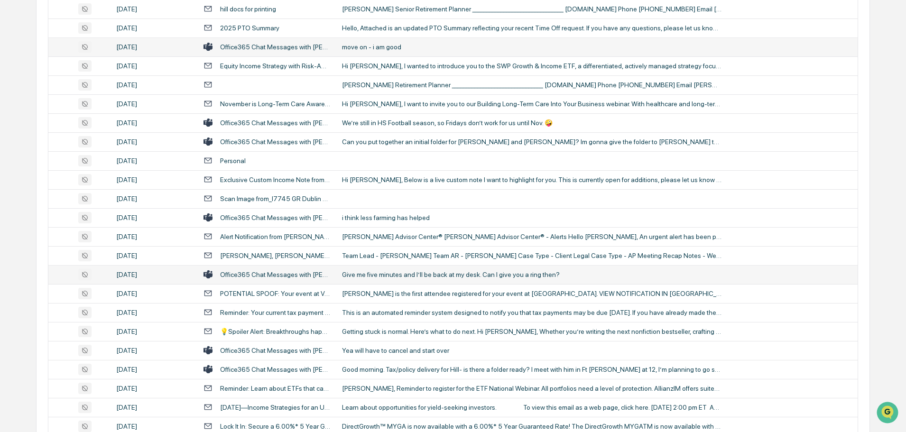
click at [385, 274] on div "Give me five minutes and I’ll be back at my desk. Can I give you a ring then?" at bounding box center [531, 275] width 379 height 8
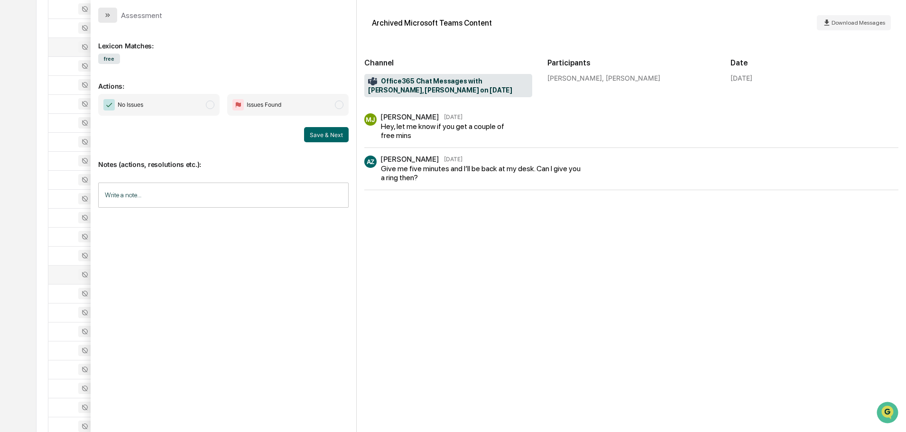
click at [113, 13] on button "modal" at bounding box center [107, 15] width 19 height 15
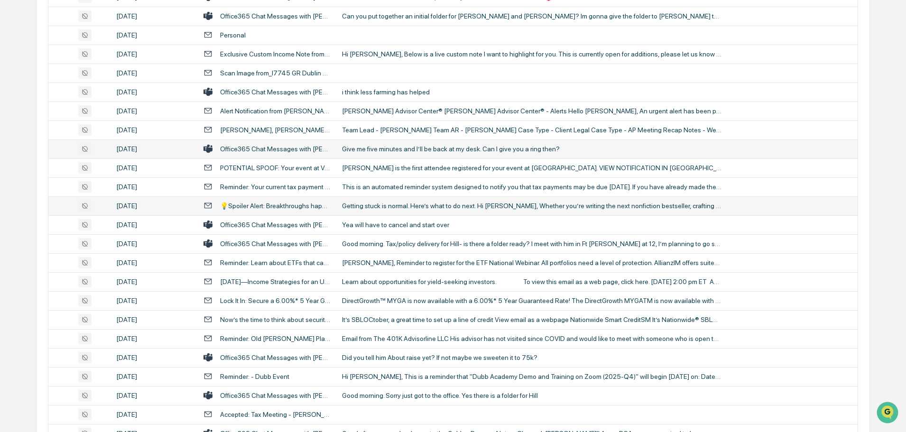
scroll to position [1328, 0]
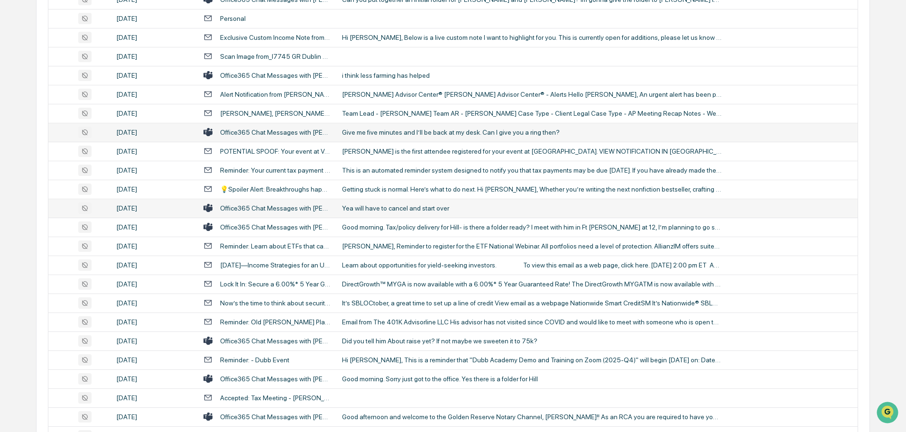
click at [381, 206] on div "Yea will have to cancel and start over" at bounding box center [531, 208] width 379 height 8
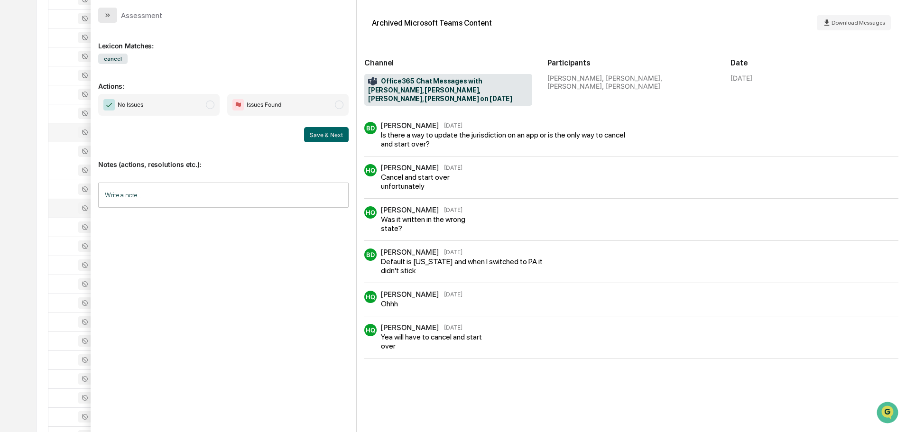
click at [101, 10] on button "modal" at bounding box center [107, 15] width 19 height 15
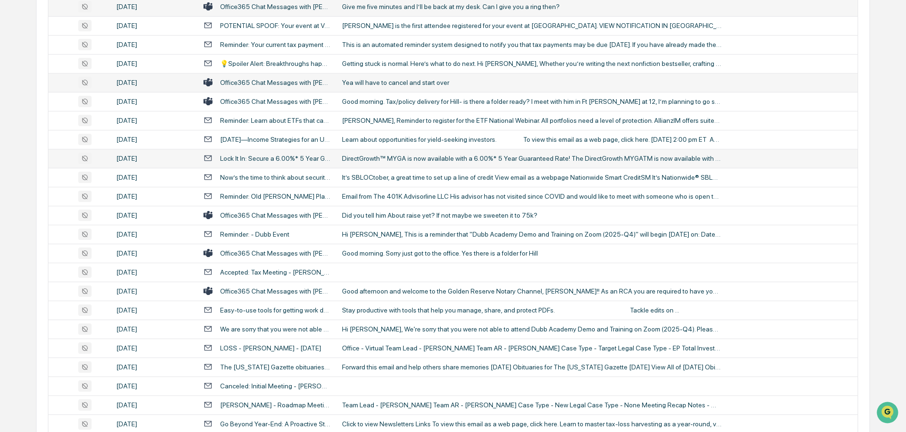
scroll to position [1470, 0]
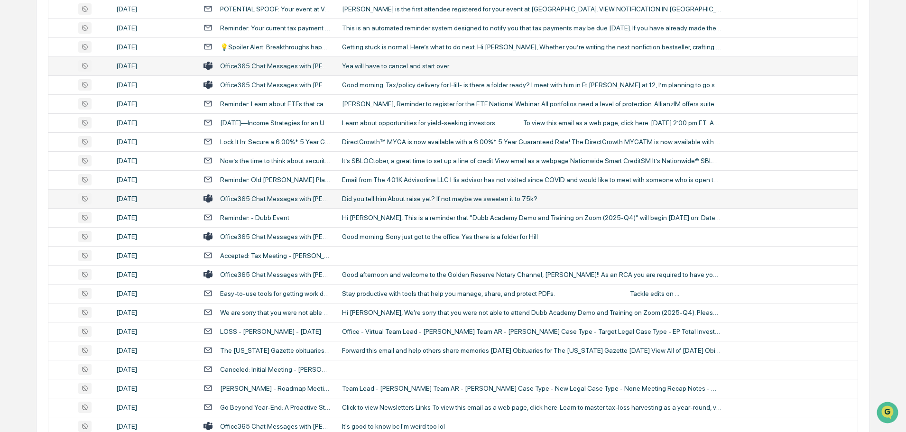
click at [382, 197] on div "Did you tell him About raise yet? If not maybe we sweeten it to 75k?" at bounding box center [531, 199] width 379 height 8
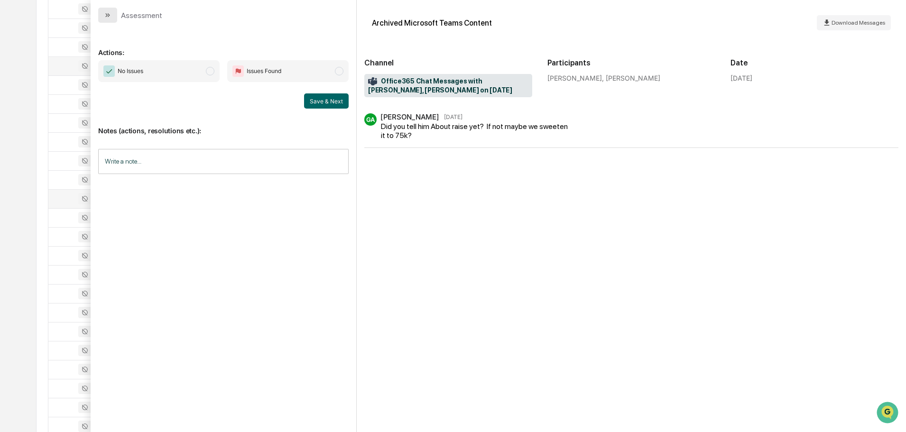
click at [114, 12] on button "modal" at bounding box center [107, 15] width 19 height 15
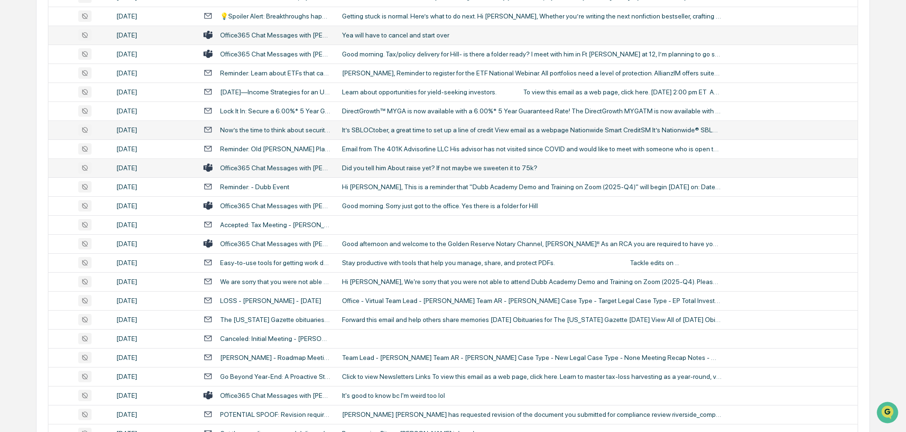
scroll to position [1517, 0]
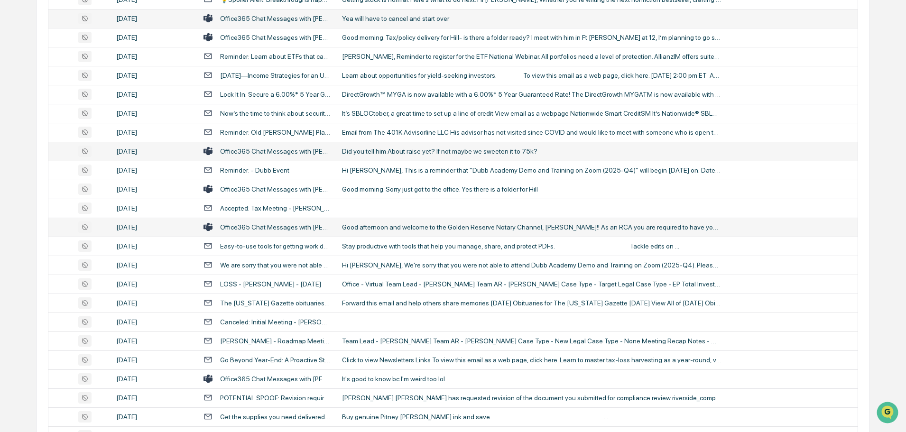
click at [385, 222] on td "Good afternoon and welcome to the Golden Reserve Notary Channel, Alisha Henson!…" at bounding box center [596, 227] width 521 height 19
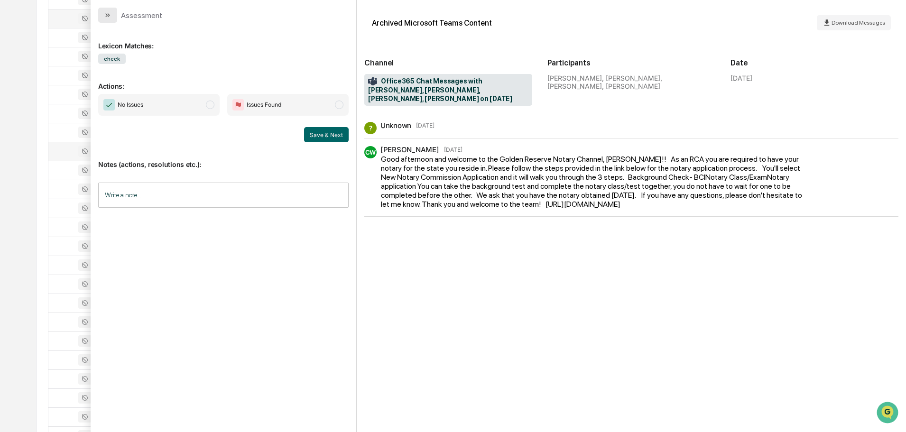
click at [115, 17] on button "modal" at bounding box center [107, 15] width 19 height 15
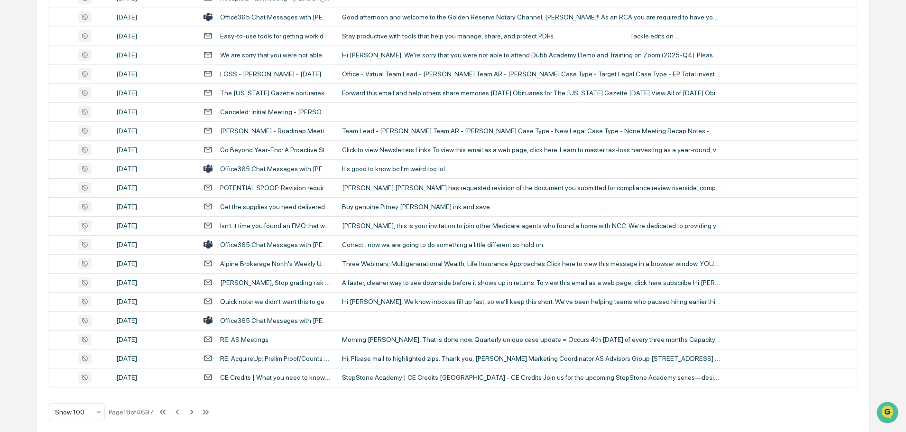
scroll to position [1736, 0]
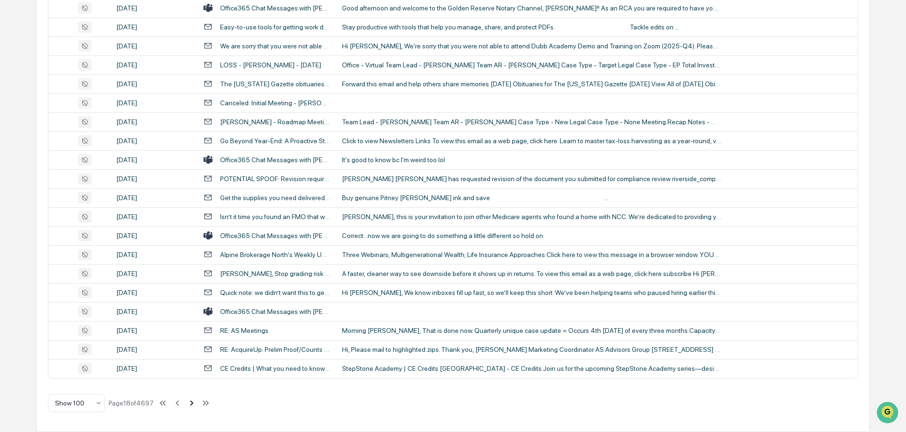
click at [192, 400] on icon at bounding box center [191, 403] width 10 height 10
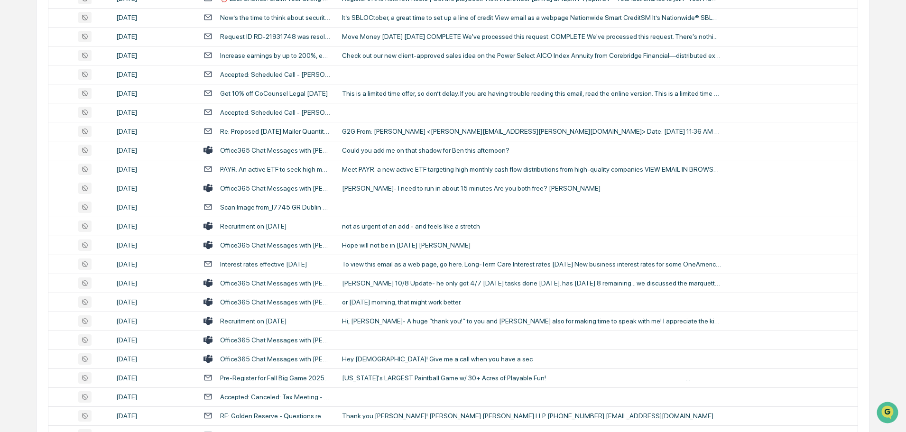
scroll to position [504, 0]
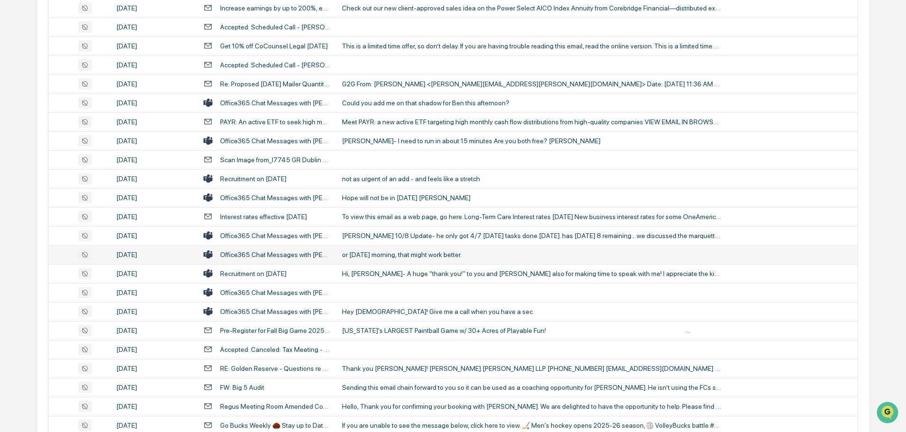
click at [380, 253] on div "or tomorrow morning, that might work better." at bounding box center [531, 255] width 379 height 8
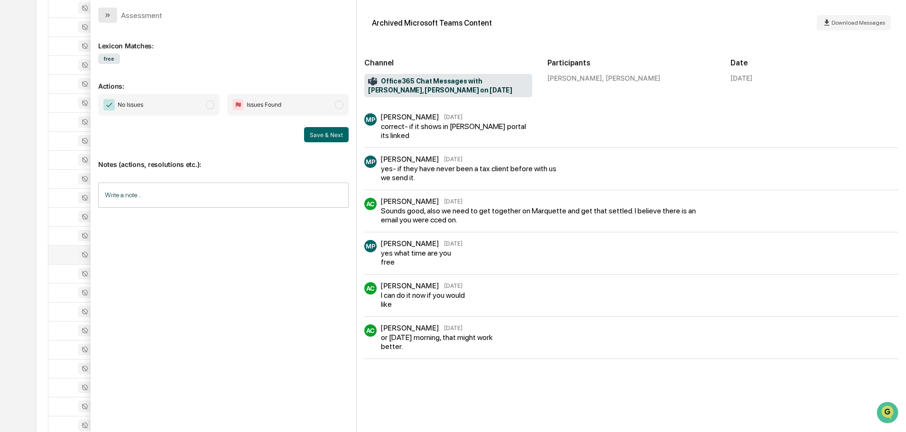
click at [102, 17] on button "modal" at bounding box center [107, 15] width 19 height 15
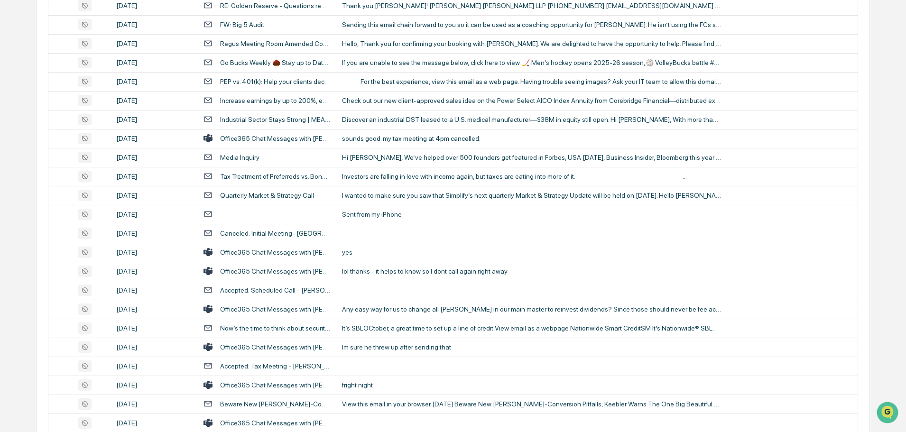
scroll to position [883, 0]
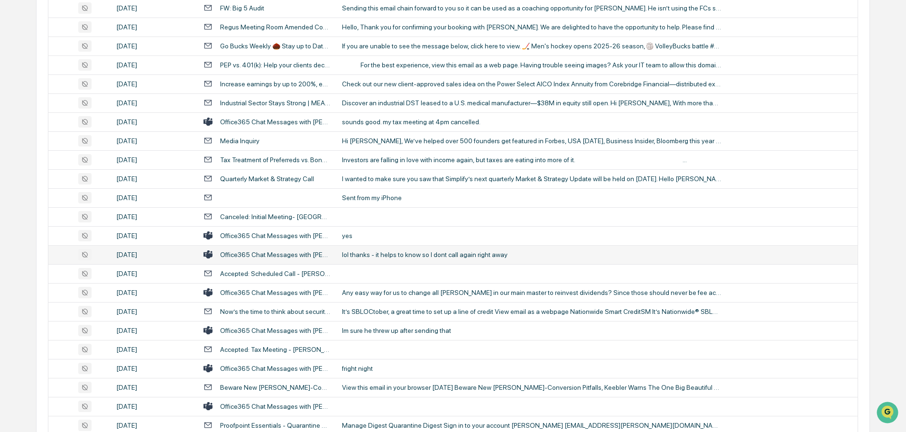
click at [381, 255] on div "lol thanks - it helps to know so I dont call again right away" at bounding box center [531, 255] width 379 height 8
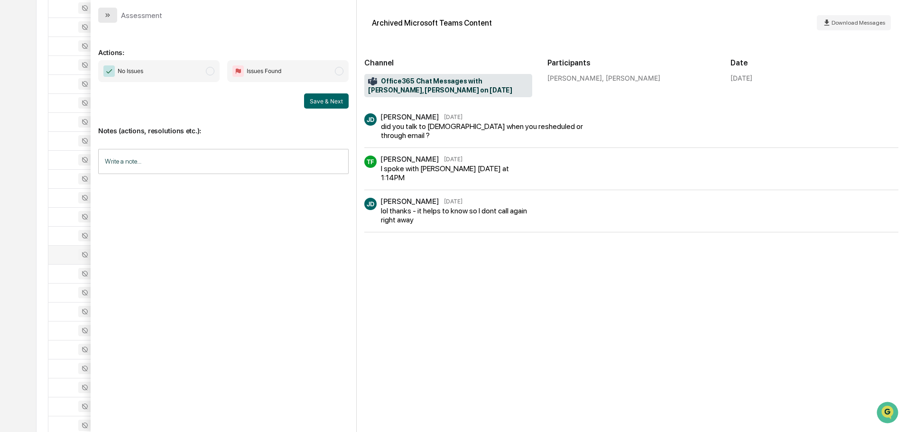
click at [108, 16] on icon "modal" at bounding box center [109, 15] width 2 height 4
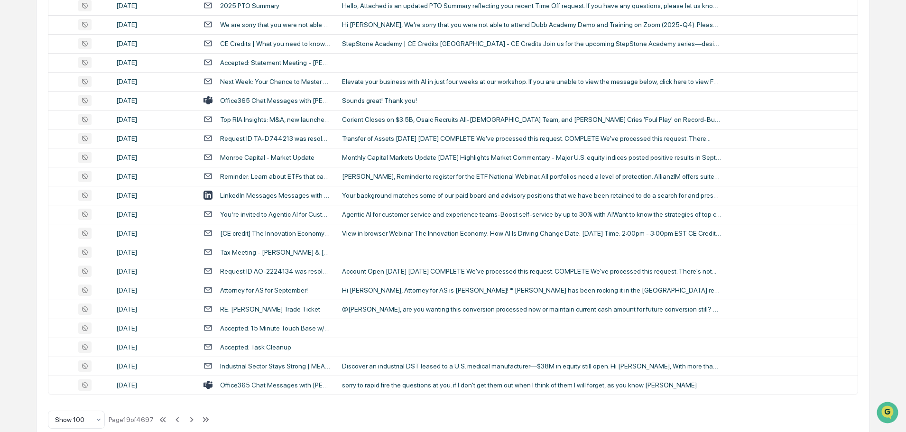
scroll to position [1736, 0]
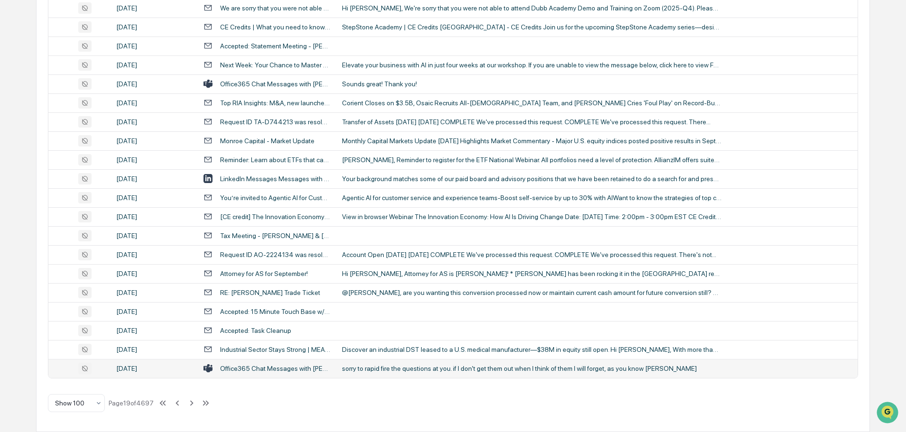
click at [411, 373] on td "sorry to rapid fire the questions at you. if I don't get them out when I think …" at bounding box center [596, 368] width 521 height 19
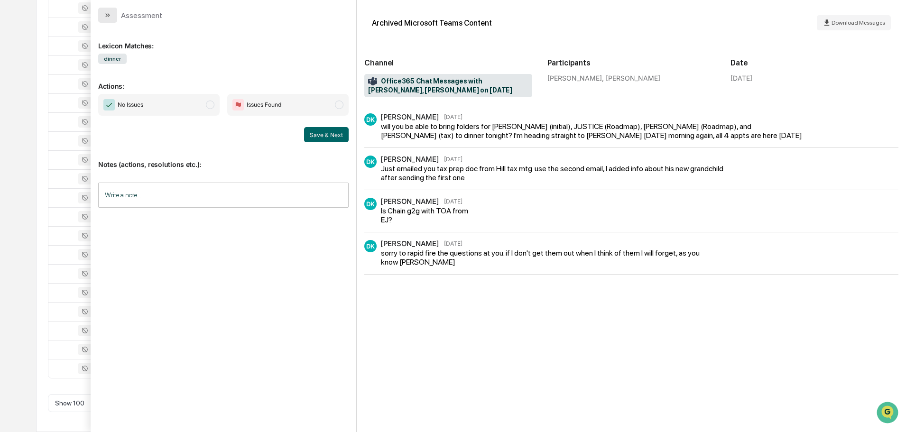
click at [112, 15] on button "modal" at bounding box center [107, 15] width 19 height 15
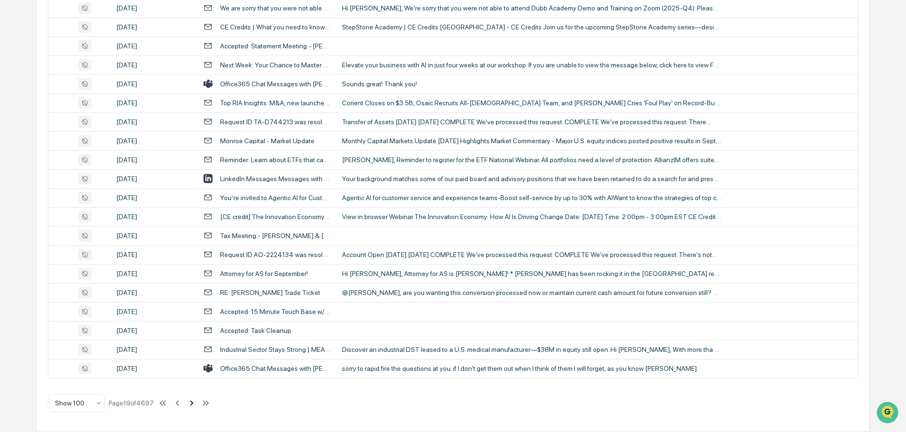
click at [190, 404] on icon at bounding box center [191, 403] width 10 height 10
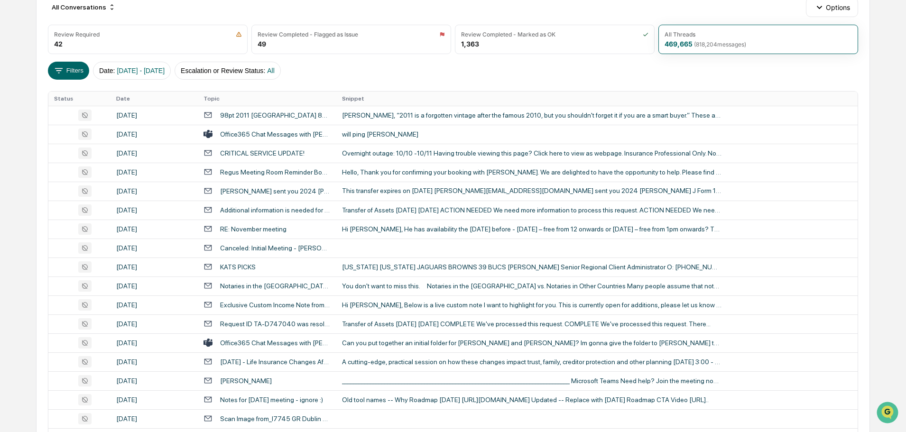
scroll to position [29, 0]
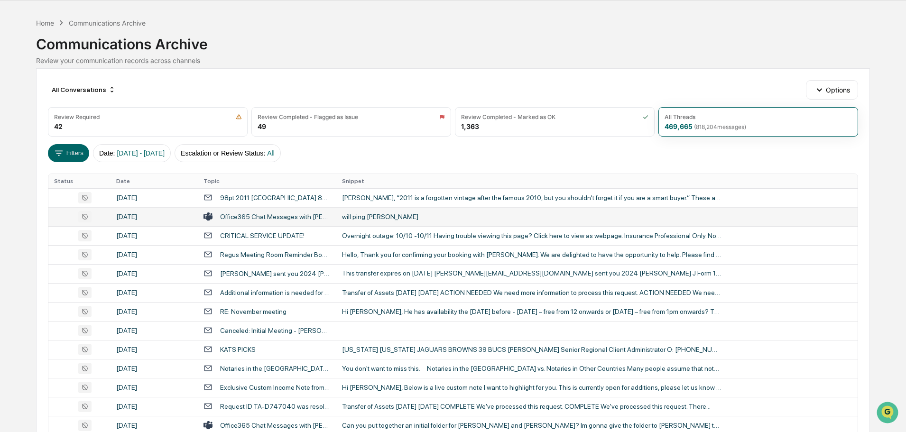
click at [368, 214] on div "will ping Mel" at bounding box center [531, 217] width 379 height 8
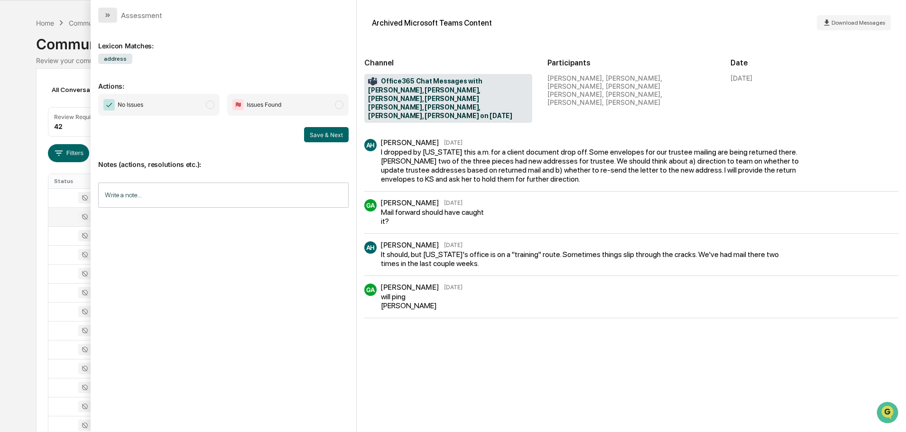
click at [113, 13] on button "modal" at bounding box center [107, 15] width 19 height 15
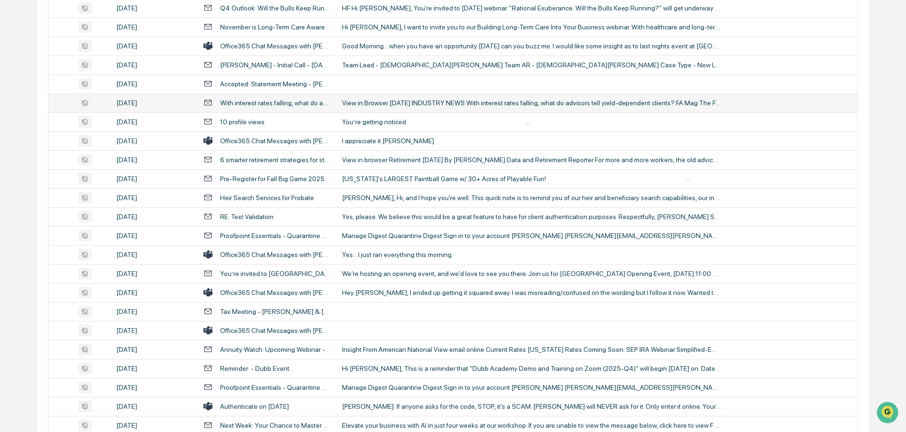
scroll to position [835, 0]
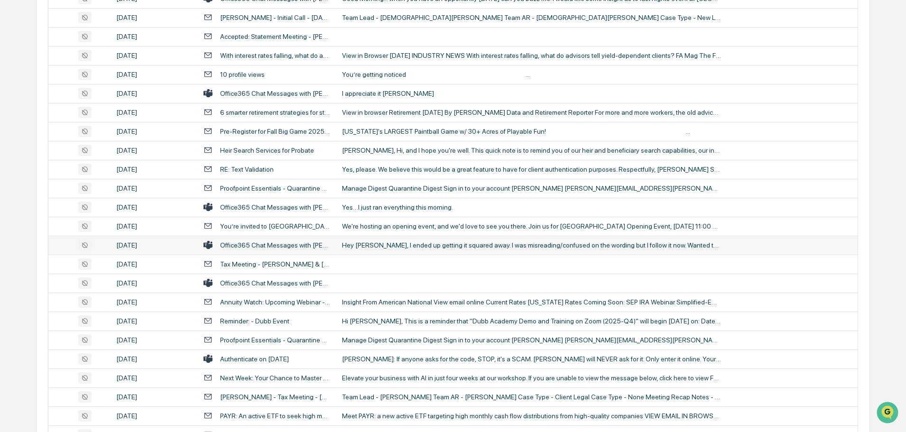
click at [386, 247] on div "Hey Joel, I ended up getting it squared away. I was misreading/confused on the …" at bounding box center [531, 245] width 379 height 8
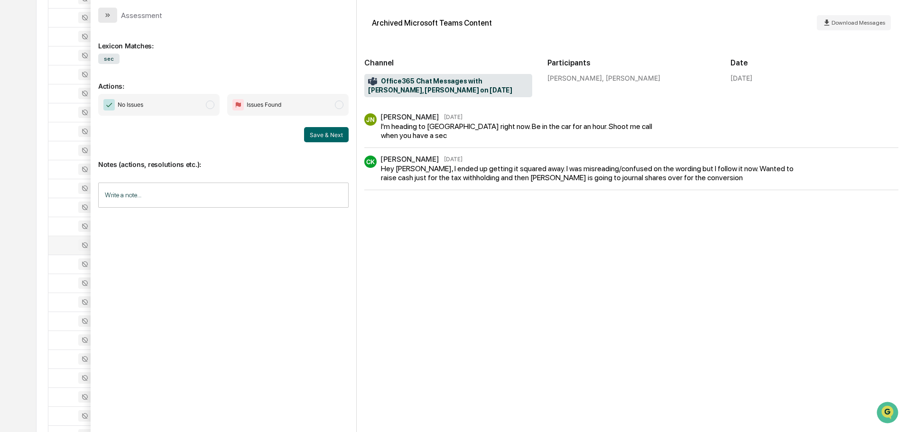
click at [110, 13] on icon "modal" at bounding box center [108, 15] width 8 height 8
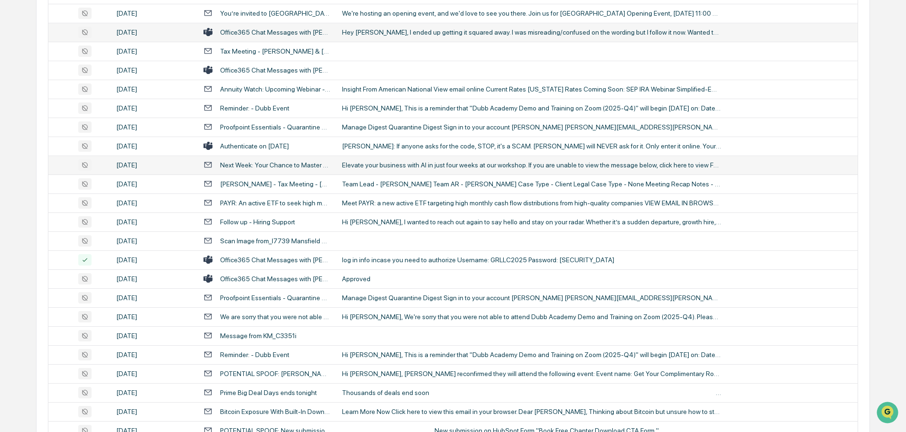
scroll to position [1072, 0]
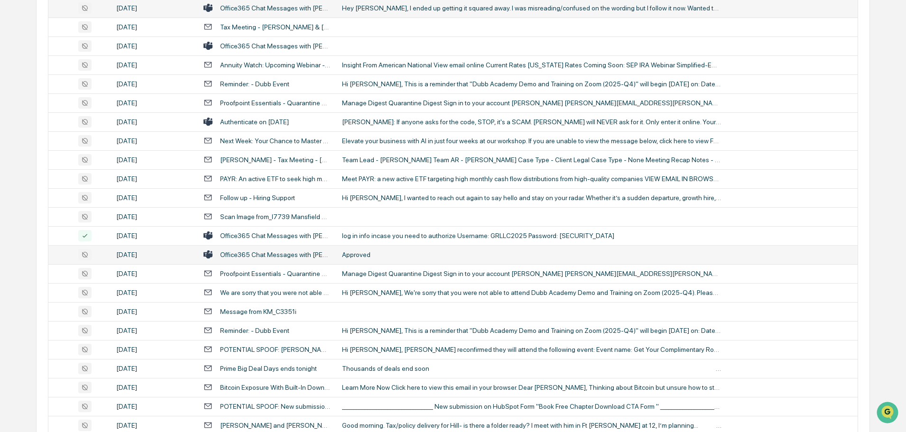
click at [402, 251] on div "Approved" at bounding box center [531, 255] width 379 height 8
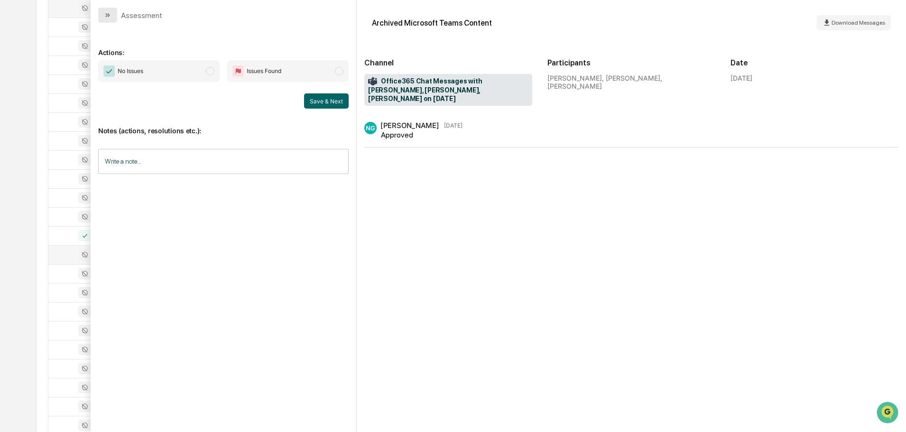
click at [104, 8] on button "modal" at bounding box center [107, 15] width 19 height 15
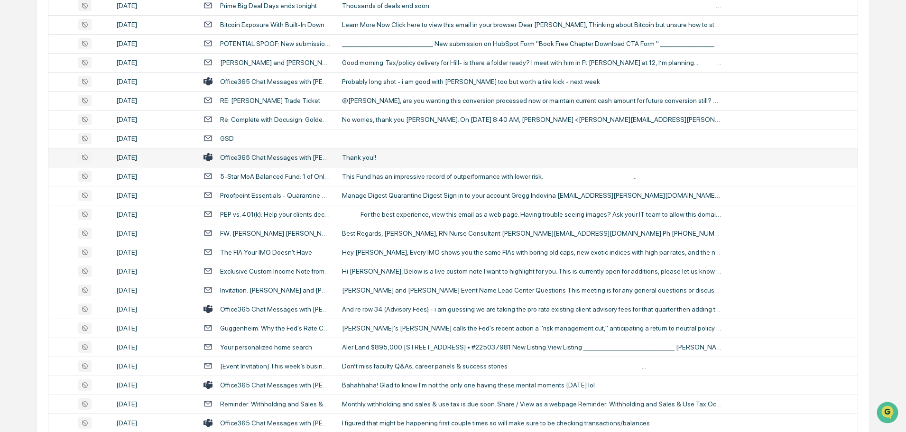
scroll to position [1452, 0]
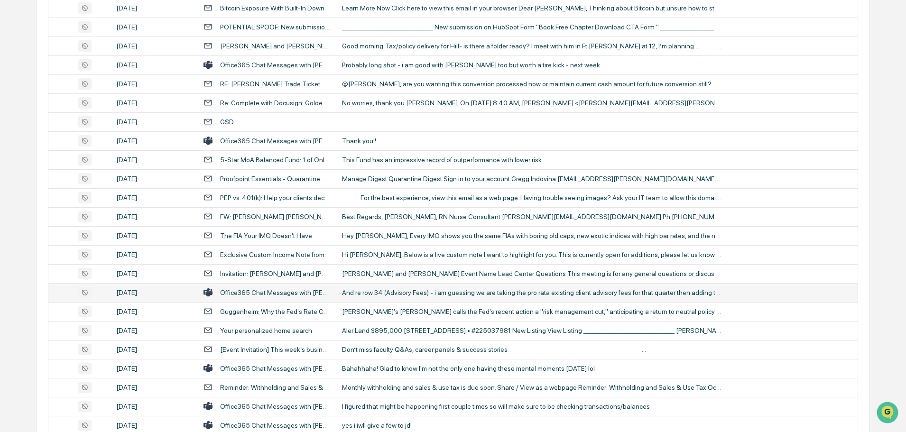
click at [386, 289] on div "And re row 34 (Advisory Fees) - i am guessing we are taking the pro rata existi…" at bounding box center [531, 293] width 379 height 8
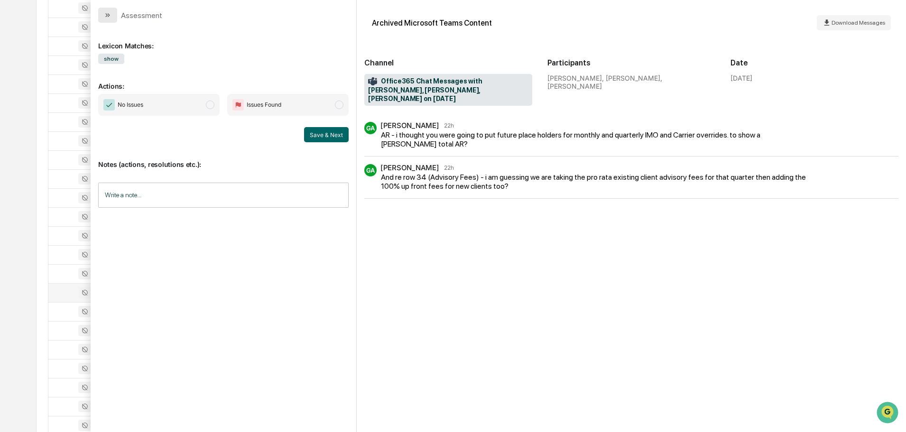
click at [110, 9] on button "modal" at bounding box center [107, 15] width 19 height 15
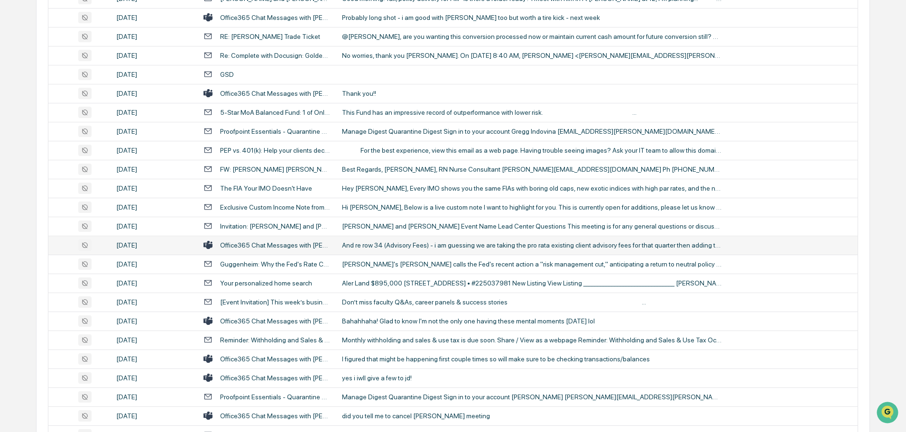
scroll to position [1547, 0]
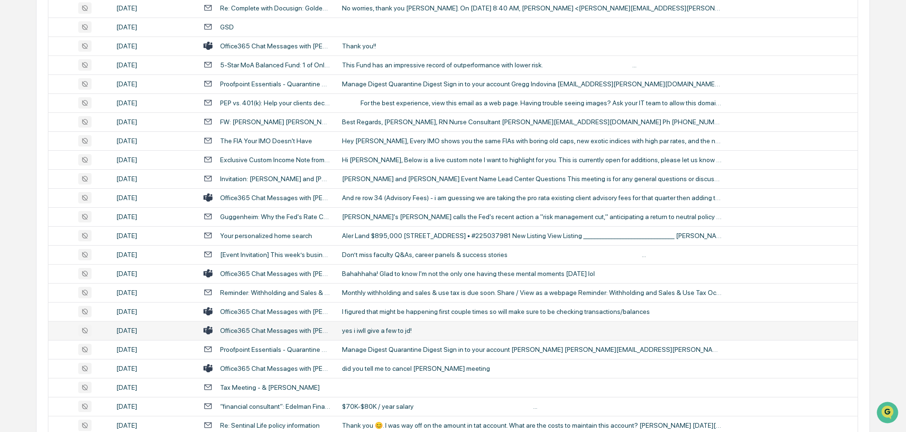
click at [378, 330] on div "yes i iwll give a few to jd!" at bounding box center [531, 331] width 379 height 8
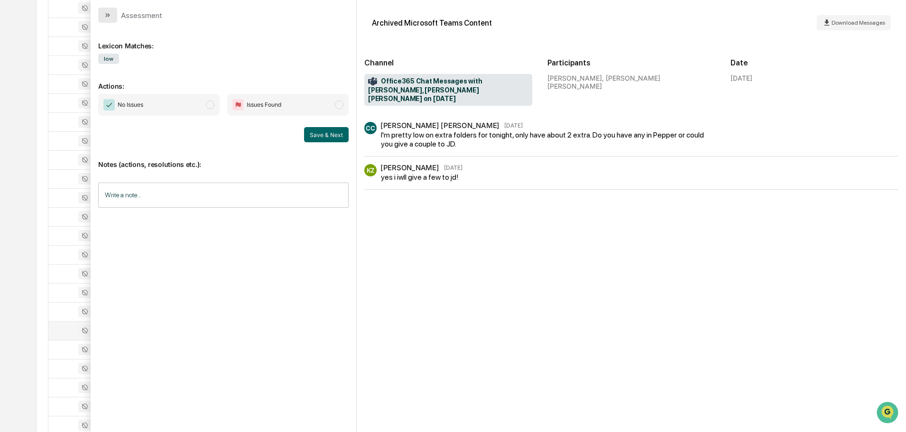
click at [105, 16] on icon "modal" at bounding box center [108, 15] width 8 height 8
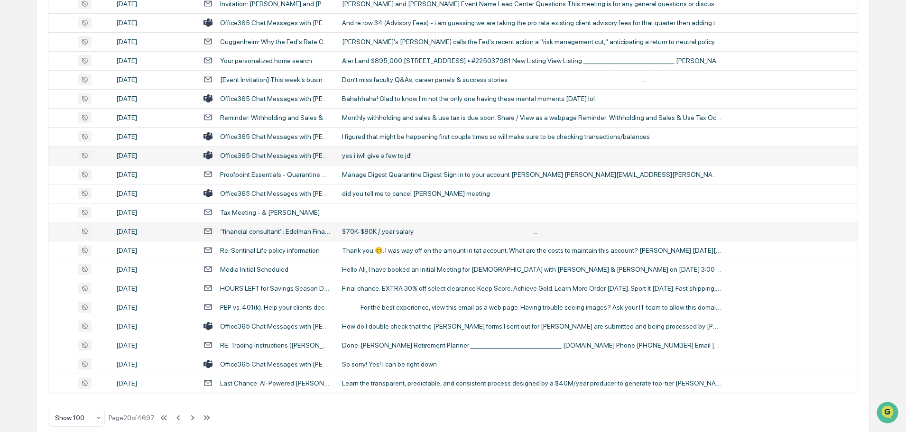
scroll to position [1736, 0]
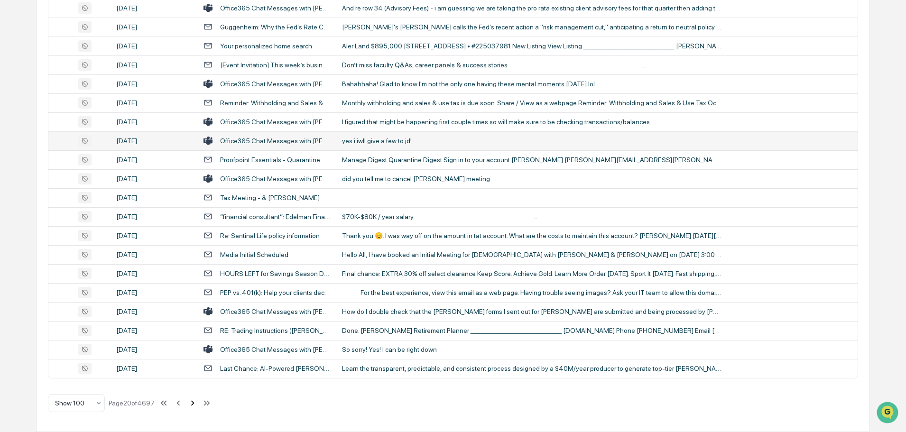
click at [192, 403] on icon at bounding box center [192, 403] width 10 height 10
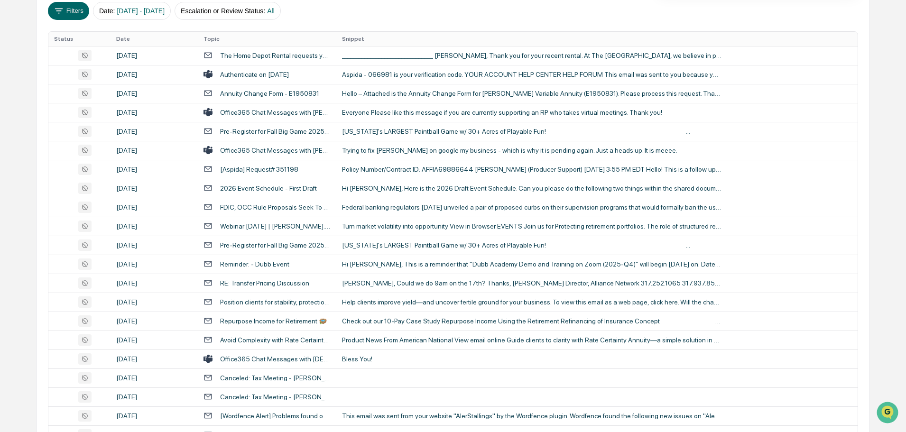
scroll to position [77, 0]
